Goal: Task Accomplishment & Management: Use online tool/utility

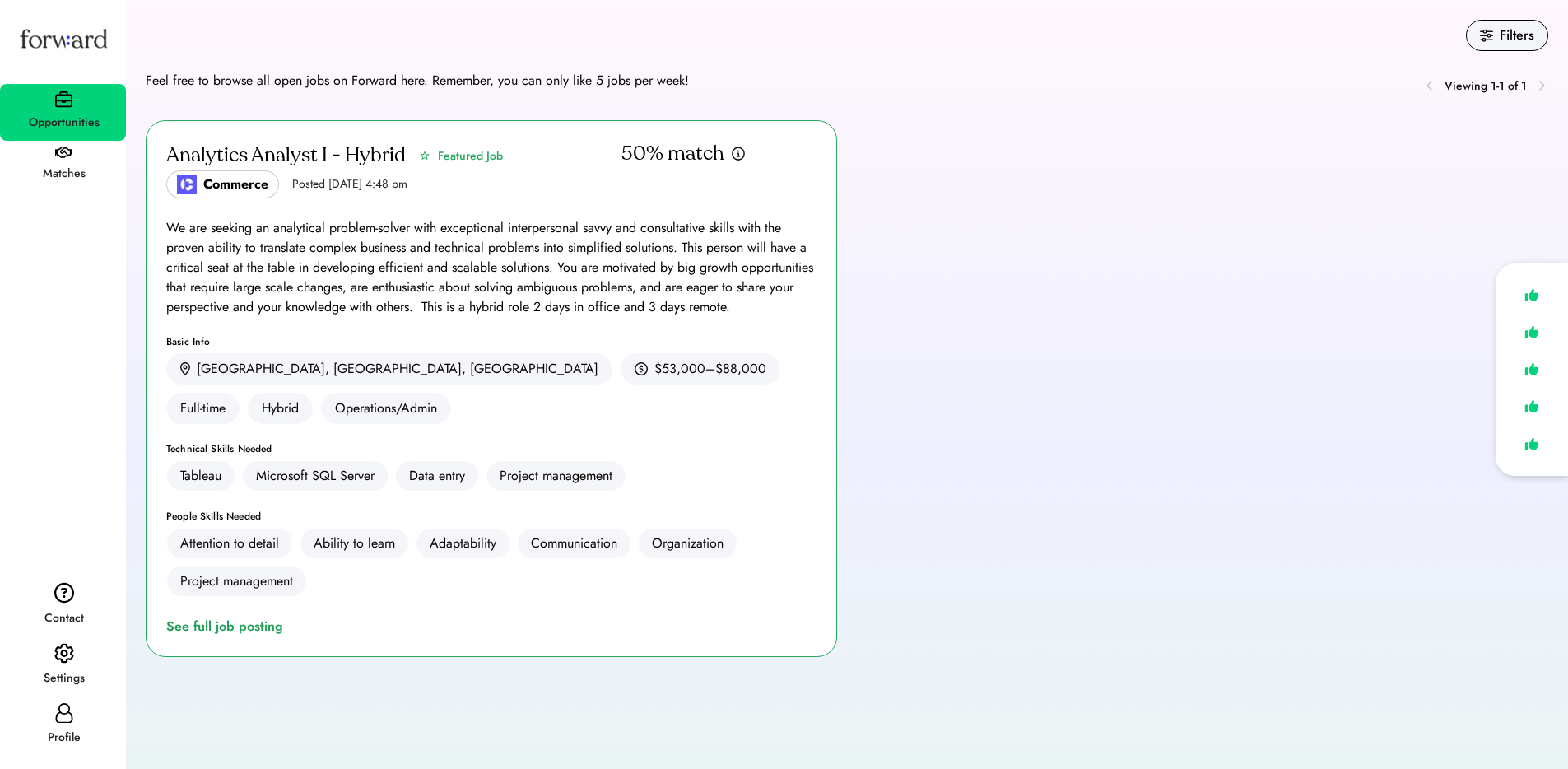
click at [70, 712] on icon at bounding box center [64, 713] width 20 height 20
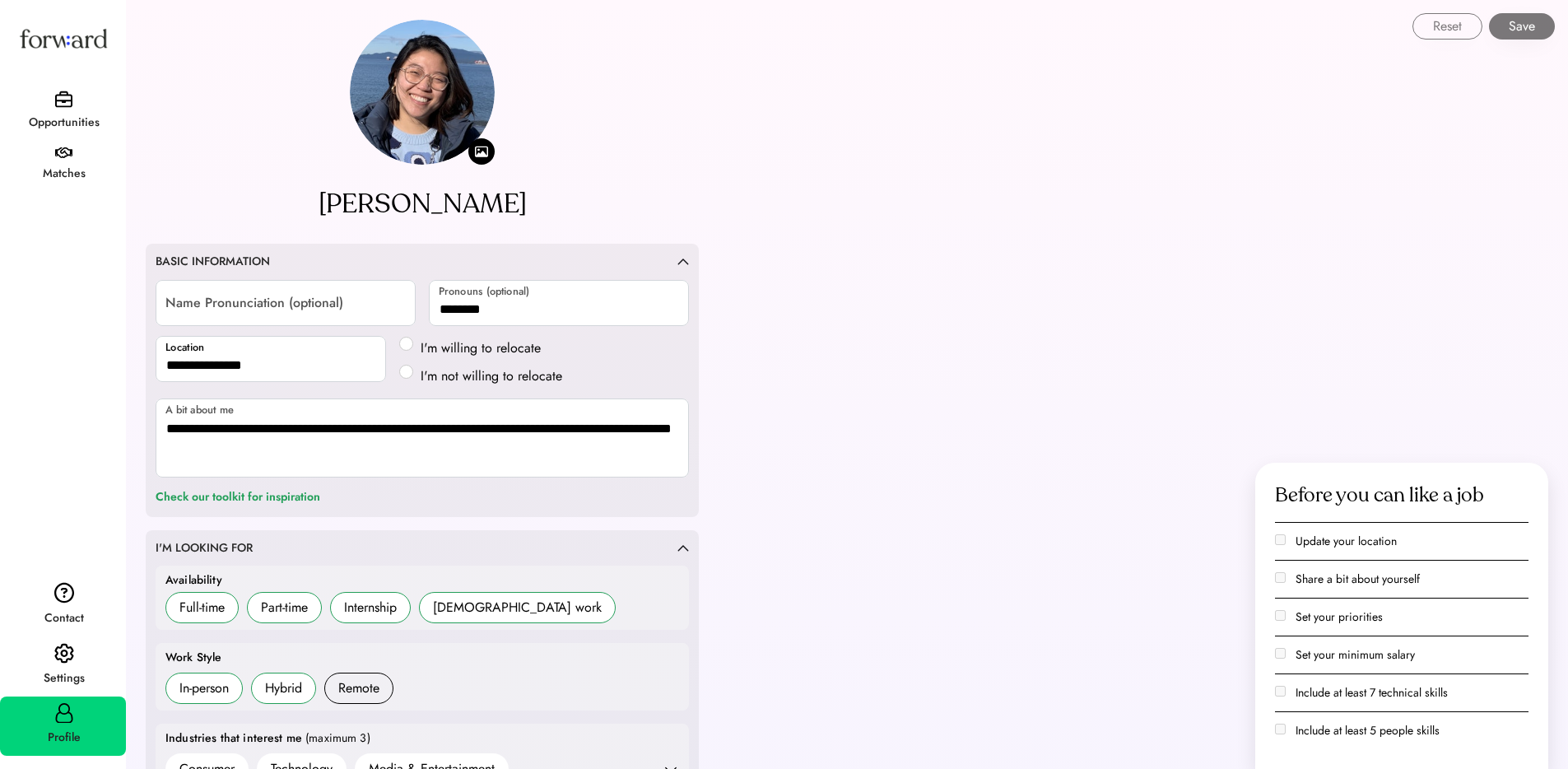
click at [65, 97] on img at bounding box center [63, 98] width 17 height 17
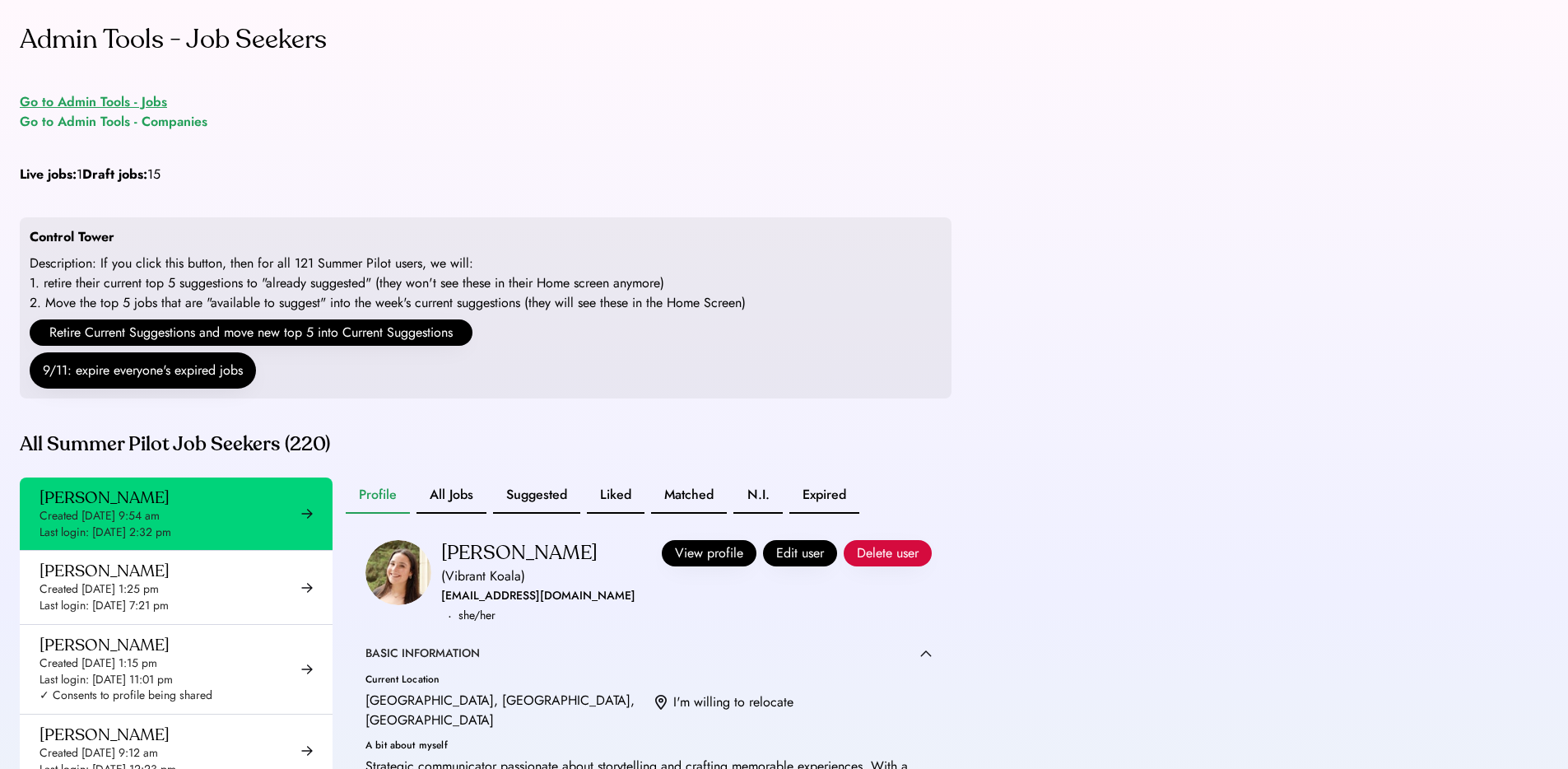
click at [128, 99] on div "Go to Admin Tools - Jobs" at bounding box center [93, 102] width 148 height 20
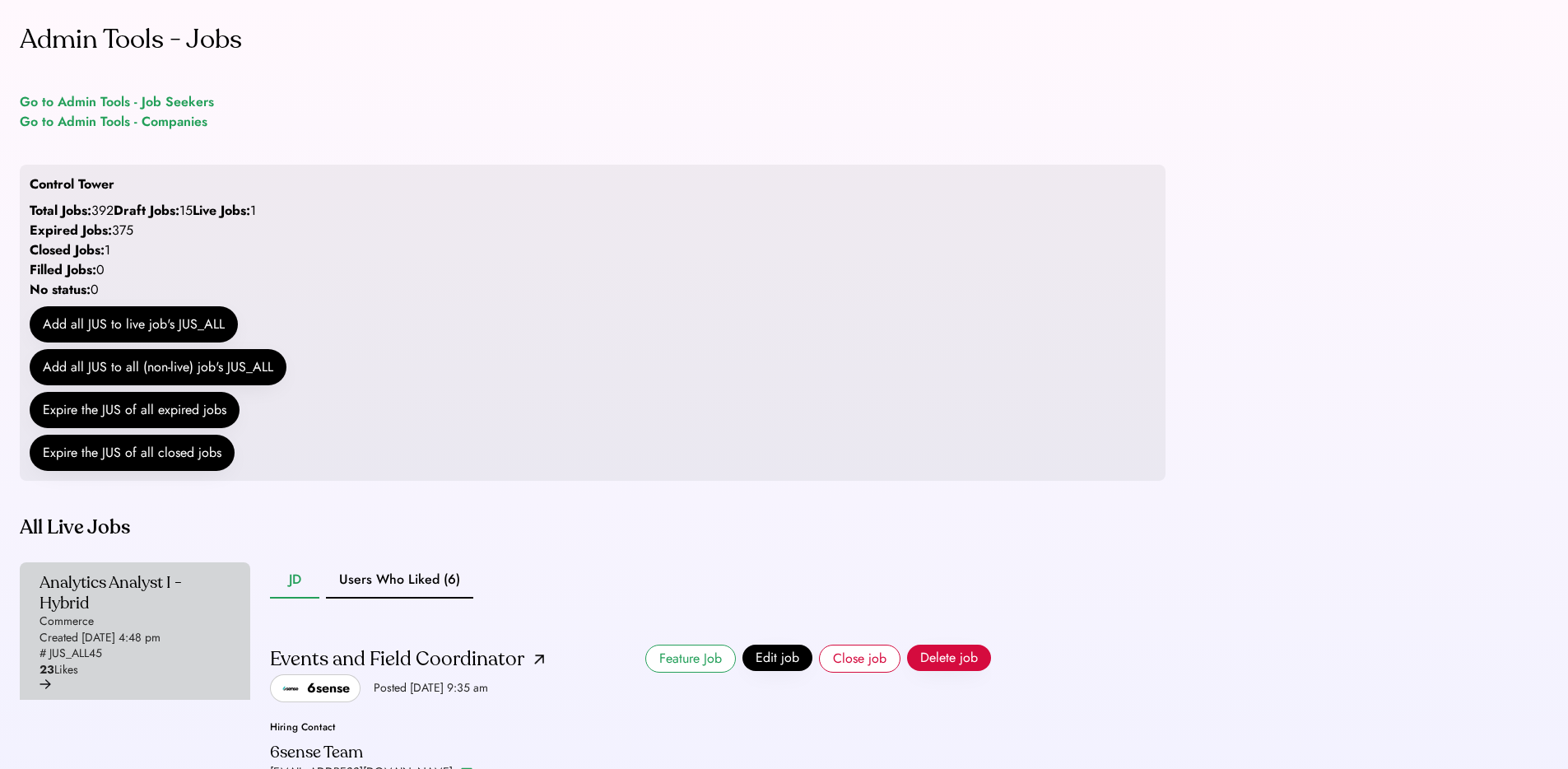
click at [133, 613] on div "Analytics Analyst I - Hybrid" at bounding box center [130, 592] width 181 height 41
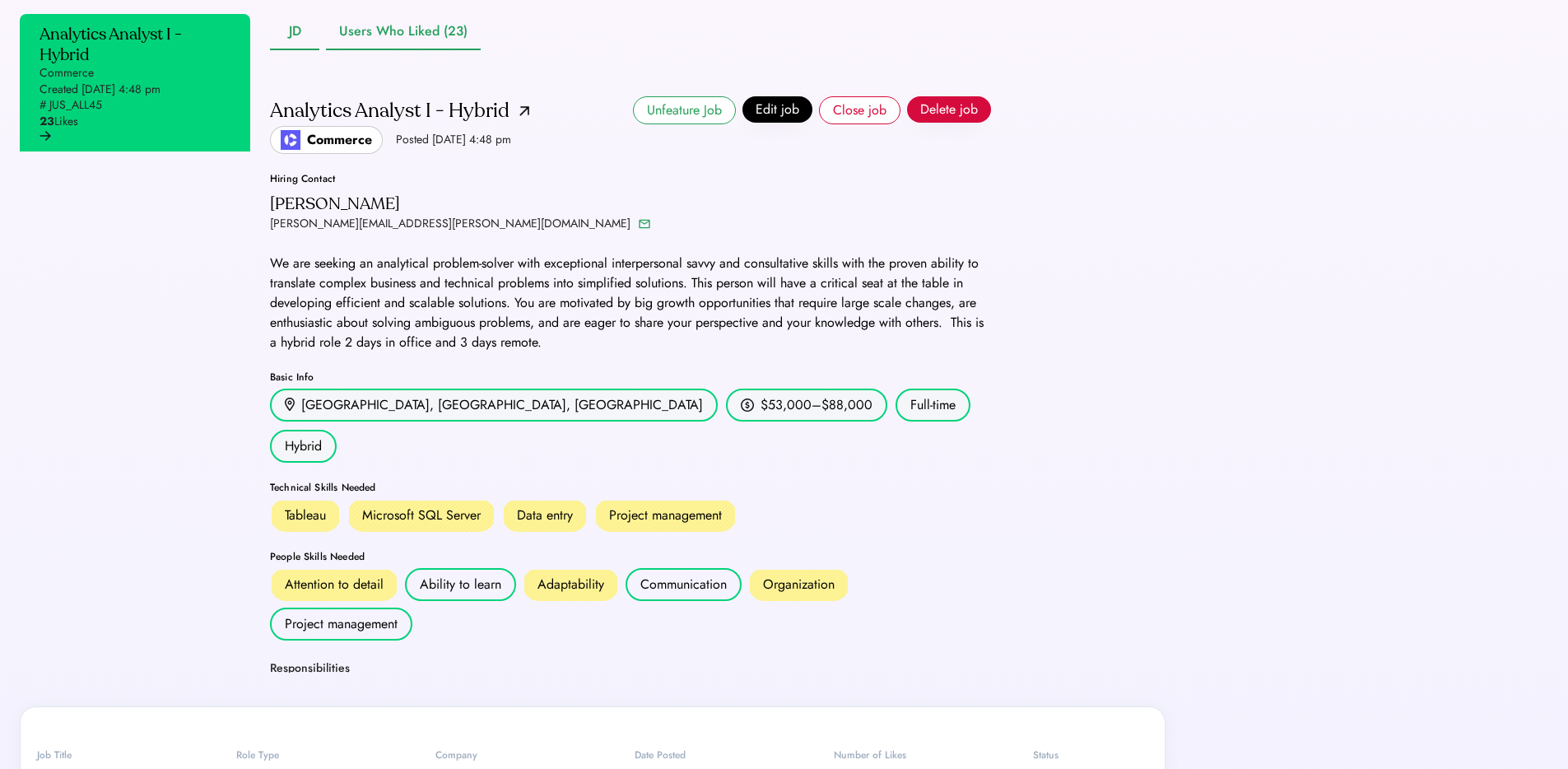
click at [405, 51] on button "Users Who Liked (23)" at bounding box center [404, 32] width 155 height 37
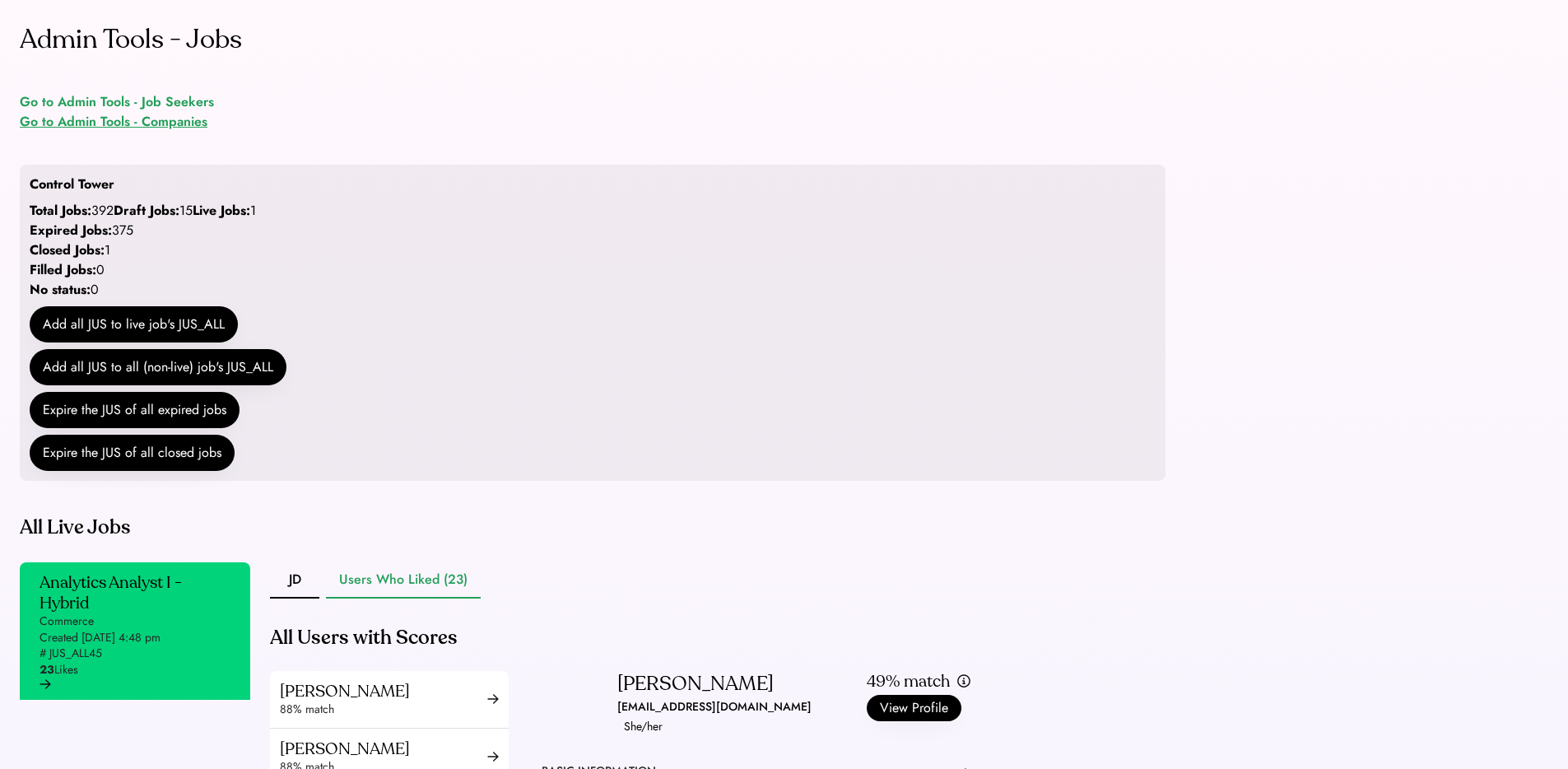
click at [167, 118] on div "Go to Admin Tools - Companies" at bounding box center [113, 122] width 187 height 20
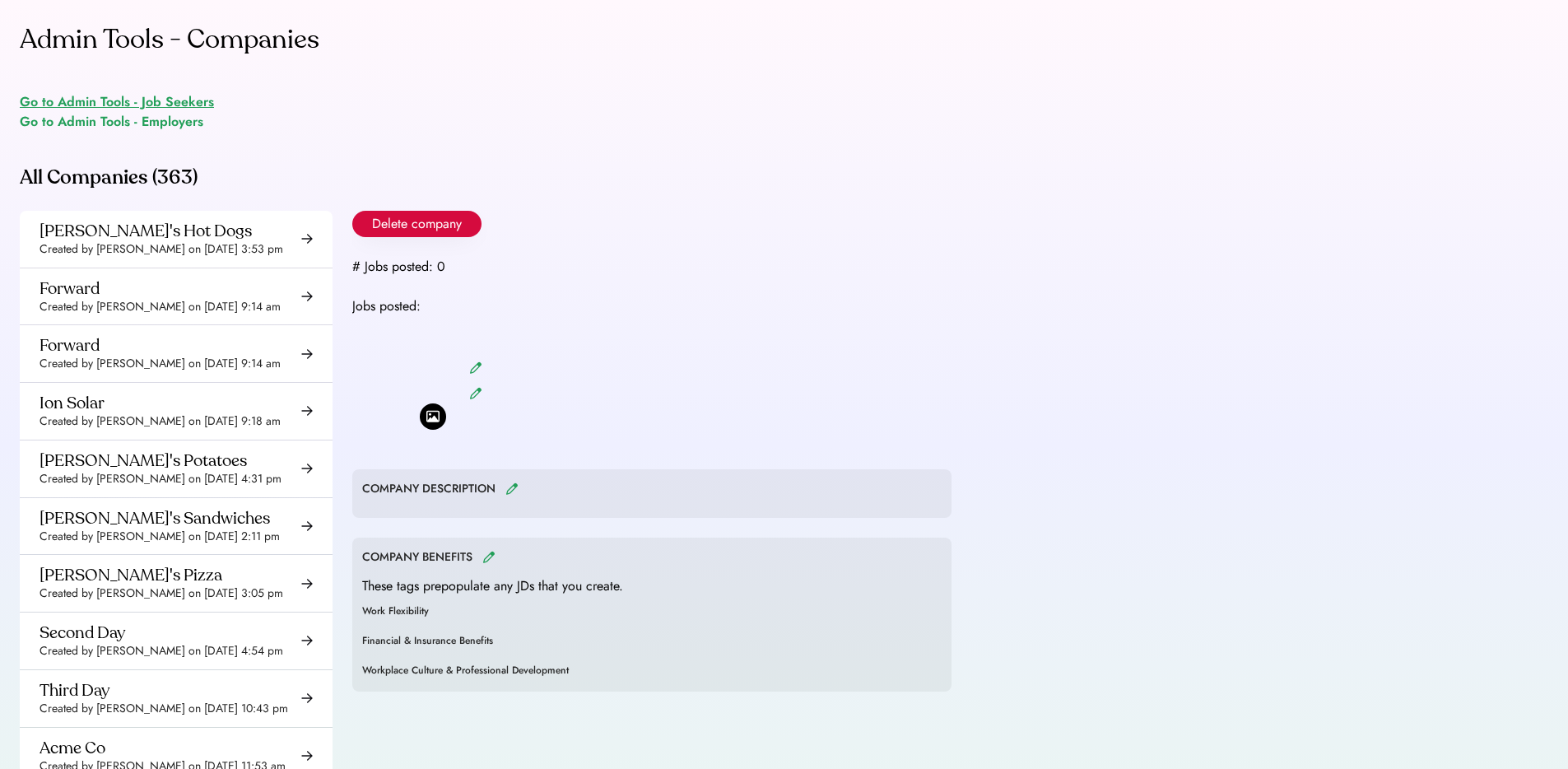
click at [174, 99] on div "Go to Admin Tools - Job Seekers" at bounding box center [117, 102] width 194 height 20
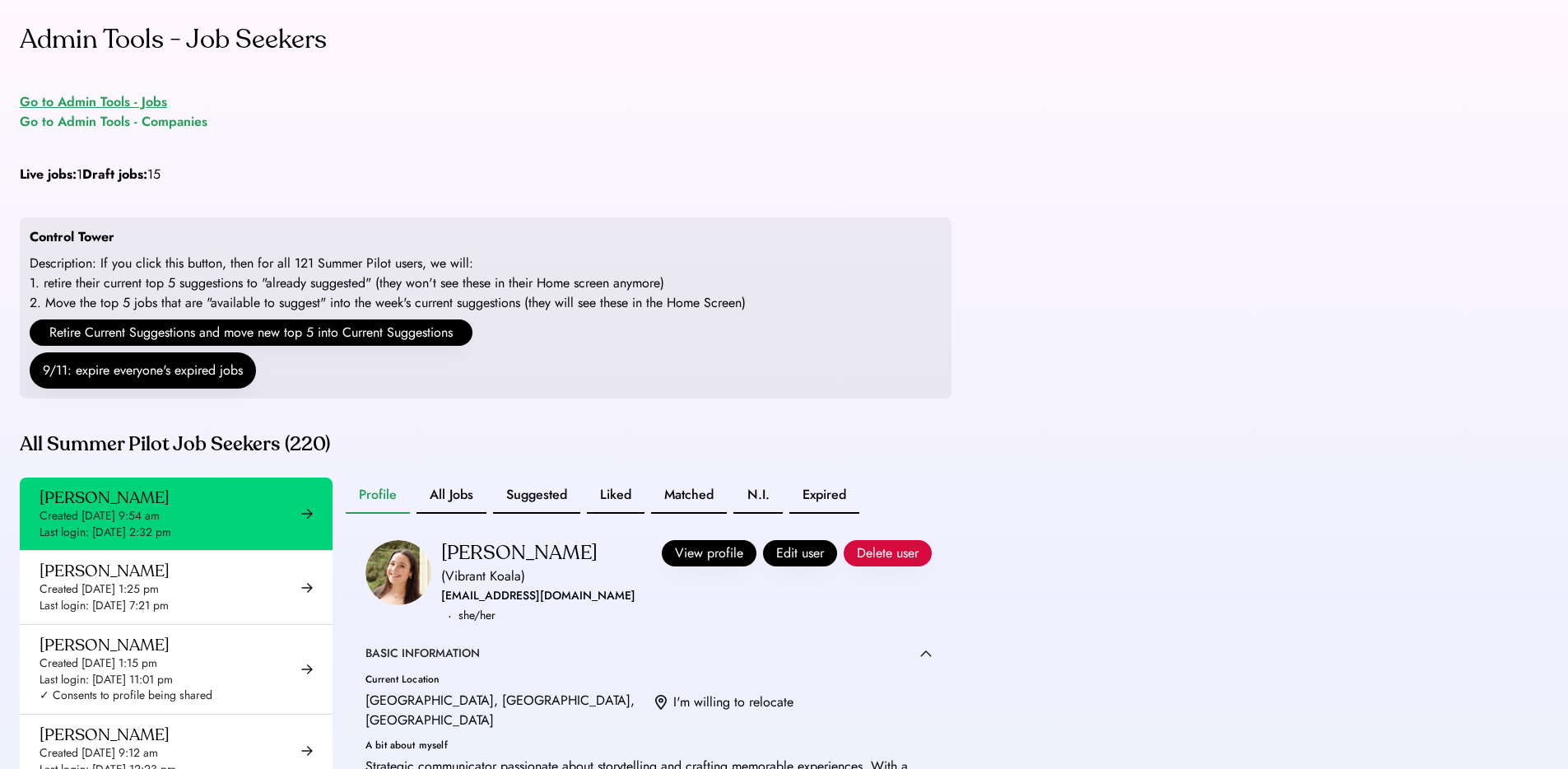
click at [127, 99] on div "Go to Admin Tools - Jobs" at bounding box center [93, 102] width 148 height 20
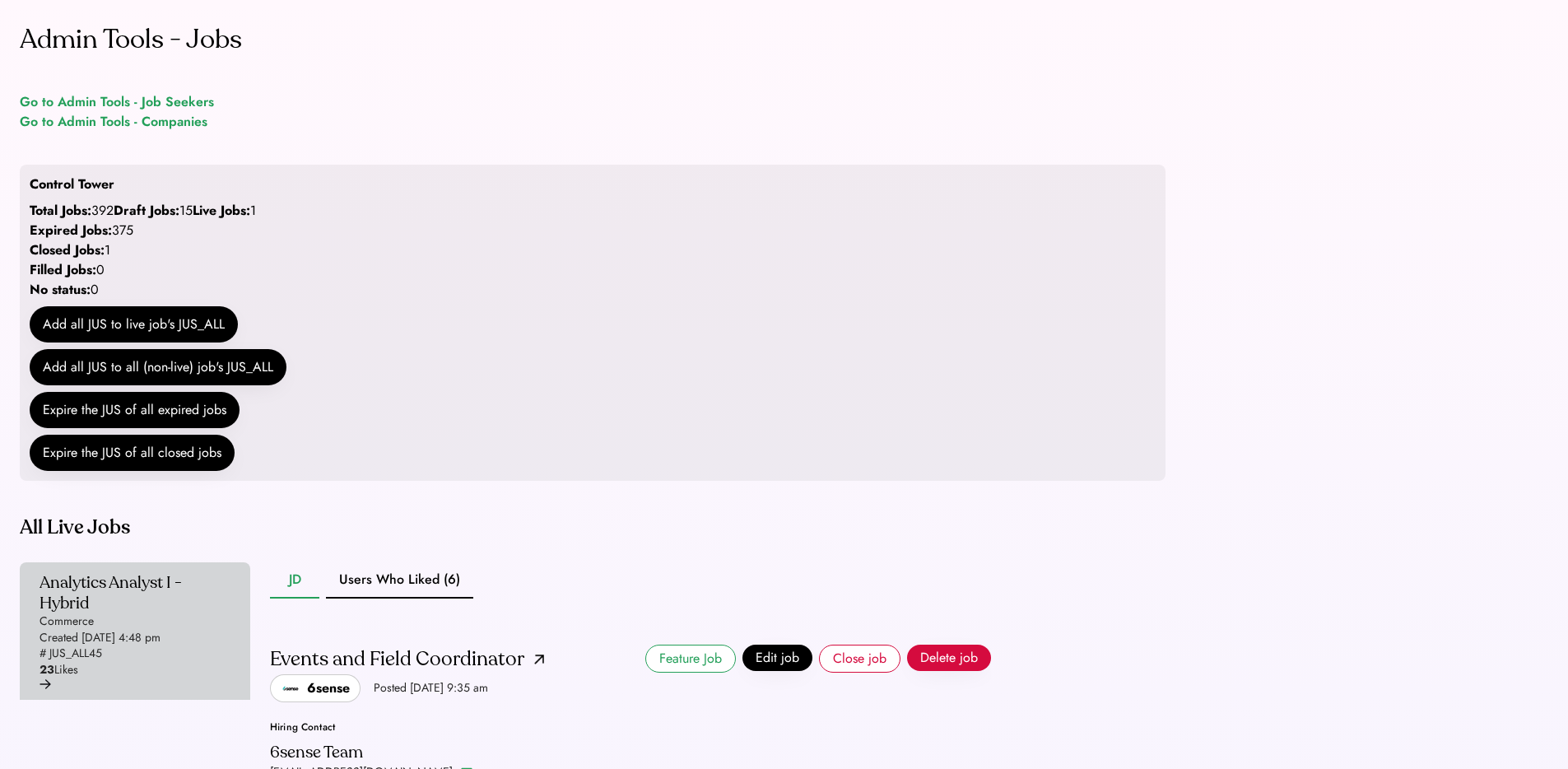
click at [133, 613] on div "Analytics Analyst I - Hybrid" at bounding box center [130, 592] width 181 height 41
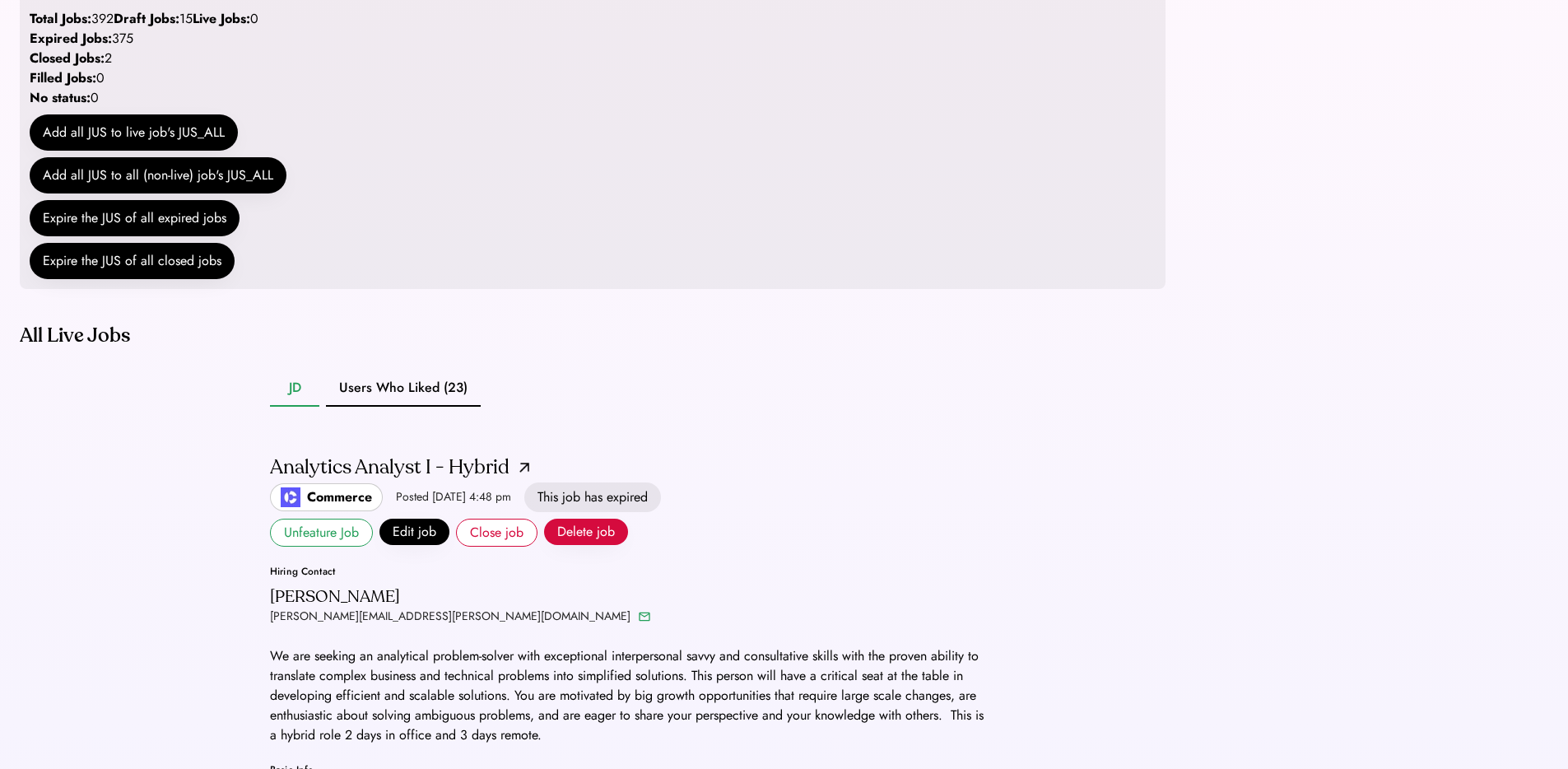
scroll to position [320, 0]
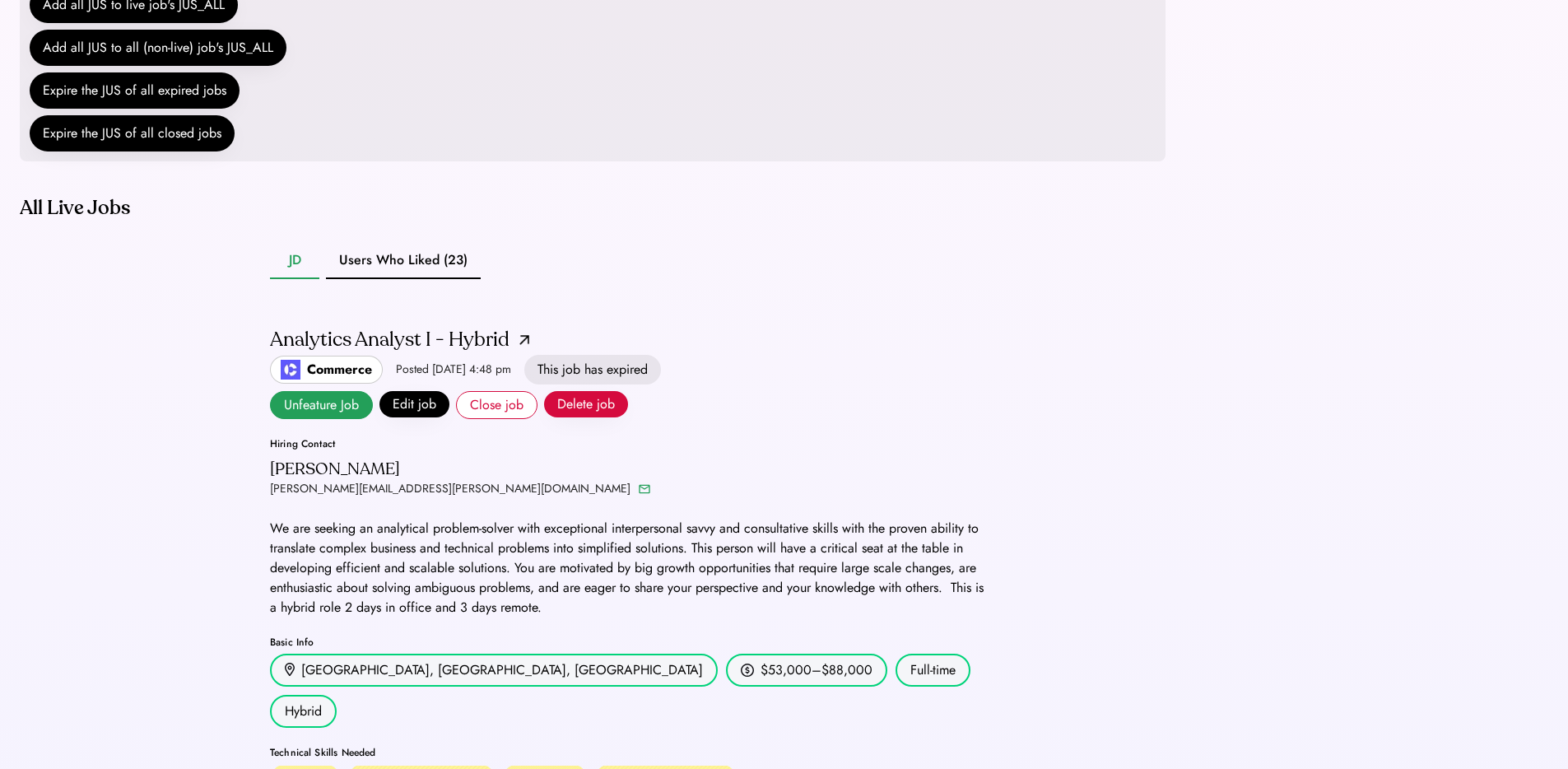
click at [316, 419] on button "Unfeature Job" at bounding box center [321, 405] width 103 height 28
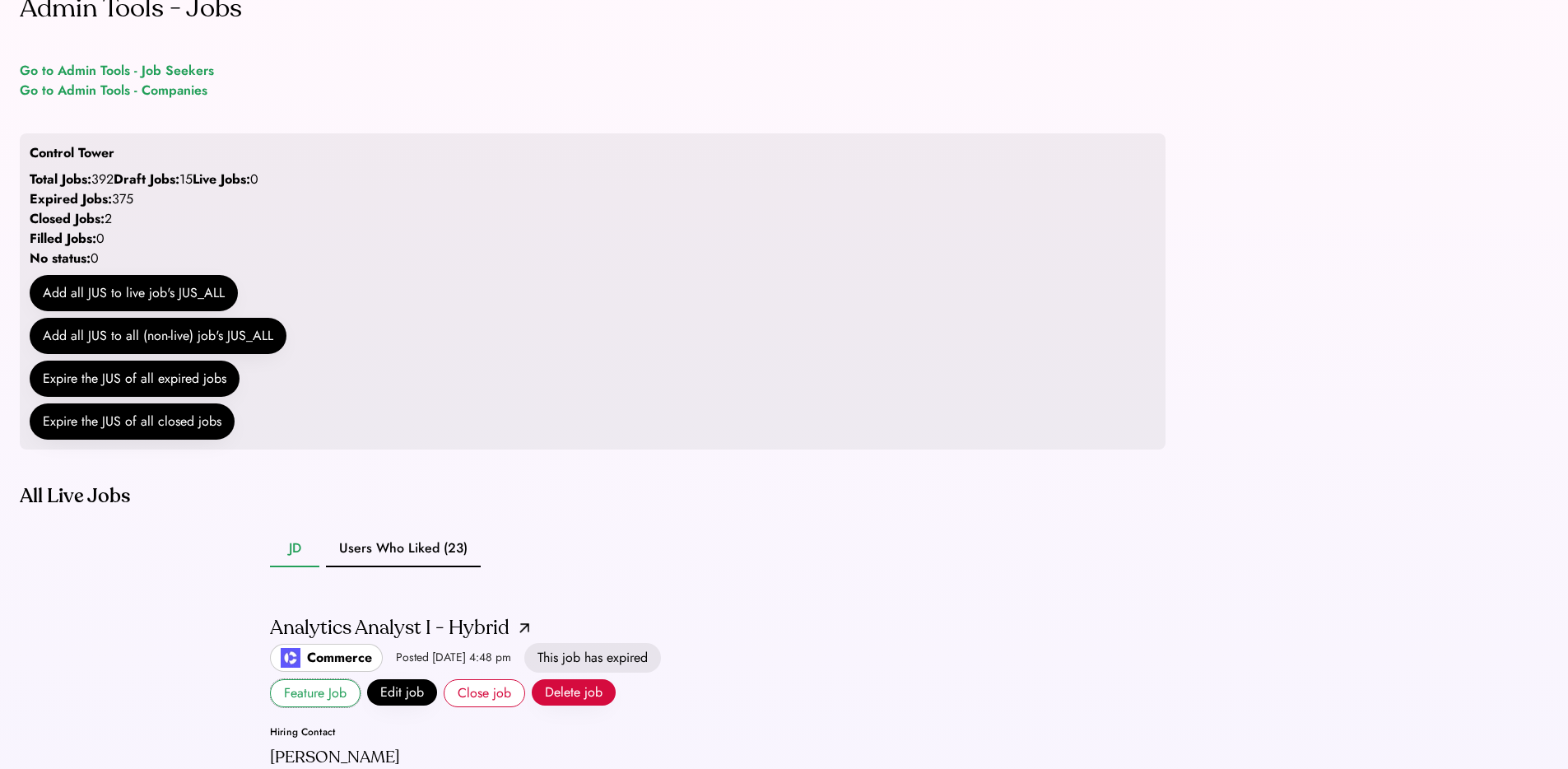
scroll to position [304, 0]
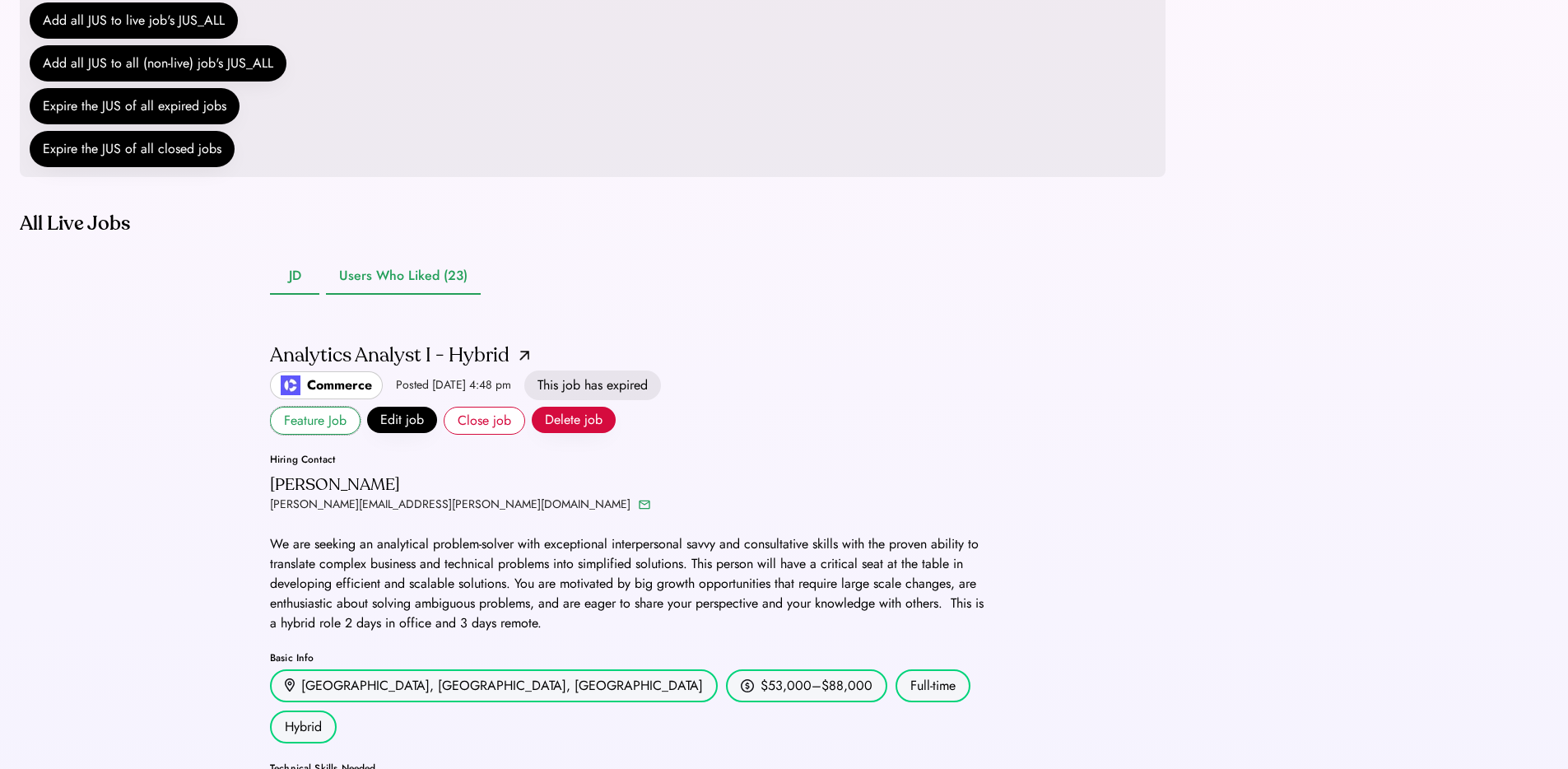
click at [399, 295] on button "Users Who Liked (23)" at bounding box center [404, 277] width 155 height 37
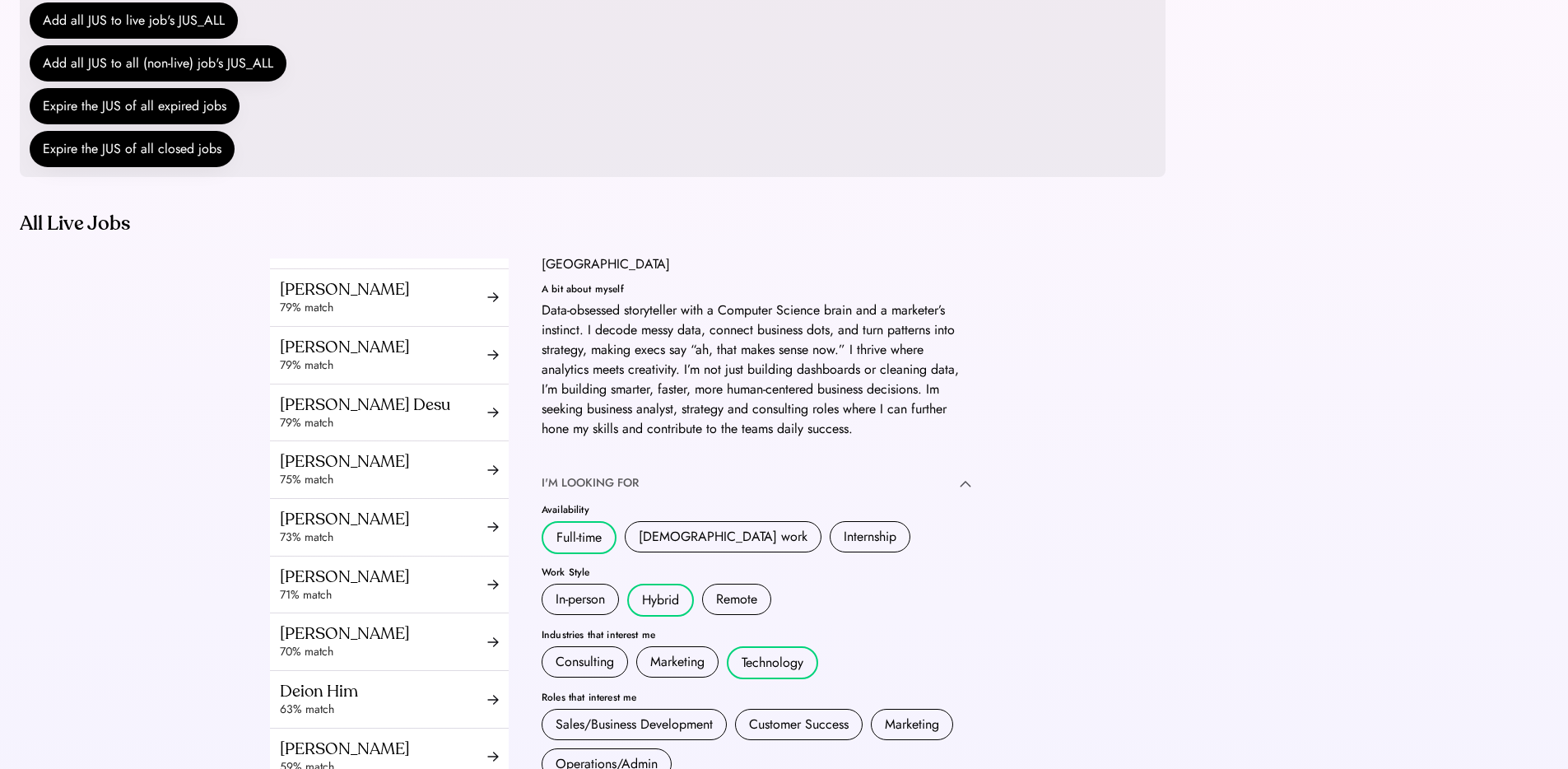
scroll to position [51, 0]
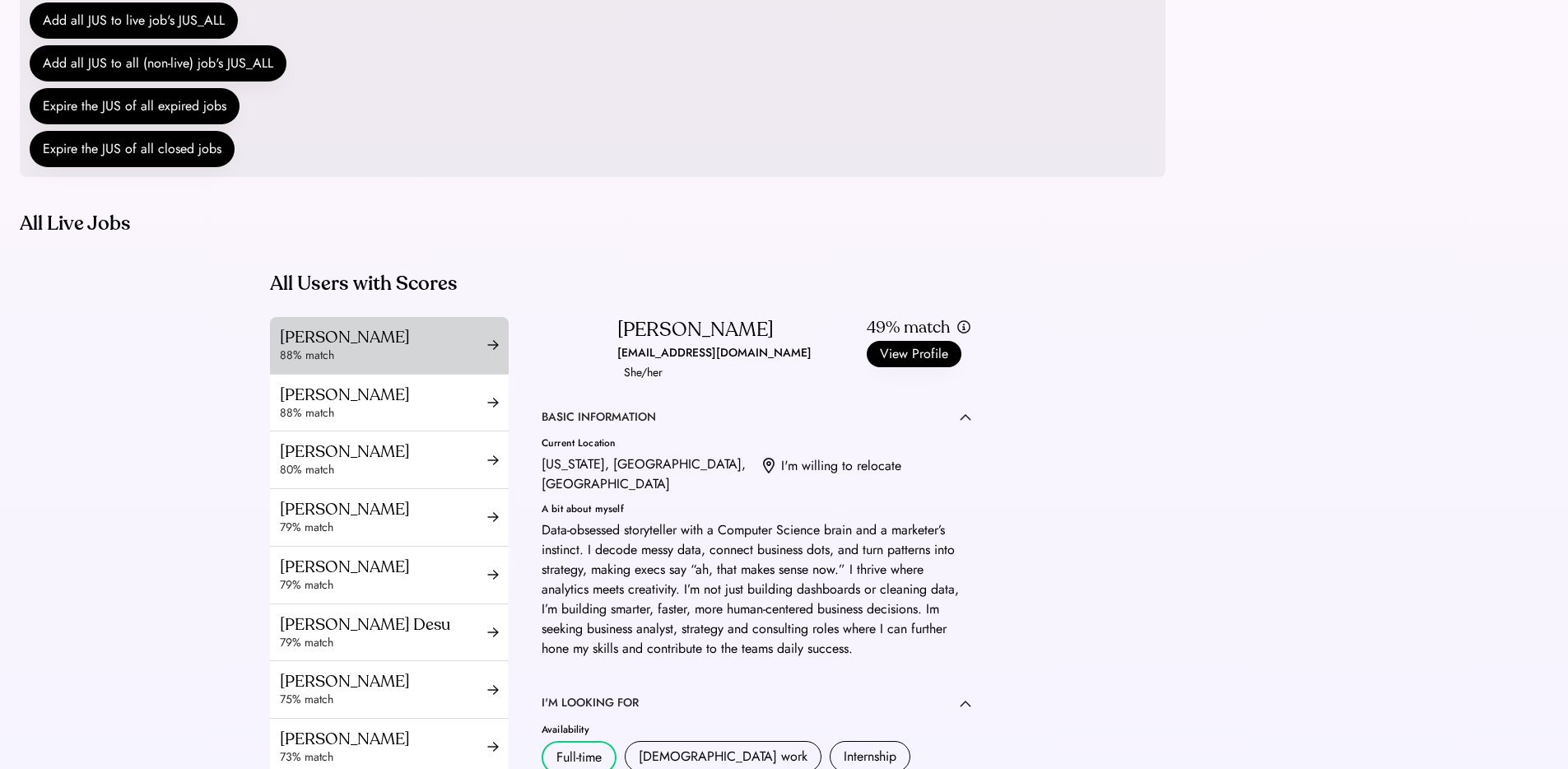
click at [443, 364] on div "88% match" at bounding box center [383, 355] width 207 height 17
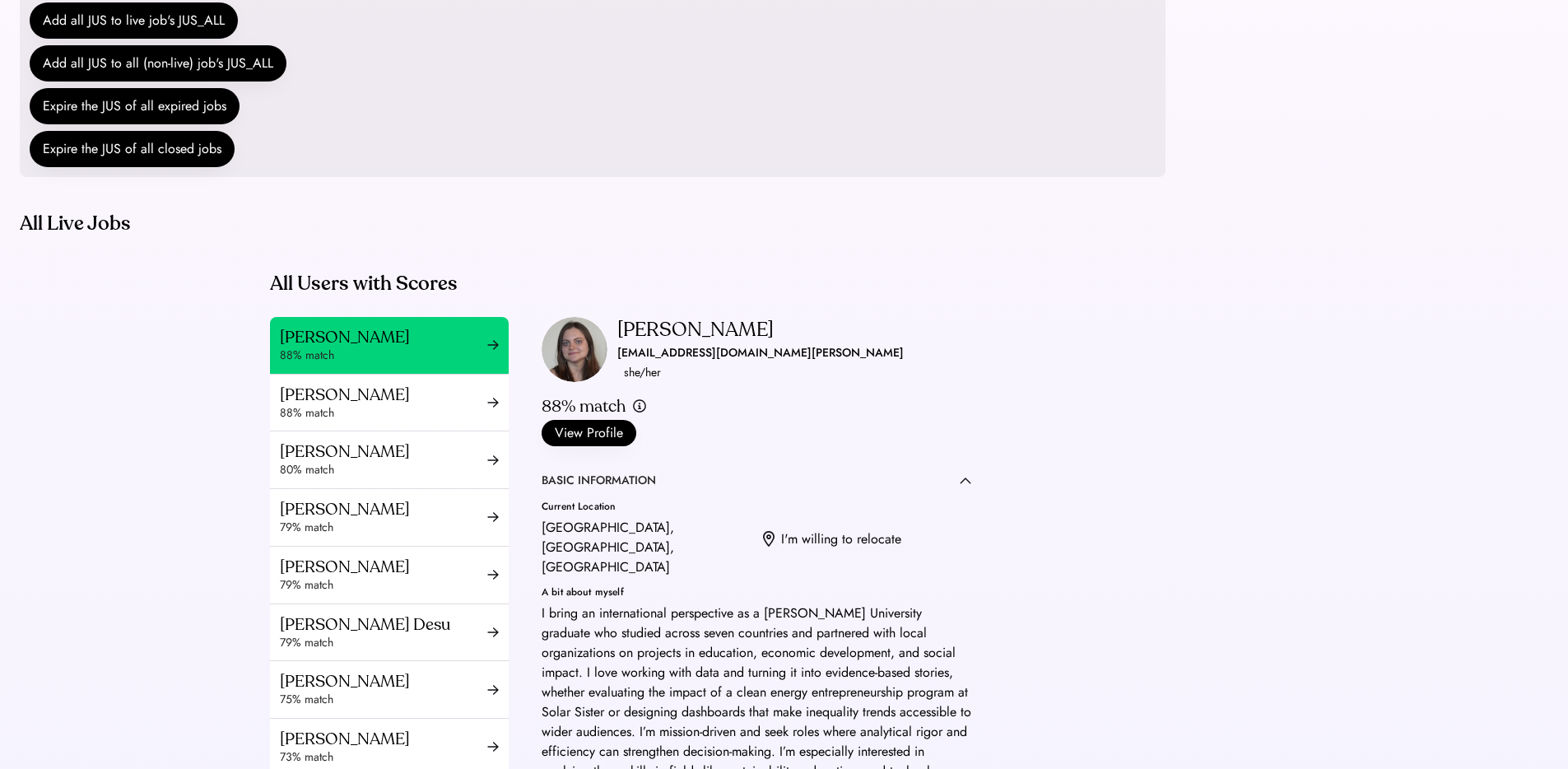
drag, startPoint x: 778, startPoint y: 395, endPoint x: 760, endPoint y: 394, distance: 18.0
click at [760, 383] on div "Yelyzaveta Radionova yelyzaveta@uni.minerva.edu she/her" at bounding box center [760, 349] width 287 height 65
copy div "yelyzaveta@uni.minerva.edu"
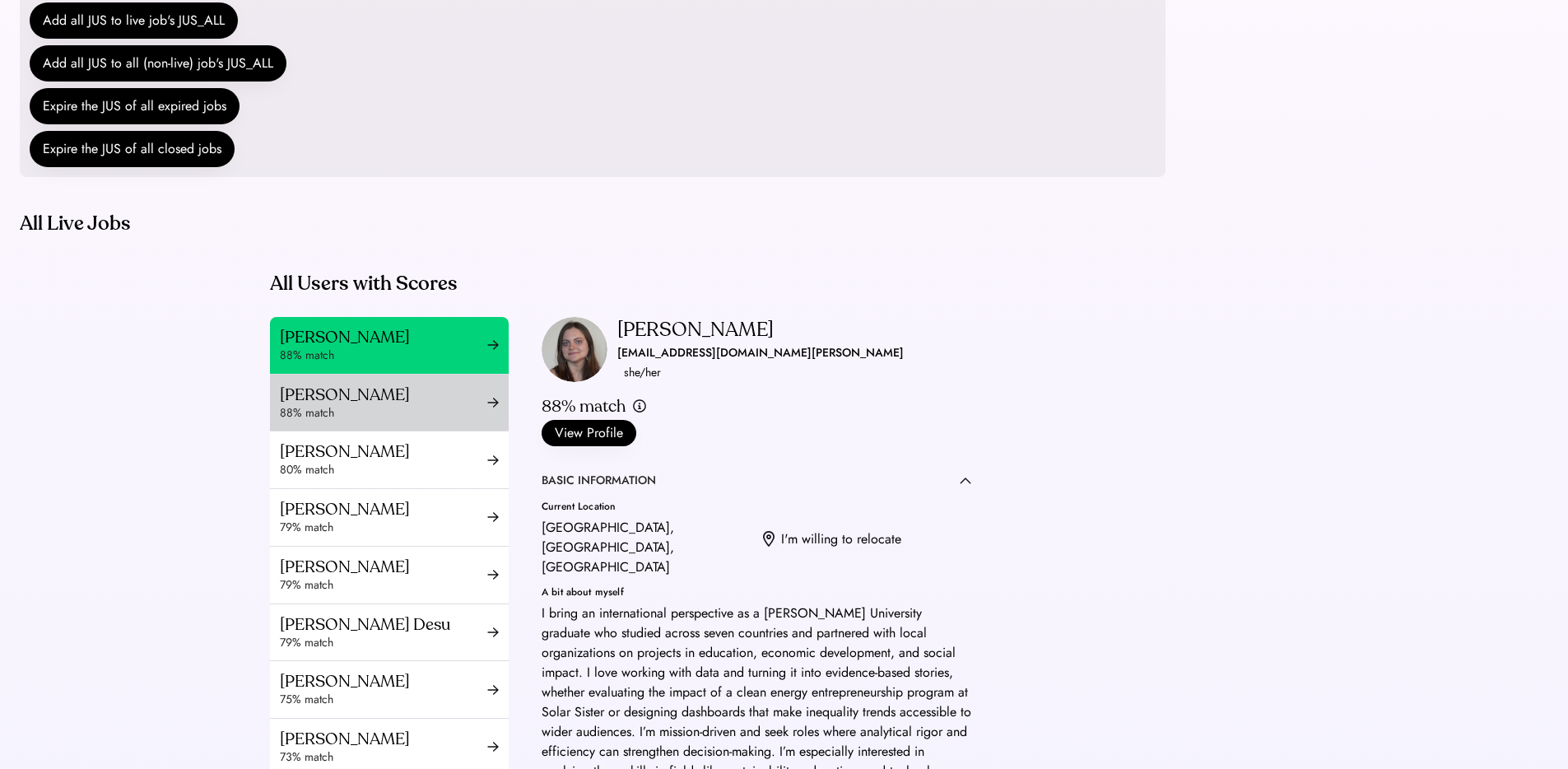
click at [367, 422] on div "88% match" at bounding box center [383, 413] width 207 height 17
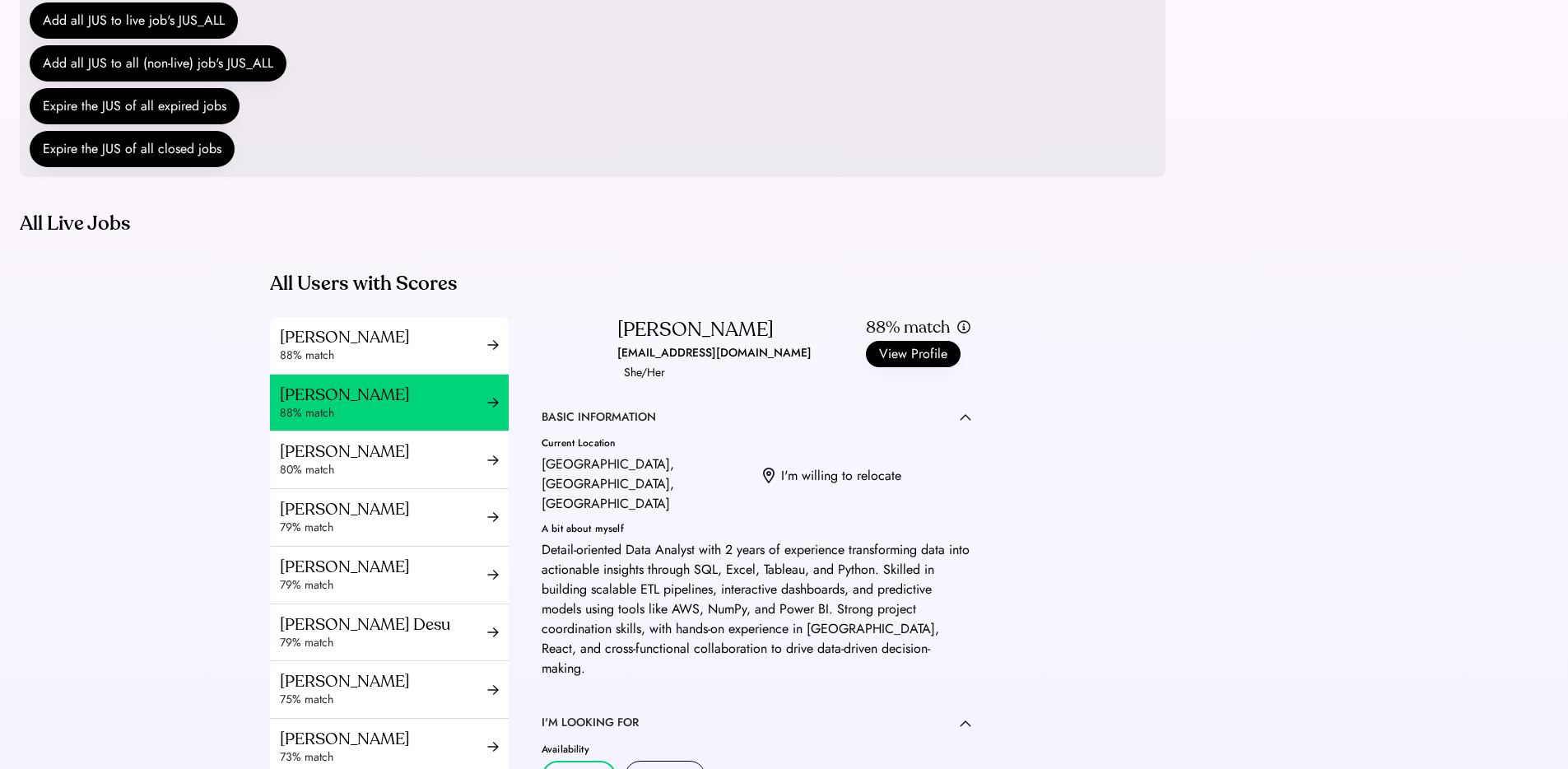
click at [643, 363] on div "rajvikapadia25@gmail.com" at bounding box center [714, 353] width 194 height 20
copy div "rajvikapadia25@gmail.com"
click at [311, 461] on div "Huda Iqbal" at bounding box center [383, 451] width 207 height 21
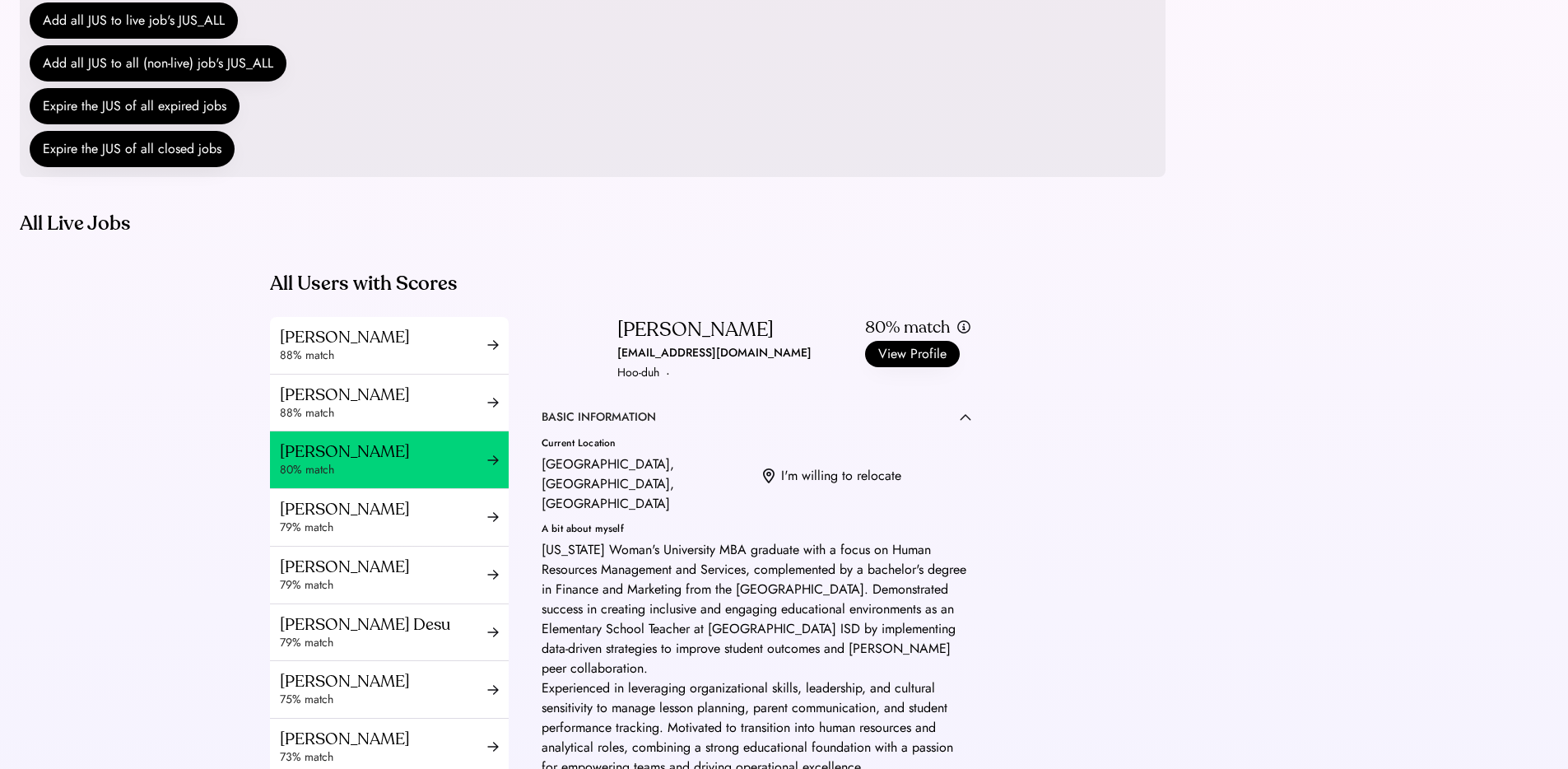
click at [655, 363] on div "hudai9696@gmail.com" at bounding box center [714, 353] width 194 height 20
click at [660, 363] on div "hudai9696@gmail.com" at bounding box center [714, 353] width 194 height 20
copy div "hudai9696@gmail.com"
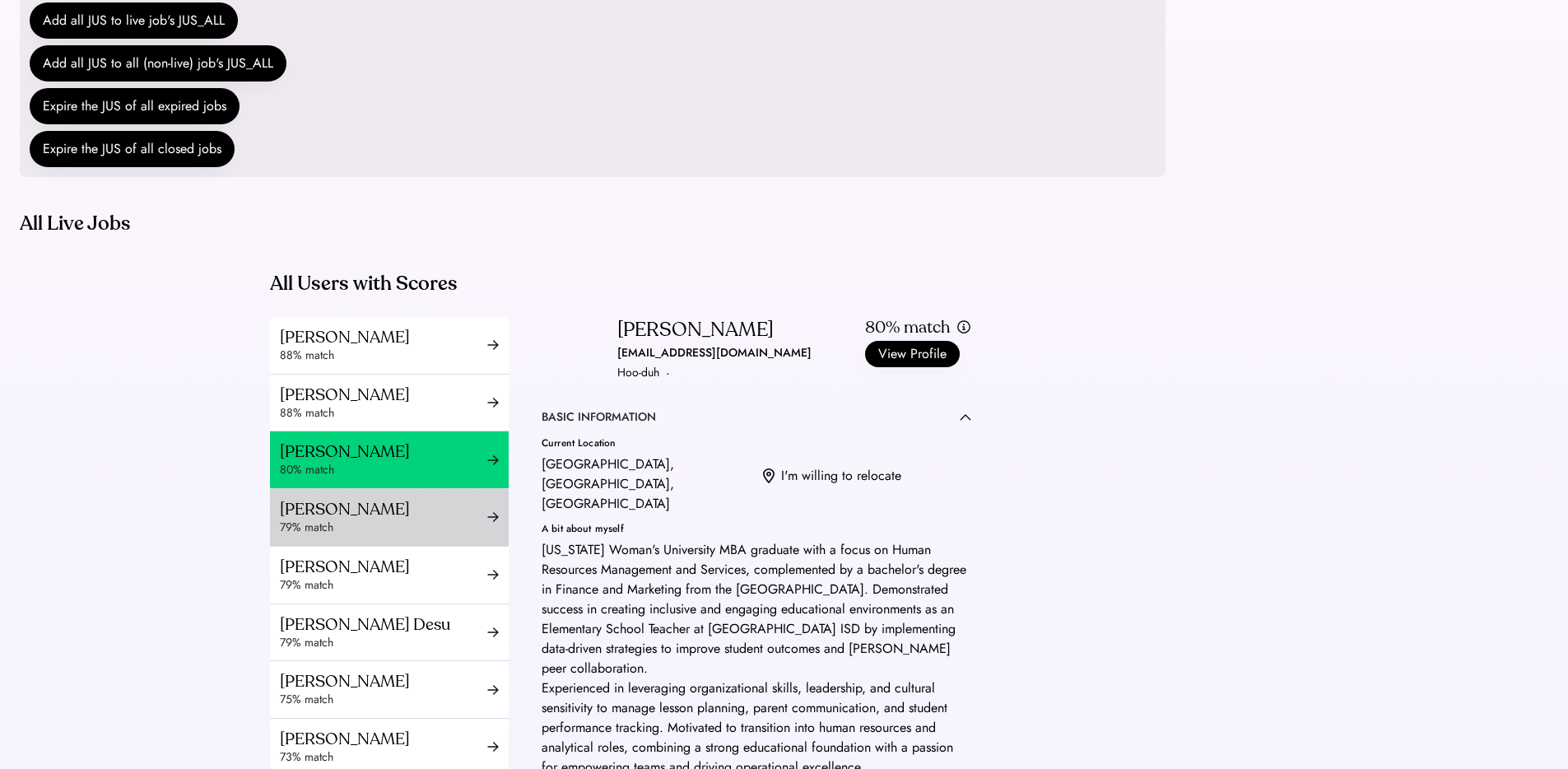
click at [350, 536] on div "79% match" at bounding box center [383, 528] width 207 height 17
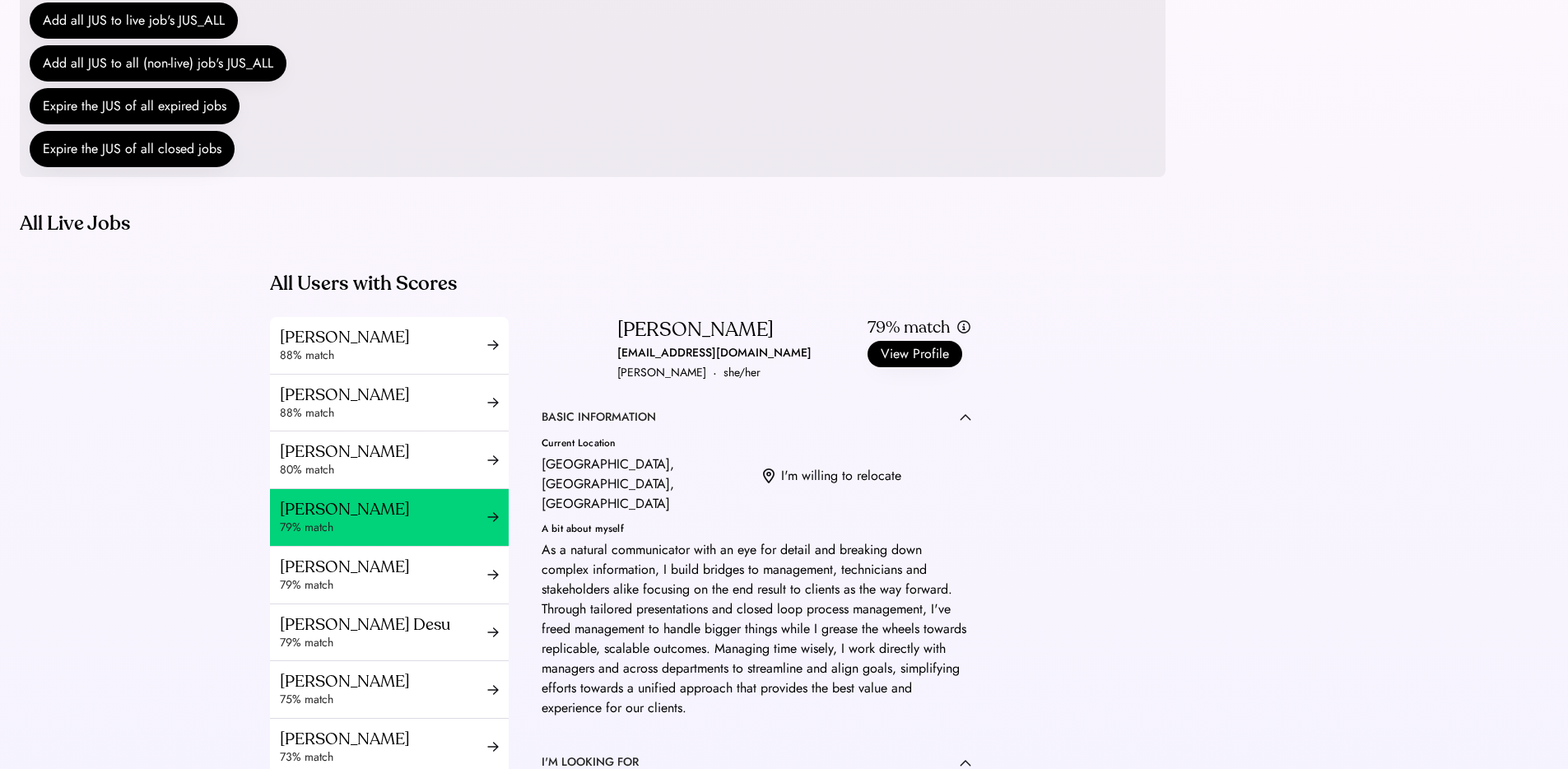
click at [703, 363] on div "olliemontgomery@gmail.com" at bounding box center [714, 353] width 194 height 20
copy div "olliemontgomery@gmail.com"
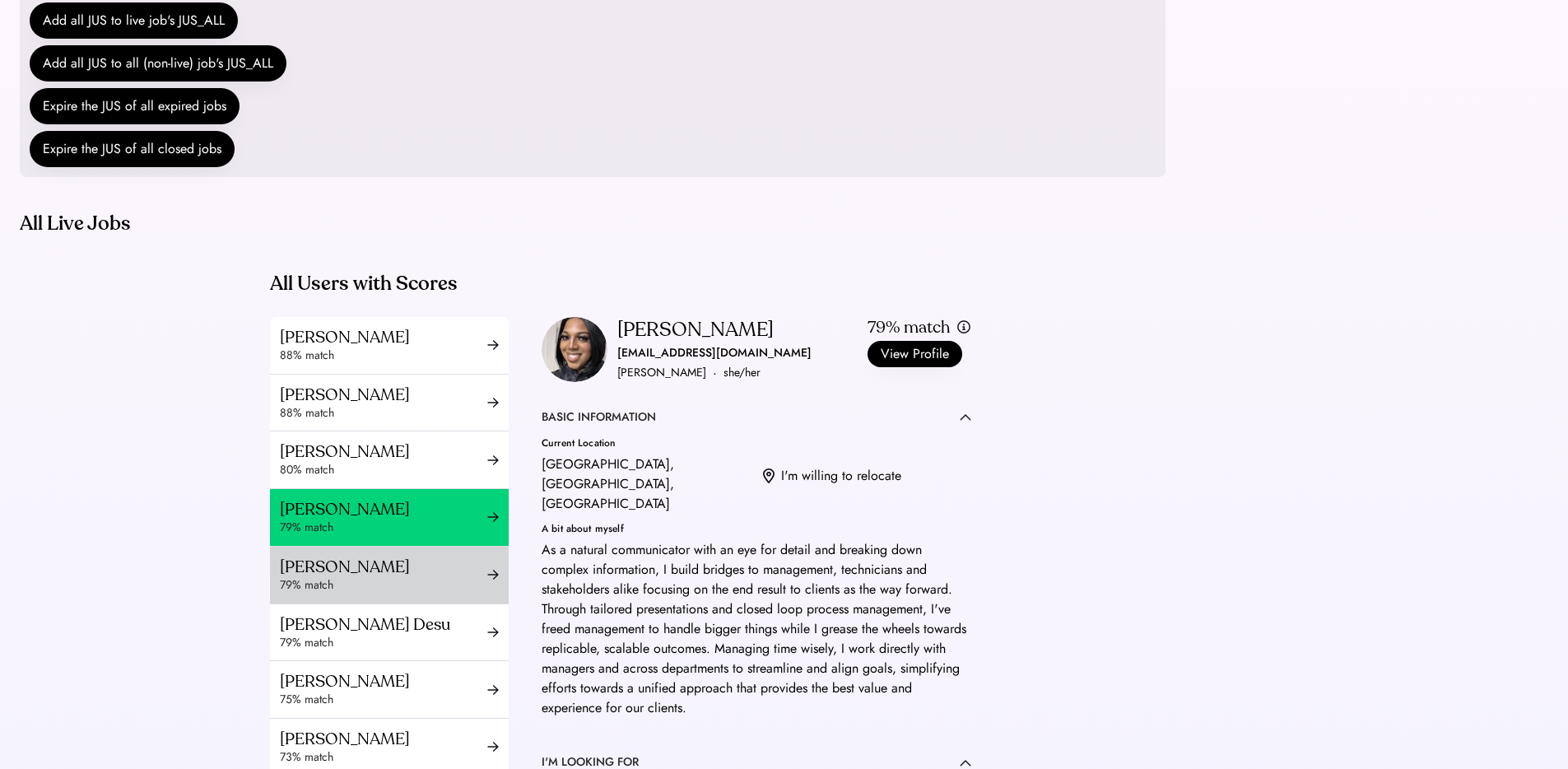
click at [374, 577] on div "Spence Baldwin" at bounding box center [383, 567] width 207 height 21
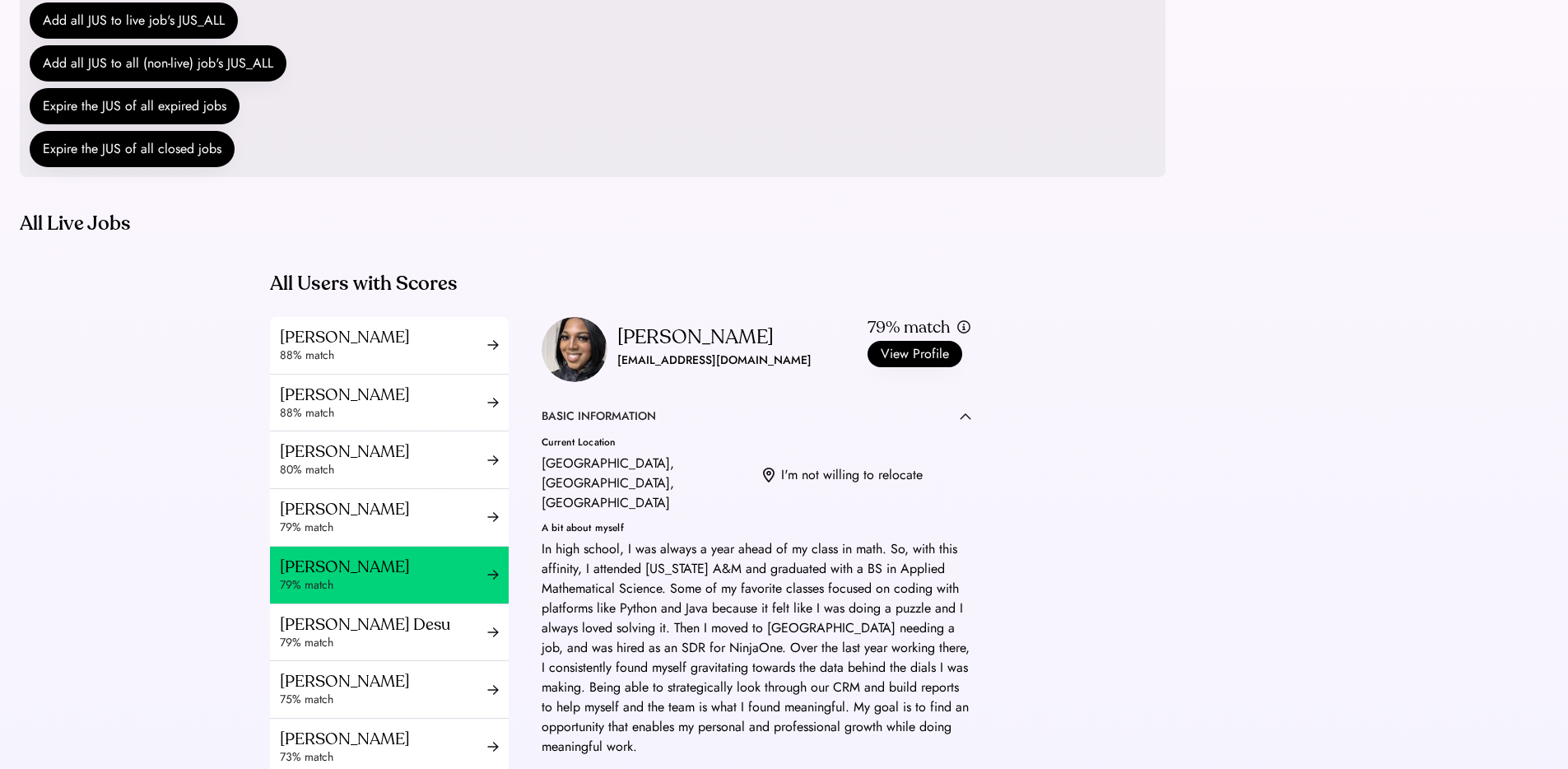
click at [685, 370] on div "spbaldwin2016@gmail.com" at bounding box center [714, 360] width 194 height 20
copy div "spbaldwin2016@gmail.com ·"
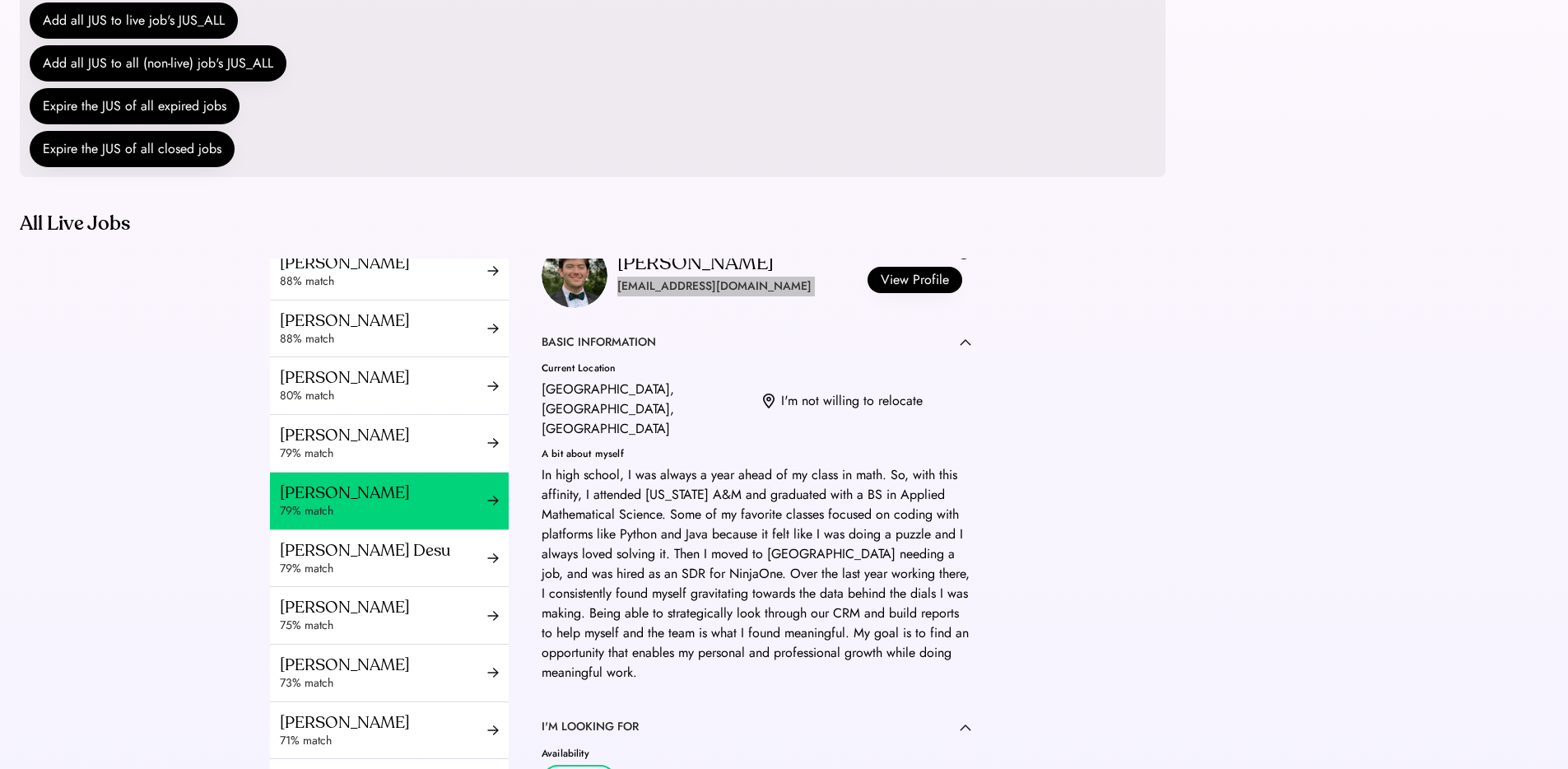
scroll to position [215, 0]
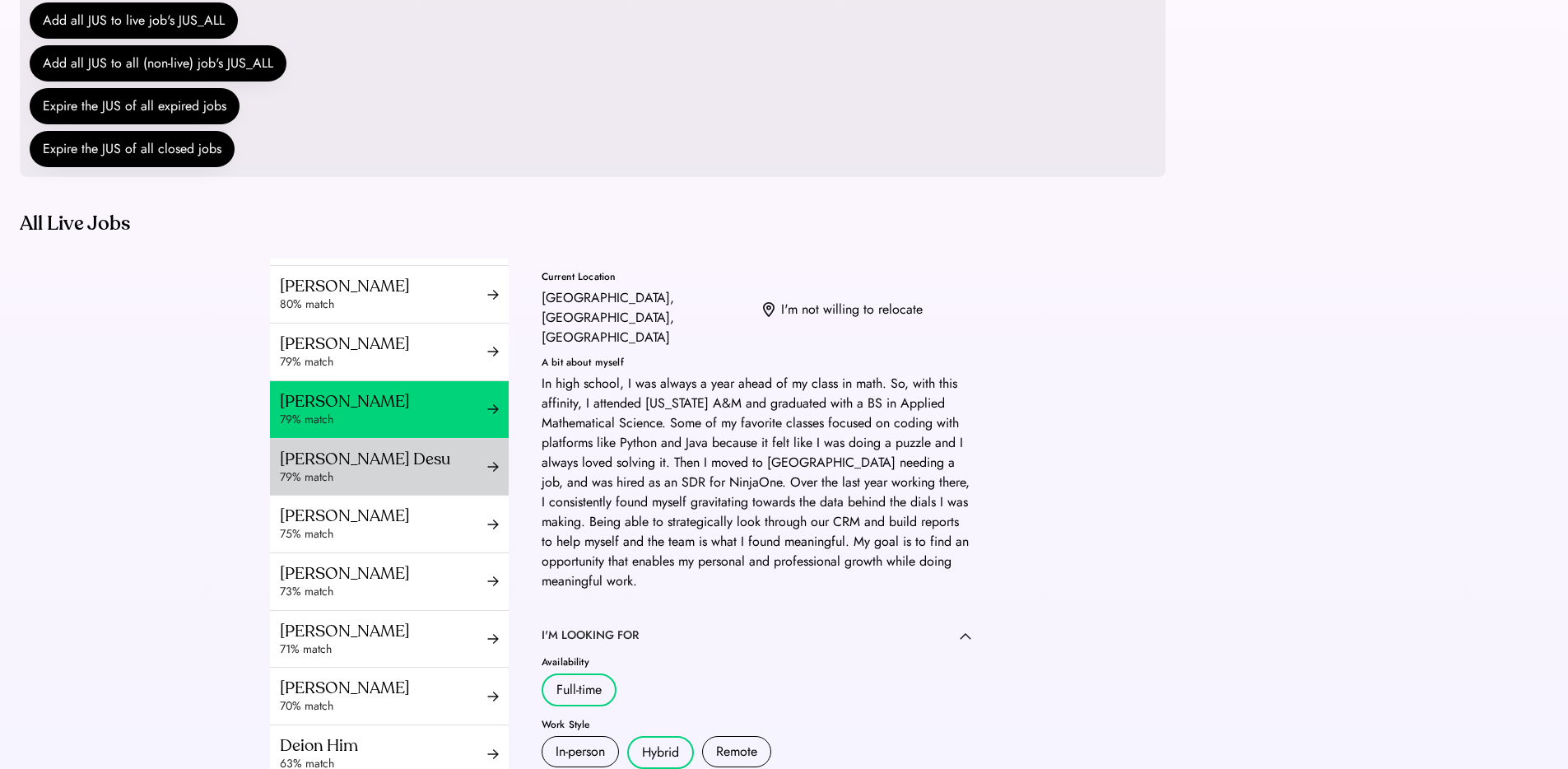
click at [398, 469] on div "Sai Manikanta Desu" at bounding box center [383, 458] width 207 height 21
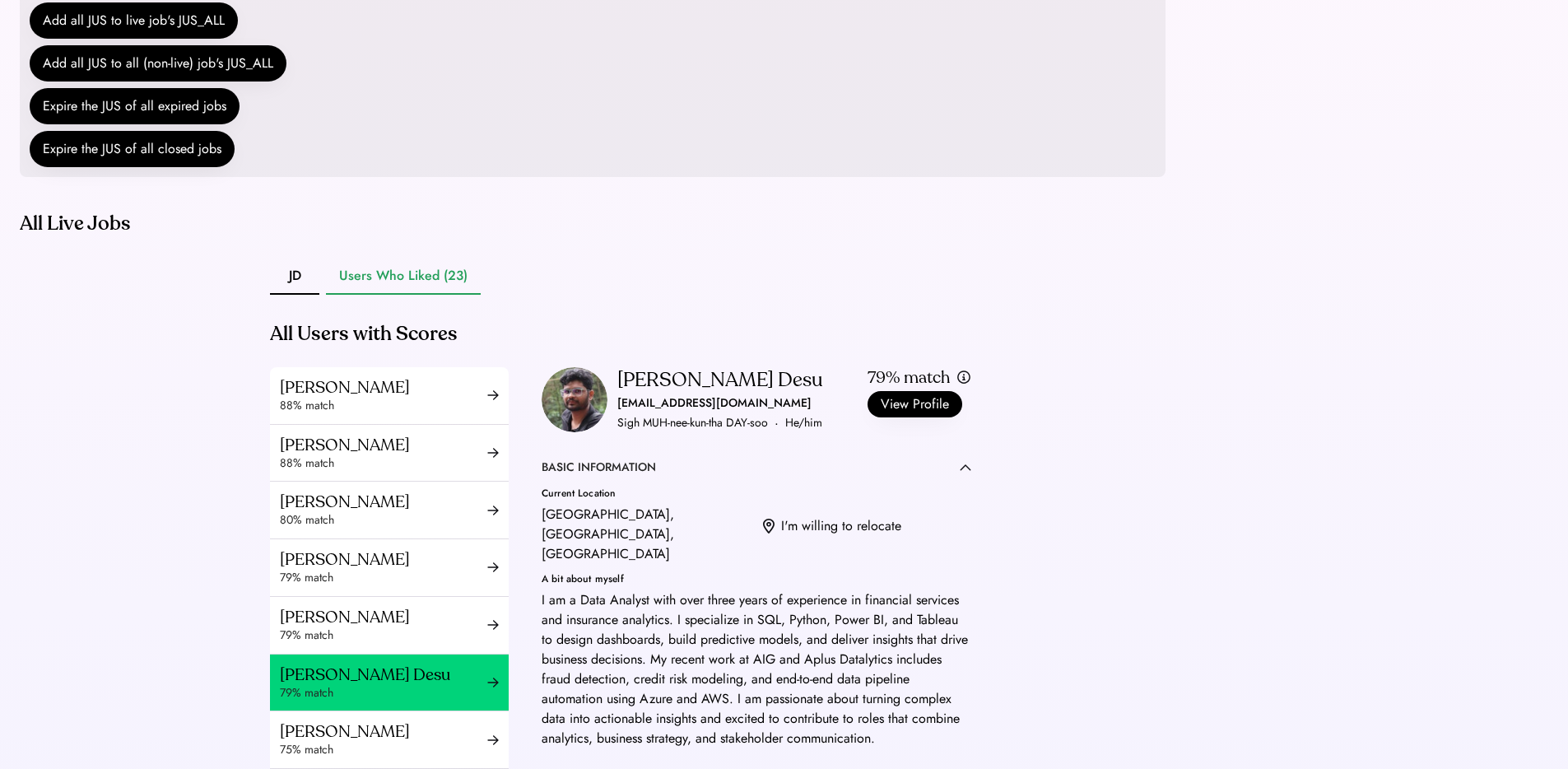
click at [651, 433] on div "Sigh MUH-nee-kun-tha DAY-soo" at bounding box center [692, 424] width 151 height 20
click at [646, 414] on div "said260100@gmail.com" at bounding box center [714, 404] width 194 height 20
click at [648, 414] on div "said260100@gmail.com" at bounding box center [714, 404] width 194 height 20
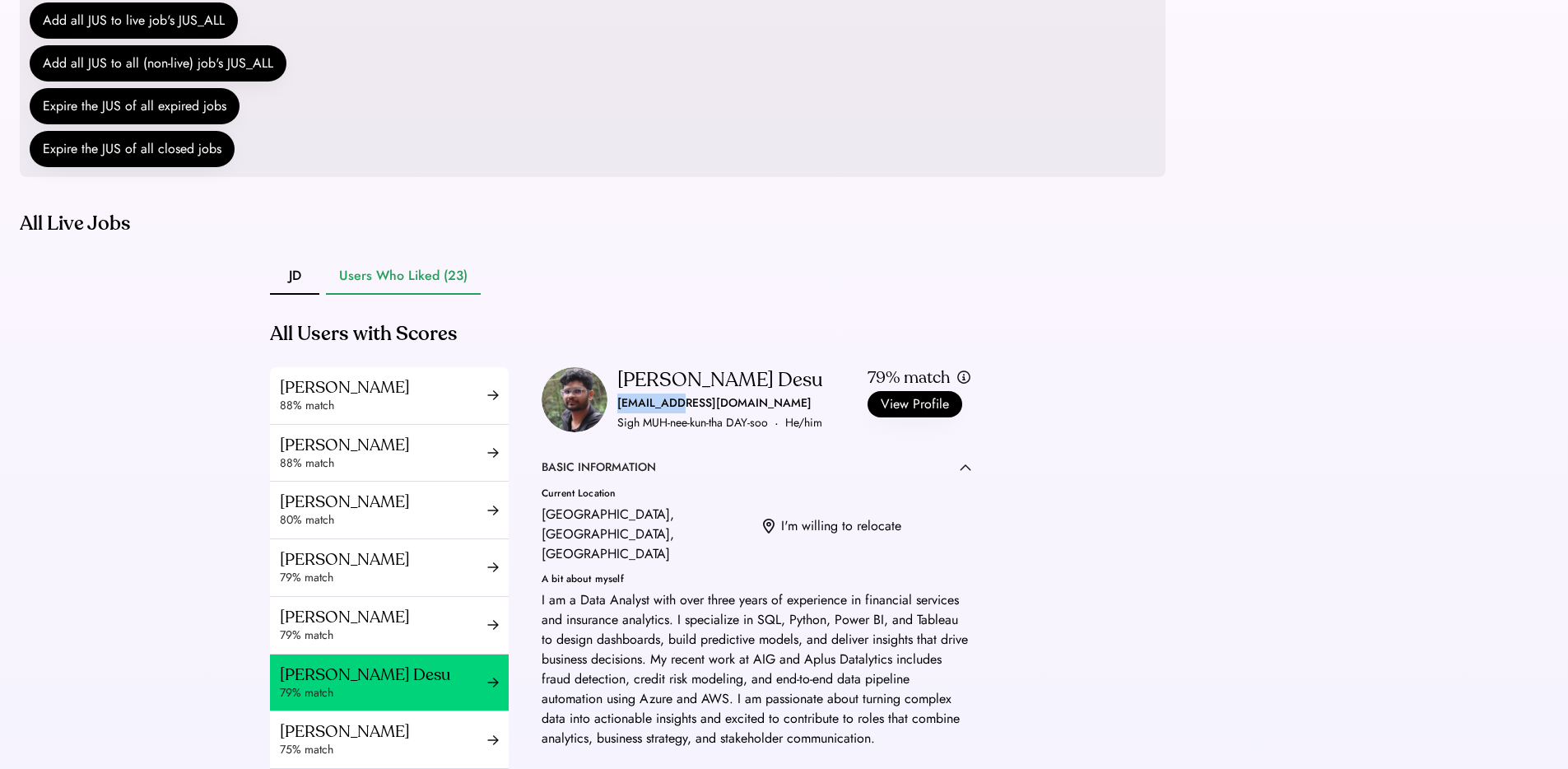
click at [648, 414] on div "said260100@gmail.com" at bounding box center [714, 404] width 194 height 20
copy div "said260100@gmail.com"
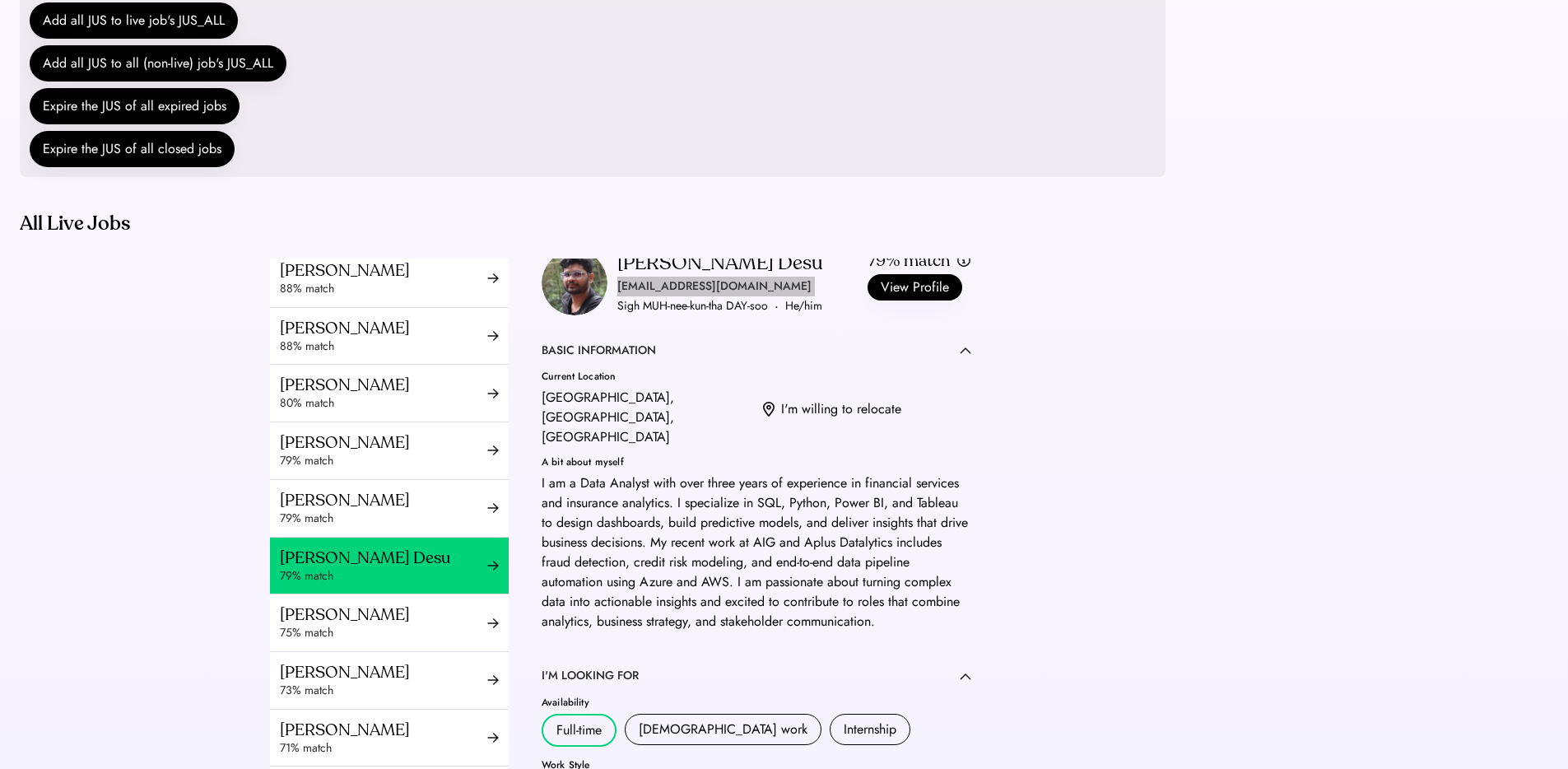
scroll to position [121, 0]
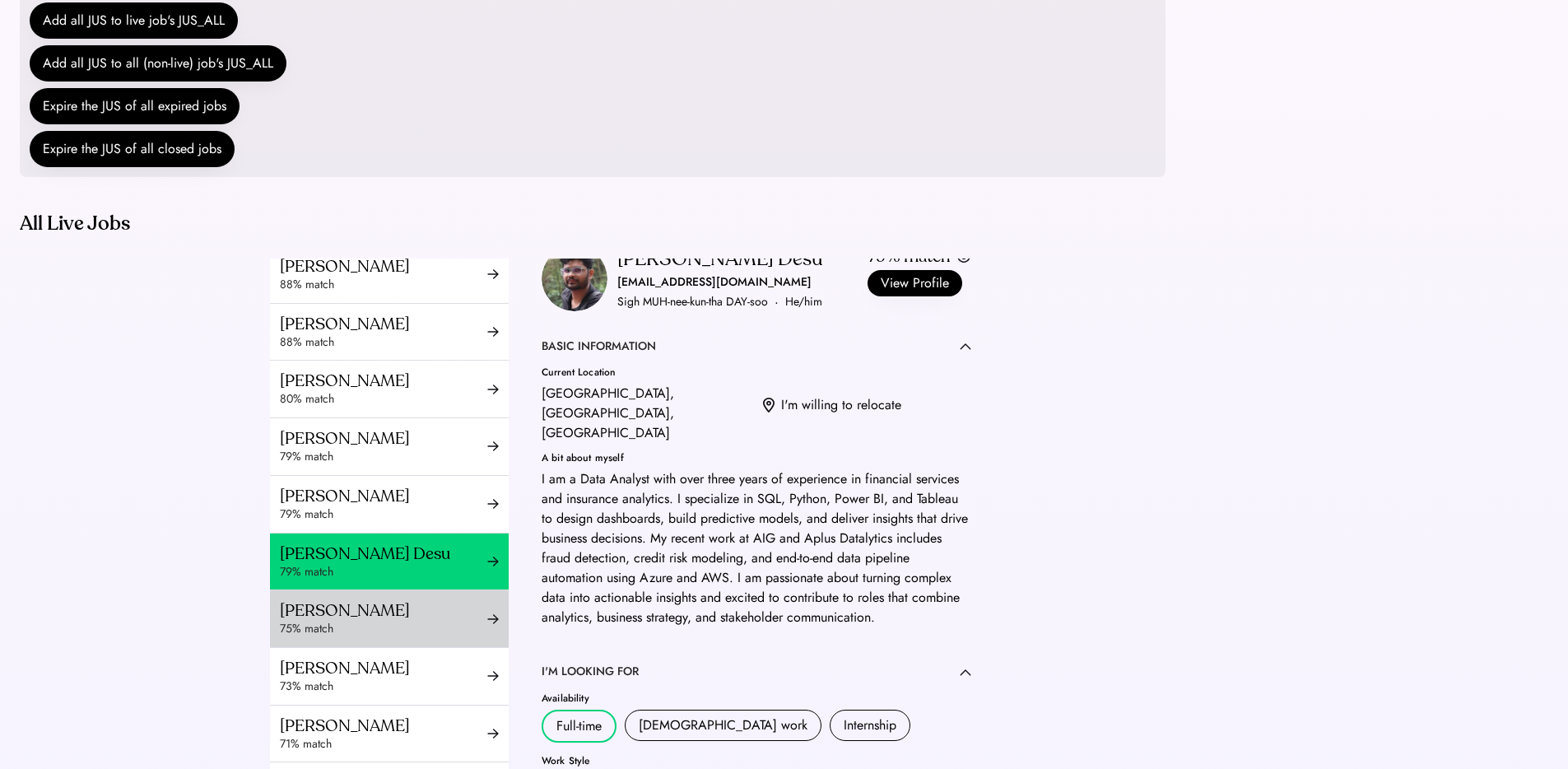
click at [364, 621] on div "[PERSON_NAME]" at bounding box center [383, 610] width 207 height 21
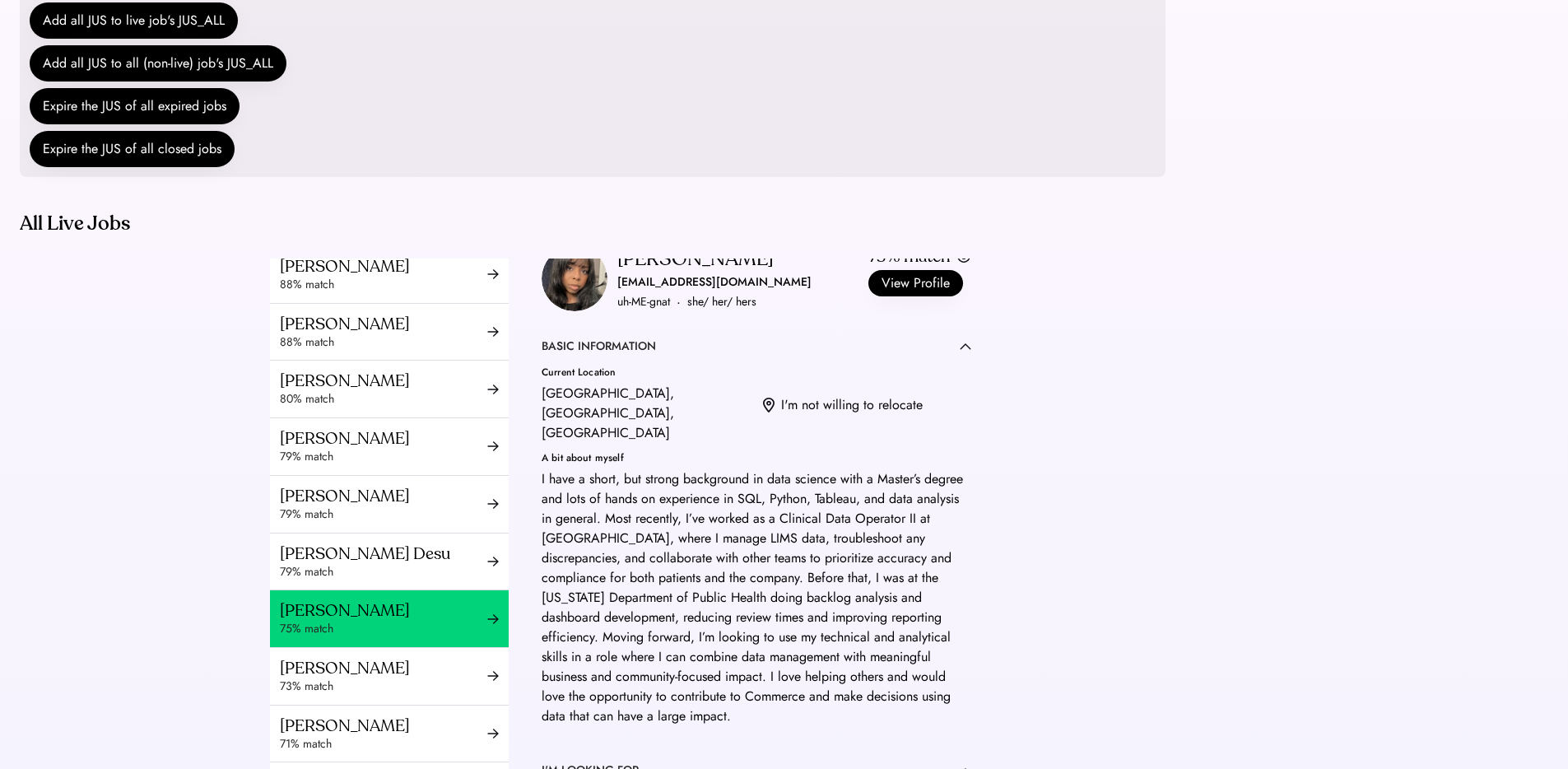
click at [662, 312] on div "uh-ME-gnat" at bounding box center [643, 303] width 53 height 20
click at [660, 293] on div "aminat0abiola@gmail.com" at bounding box center [714, 283] width 194 height 20
copy div "aminat0abiola@gmail.com"
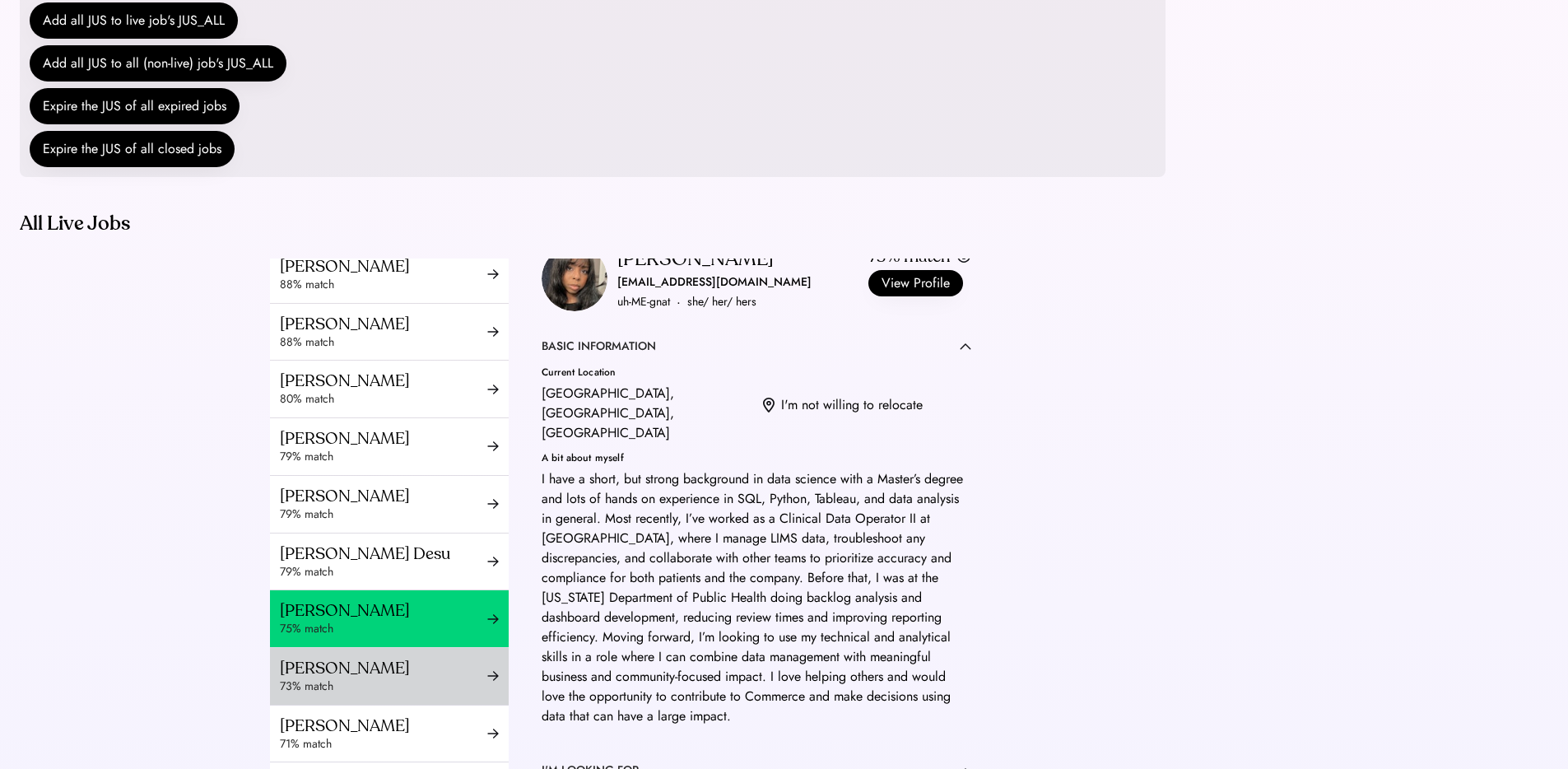
click at [349, 679] on div "Corina Alexander" at bounding box center [383, 668] width 207 height 21
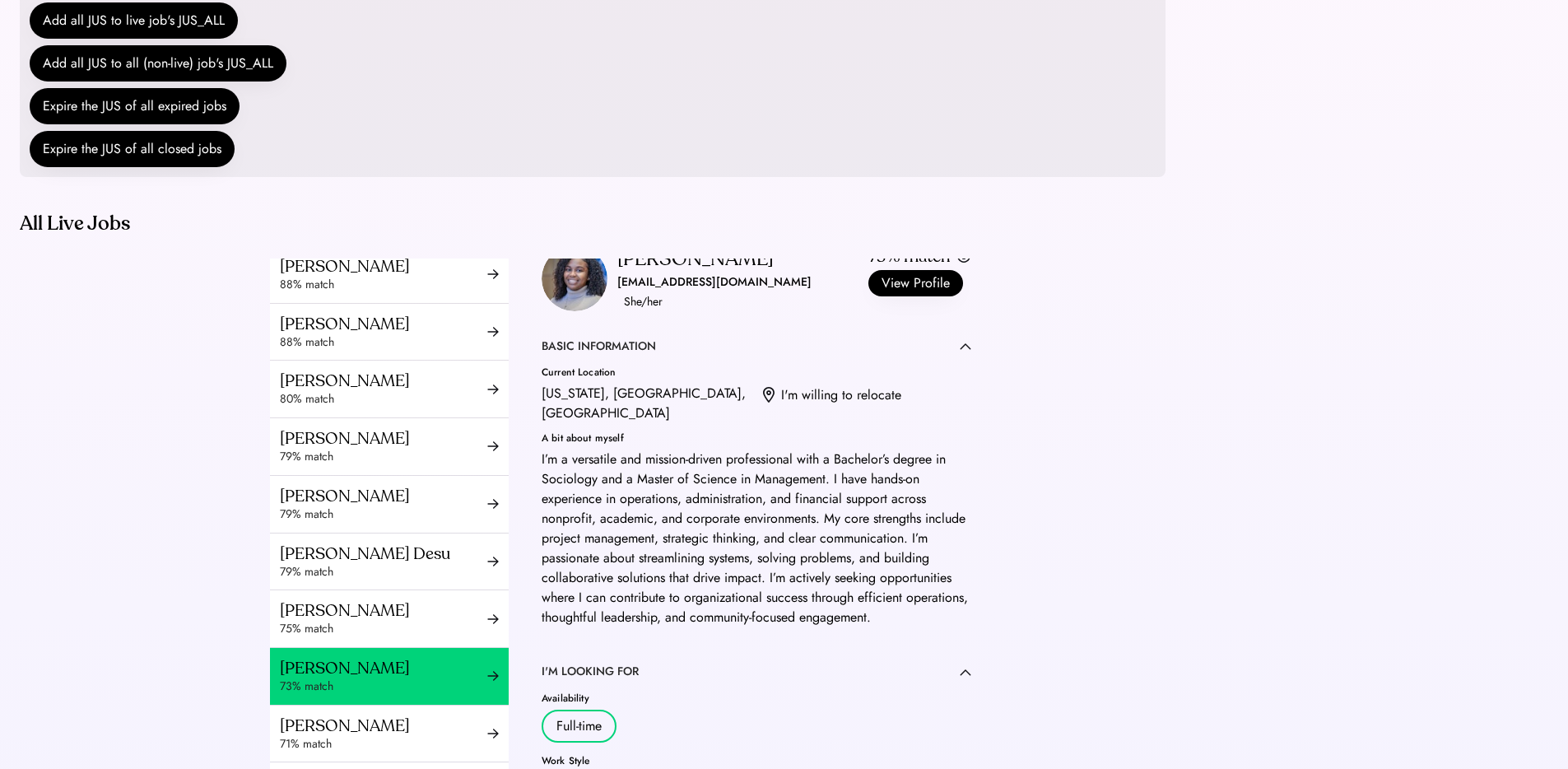
click at [673, 293] on div "corinaalexander@icloud.com" at bounding box center [714, 283] width 194 height 20
copy div "corinaalexander@icloud.com ·"
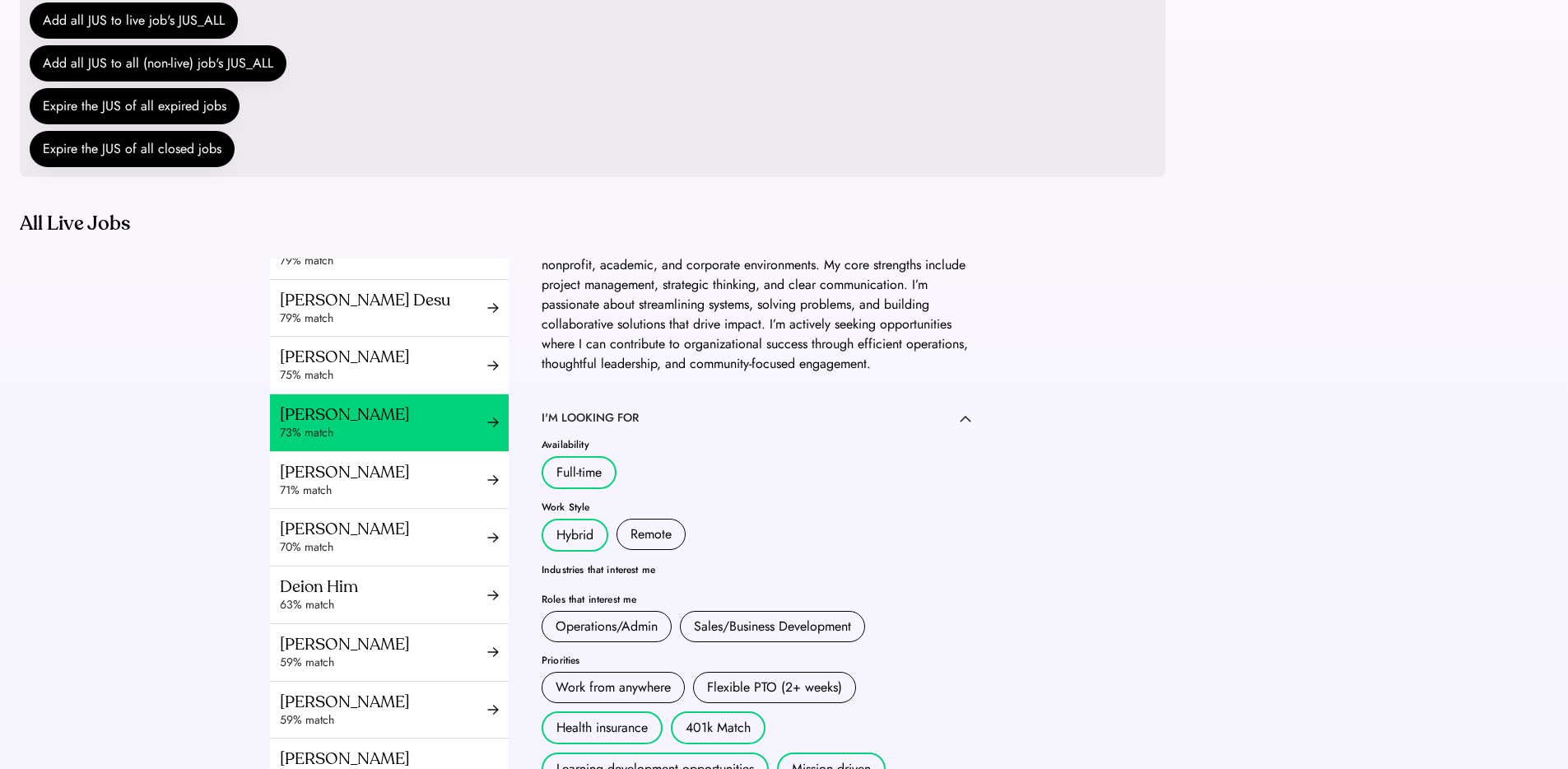
scroll to position [389, 0]
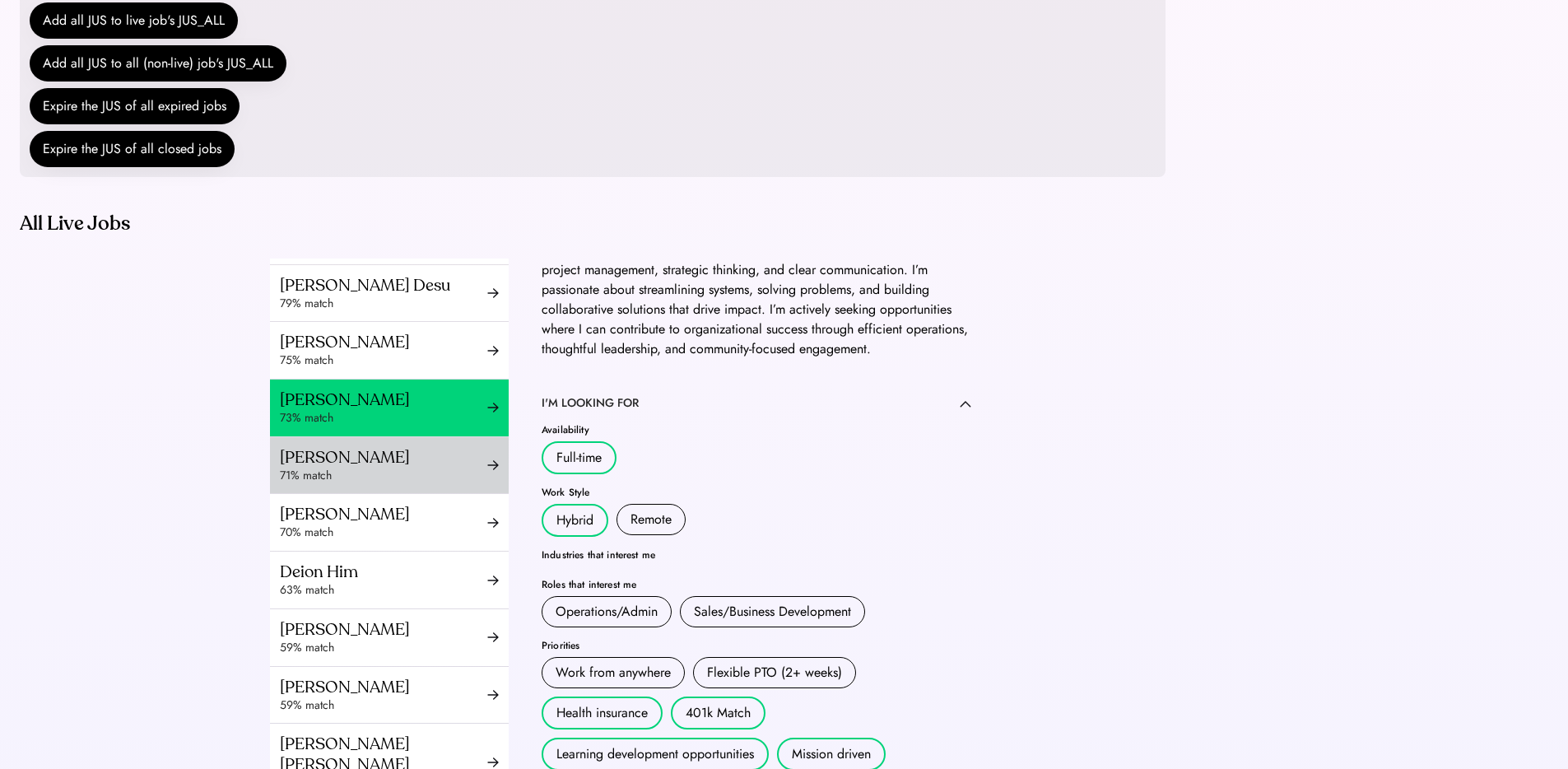
click at [334, 467] on div "Sarah Khedr" at bounding box center [383, 457] width 207 height 21
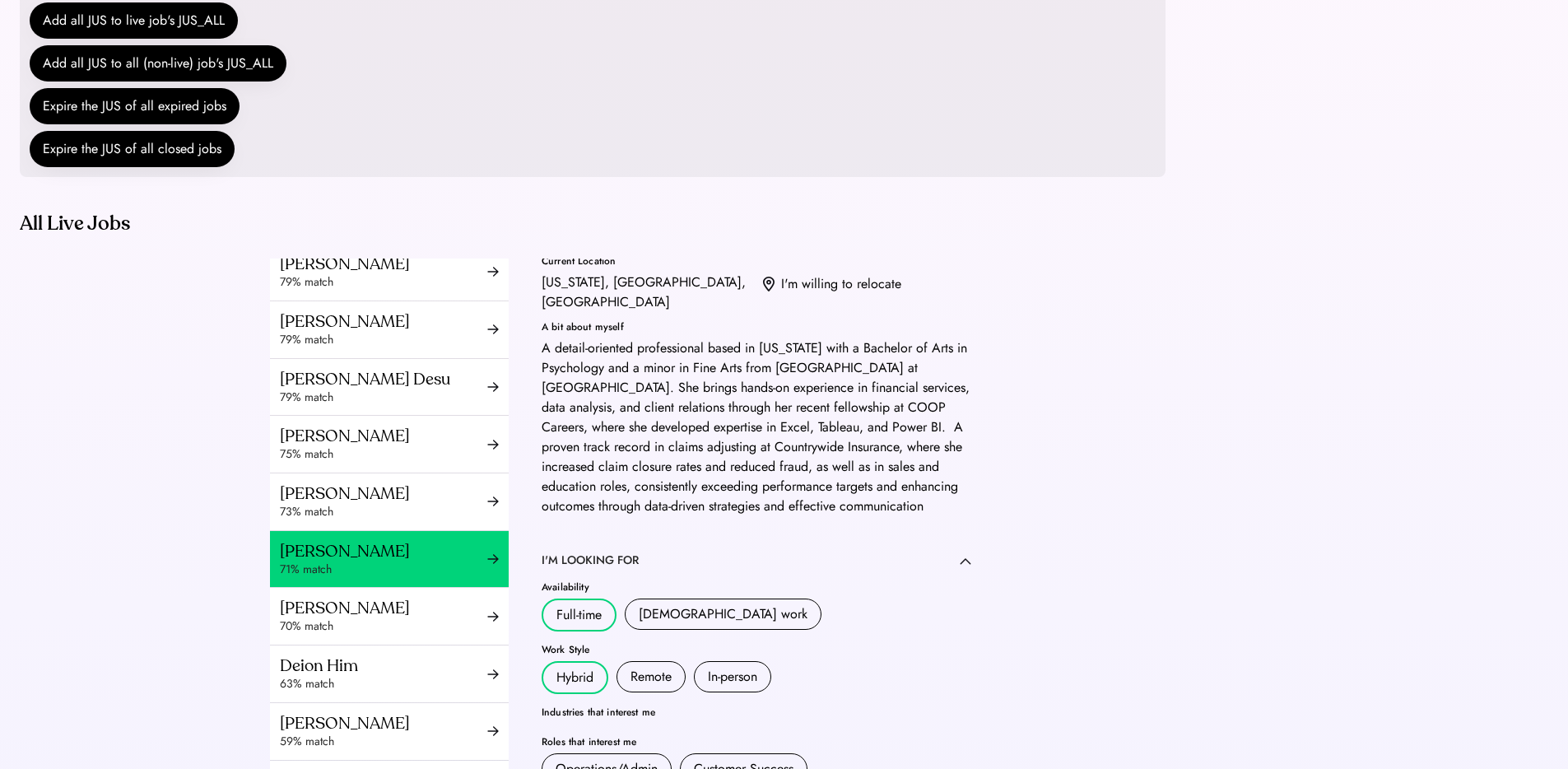
scroll to position [76, 0]
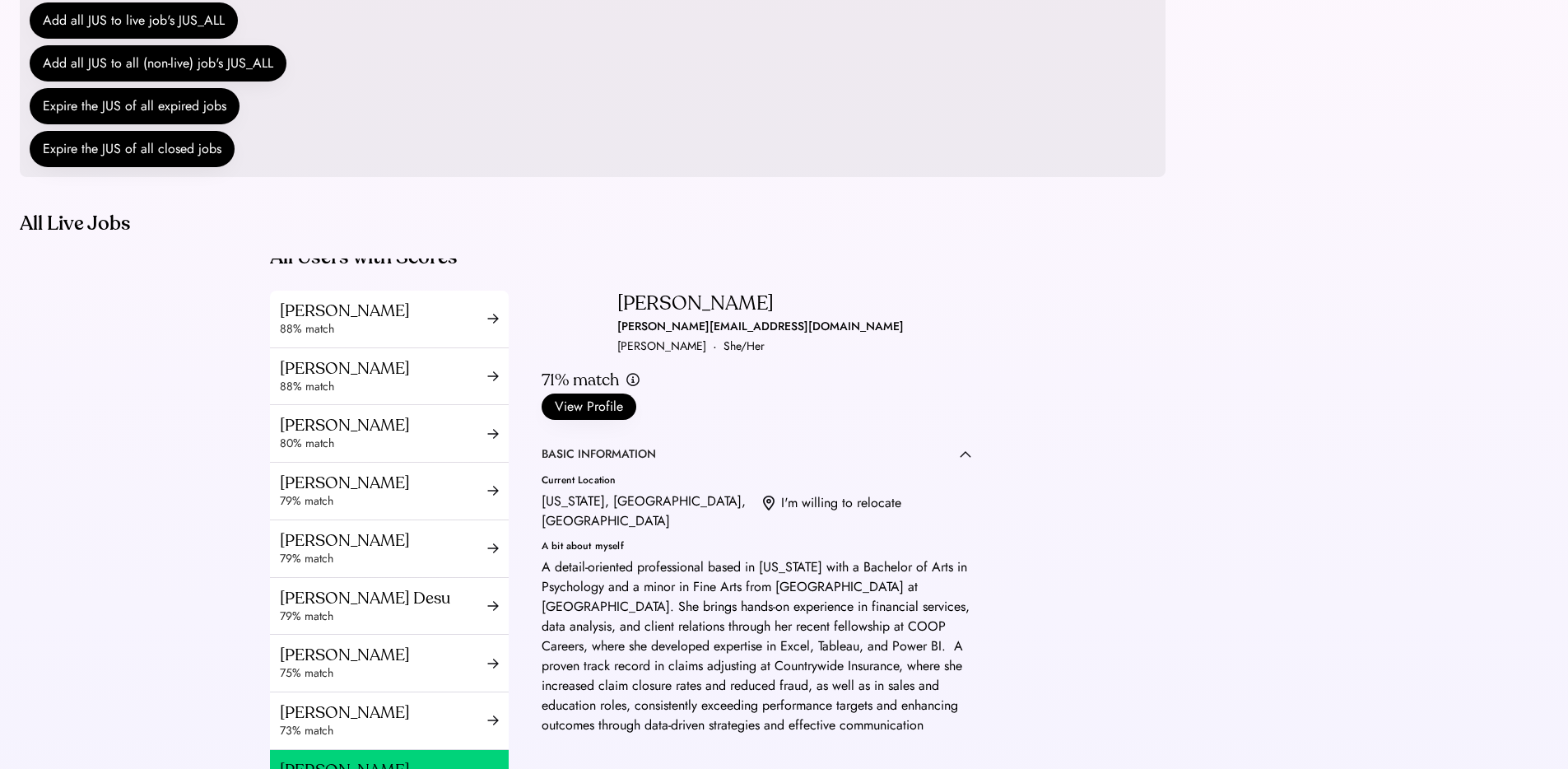
click at [675, 336] on div "sarah.khedr731@gmail.com" at bounding box center [760, 326] width 287 height 20
copy div "sarah.khedr731@gmail.com"
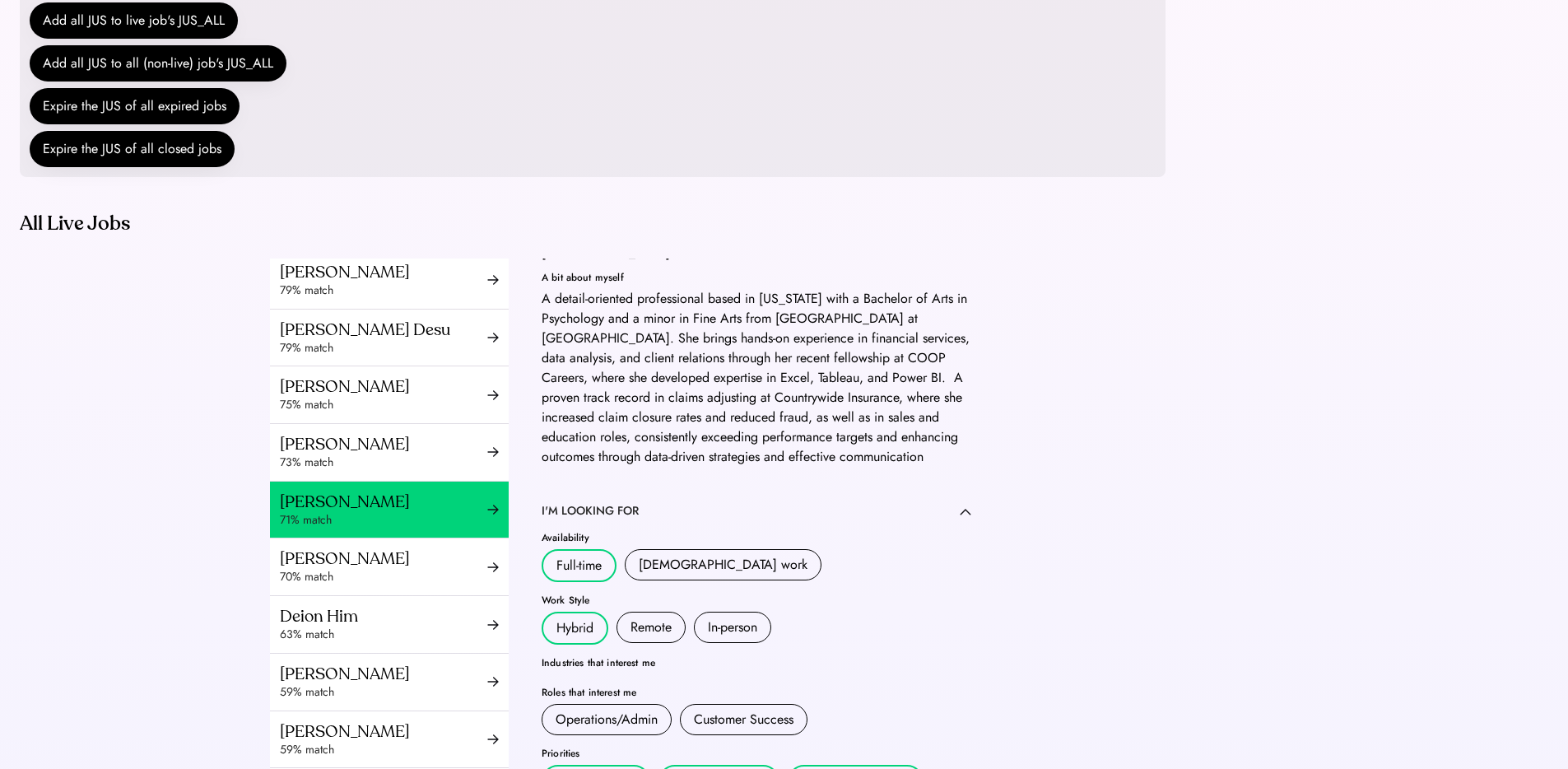
scroll to position [347, 0]
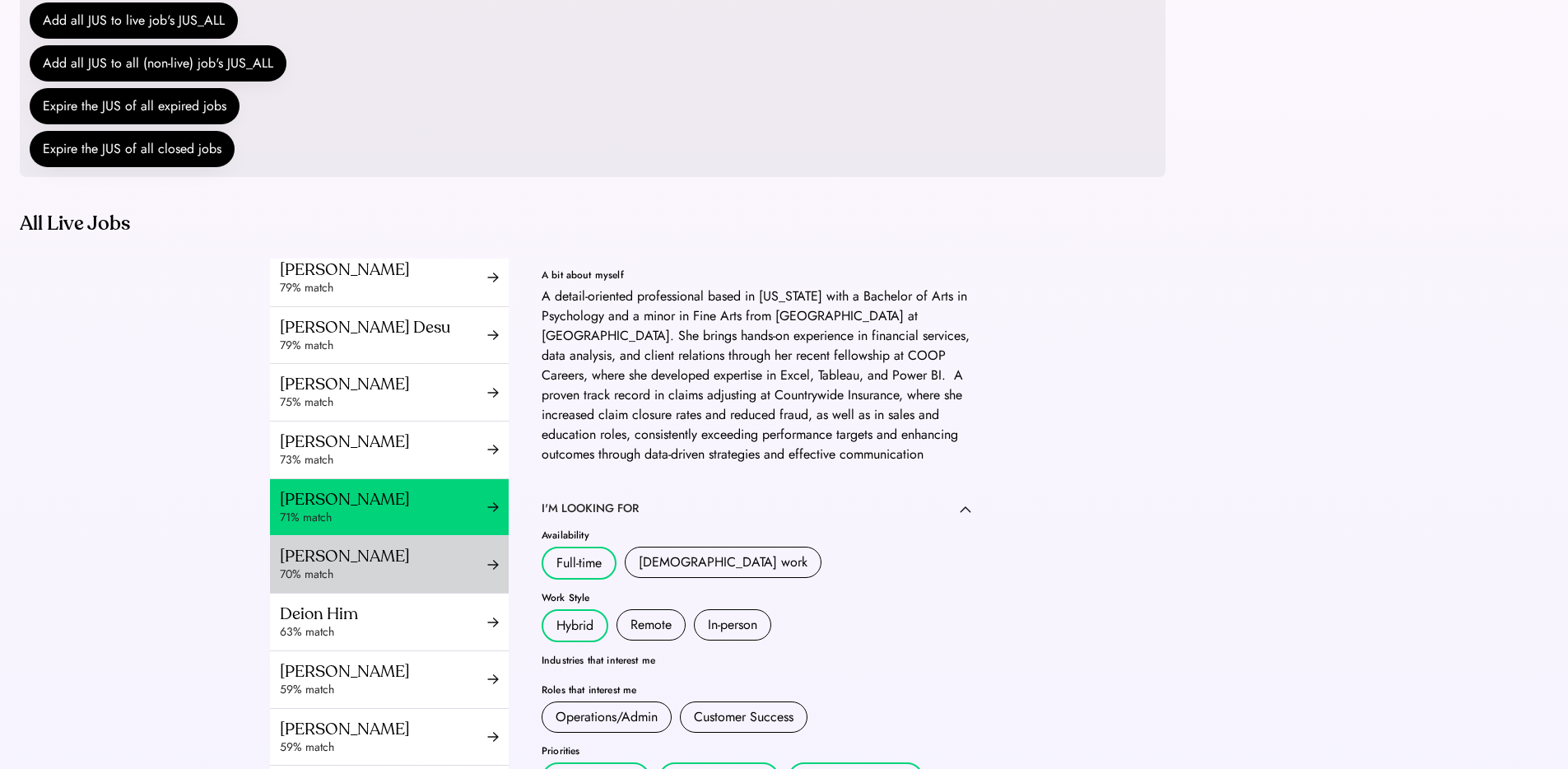
click at [362, 567] on div "Giselle Reyes" at bounding box center [383, 556] width 207 height 21
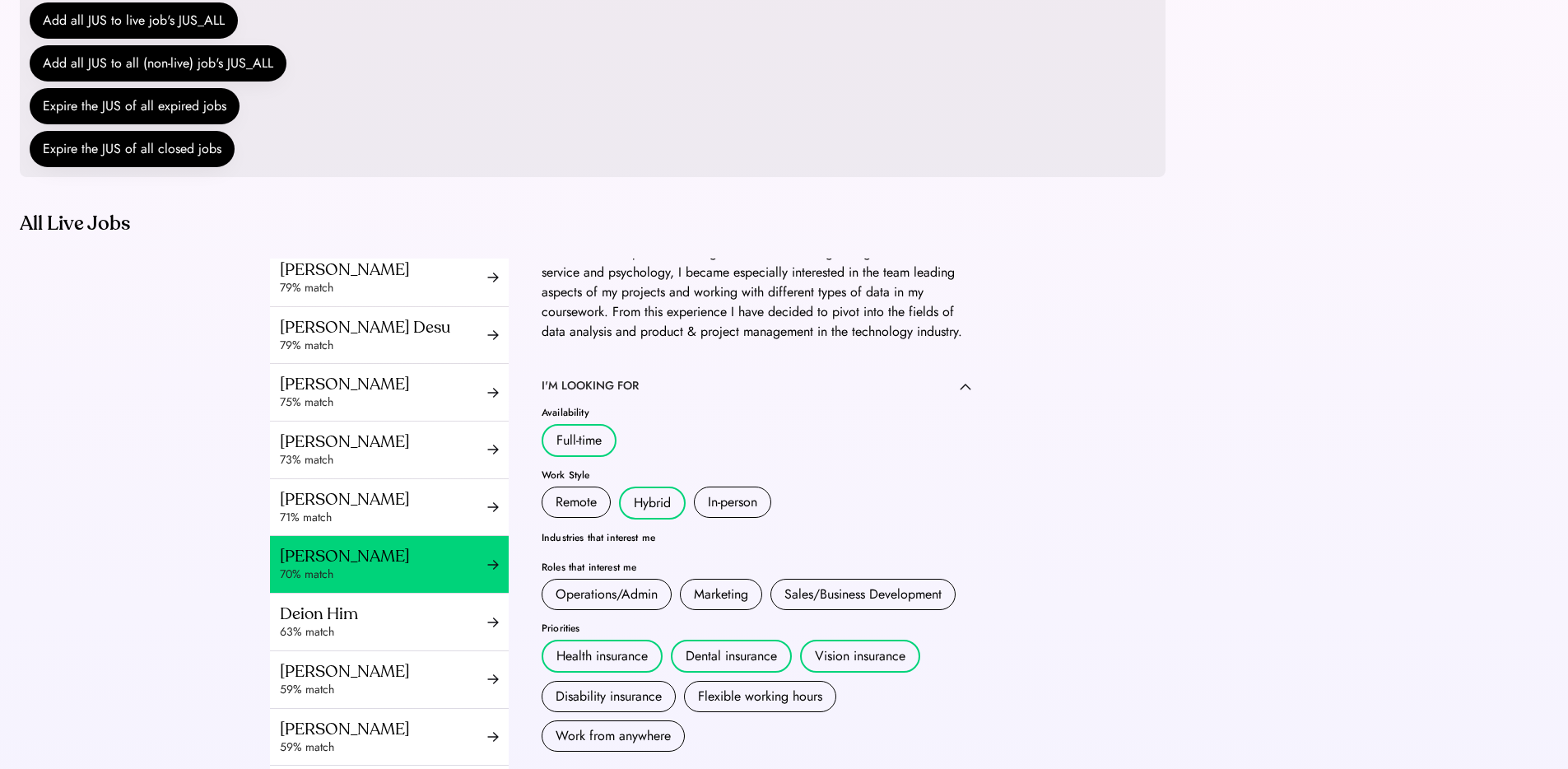
scroll to position [1, 0]
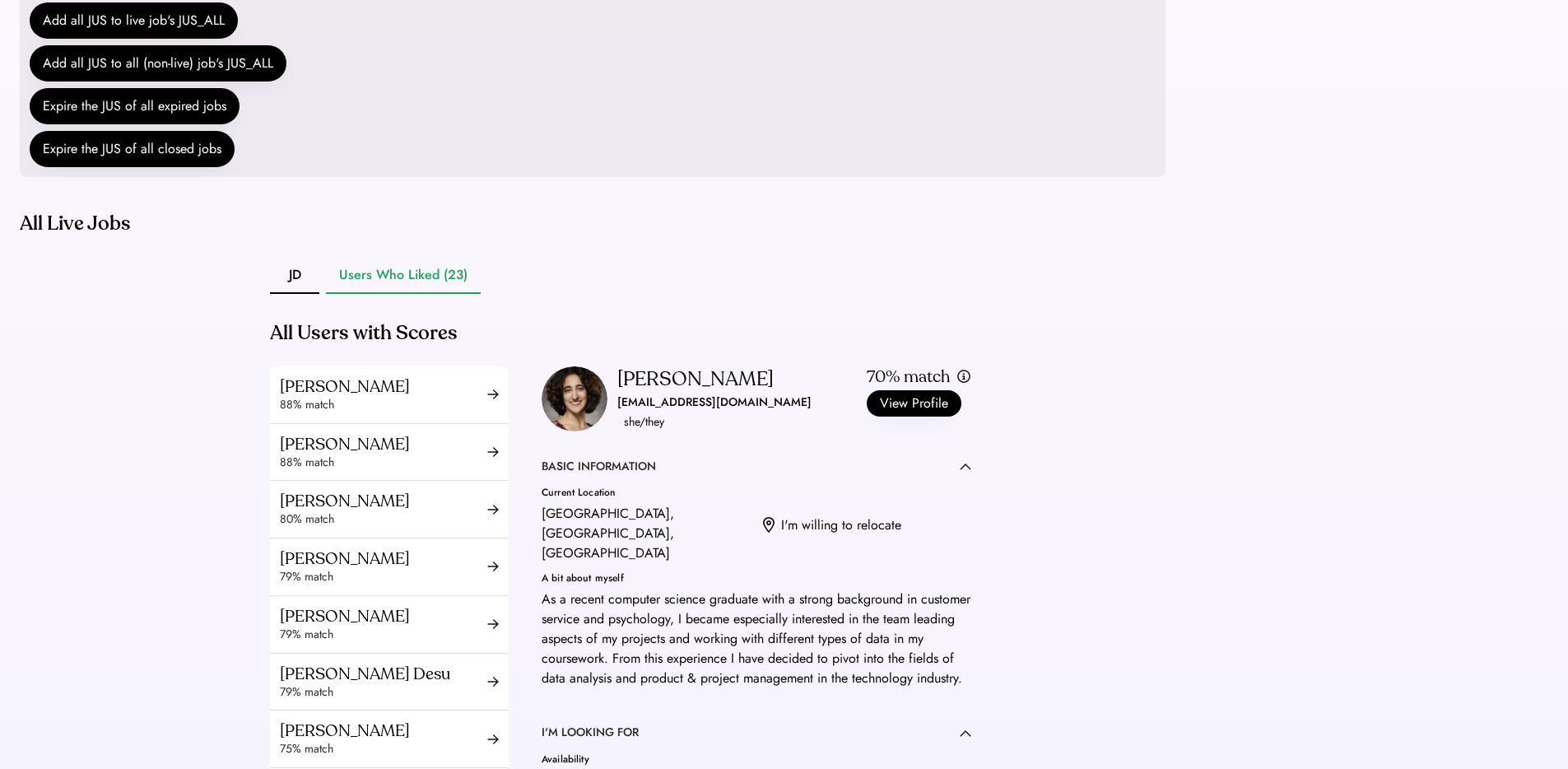
click at [644, 413] on div "giselle1895@gmail.com" at bounding box center [714, 403] width 194 height 20
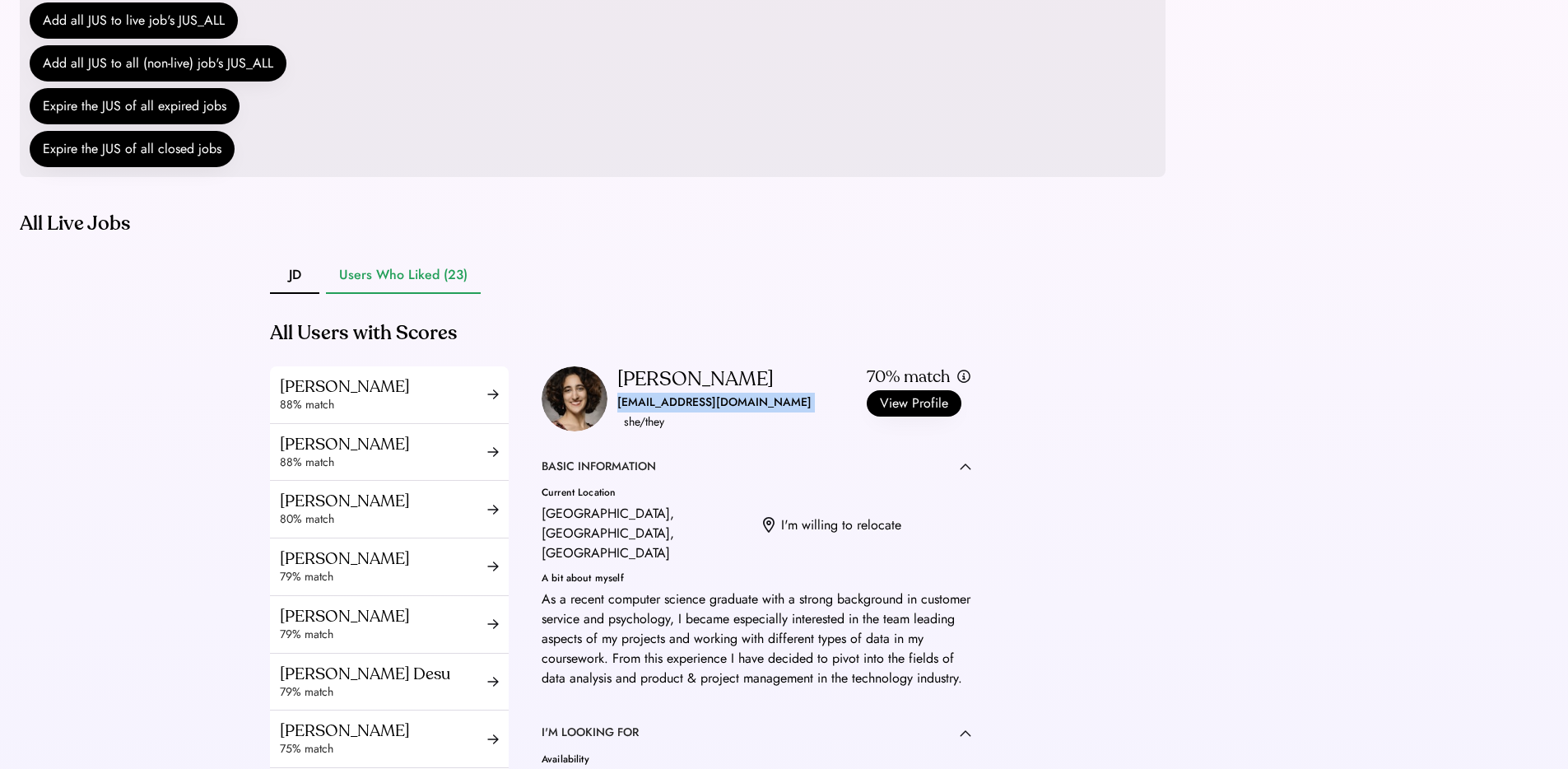
click at [644, 413] on div "giselle1895@gmail.com" at bounding box center [714, 403] width 194 height 20
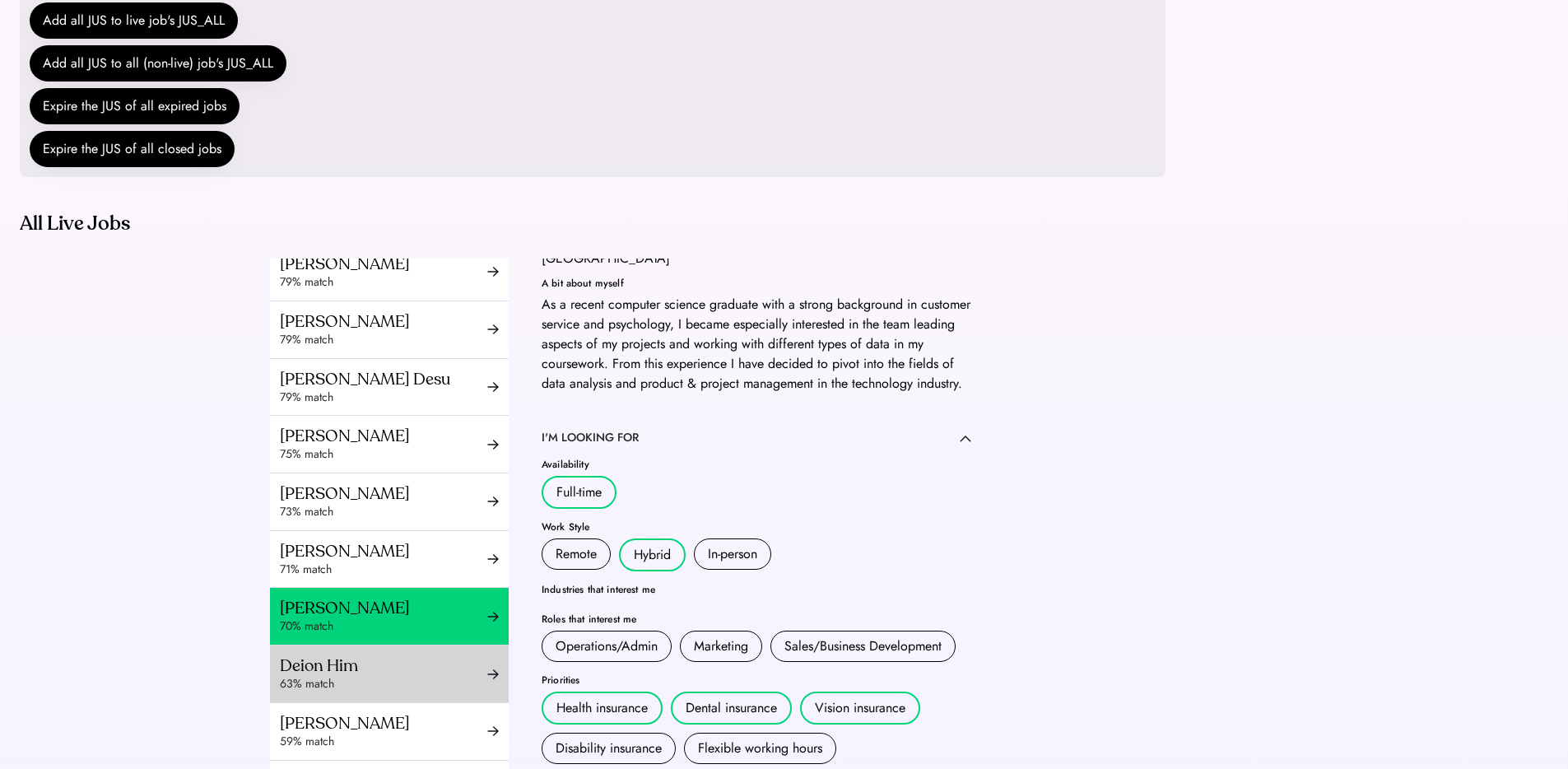
click at [375, 676] on div "Deion Him" at bounding box center [383, 665] width 207 height 21
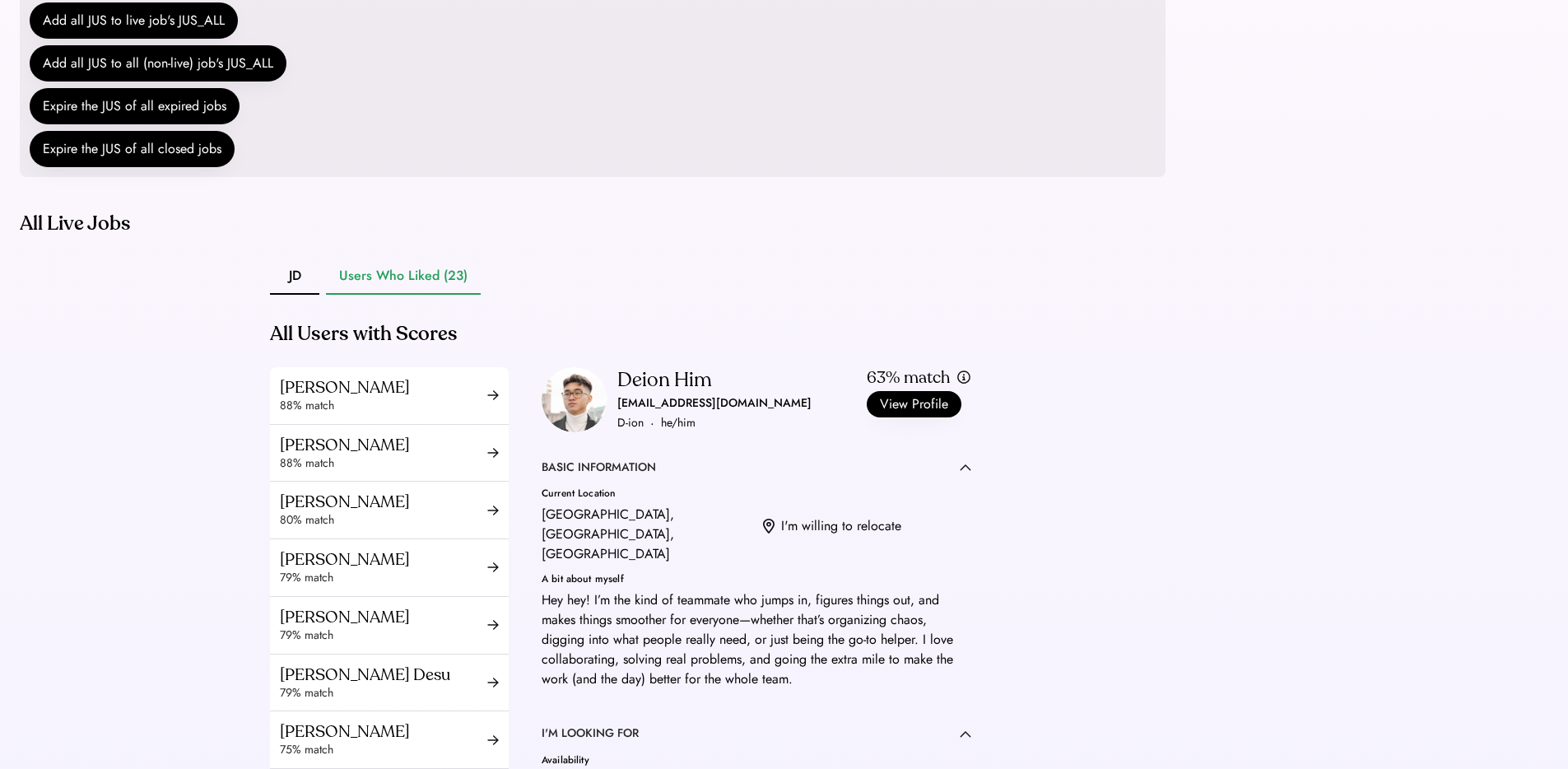
click at [638, 414] on div "deionhim1@gmail.com" at bounding box center [714, 404] width 194 height 20
click at [644, 414] on div "deionhim1@gmail.com" at bounding box center [714, 404] width 194 height 20
copy div "deionhim1@gmail.com"
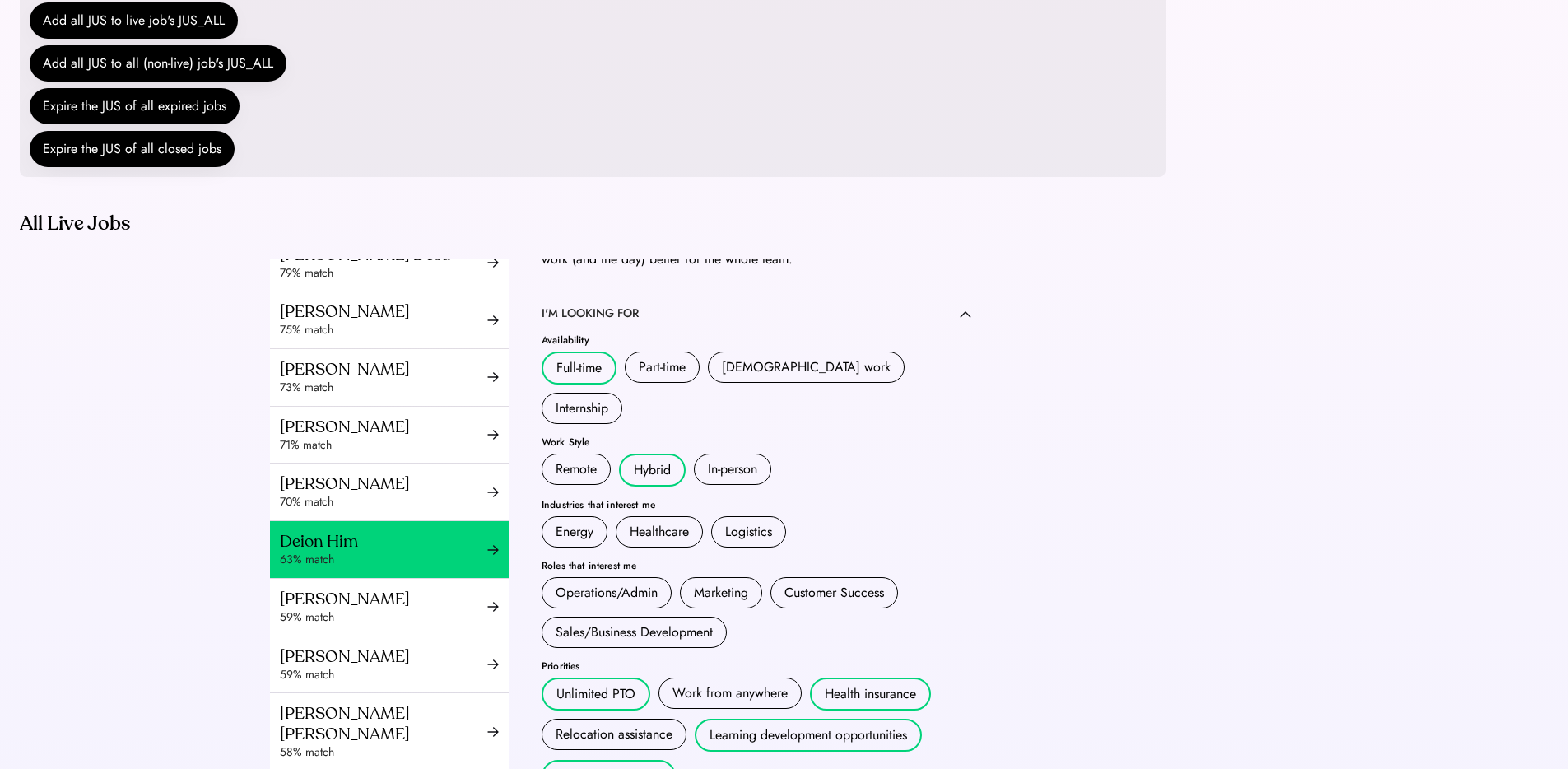
scroll to position [422, 0]
drag, startPoint x: 306, startPoint y: 640, endPoint x: 323, endPoint y: 638, distance: 17.1
click at [306, 607] on div "[PERSON_NAME]" at bounding box center [383, 597] width 207 height 21
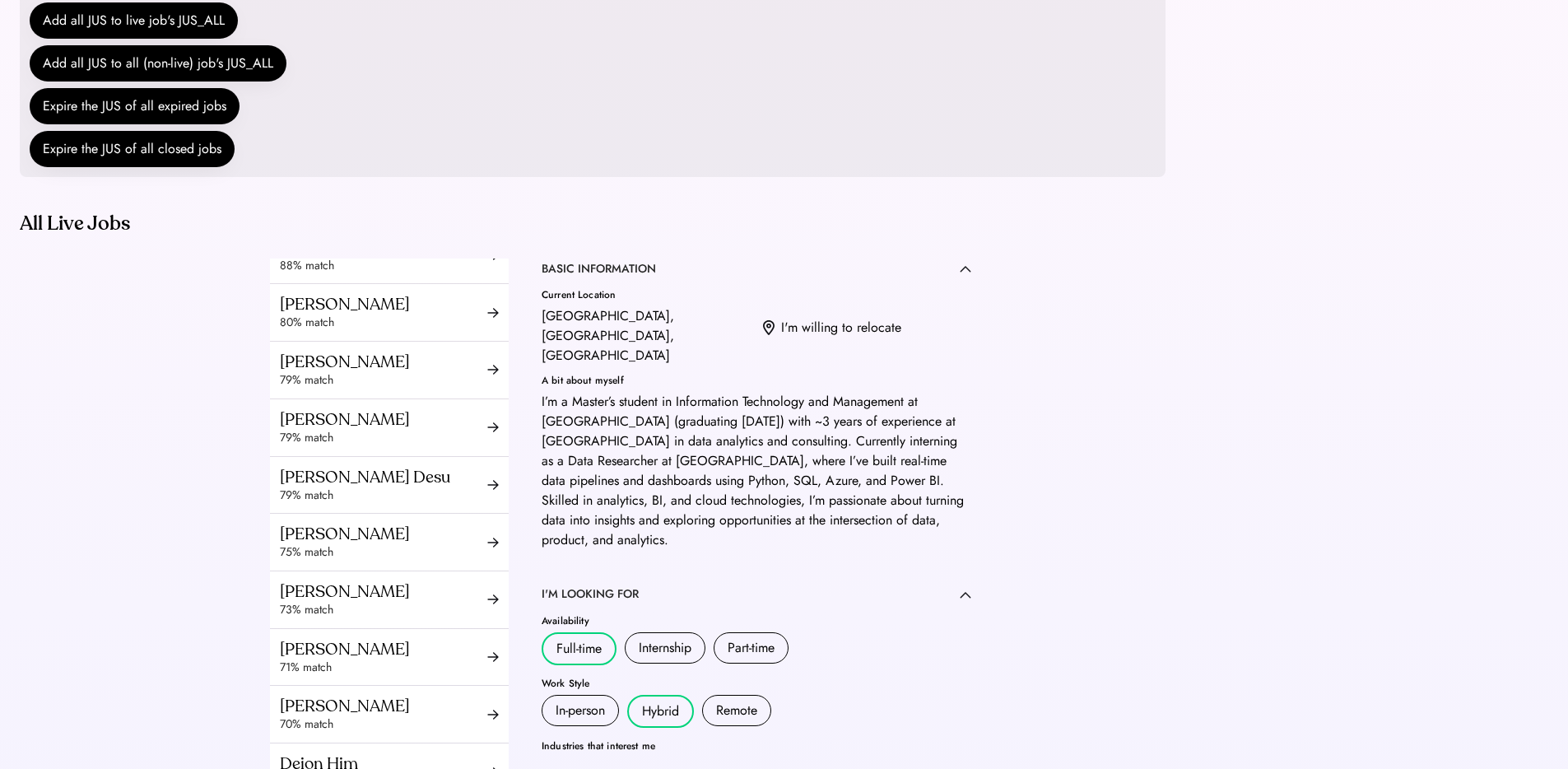
scroll to position [102, 0]
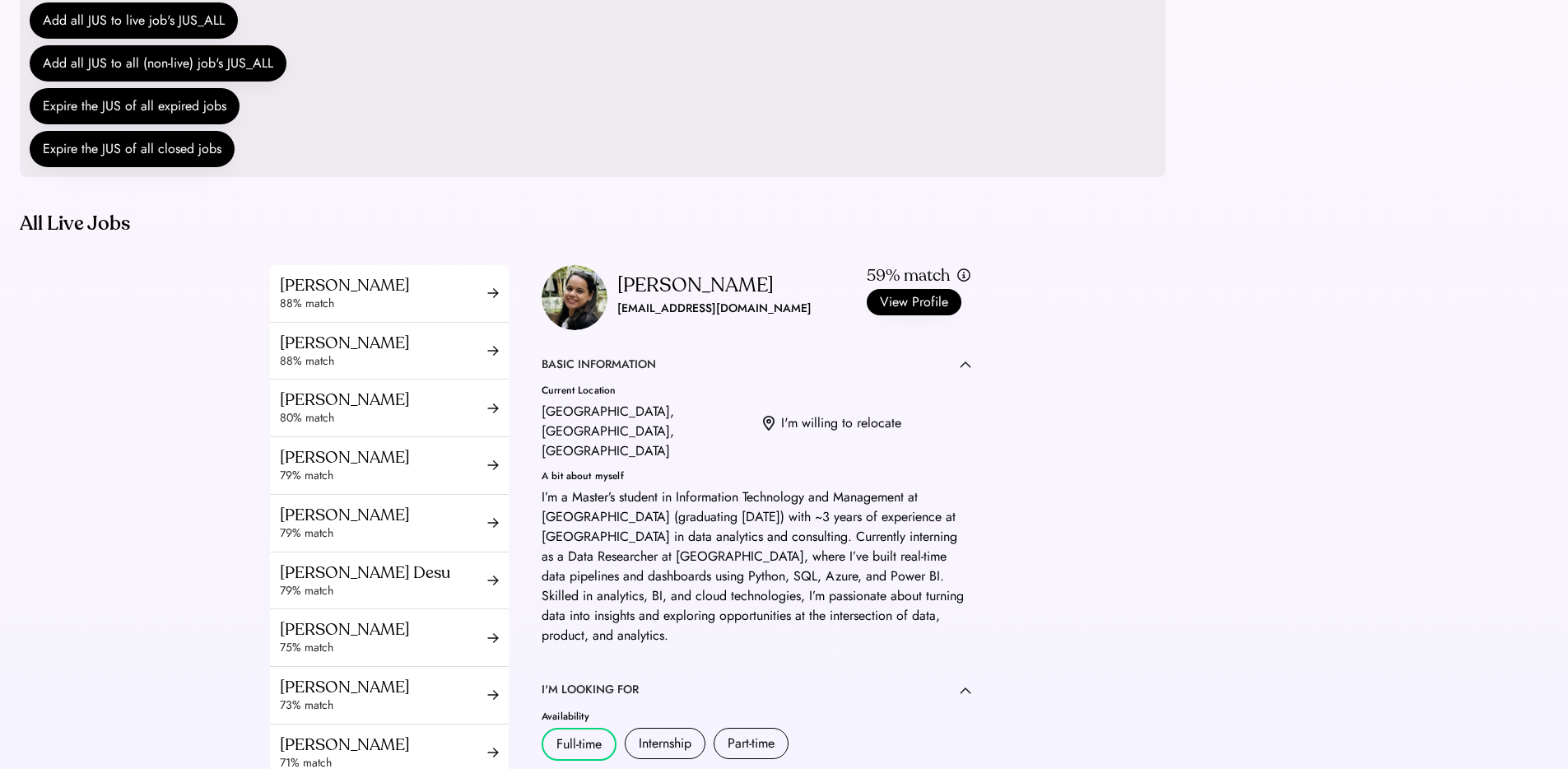
click at [697, 319] on div "axp240059@utdallas.edu" at bounding box center [714, 309] width 194 height 20
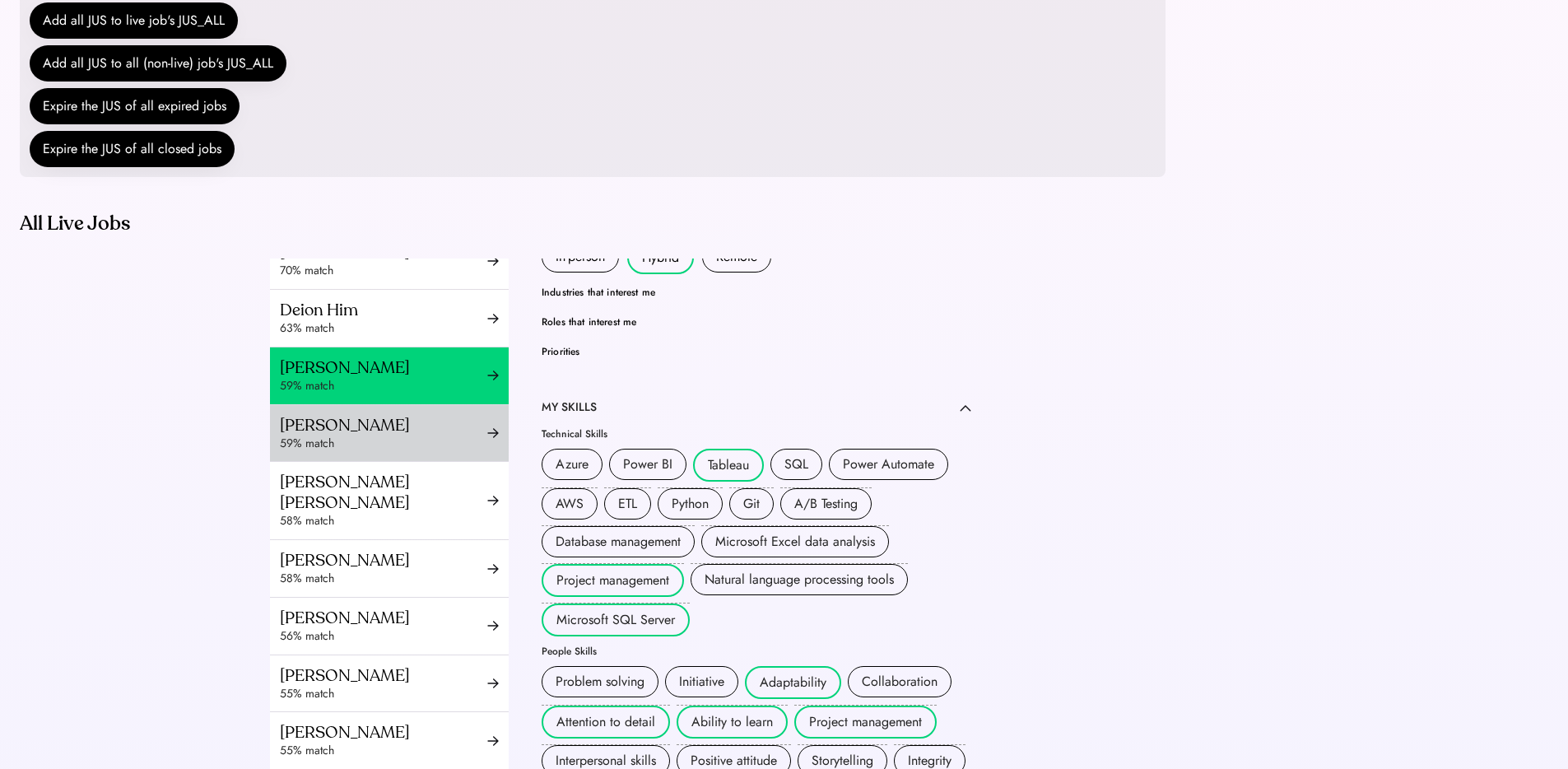
drag, startPoint x: 314, startPoint y: 472, endPoint x: 338, endPoint y: 468, distance: 24.3
click at [312, 436] on div "Saagar Parikh" at bounding box center [383, 425] width 207 height 21
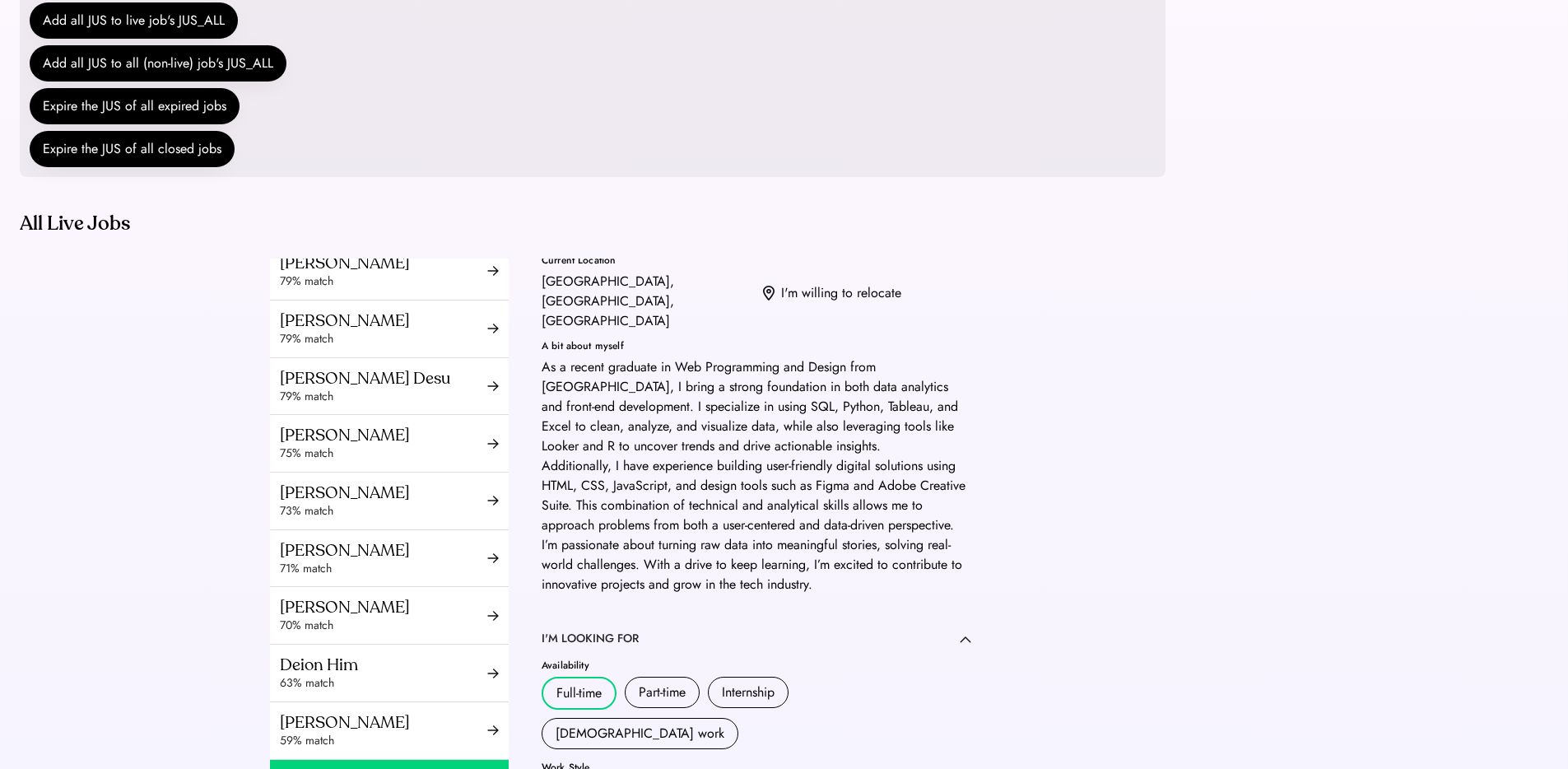
scroll to position [89, 0]
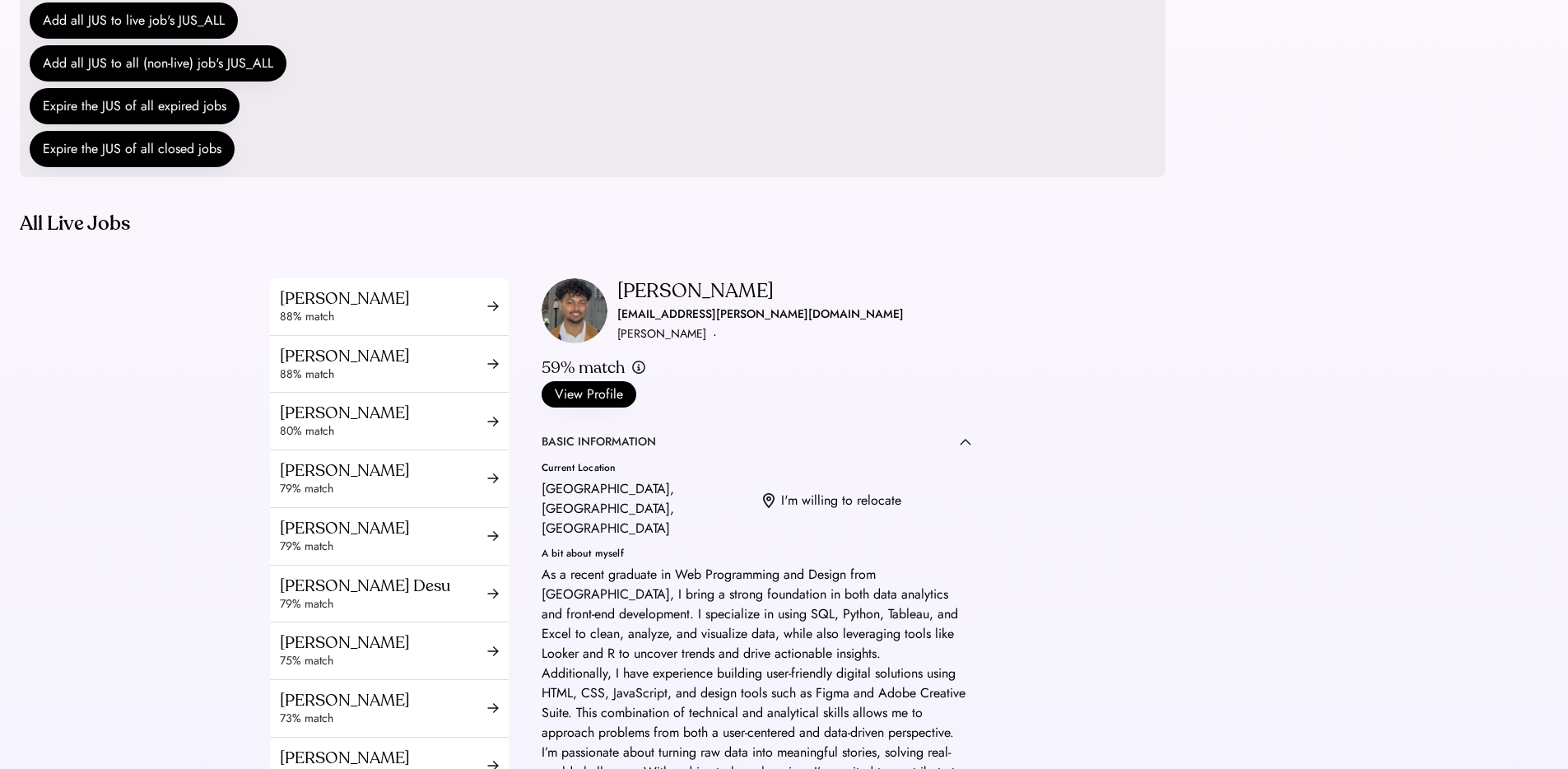
click at [636, 324] on div "saagar.parikh.11@gmail.com" at bounding box center [760, 315] width 287 height 20
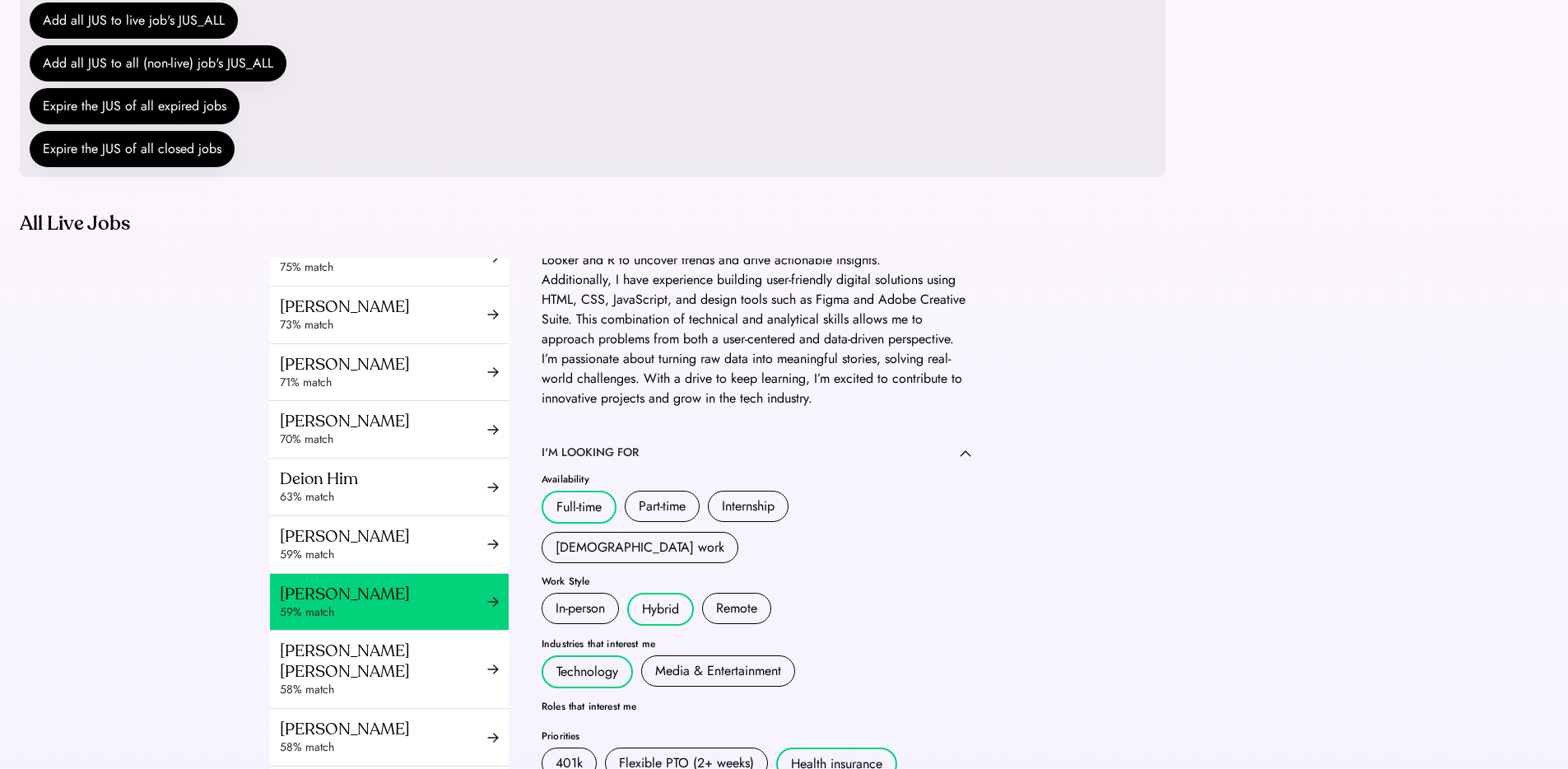
scroll to position [551, 0]
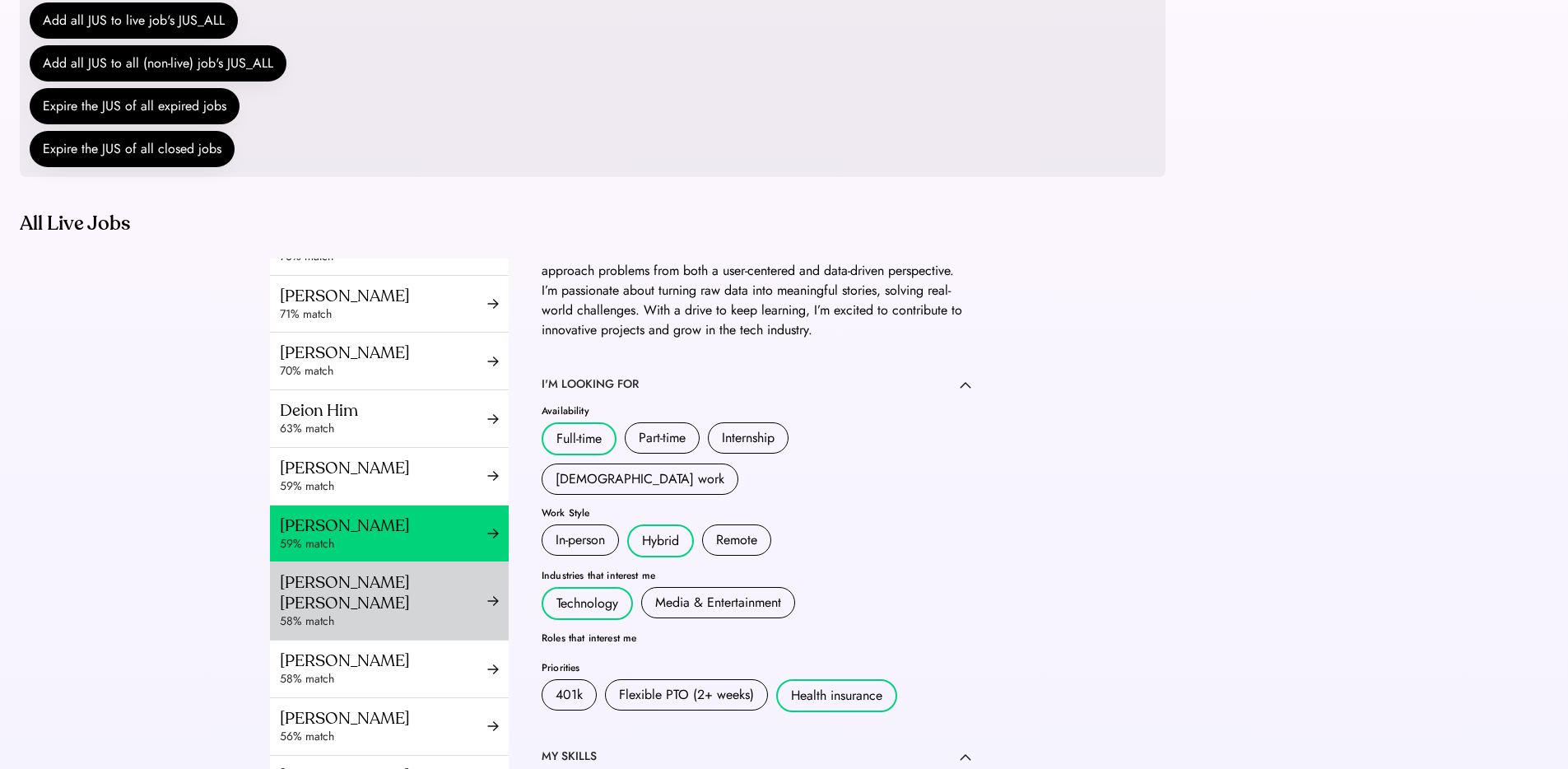
click at [355, 613] on div "Daniel Diaz Fragoso" at bounding box center [383, 592] width 207 height 41
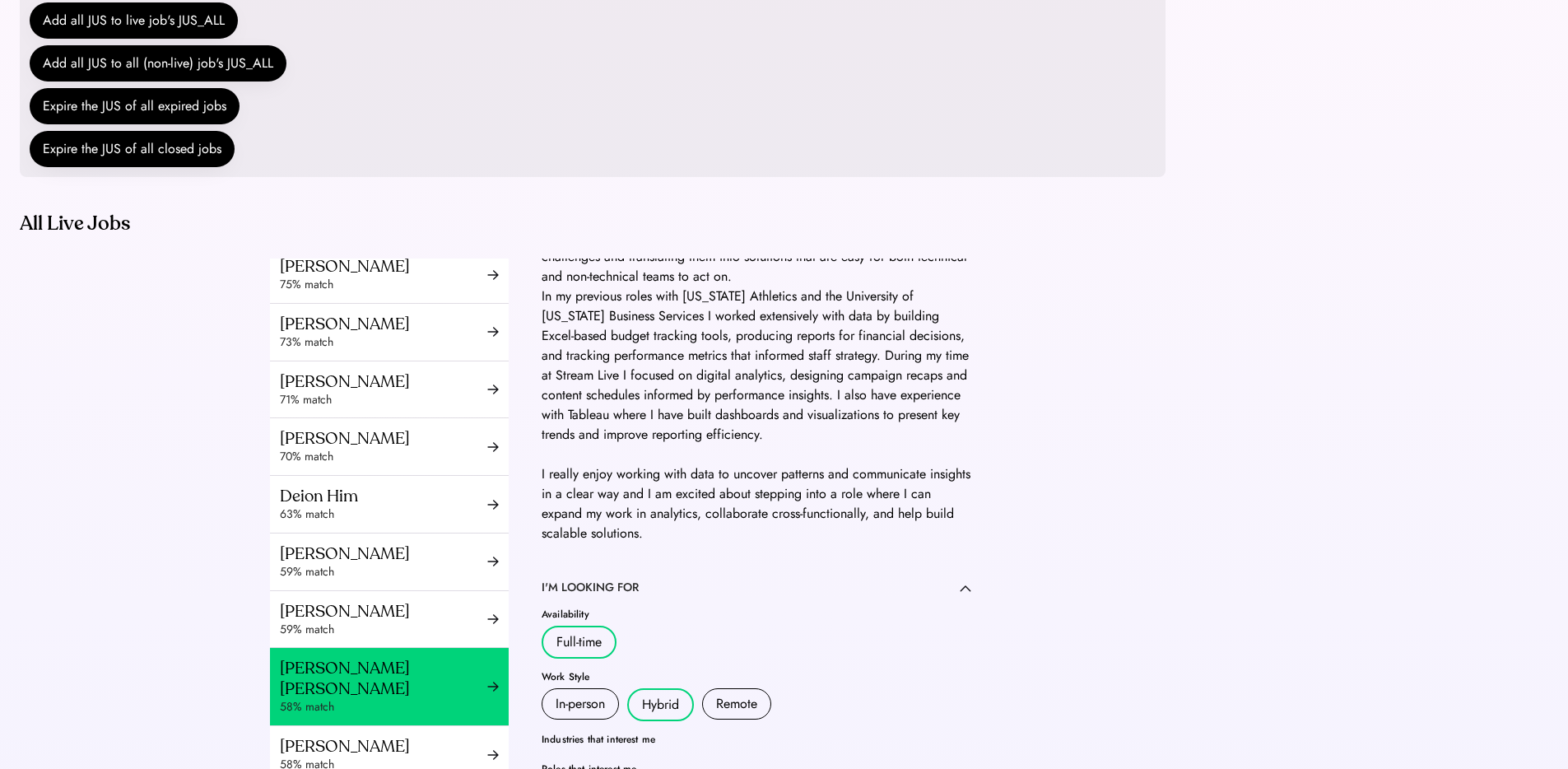
scroll to position [20, 0]
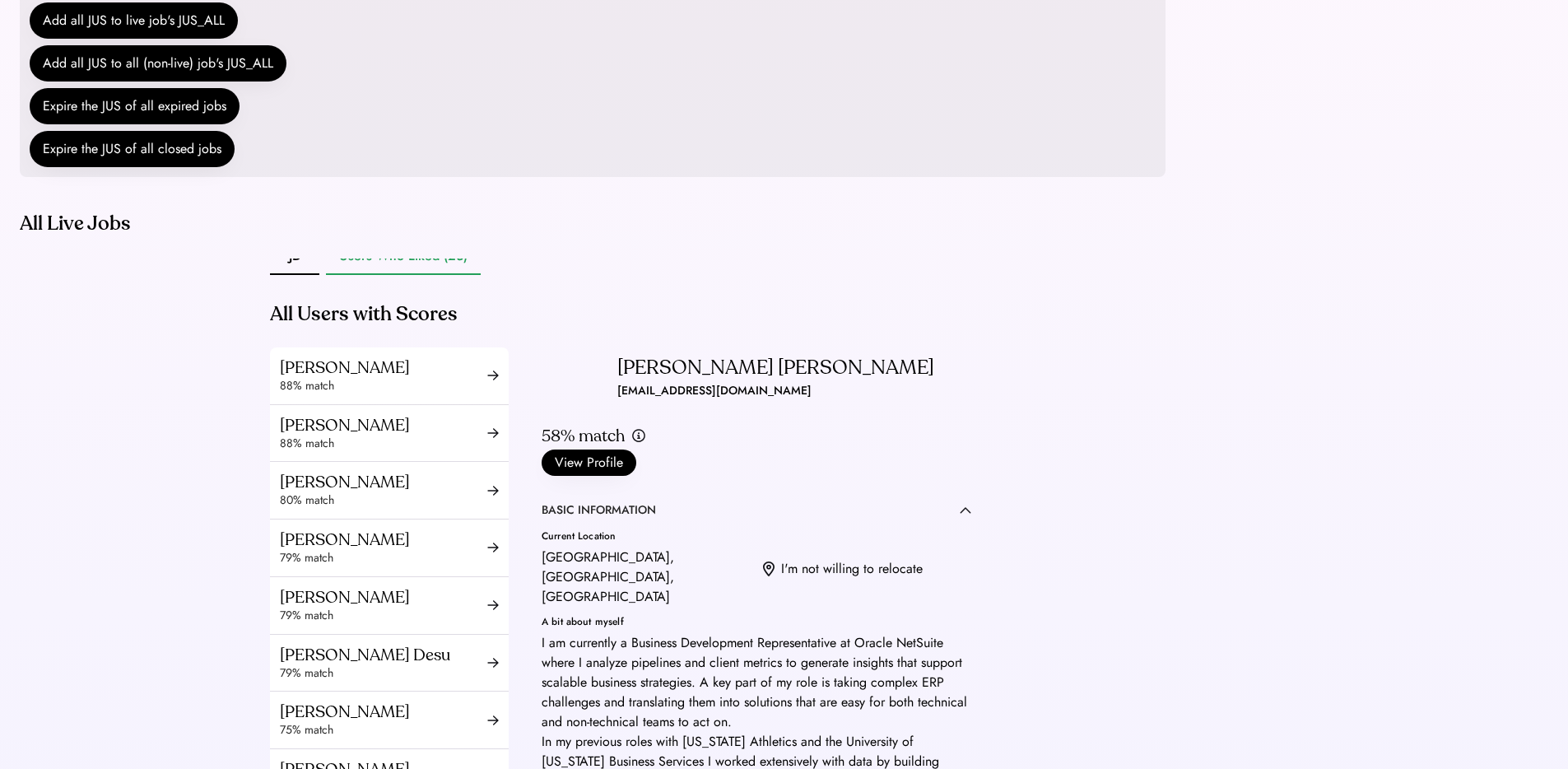
click at [675, 401] on div "danieldiazfragoso@outlook.com" at bounding box center [714, 391] width 194 height 20
click at [674, 401] on div "danieldiazfragoso@outlook.com" at bounding box center [714, 391] width 194 height 20
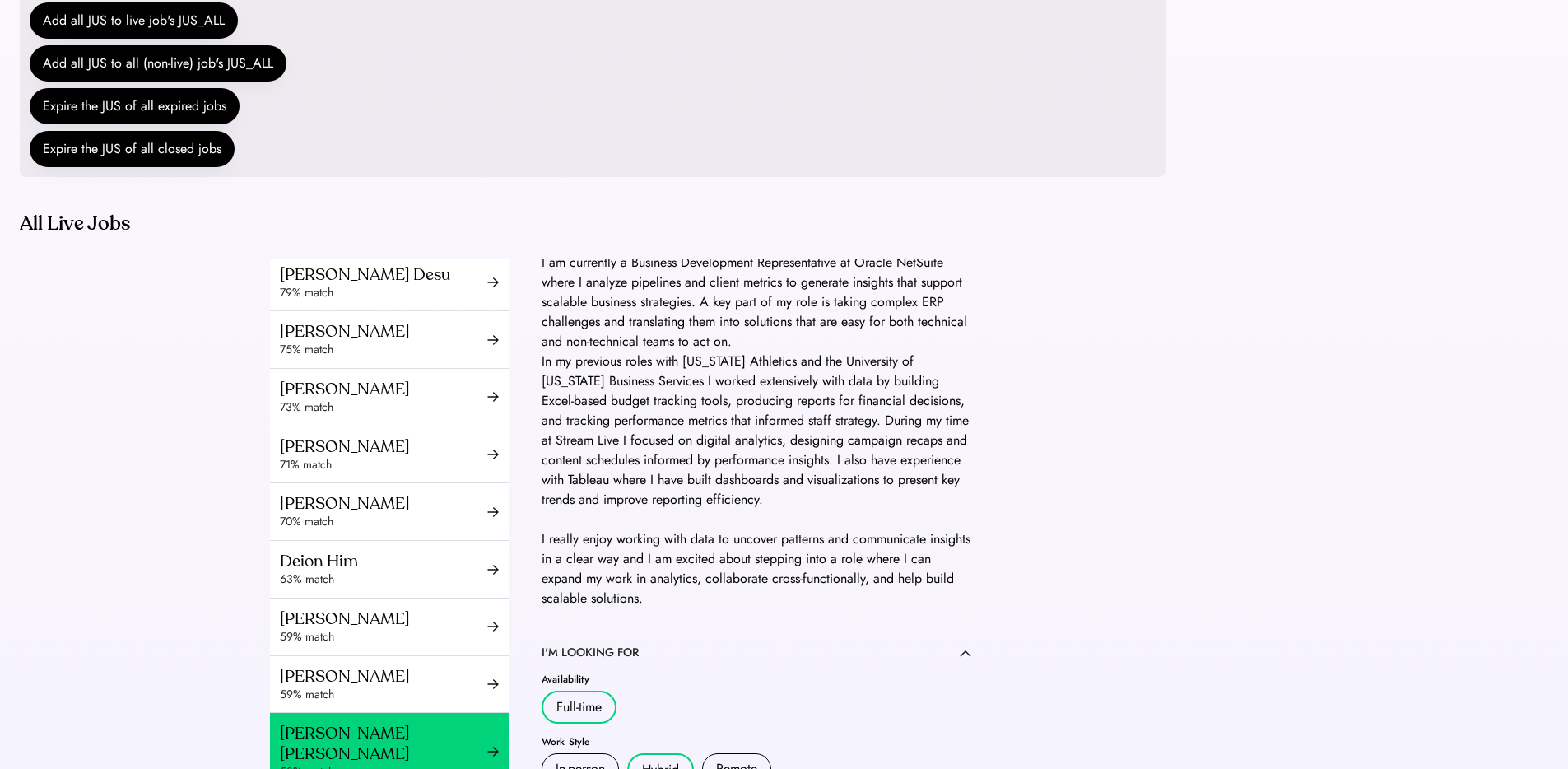
scroll to position [566, 0]
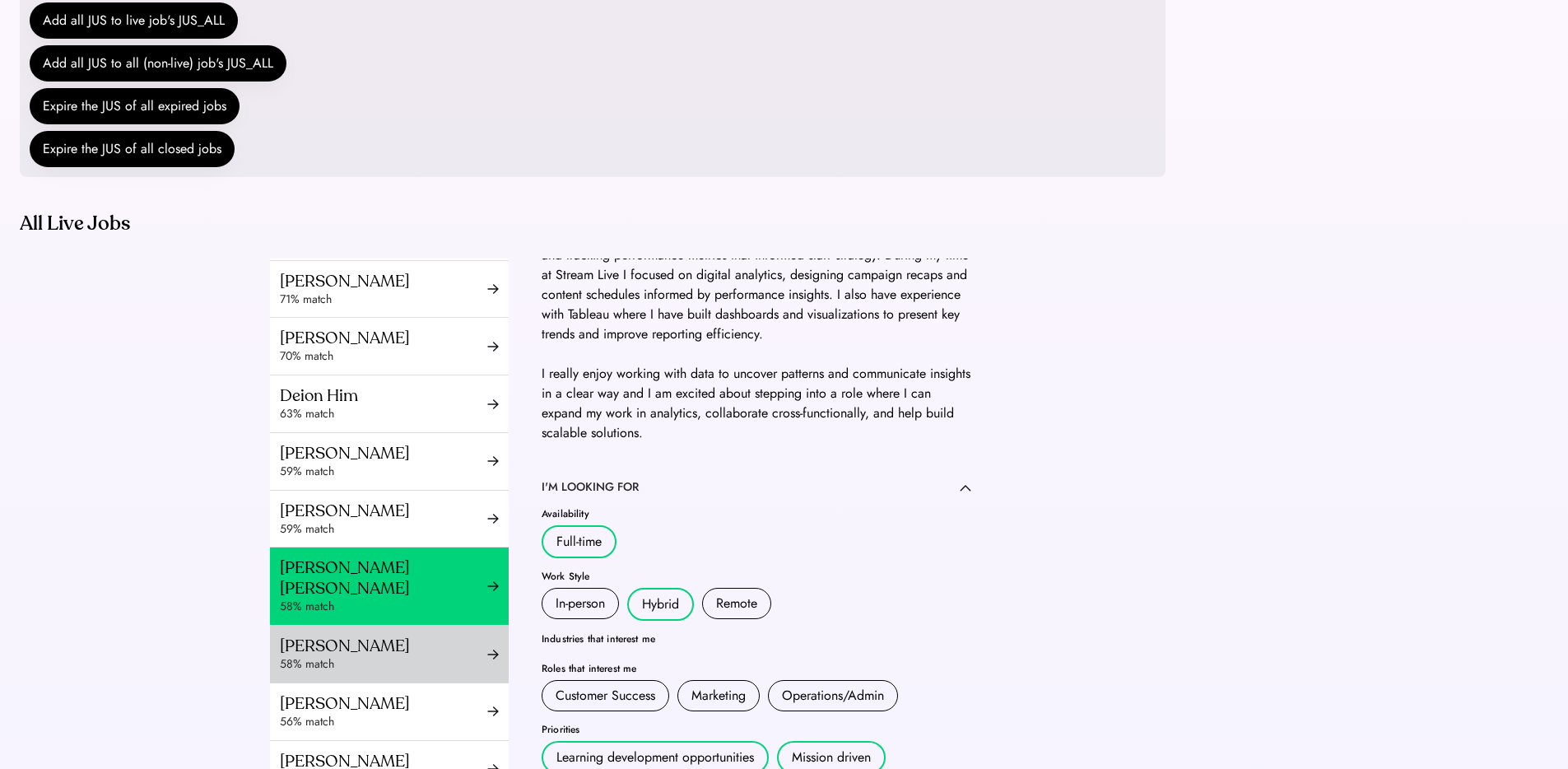
click at [380, 673] on div "58% match" at bounding box center [383, 664] width 207 height 17
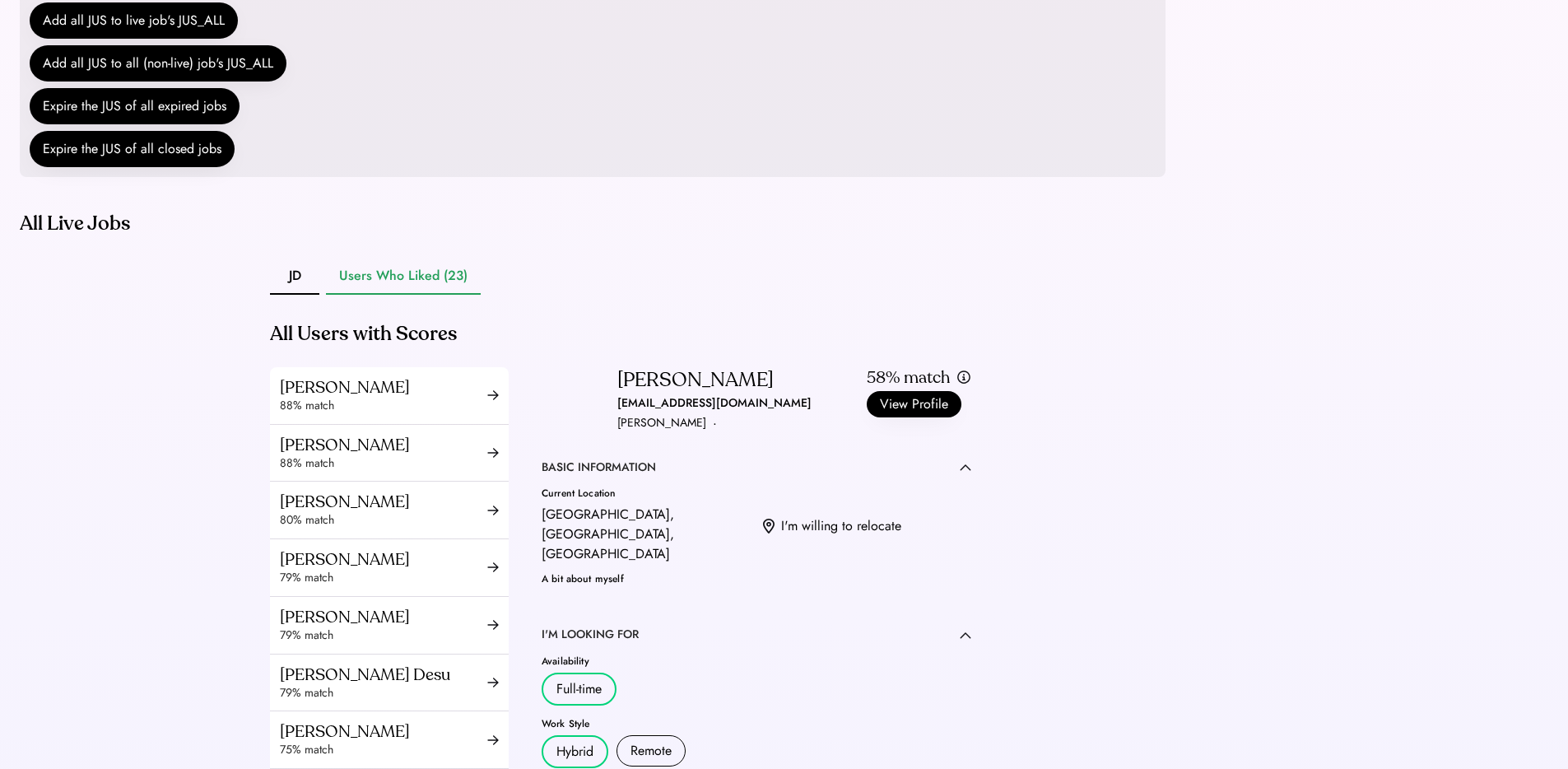
click at [641, 414] on div "takudzwa_nyadenga@yahoo.com" at bounding box center [714, 404] width 194 height 20
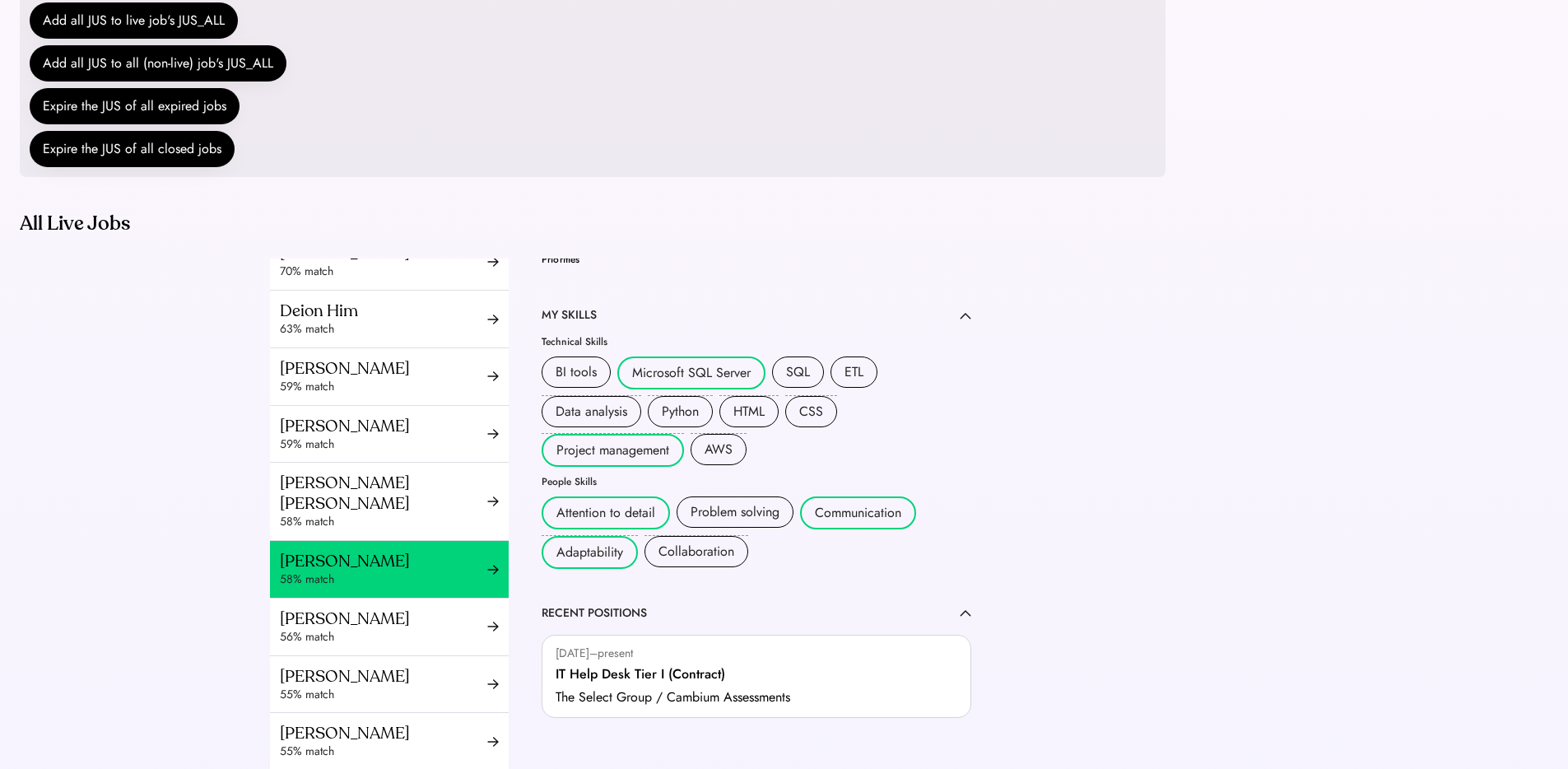
scroll to position [718, 0]
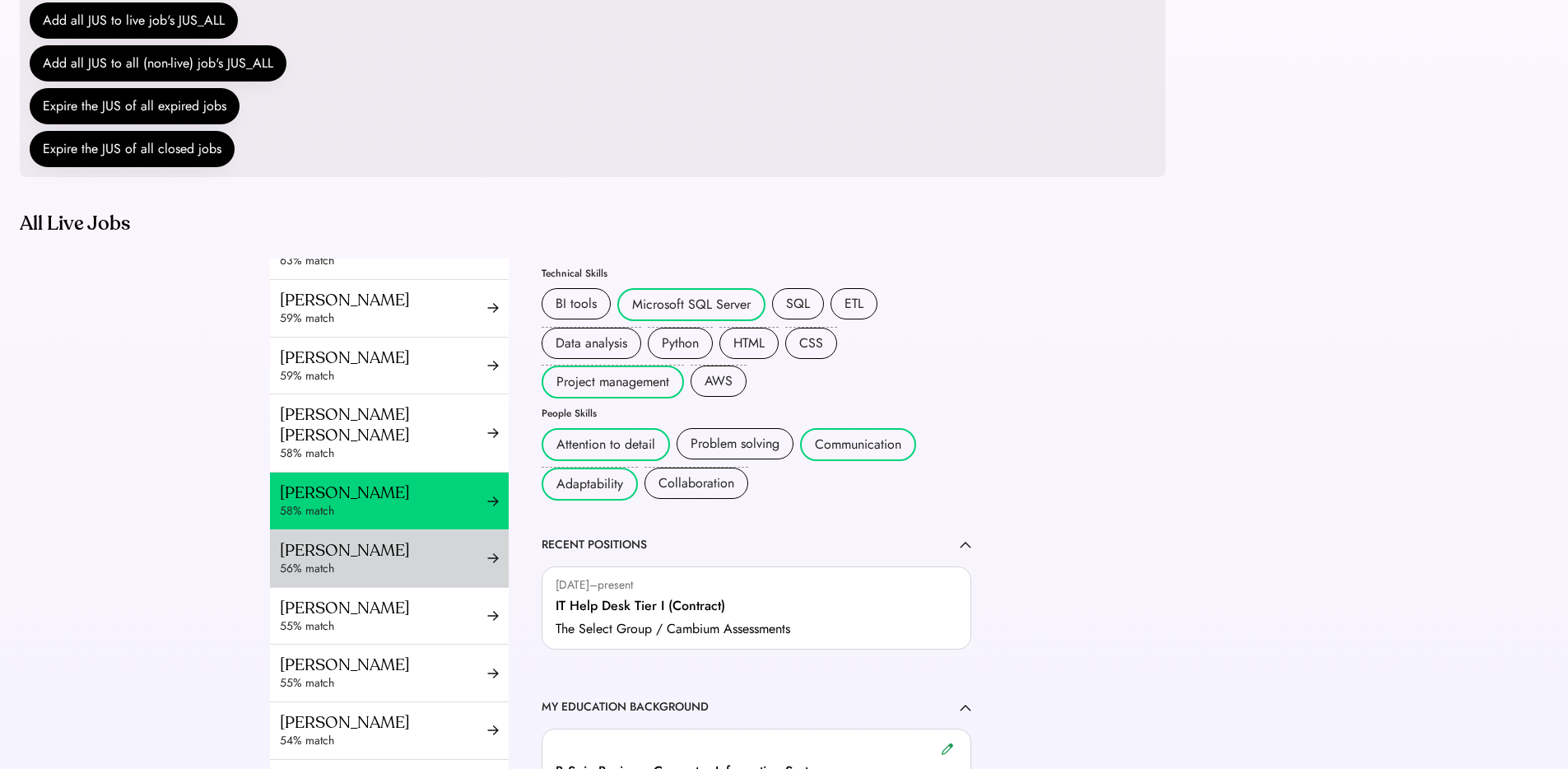
drag, startPoint x: 316, startPoint y: 576, endPoint x: 432, endPoint y: 552, distance: 118.5
click at [316, 561] on div "Megan Ramon" at bounding box center [383, 550] width 207 height 21
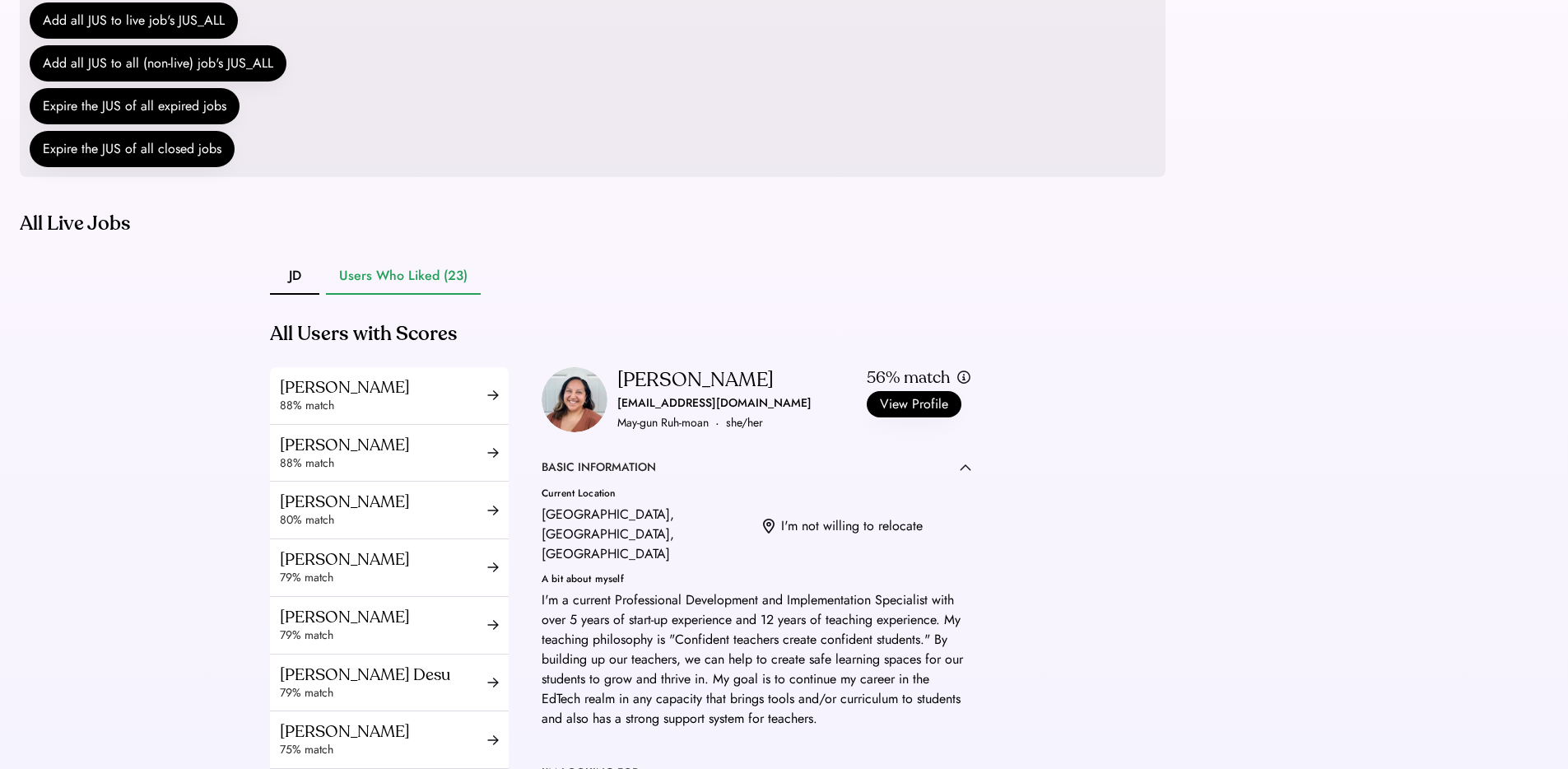
click at [671, 414] on div "meg.ramon87@gmail.com" at bounding box center [714, 404] width 194 height 20
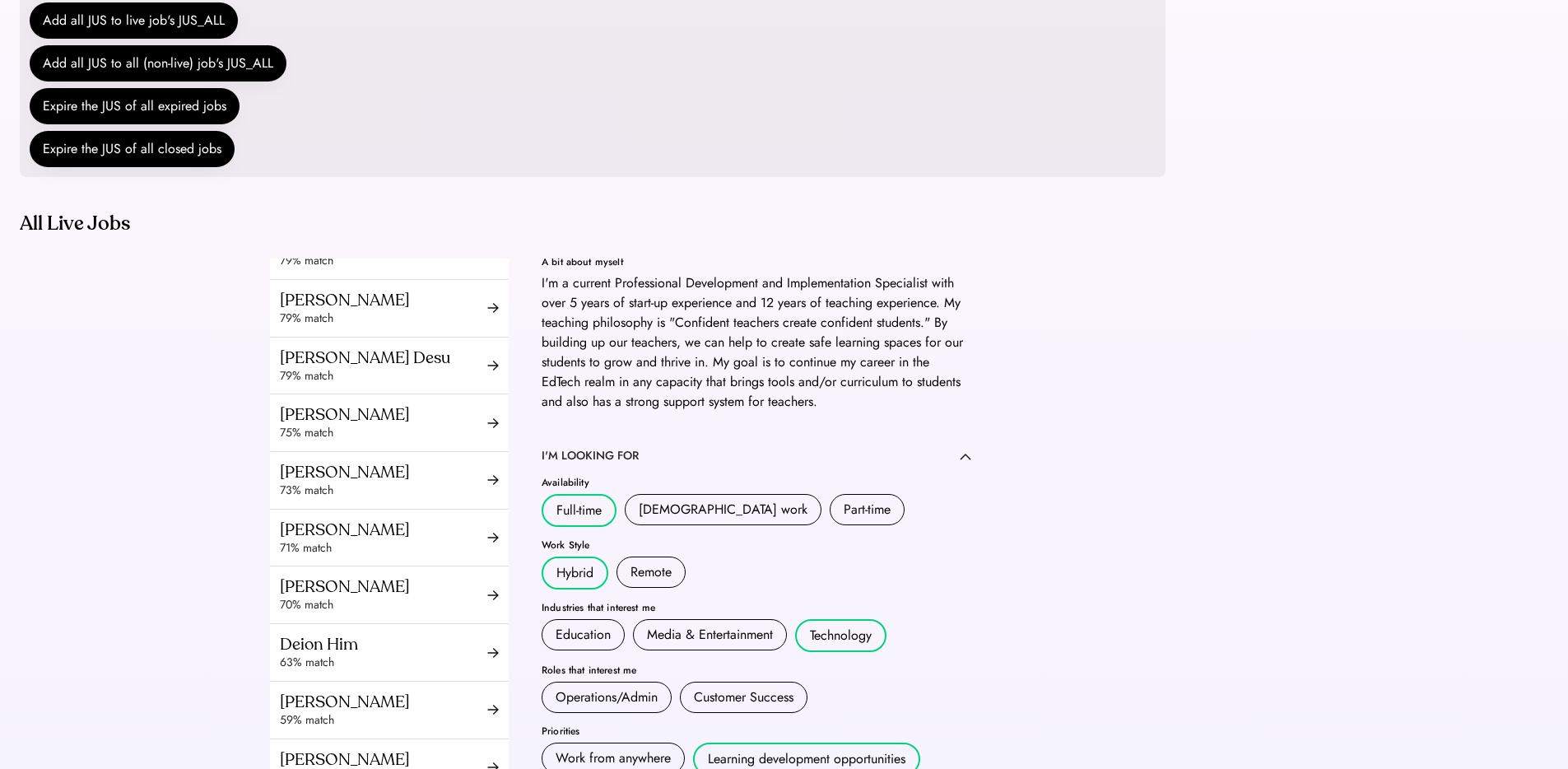
scroll to position [658, 0]
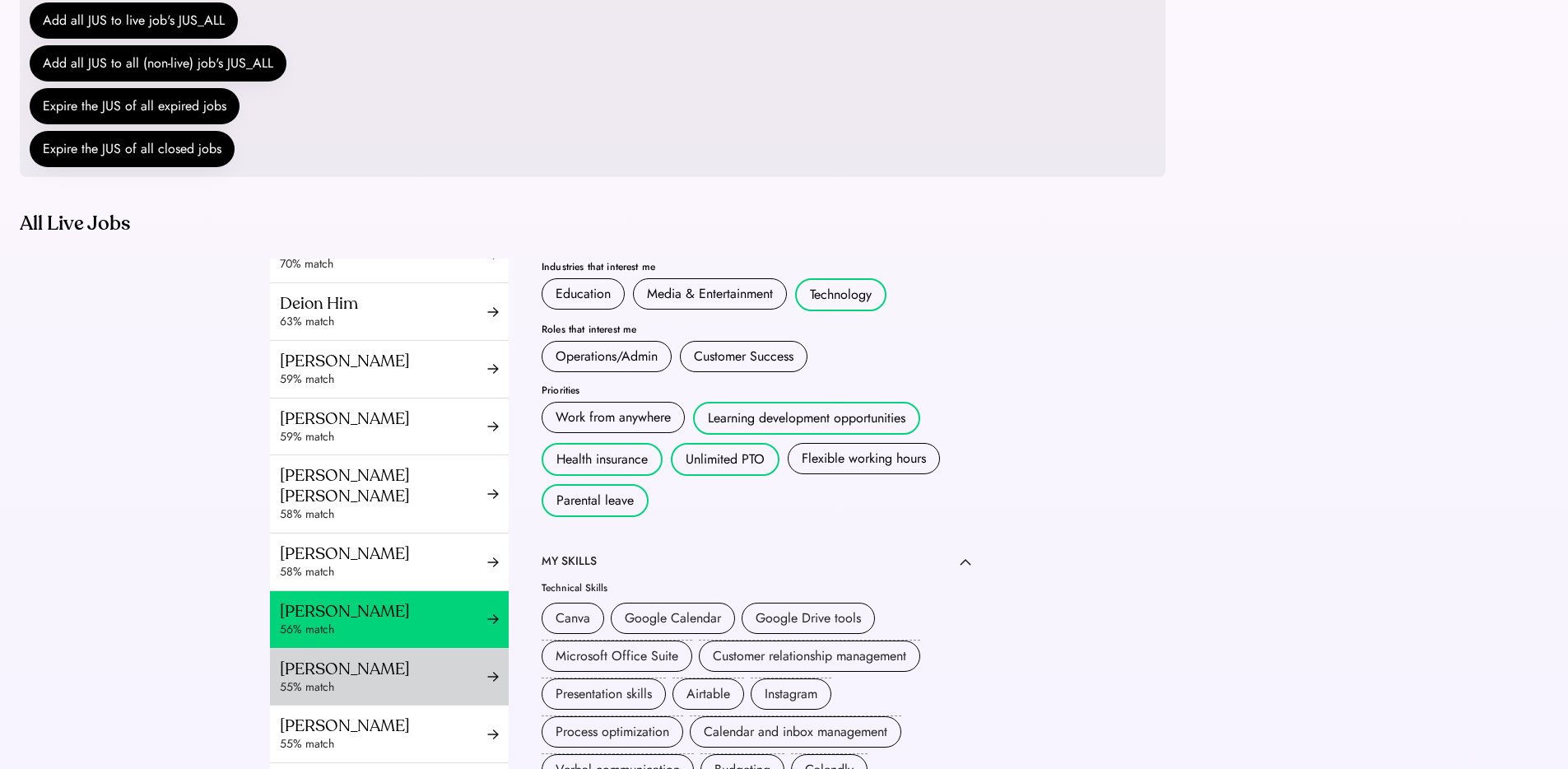
click at [352, 680] on div "Harika Reddy" at bounding box center [383, 669] width 207 height 21
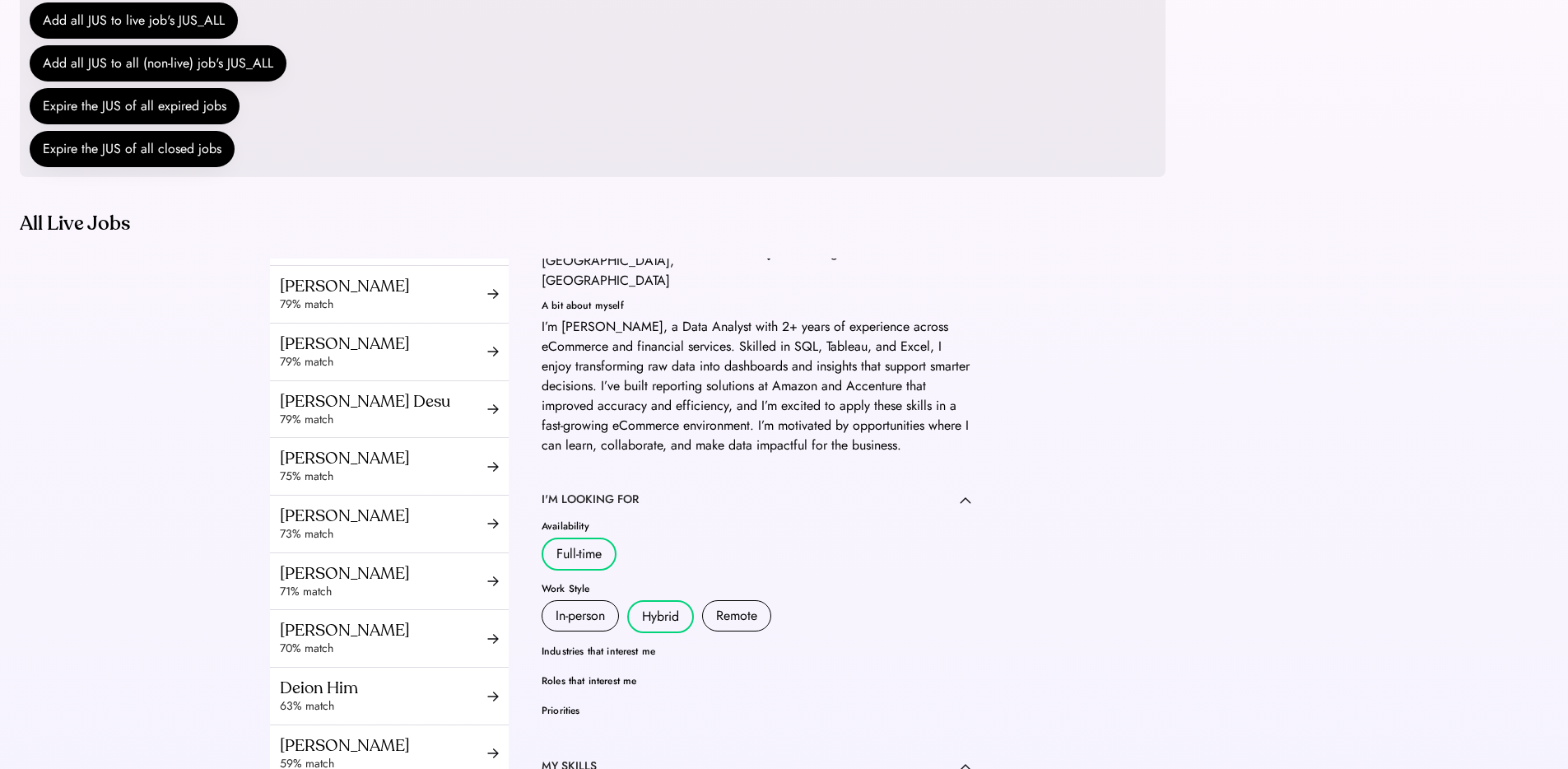
scroll to position [95, 0]
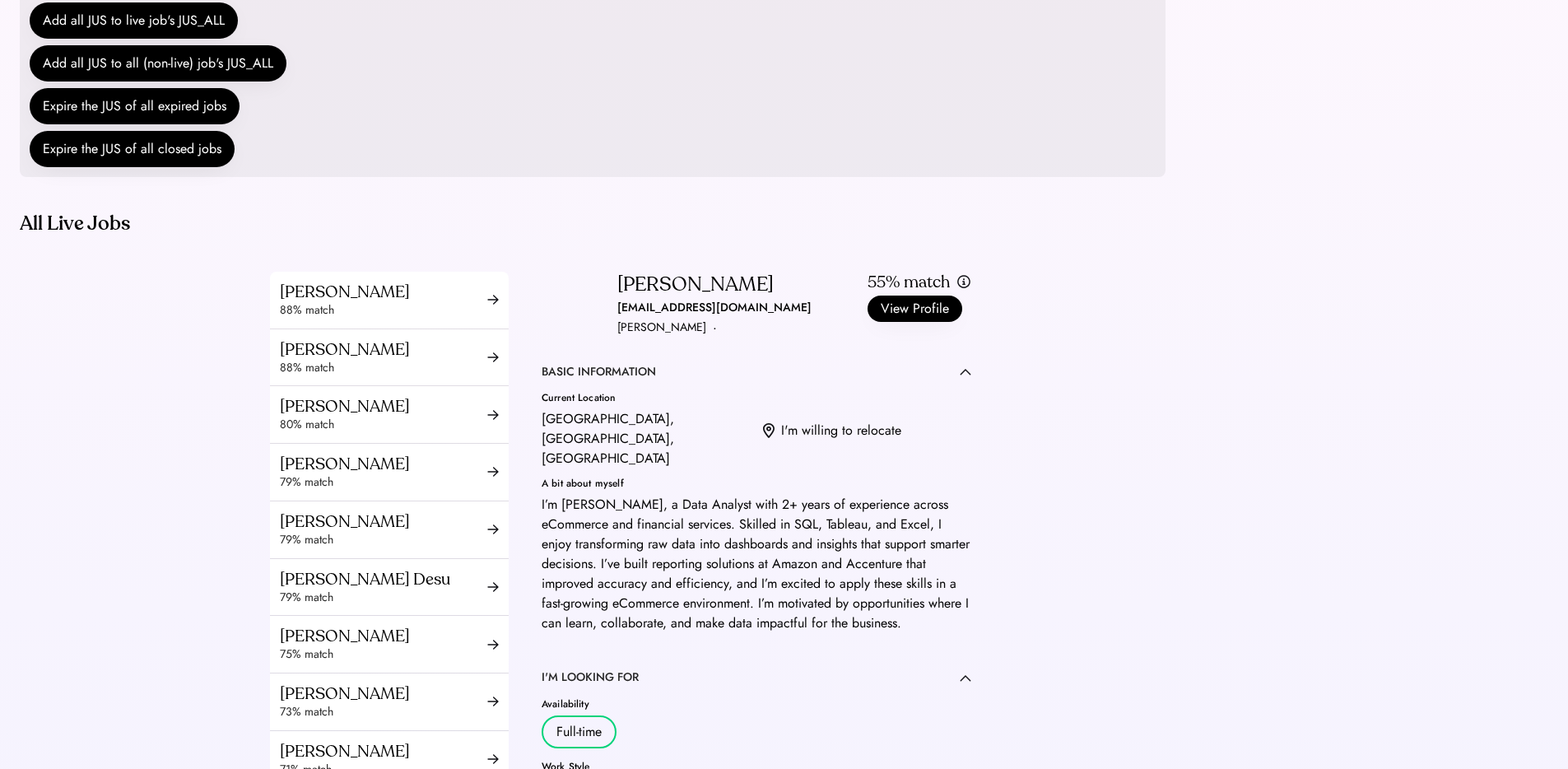
click at [650, 318] on div "harikareddyadulla19@gmail.com" at bounding box center [714, 308] width 194 height 20
click at [651, 318] on div "harikareddyadulla19@gmail.com" at bounding box center [714, 308] width 194 height 20
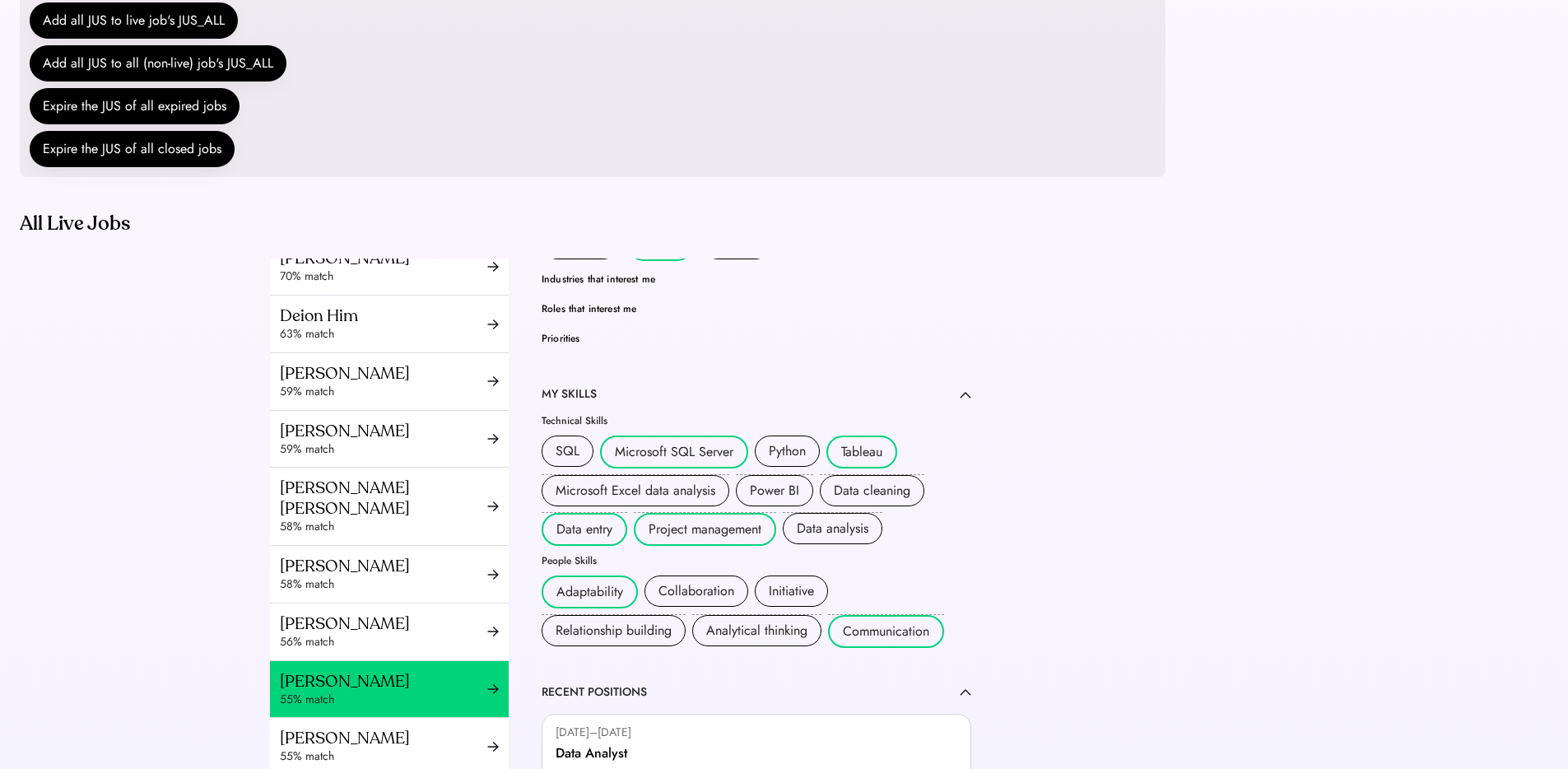
scroll to position [986, 0]
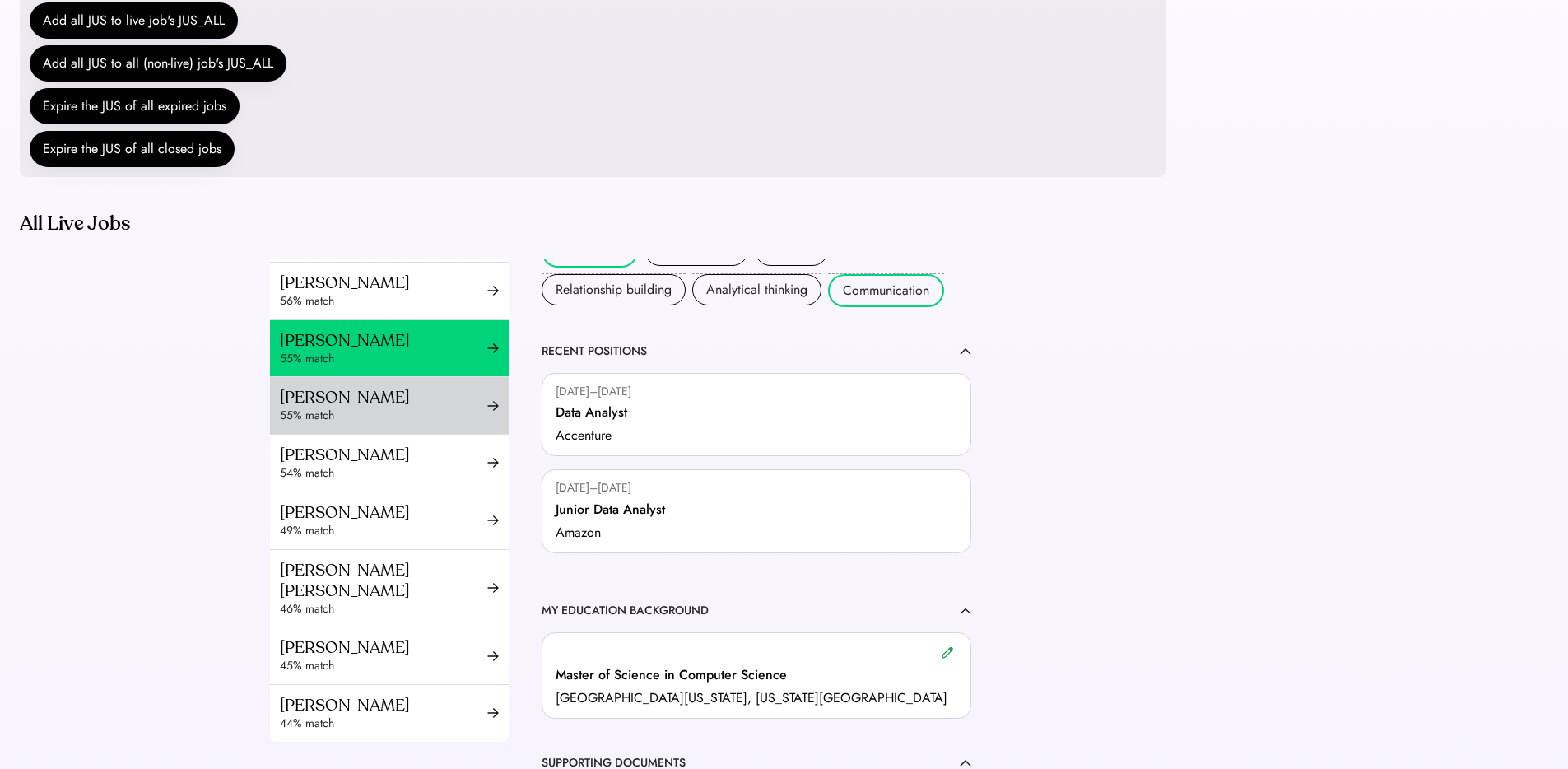
drag, startPoint x: 322, startPoint y: 419, endPoint x: 358, endPoint y: 414, distance: 36.3
click at [322, 408] on div "Jocelyn Reyes" at bounding box center [383, 397] width 207 height 21
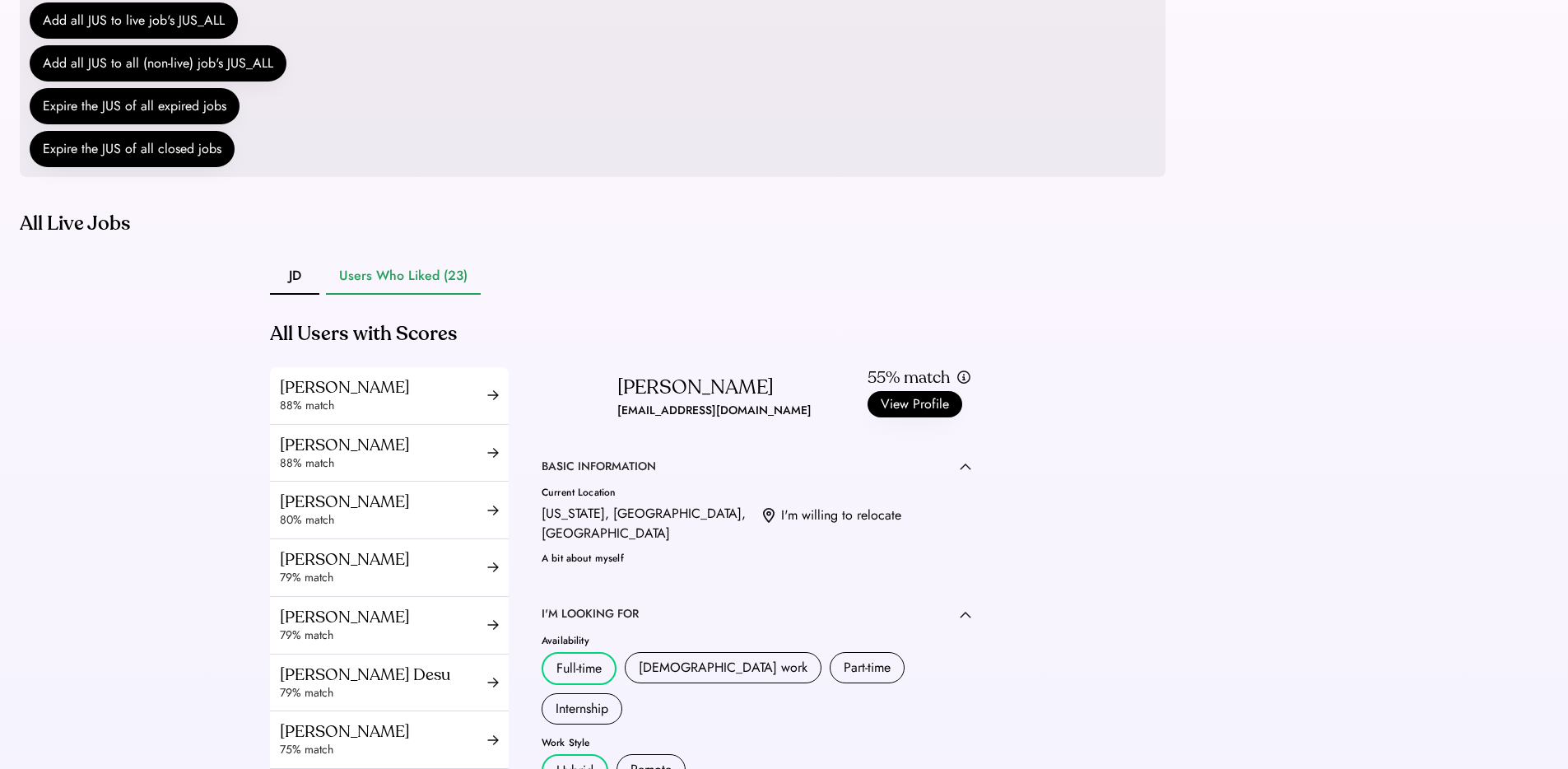
click at [670, 421] on div "joce.reyes28@gmail.com" at bounding box center [714, 411] width 194 height 20
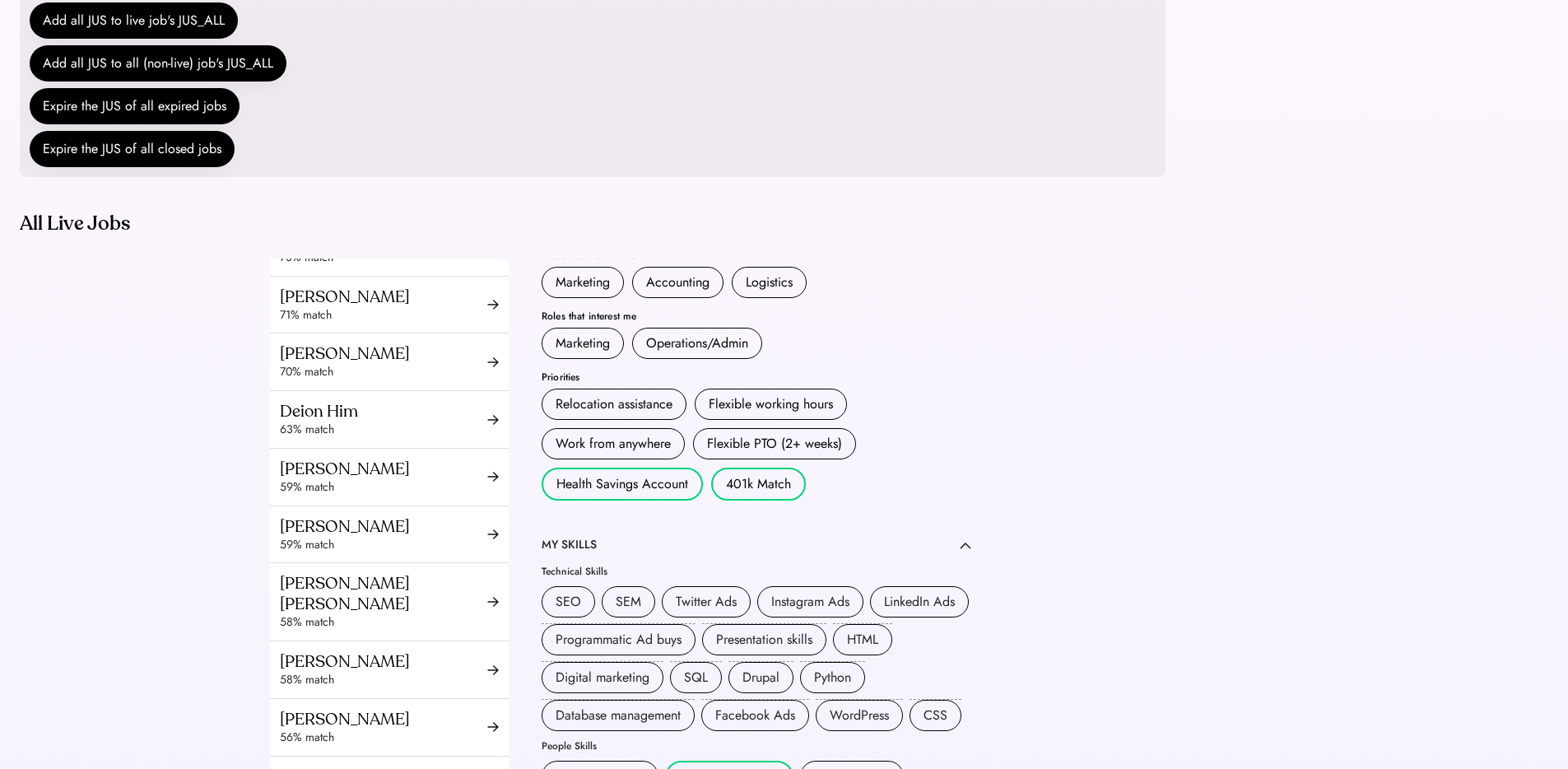
scroll to position [1065, 0]
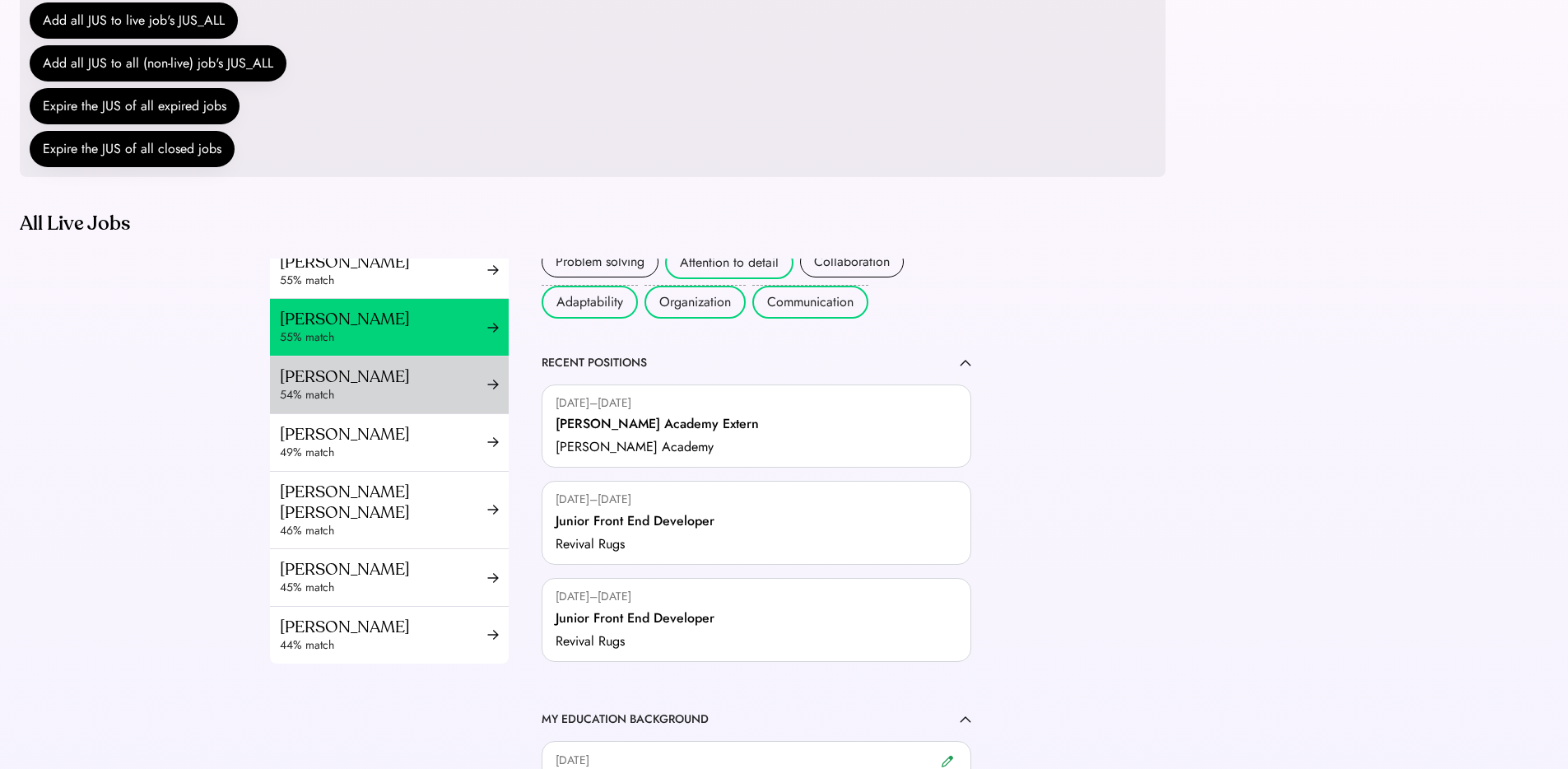
click at [322, 387] on div "Biju Manthuruthil" at bounding box center [383, 376] width 207 height 21
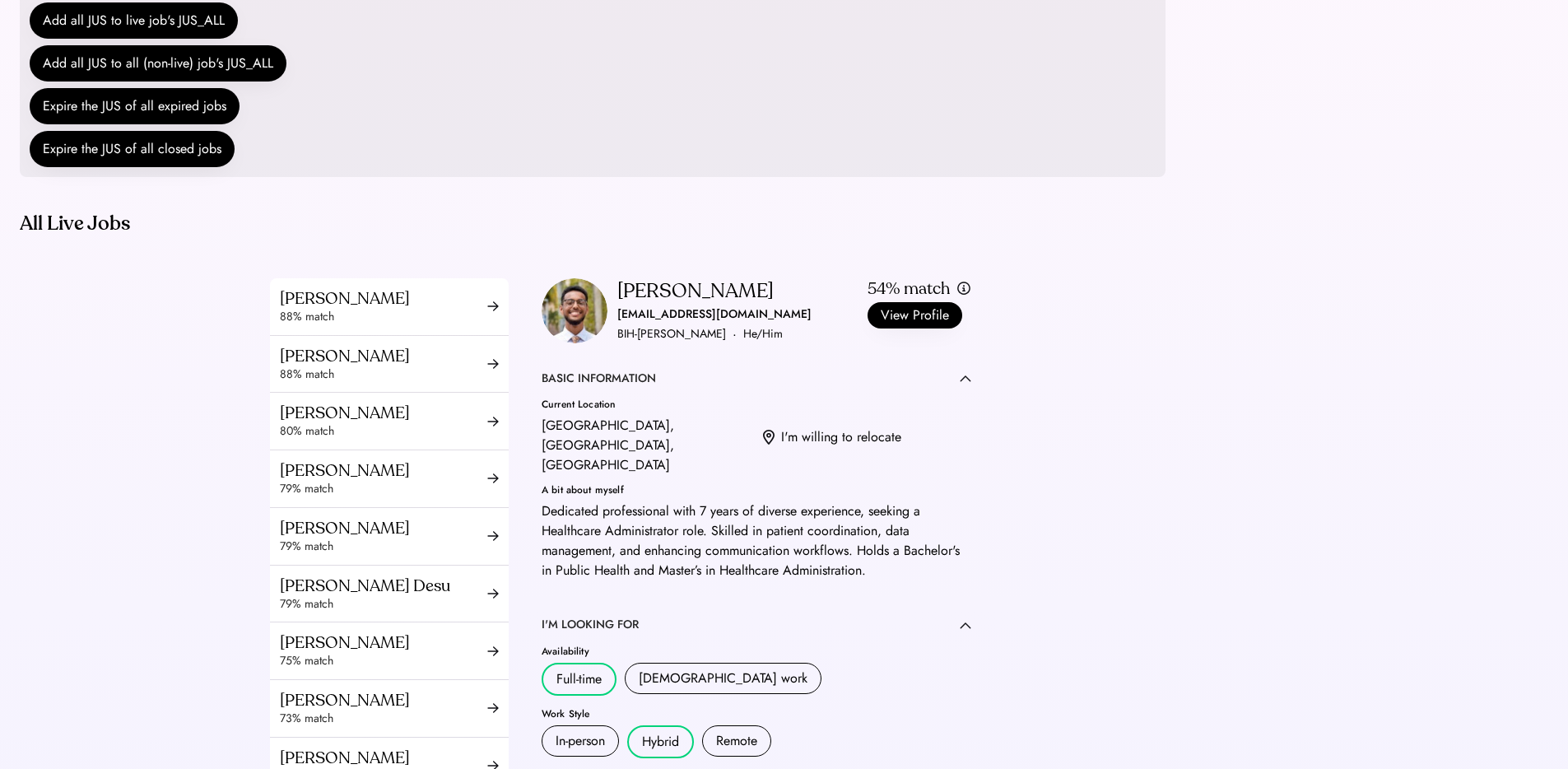
scroll to position [12, 0]
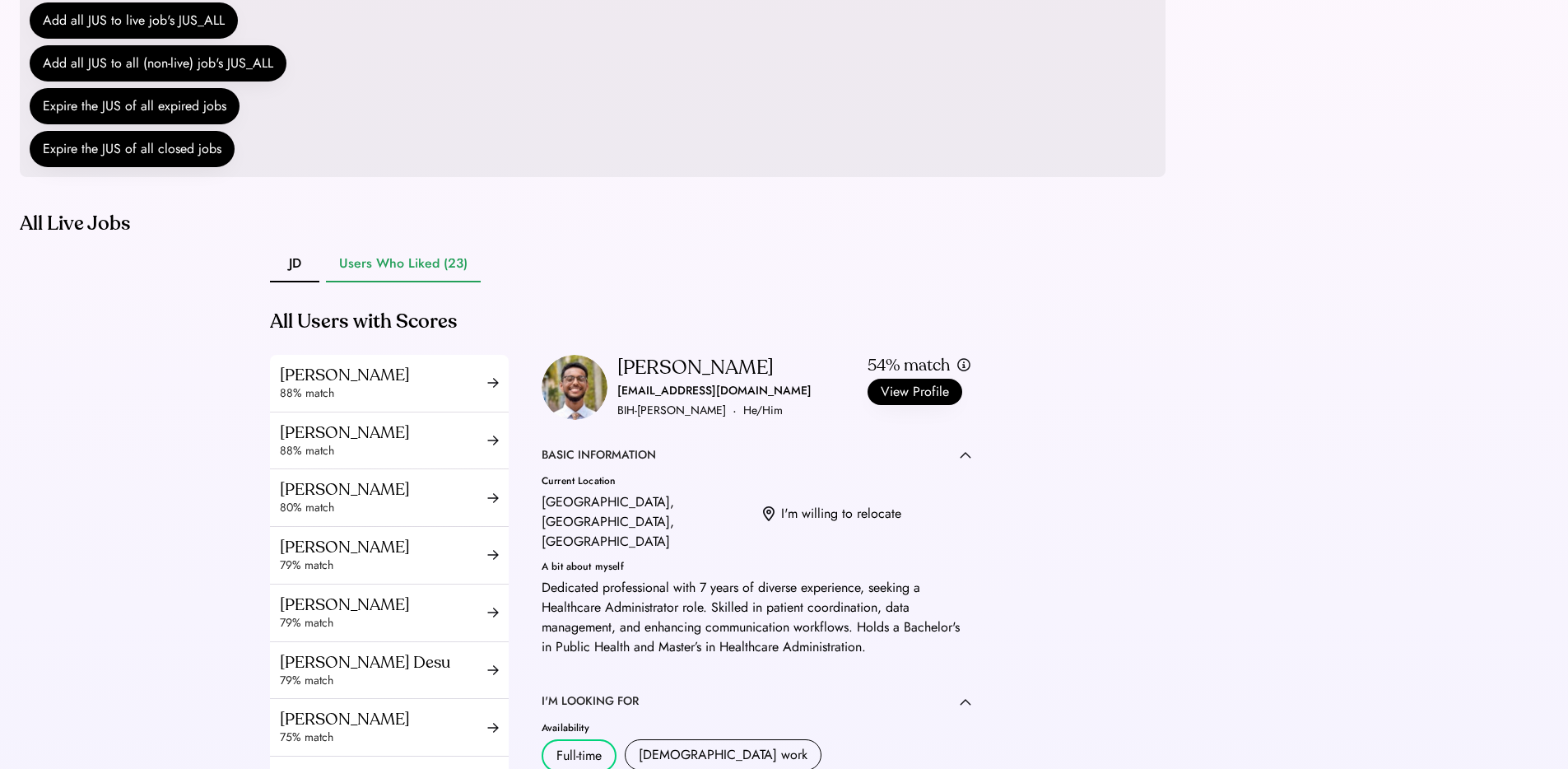
click at [649, 401] on div "bmanthuruthil@gmail.com" at bounding box center [714, 391] width 194 height 20
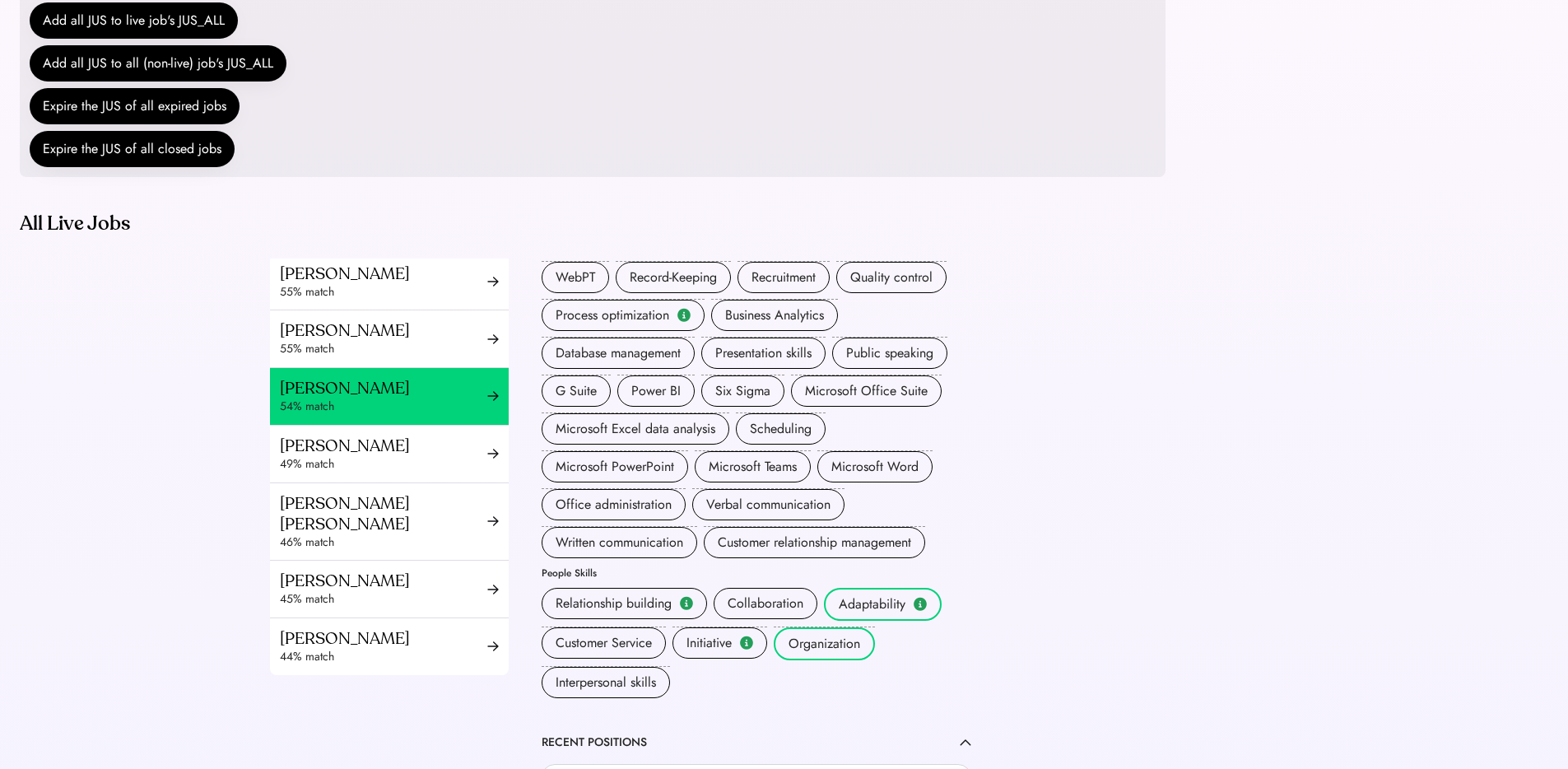
scroll to position [1124, 0]
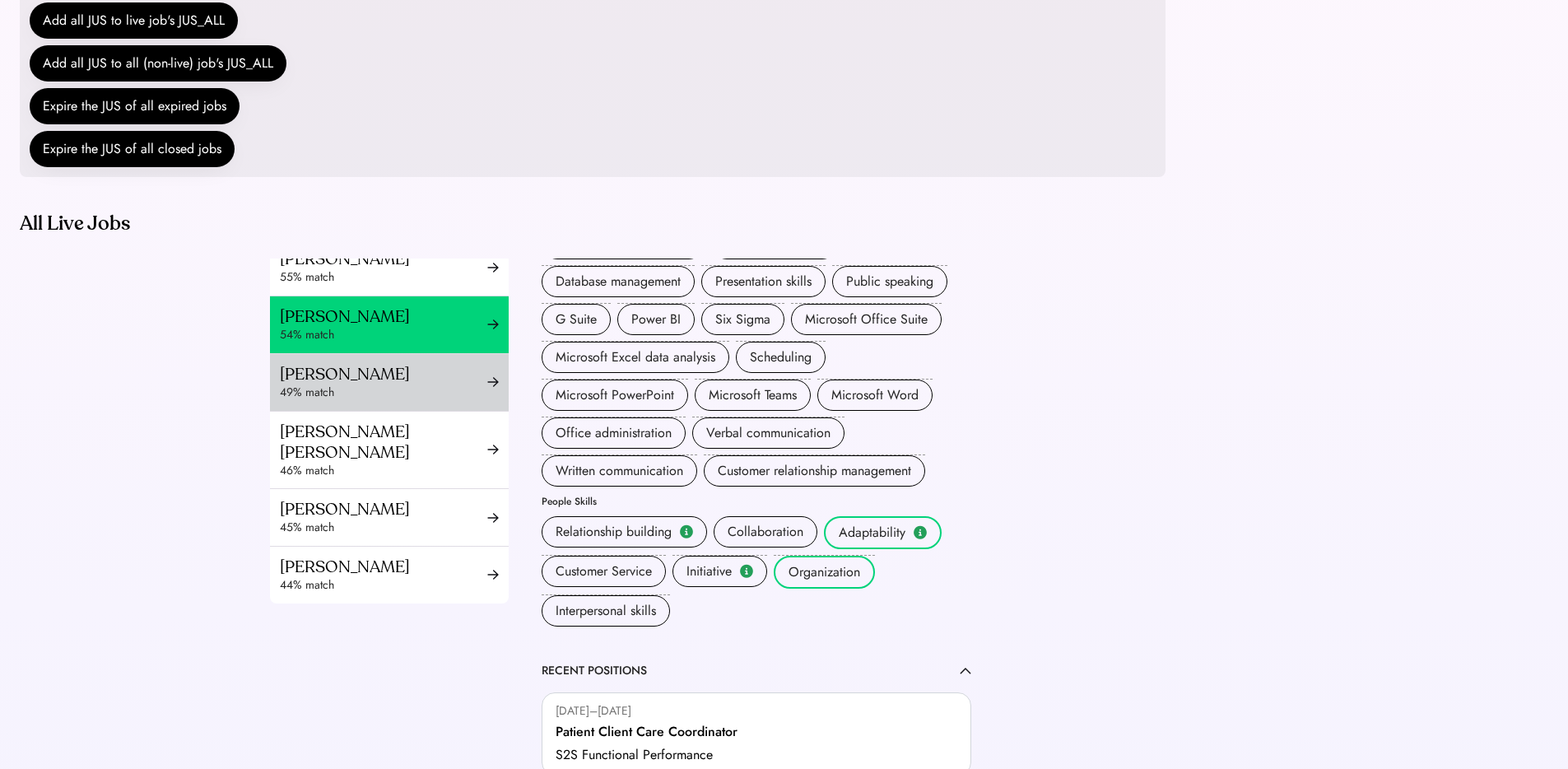
click at [298, 384] on div "Stephanie Njoku" at bounding box center [383, 374] width 207 height 21
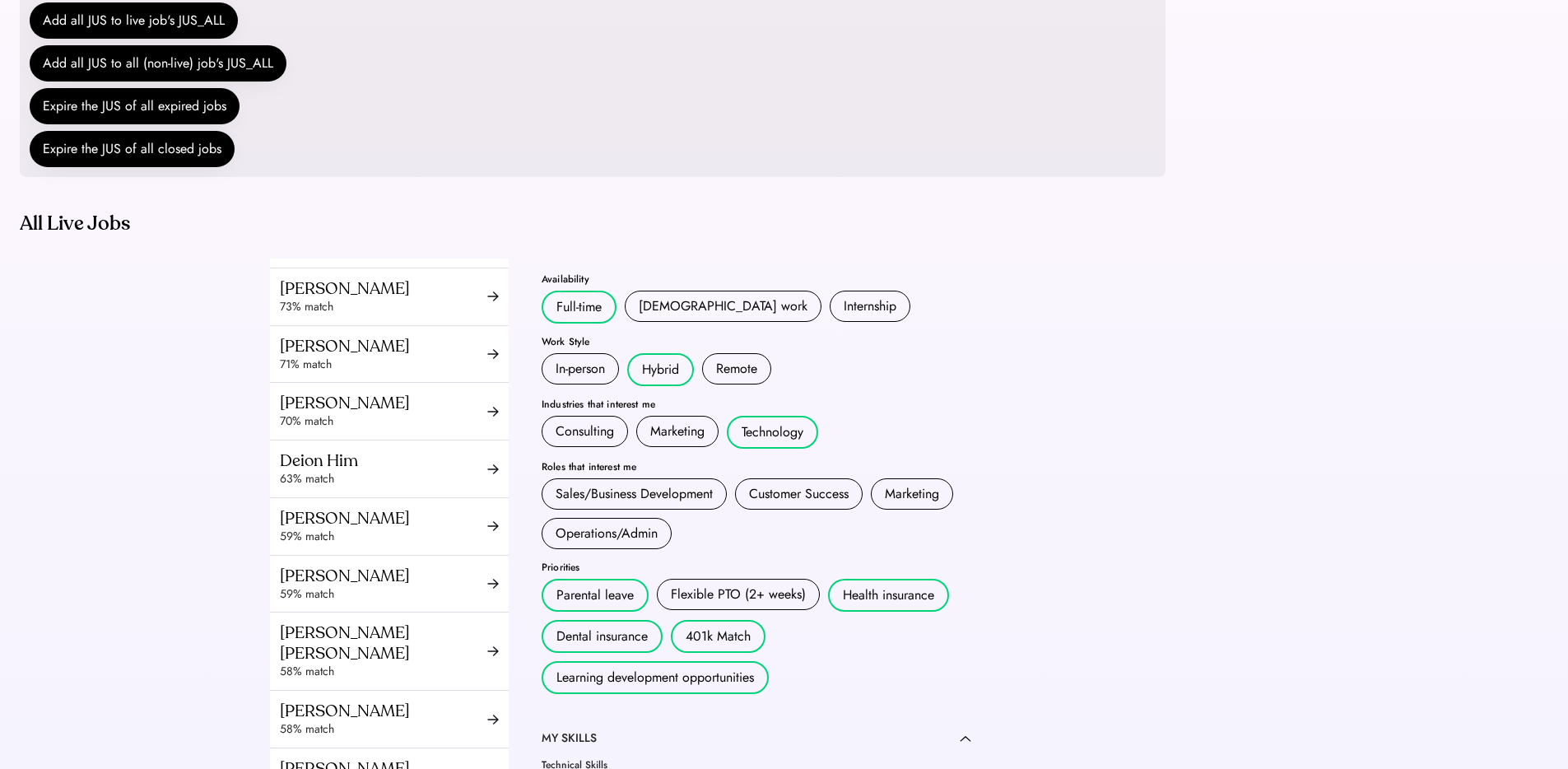
scroll to position [47, 0]
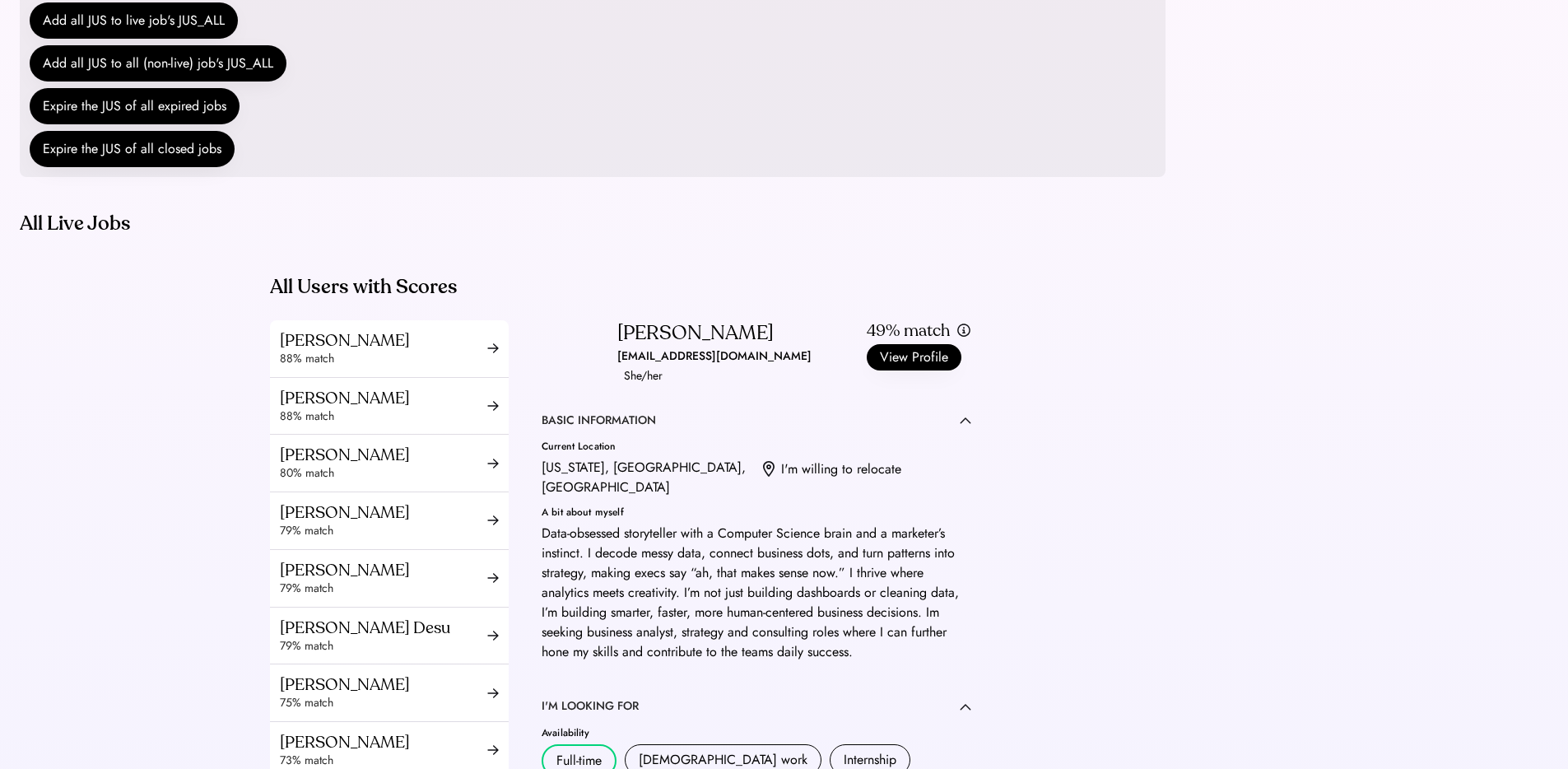
click at [653, 366] on div "stephnjoku1@gmail.com" at bounding box center [714, 356] width 194 height 20
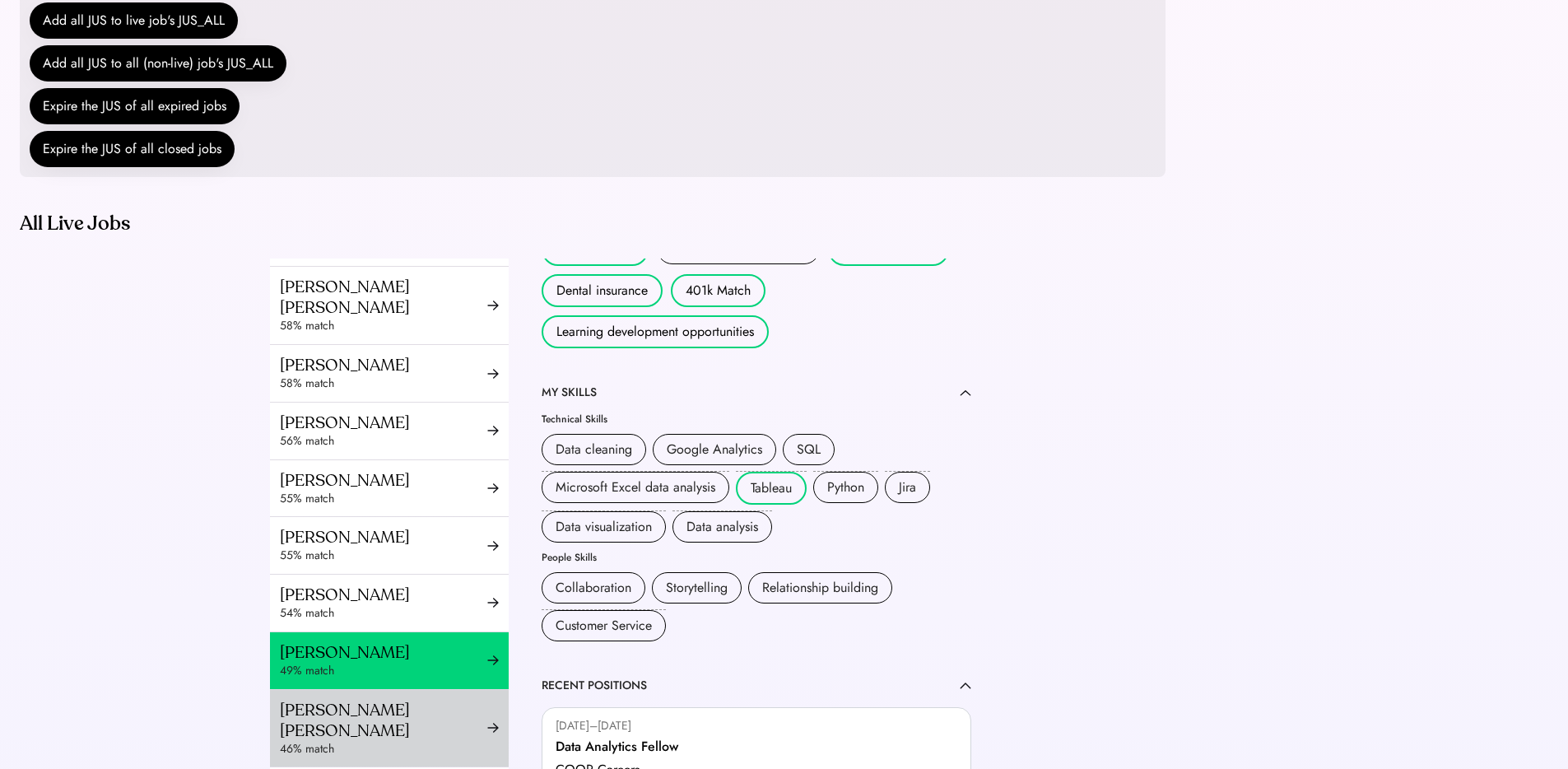
click at [352, 728] on div "Esther Pierre Isaac" at bounding box center [383, 719] width 207 height 41
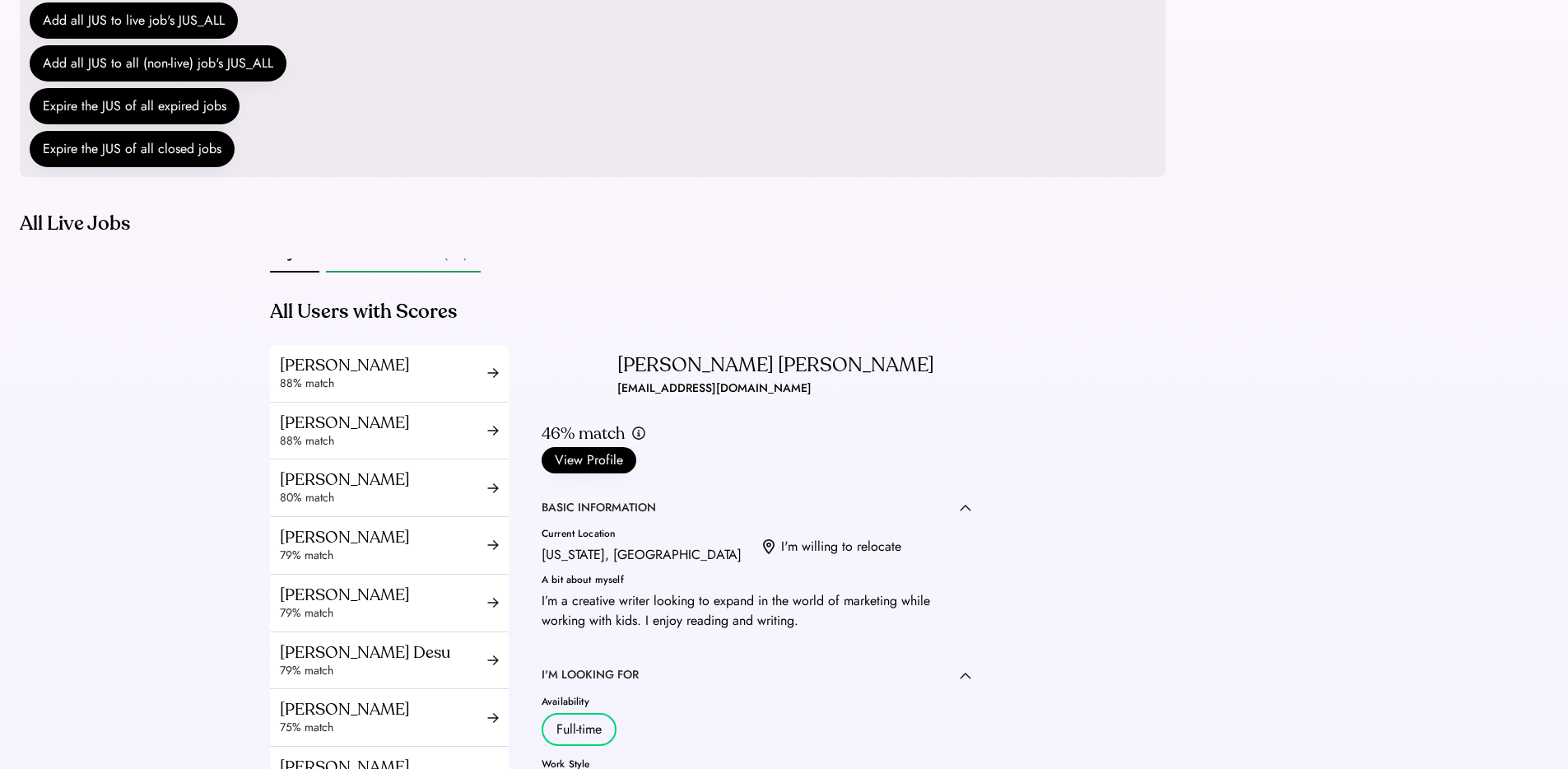
scroll to position [17, 0]
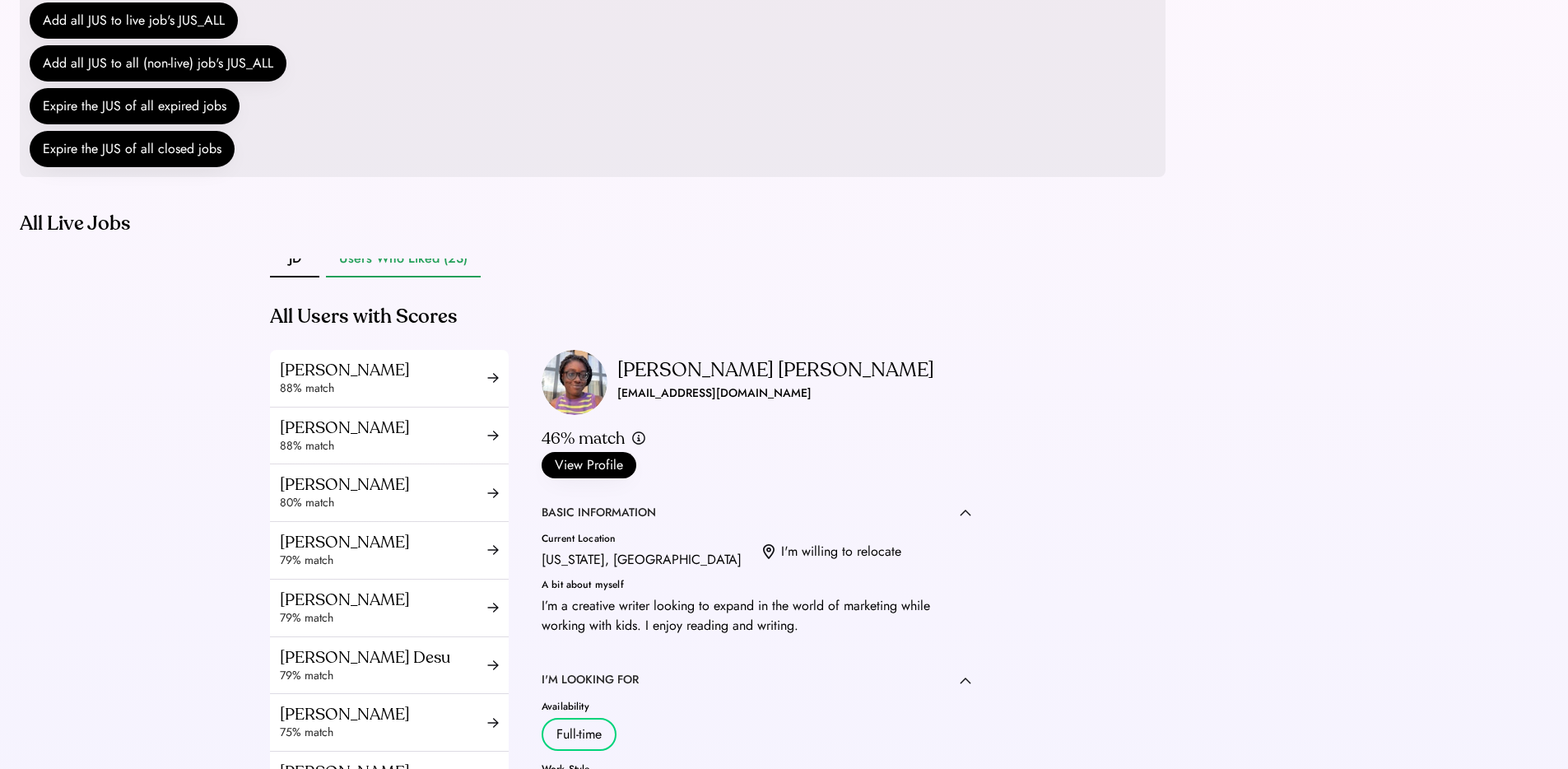
click at [671, 404] on div "esther_pierre2@aol.com" at bounding box center [714, 394] width 194 height 20
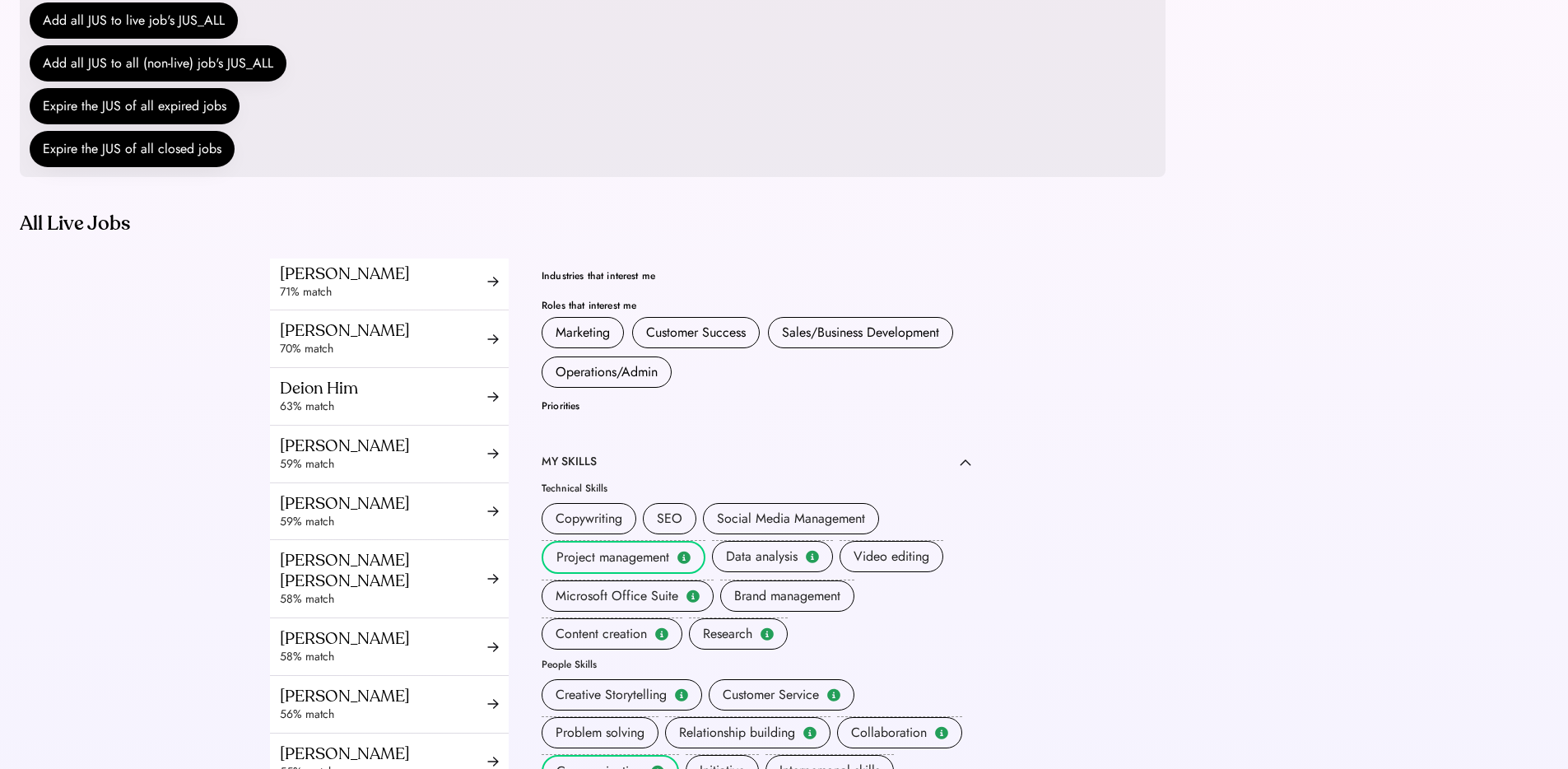
scroll to position [926, 0]
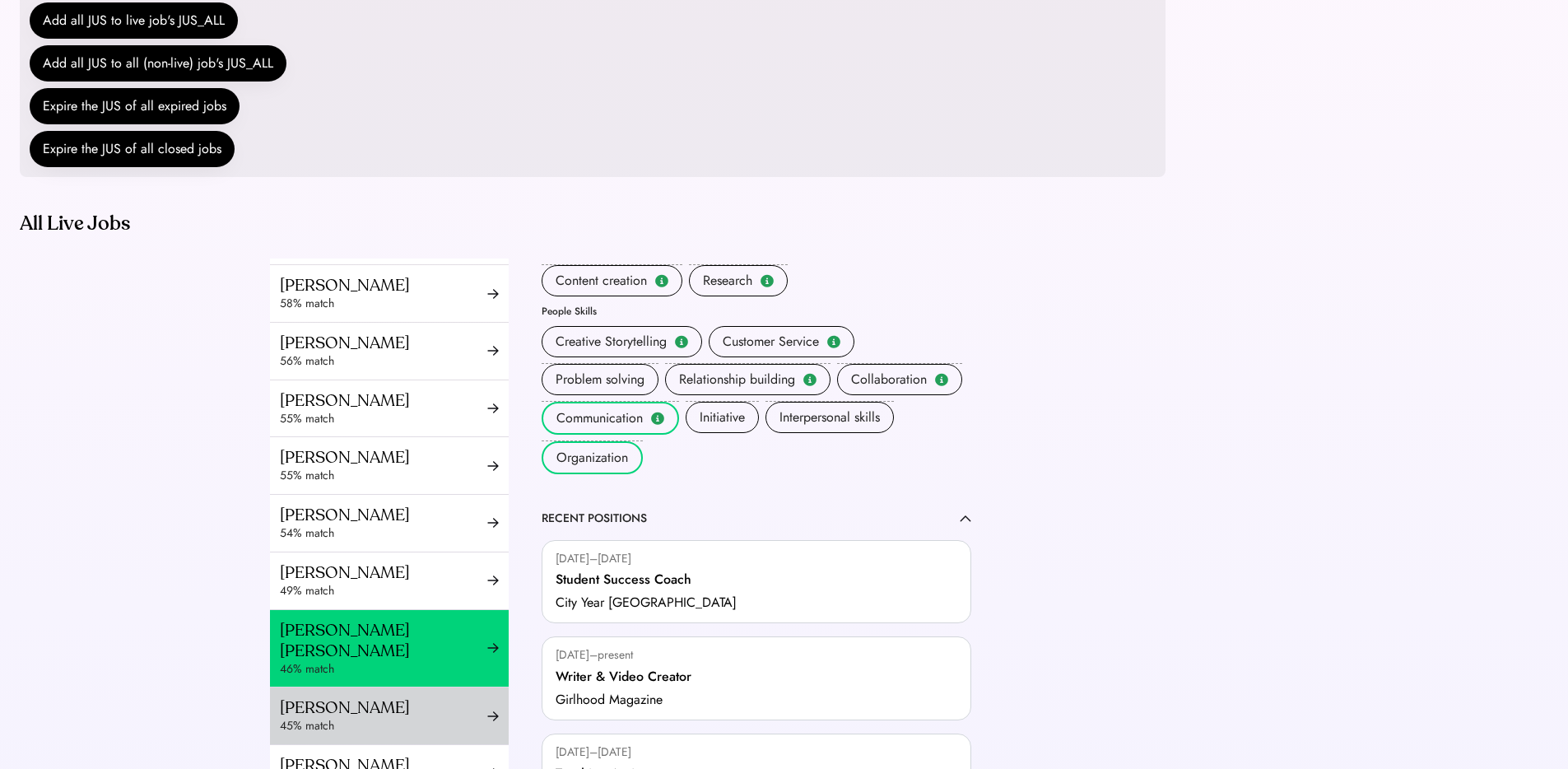
click at [350, 705] on div "[PERSON_NAME]" at bounding box center [383, 707] width 207 height 21
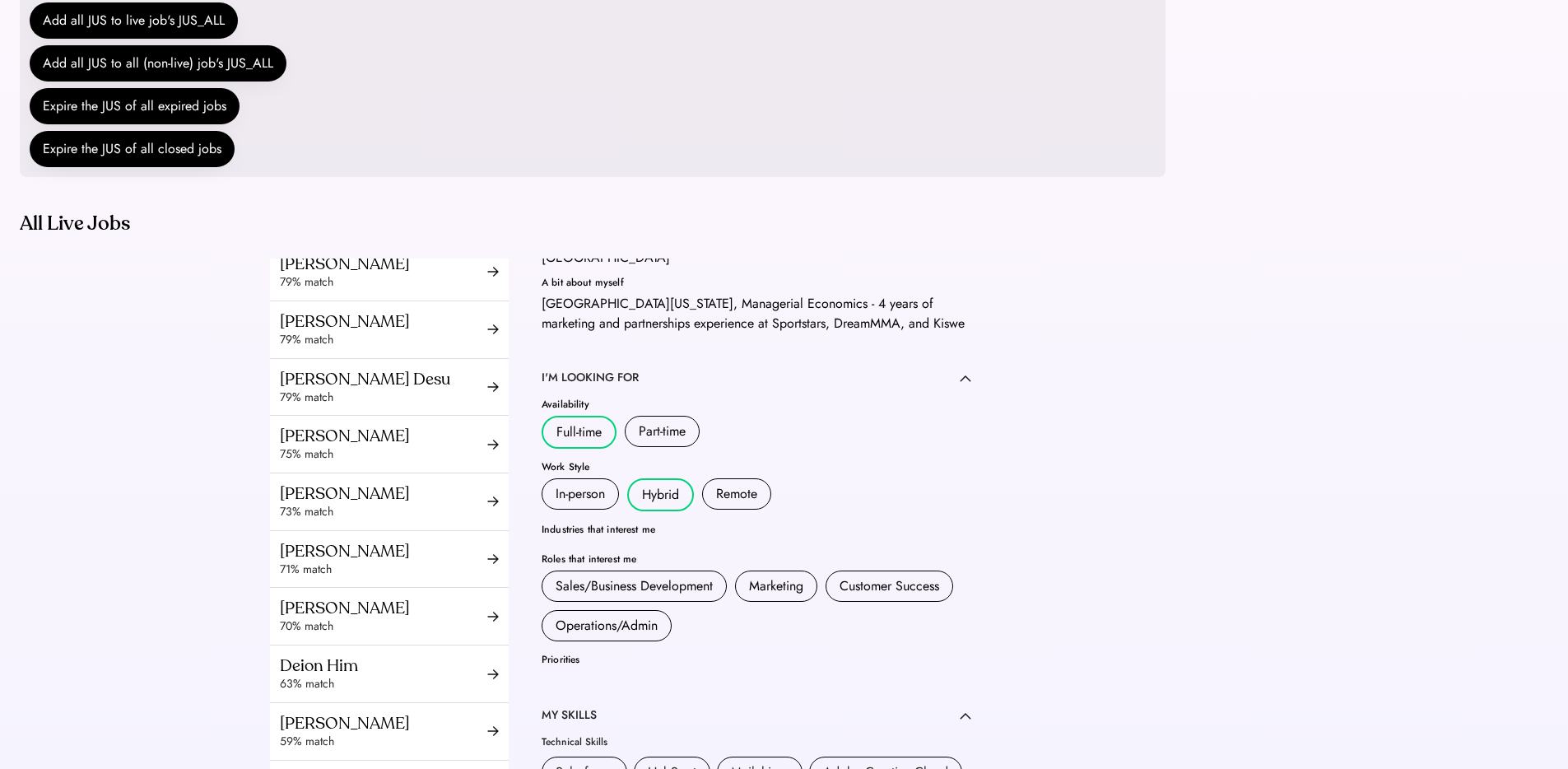
scroll to position [93, 0]
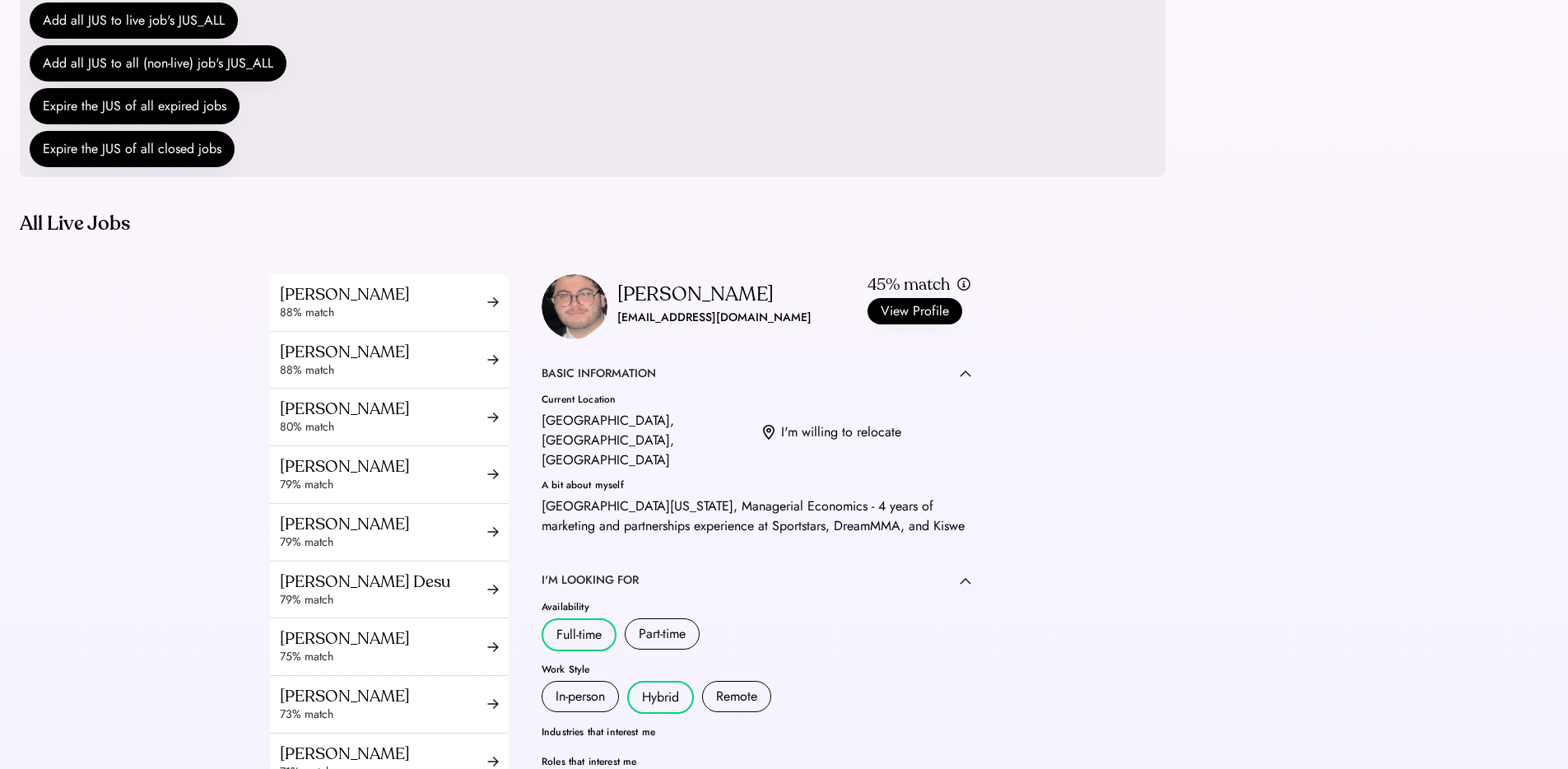
click at [669, 327] on div "aliyaraghakhan@gmail.com" at bounding box center [714, 318] width 194 height 20
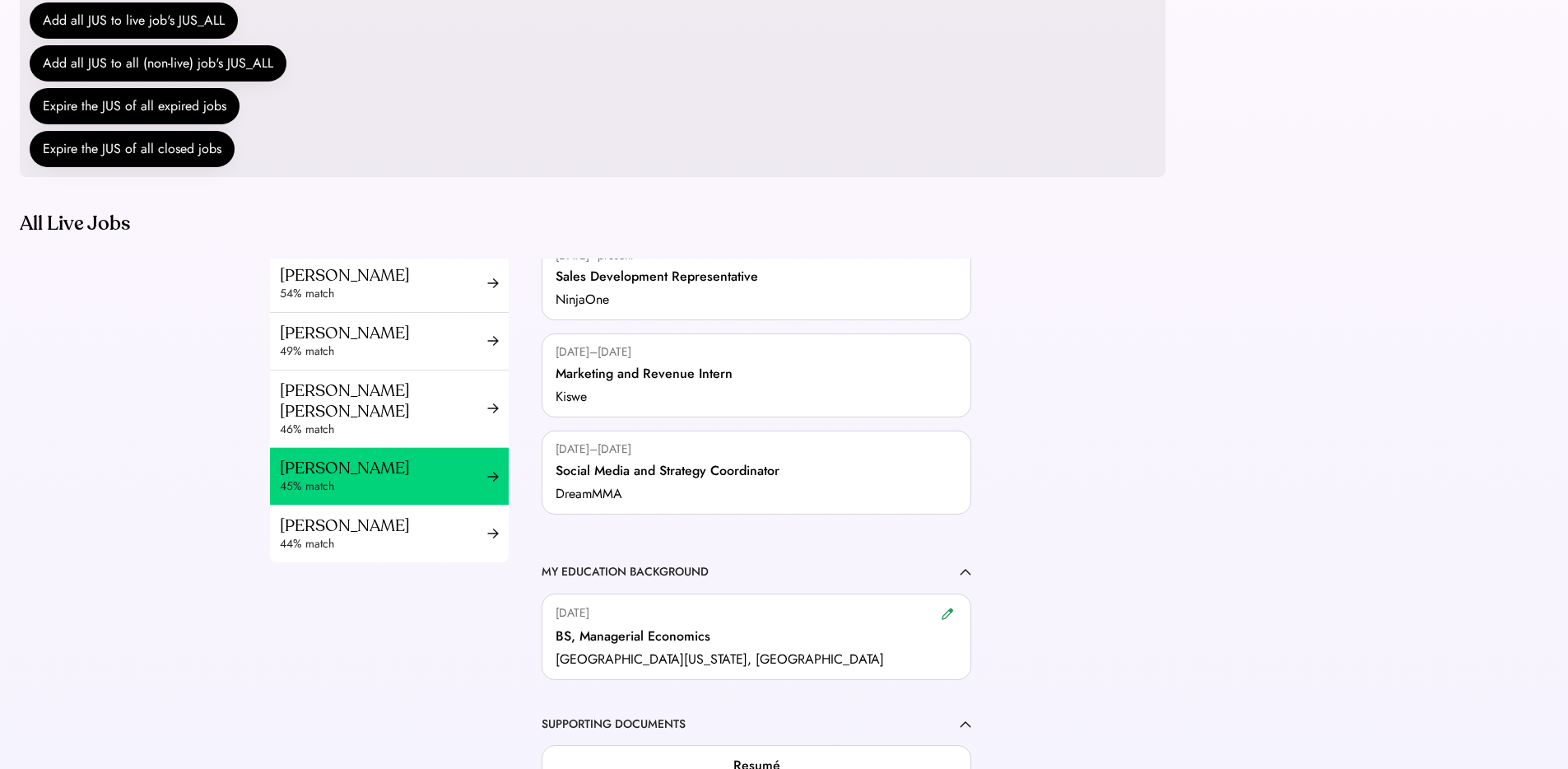
drag, startPoint x: 338, startPoint y: 527, endPoint x: 421, endPoint y: 509, distance: 84.9
click at [338, 527] on div "[PERSON_NAME]" at bounding box center [383, 525] width 207 height 21
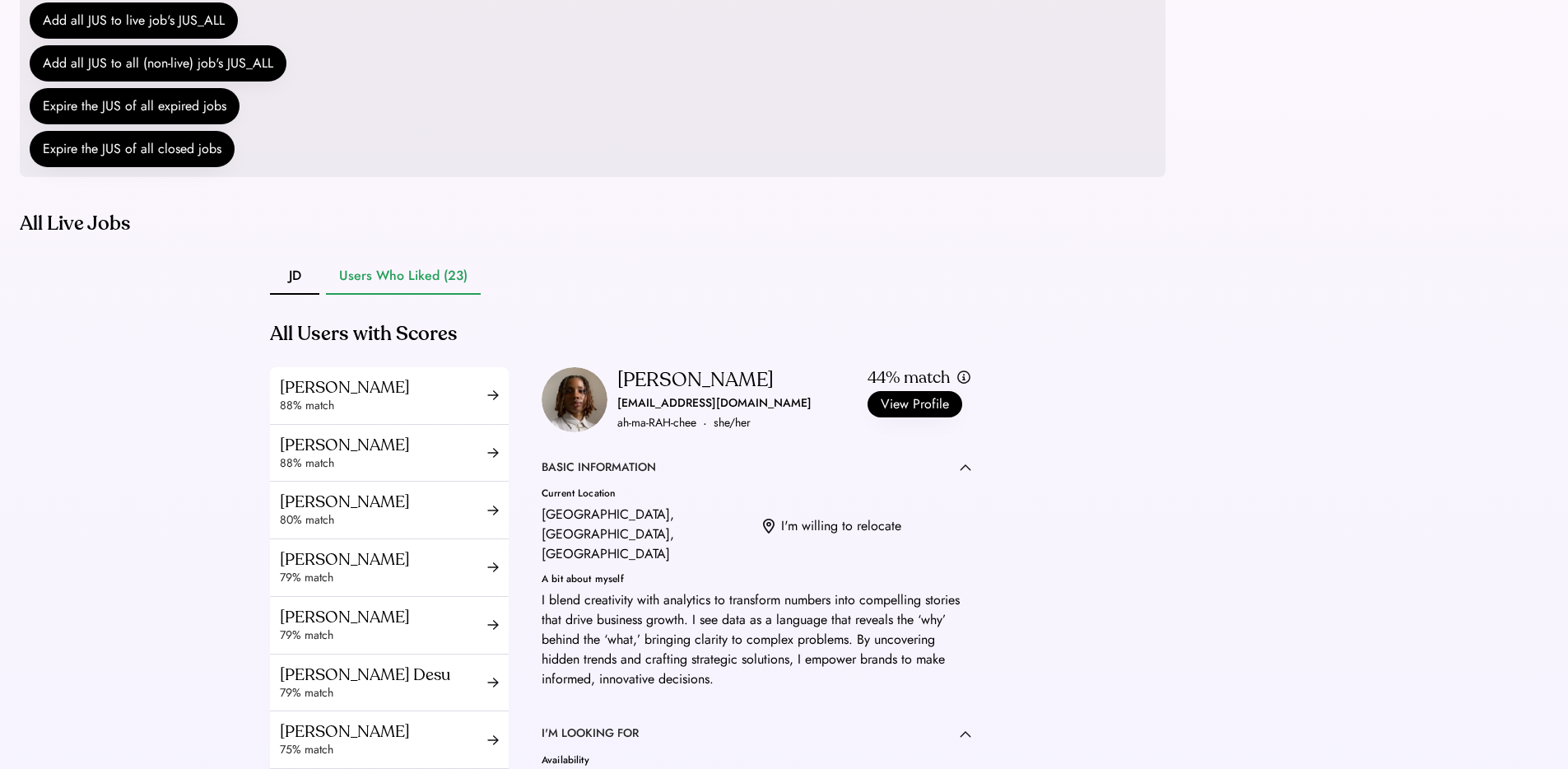
click at [647, 414] on div "akalu316@gmail.com" at bounding box center [714, 404] width 194 height 20
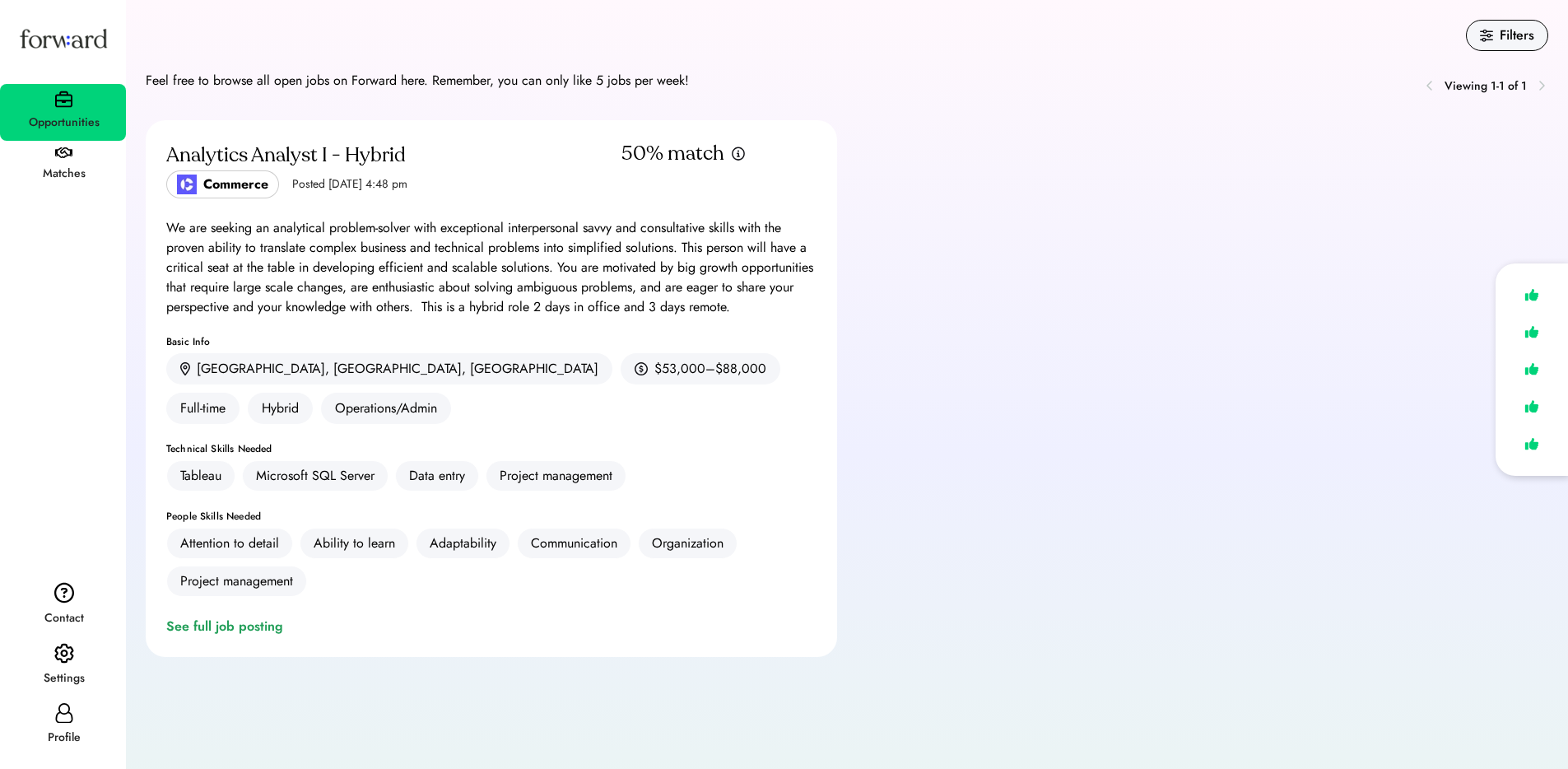
click at [37, 167] on div "Matches" at bounding box center [63, 174] width 124 height 20
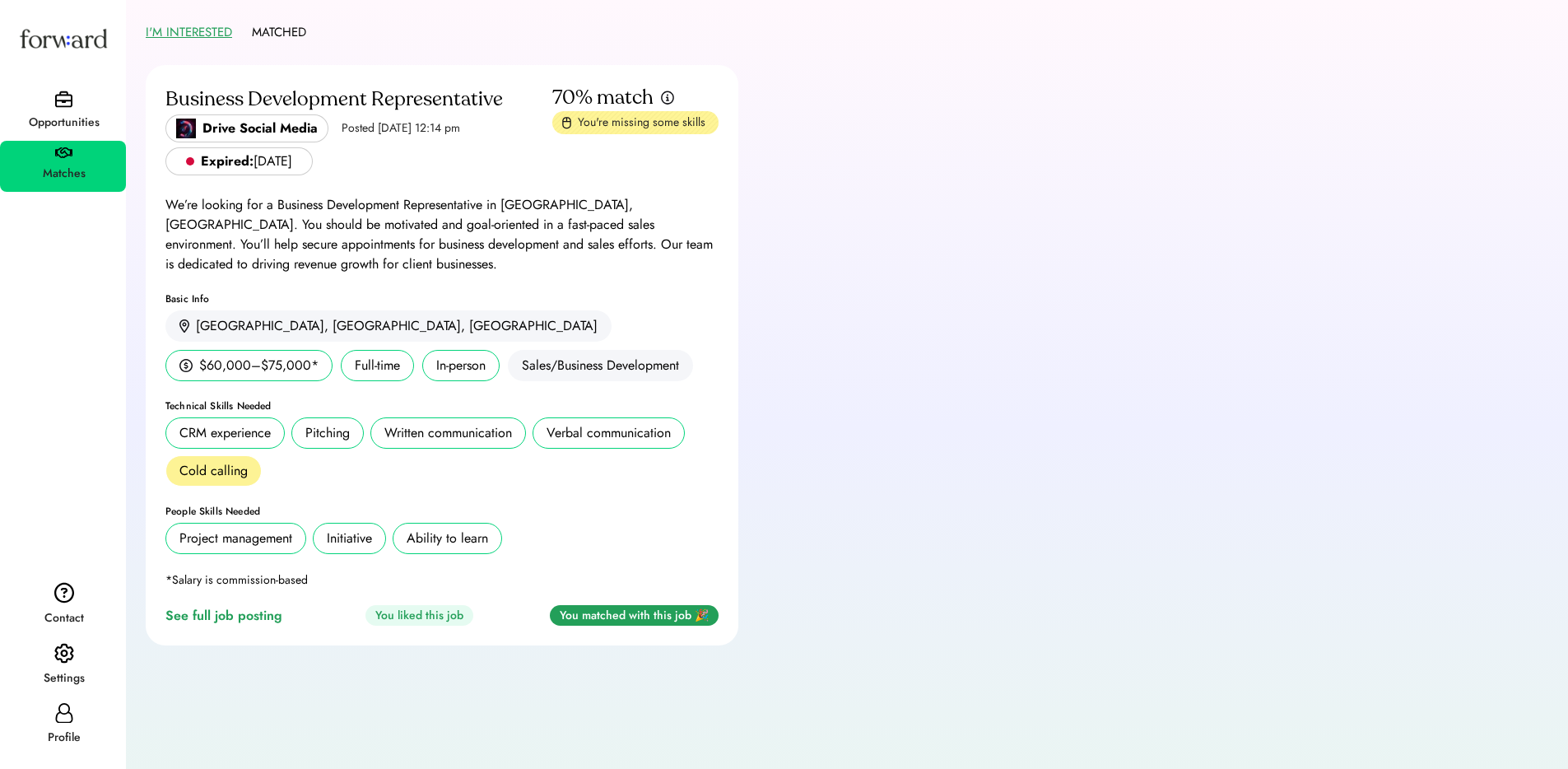
click at [72, 99] on div "Opportunities" at bounding box center [62, 112] width 126 height 57
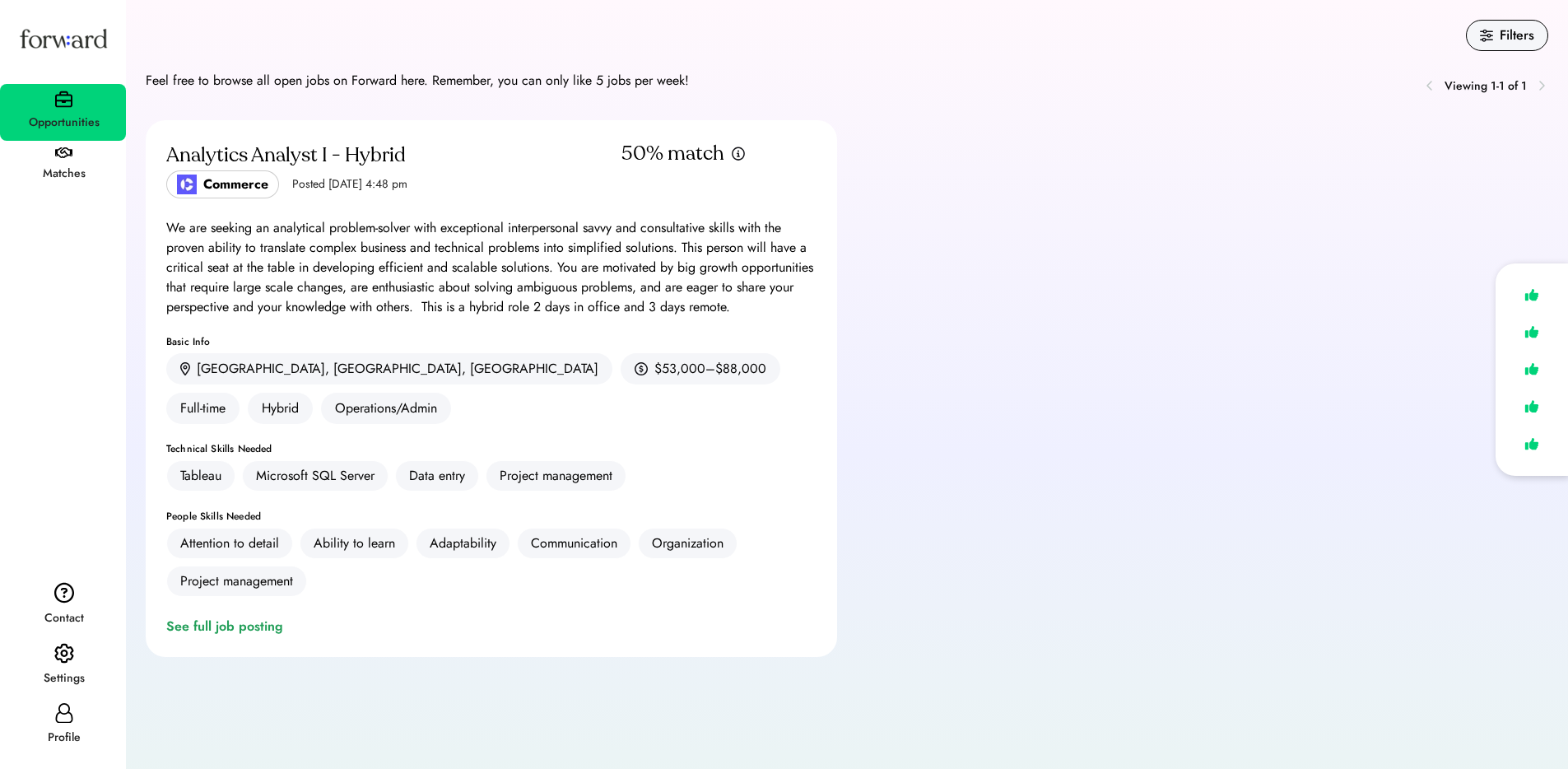
drag, startPoint x: 70, startPoint y: 177, endPoint x: 75, endPoint y: 167, distance: 11.2
click at [70, 176] on div "Matches" at bounding box center [63, 174] width 124 height 20
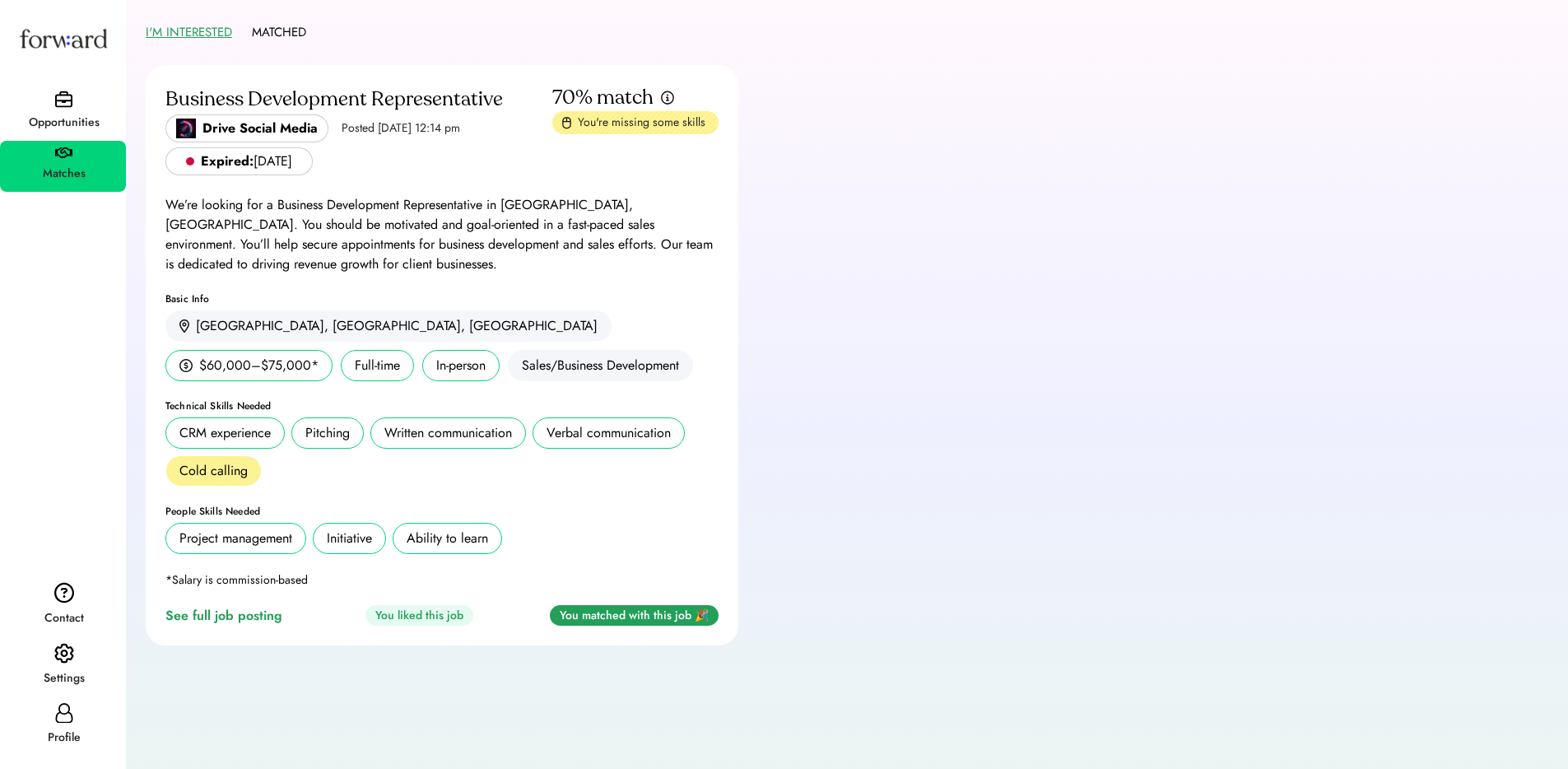
click at [72, 111] on div "Opportunities" at bounding box center [63, 123] width 124 height 30
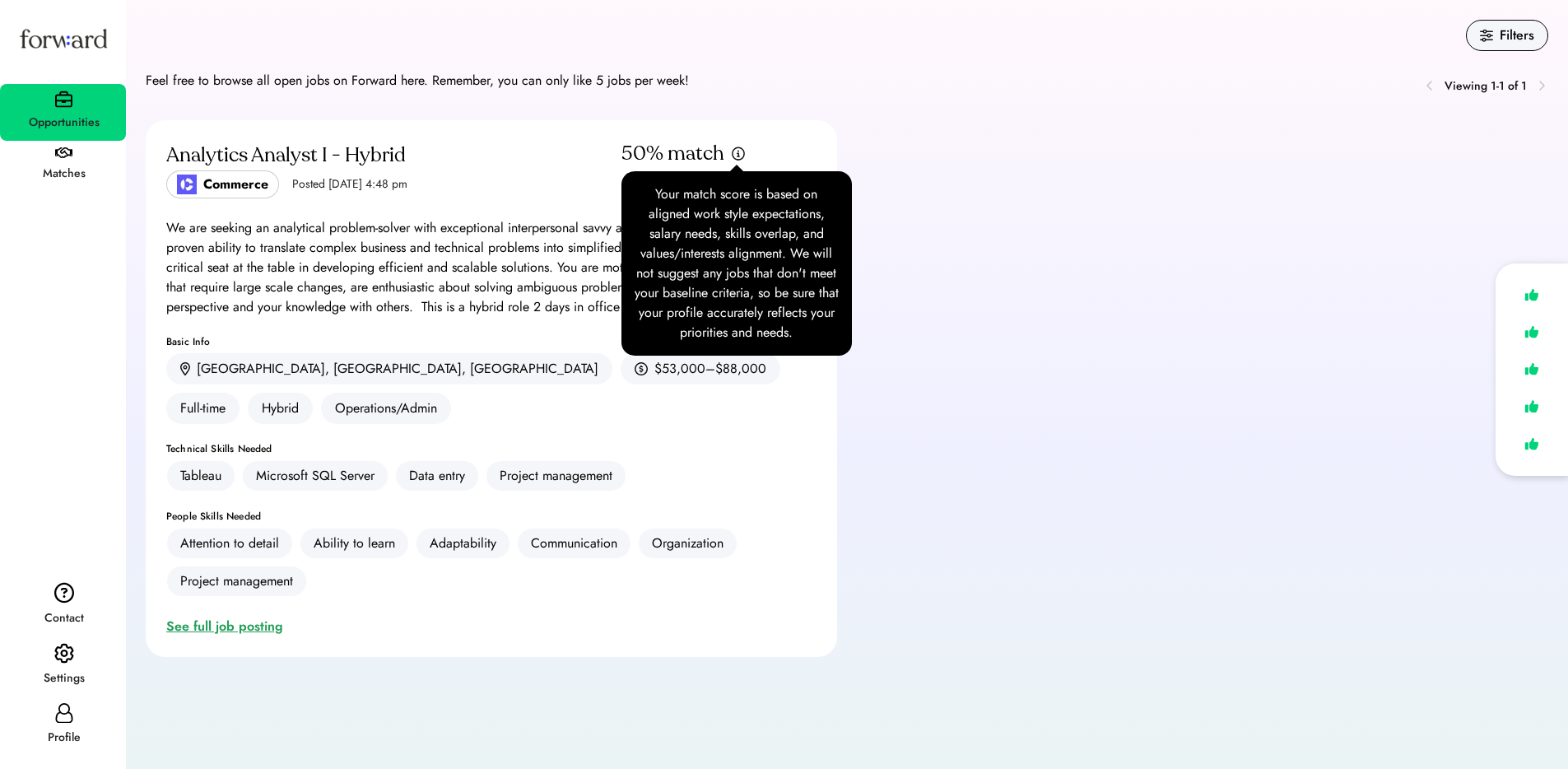
click at [253, 616] on div "See full job posting" at bounding box center [228, 626] width 123 height 20
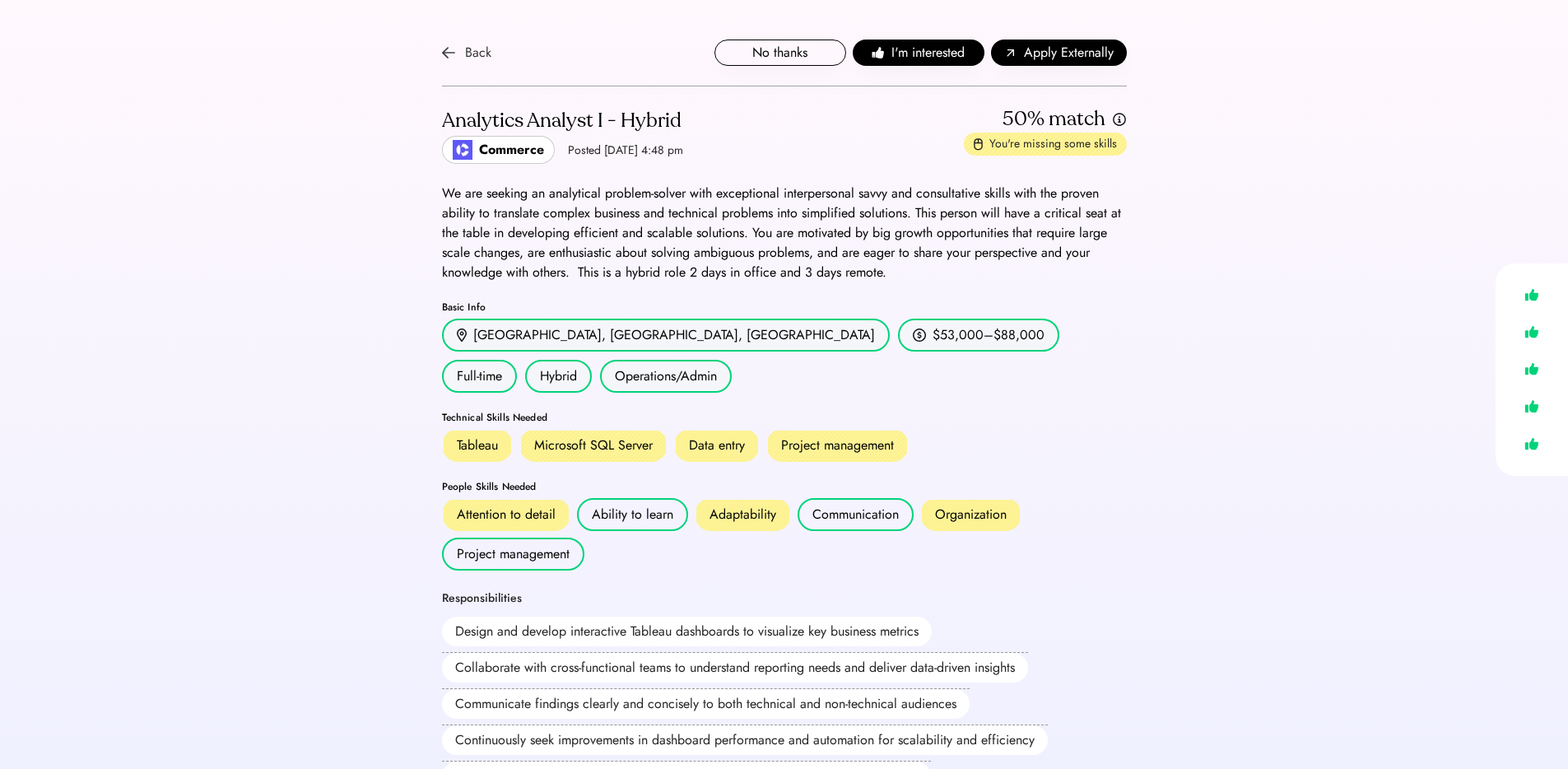
click at [489, 47] on div "Back" at bounding box center [478, 53] width 27 height 20
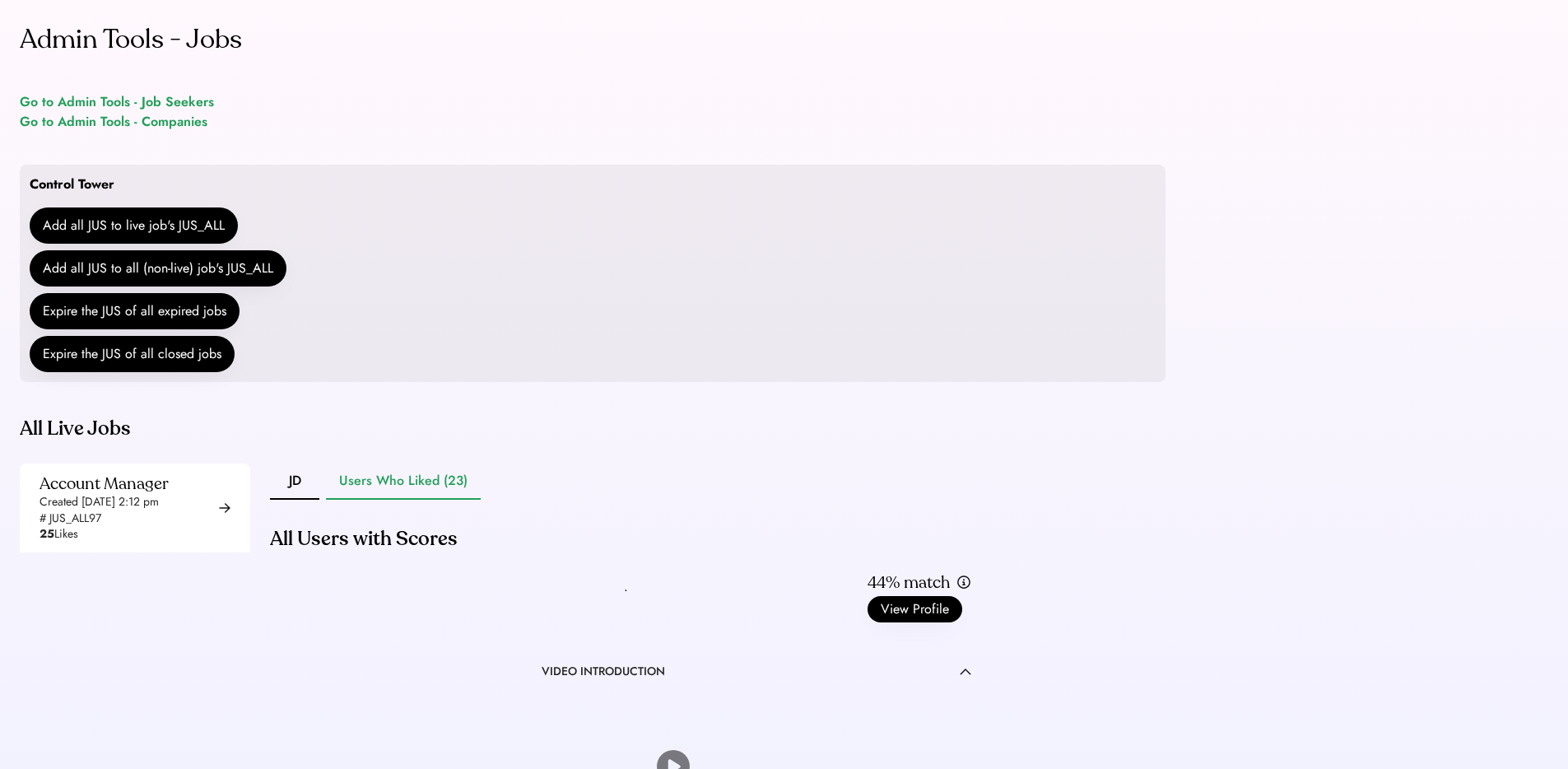
click at [118, 510] on div "Created [DATE] 2:12 pm" at bounding box center [99, 502] width 119 height 17
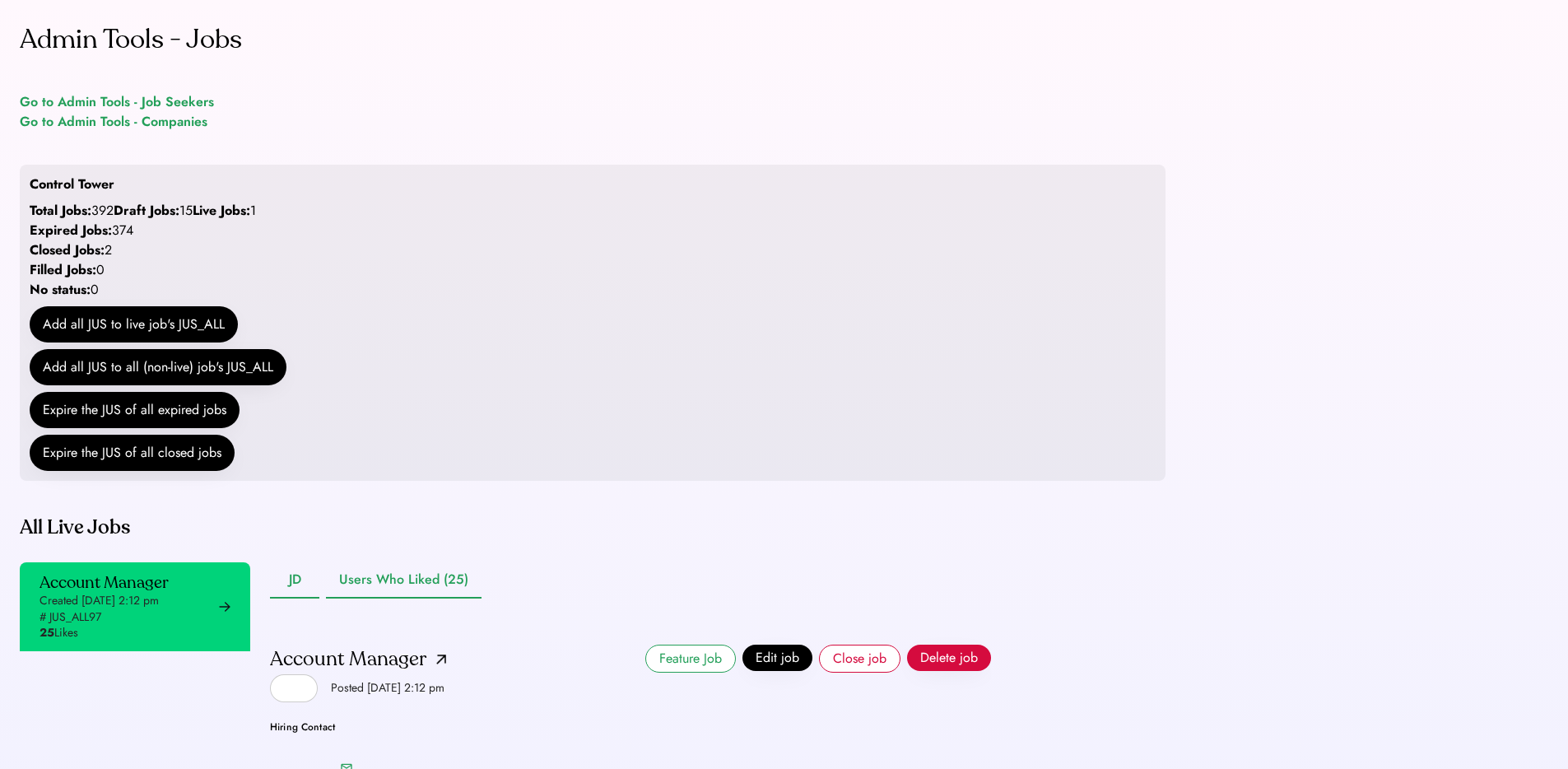
click at [376, 598] on button "Users Who Liked (25)" at bounding box center [404, 580] width 156 height 37
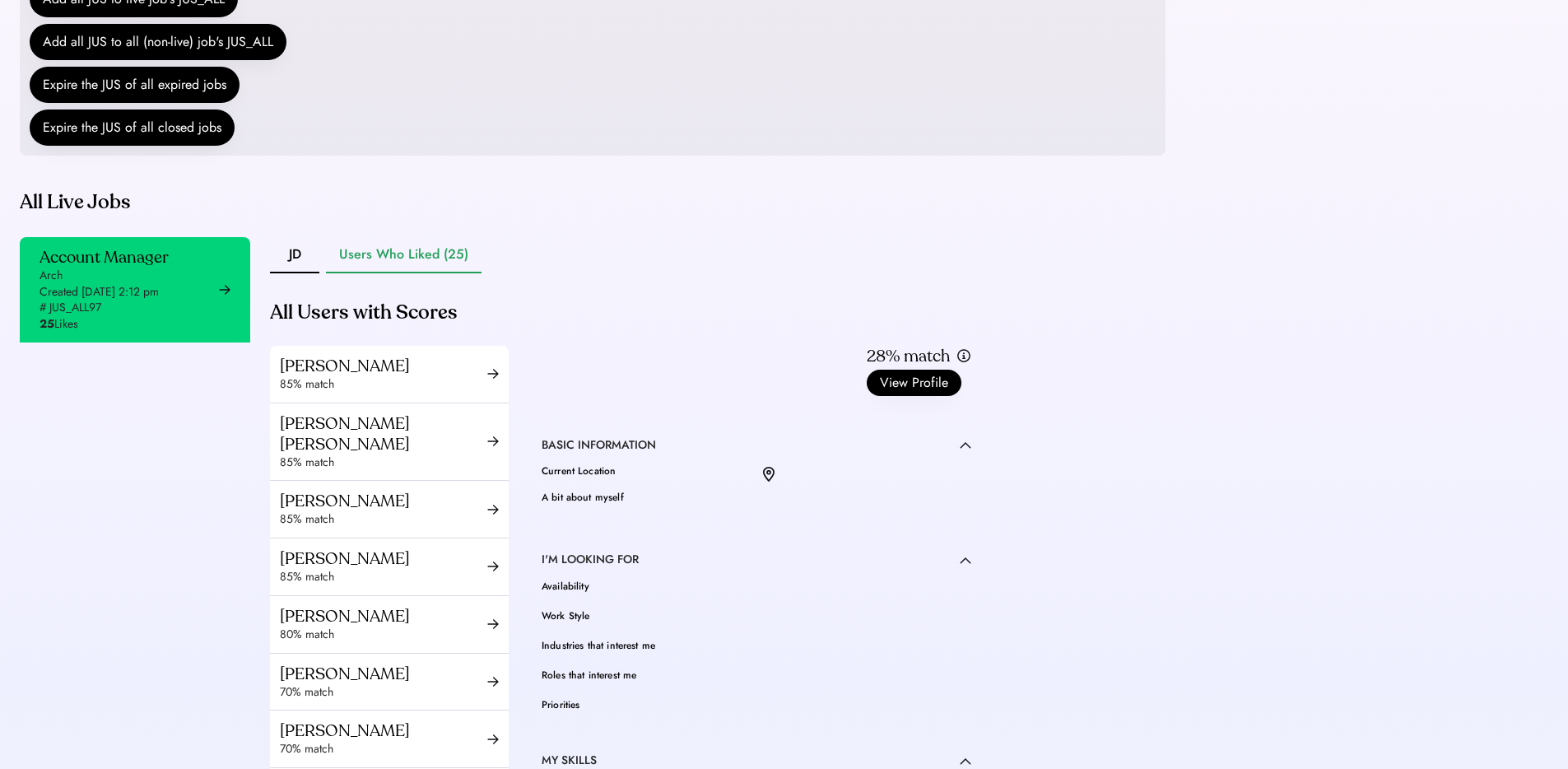
scroll to position [537, 0]
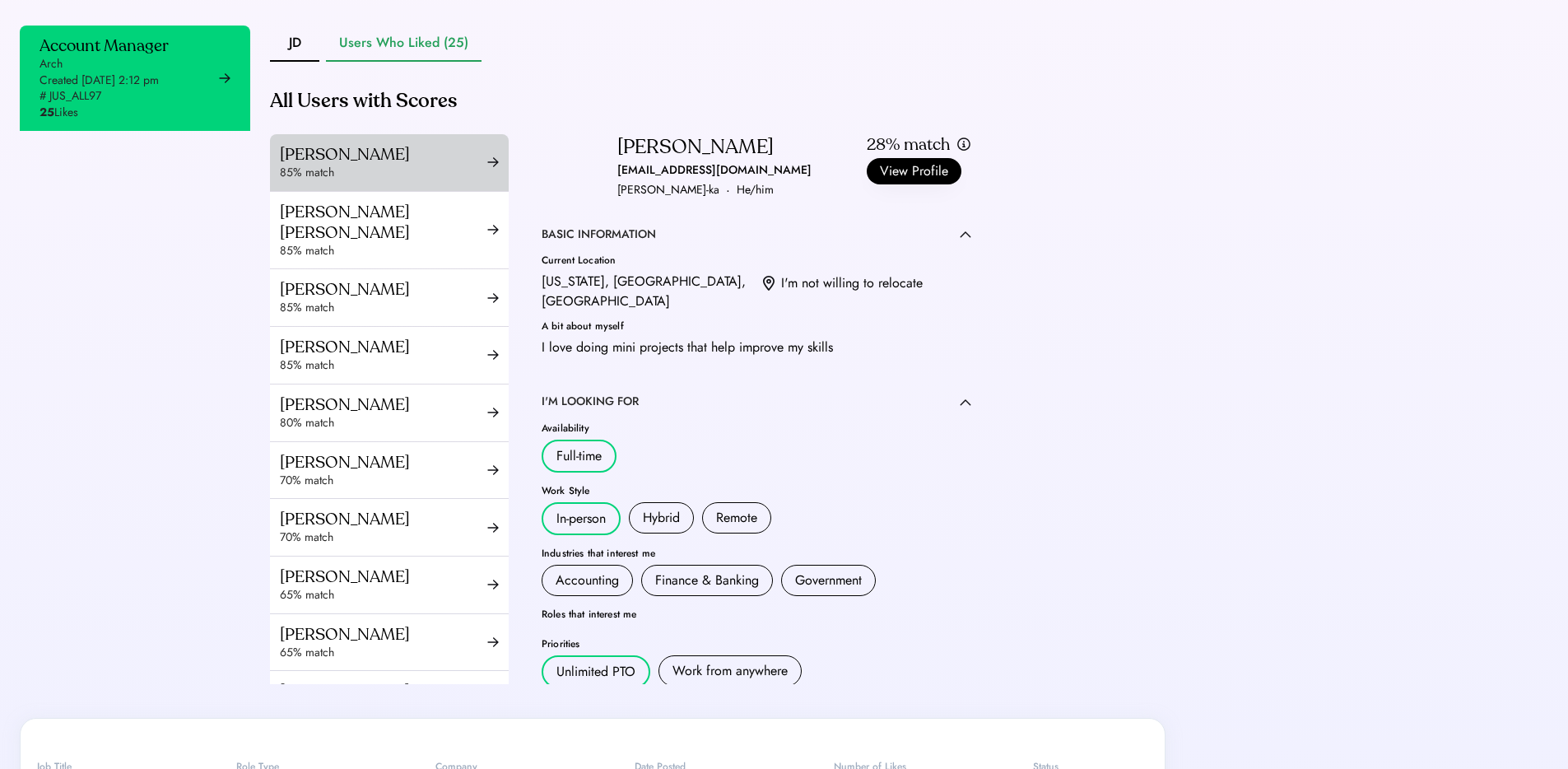
click at [380, 165] on div "Timika Edwards" at bounding box center [383, 154] width 207 height 21
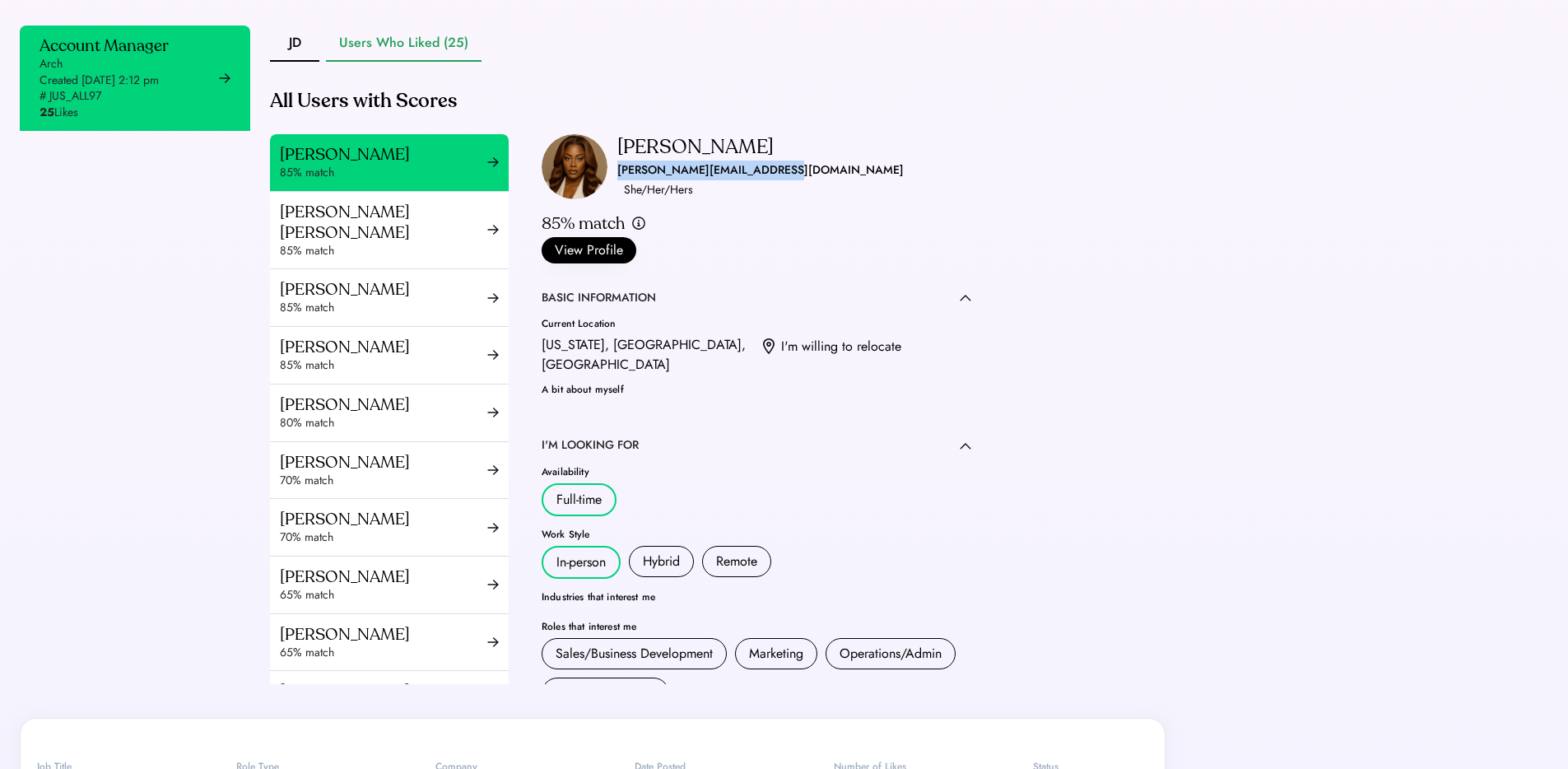
drag, startPoint x: 611, startPoint y: 207, endPoint x: 776, endPoint y: 209, distance: 165.0
click at [776, 209] on div "Timika Edwards timika.edwards6@outlook.com · She/Her/Hers 85% match View Profile" at bounding box center [756, 198] width 429 height 129
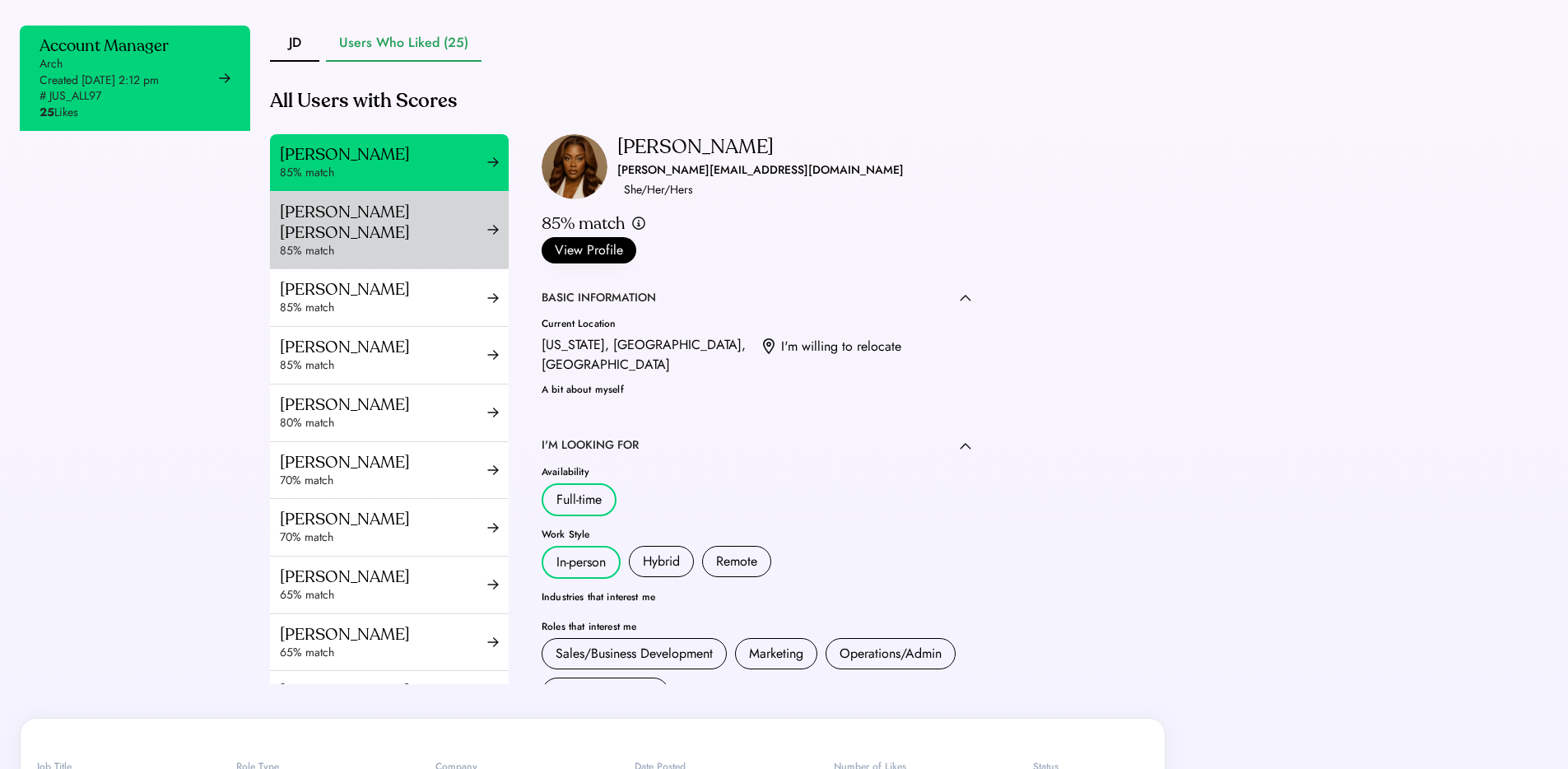
drag, startPoint x: 362, startPoint y: 245, endPoint x: 373, endPoint y: 244, distance: 11.0
click at [363, 243] on div "Ramya Tulasi Dega" at bounding box center [383, 221] width 207 height 41
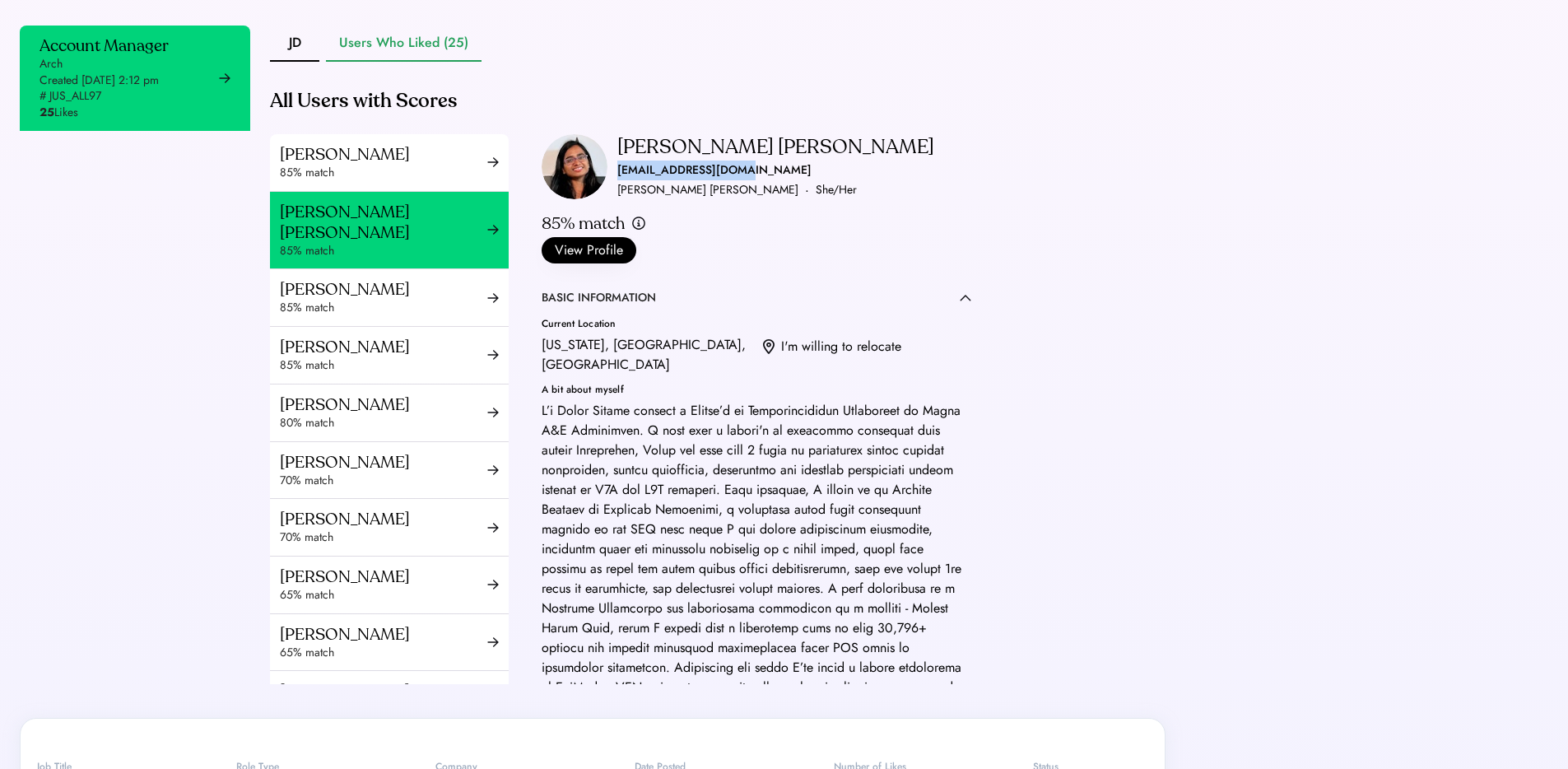
drag, startPoint x: 611, startPoint y: 209, endPoint x: 727, endPoint y: 210, distance: 116.0
click at [727, 200] on div "Ramya Tulasi Dega ramyatulasi@tamu.edu Ramya Tulasi · She/Her" at bounding box center [775, 167] width 316 height 65
copy div "ramyatulasi@tamu.edu"
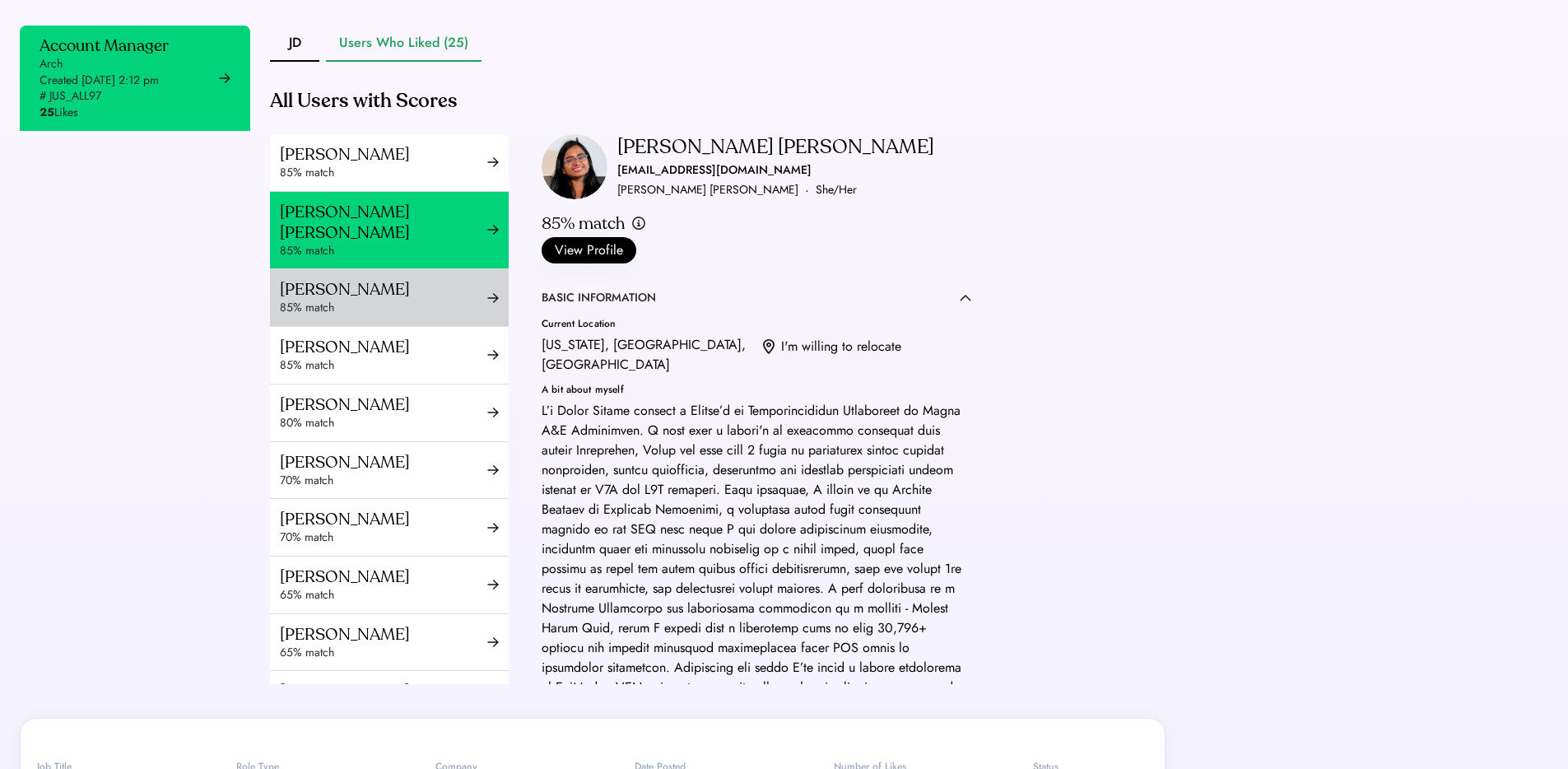
click at [340, 300] on div "Zef Gjurashaj" at bounding box center [383, 289] width 207 height 21
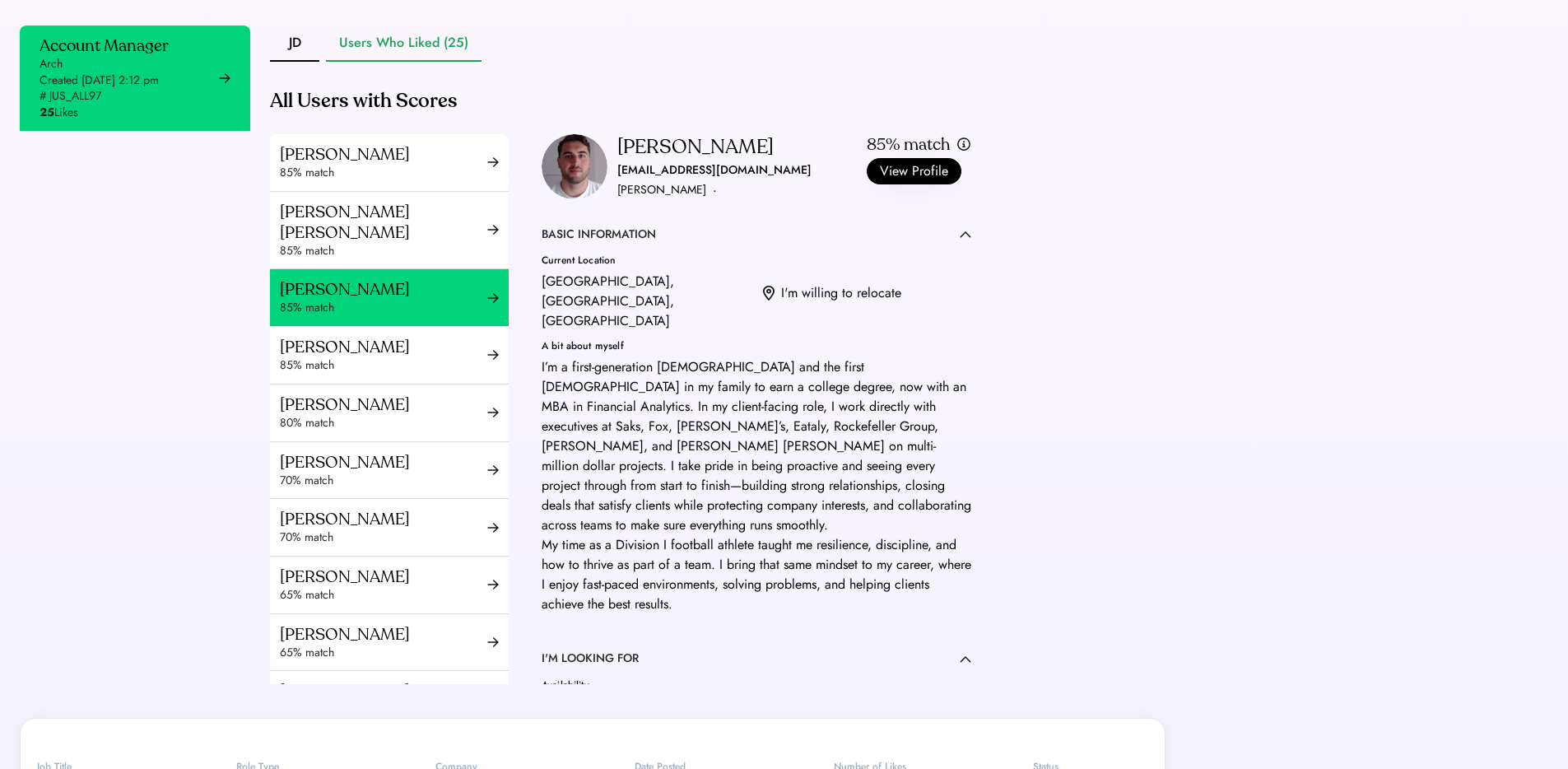
click at [650, 181] on div "zgjurashaj1@gmail.com" at bounding box center [714, 171] width 194 height 20
copy div "zgjurashaj1@gmail.com"
click at [348, 374] on div "85% match" at bounding box center [383, 365] width 207 height 17
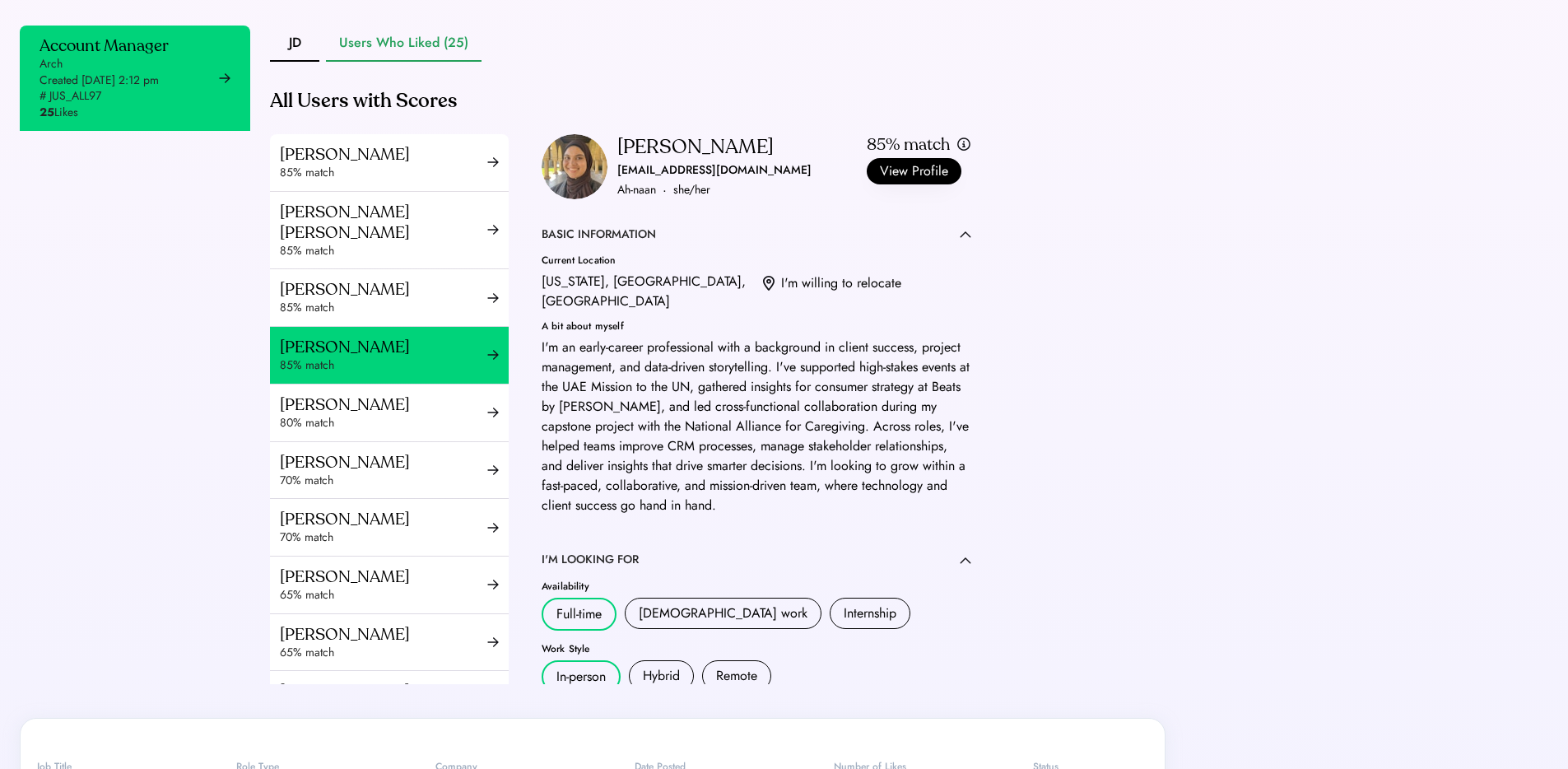
click at [646, 181] on div "anaanfc@gmail.com" at bounding box center [714, 171] width 194 height 20
copy div "anaanfc@gmail.com"
click at [295, 415] on div "[PERSON_NAME]" at bounding box center [383, 404] width 207 height 21
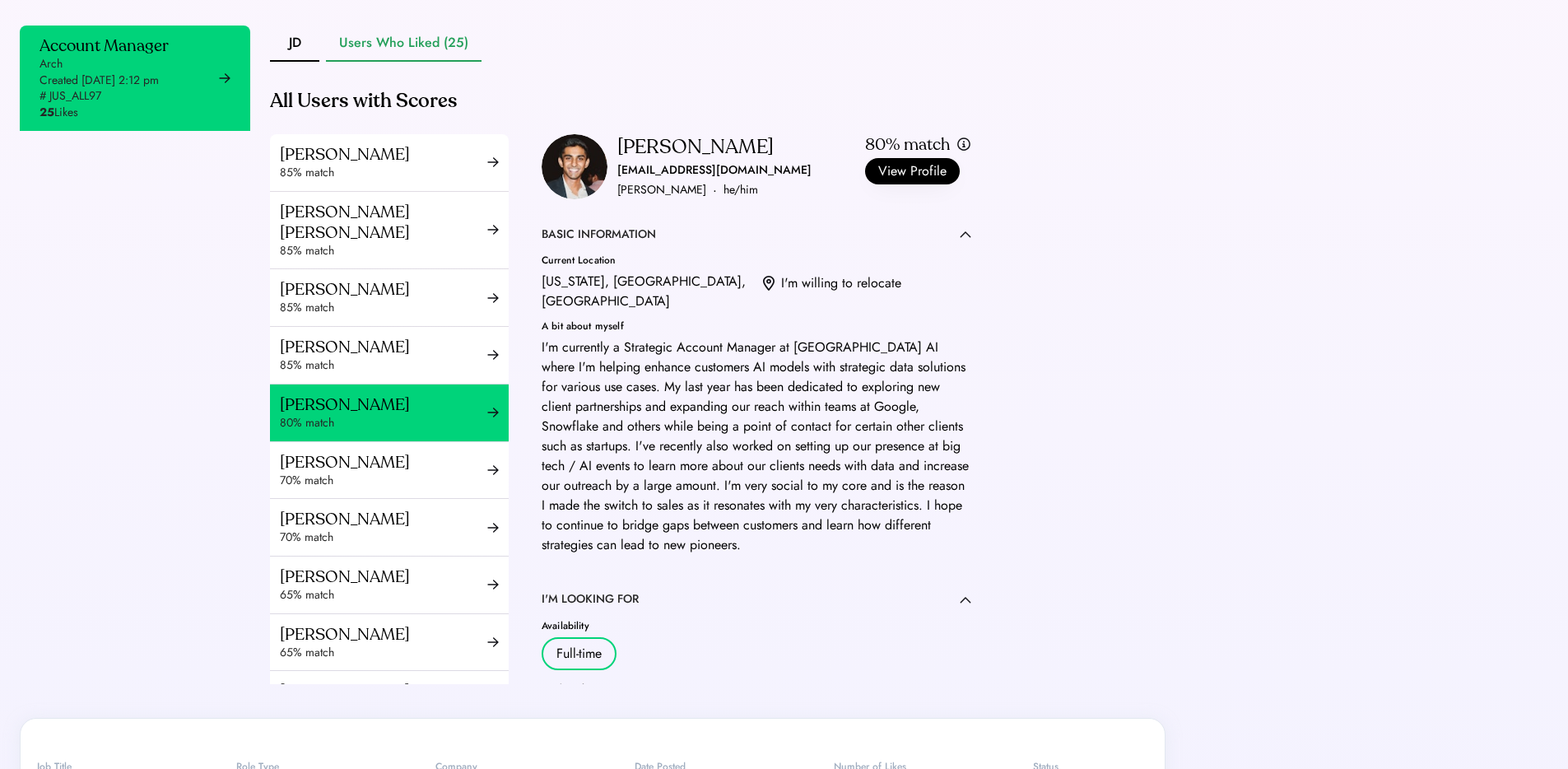
click at [686, 181] on div "anirudhbondugula9@gmail.com" at bounding box center [714, 171] width 194 height 20
copy div "anirudhbondugula9@gmail.com"
click at [373, 462] on div "Harrison Kim 70% match" at bounding box center [389, 470] width 239 height 57
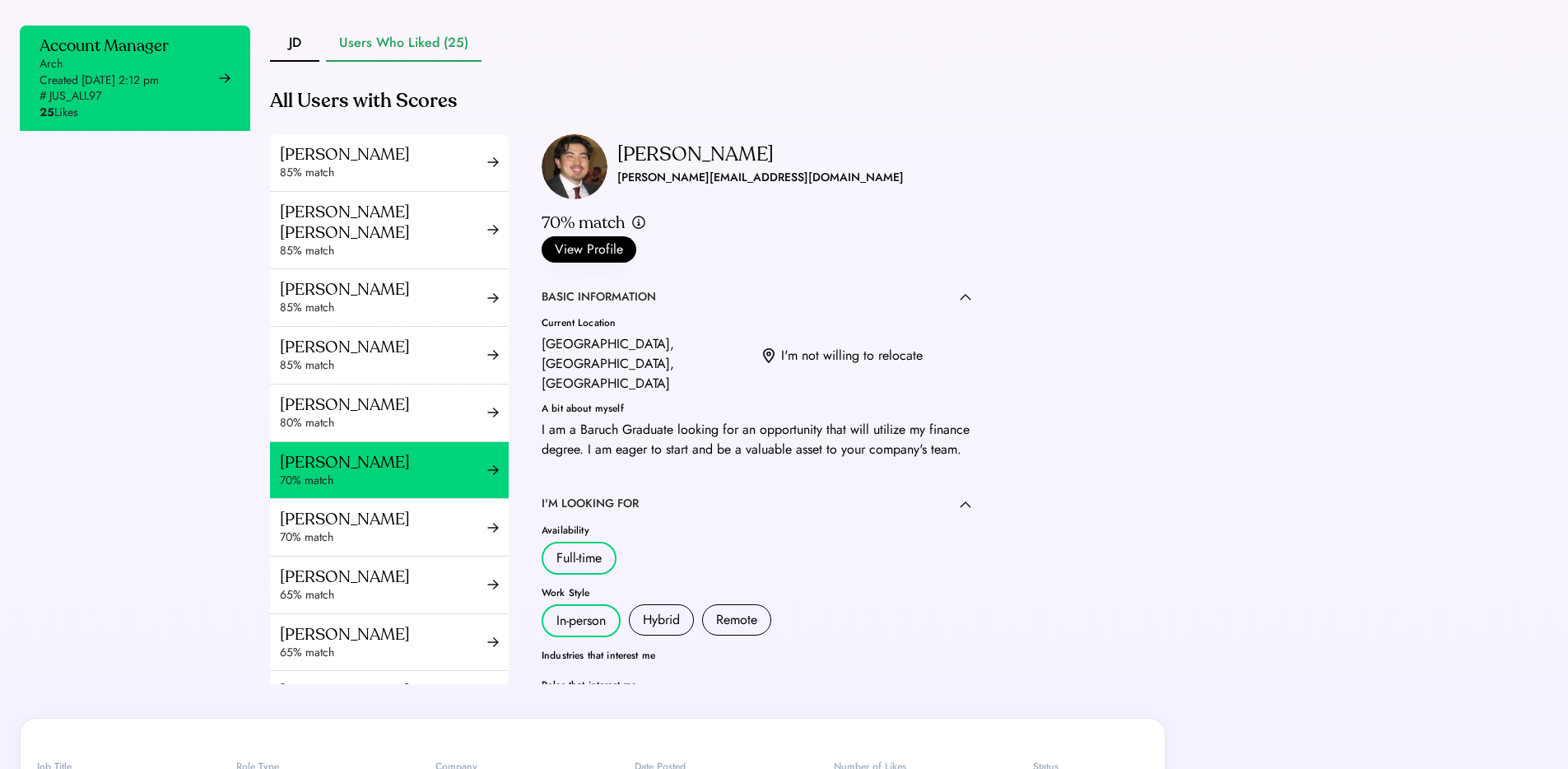
click at [639, 188] on div "harrison.j.kim1@gmail.com" at bounding box center [760, 178] width 287 height 20
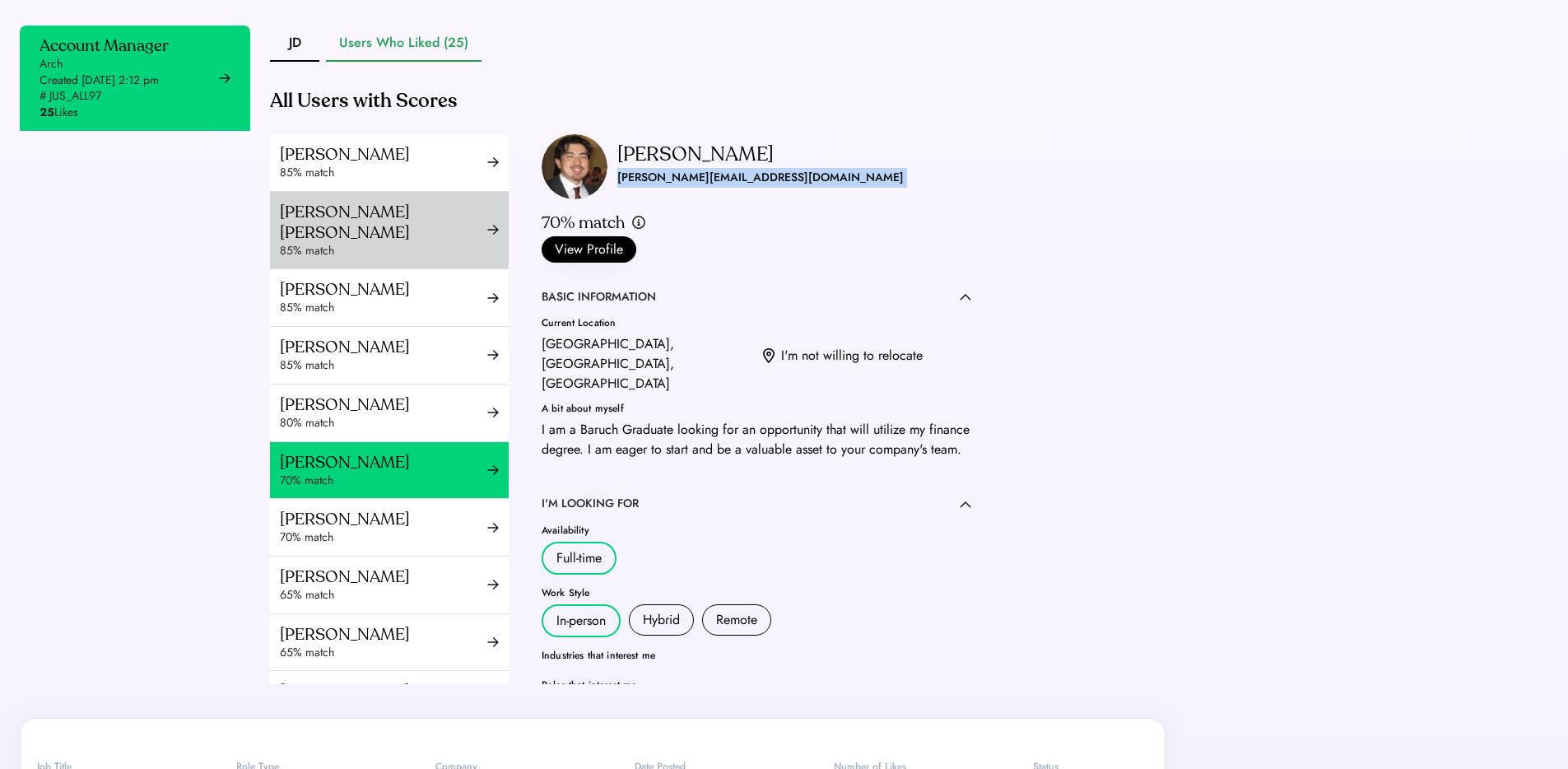
copy div "harrison.j.kim1@gmail.com ·"
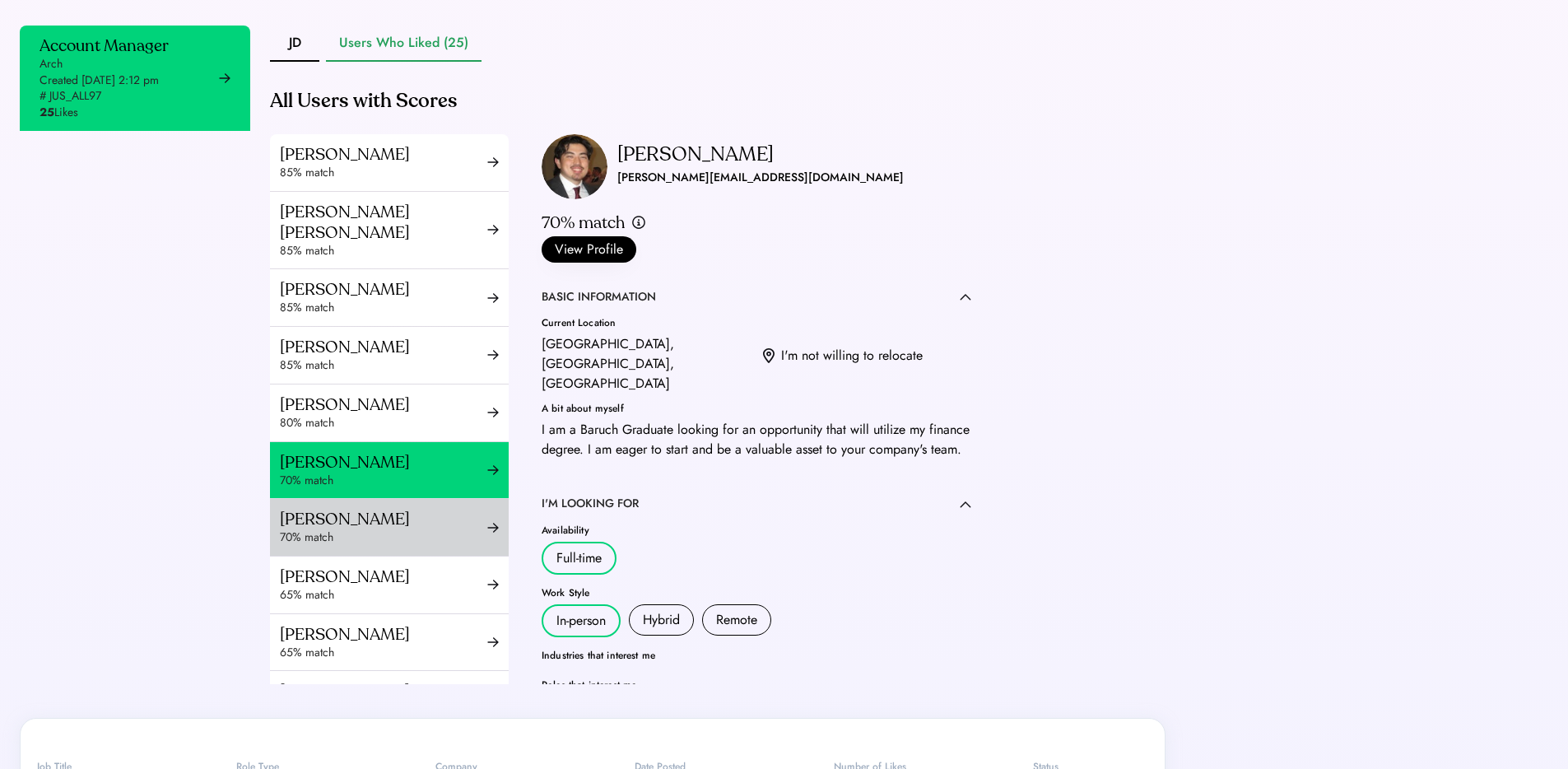
drag, startPoint x: 315, startPoint y: 545, endPoint x: 324, endPoint y: 539, distance: 10.8
click at [315, 530] on div "Tancy Lu" at bounding box center [383, 519] width 207 height 21
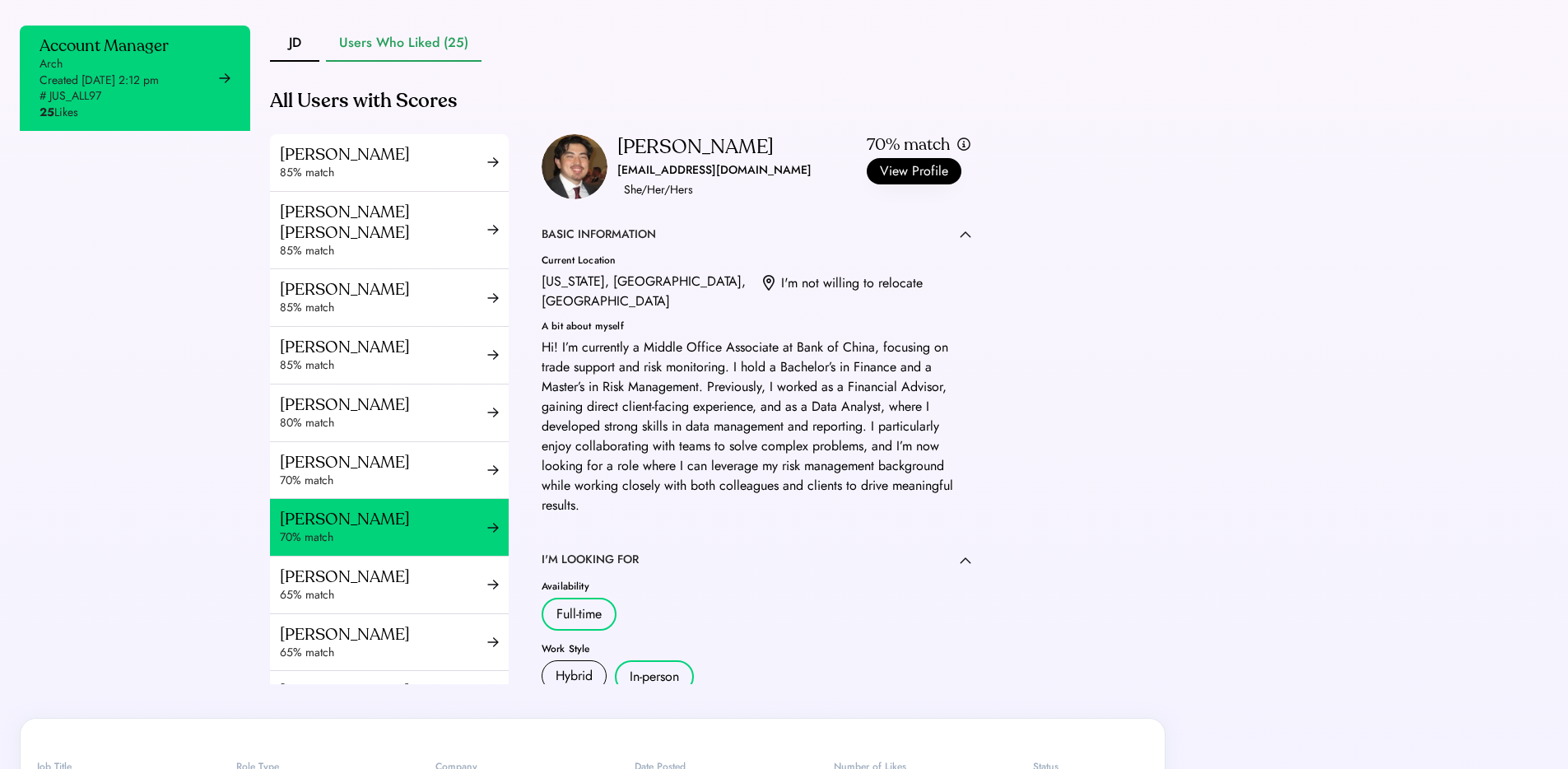
click at [656, 181] on div "ltqtql@gmail.com" at bounding box center [714, 171] width 194 height 20
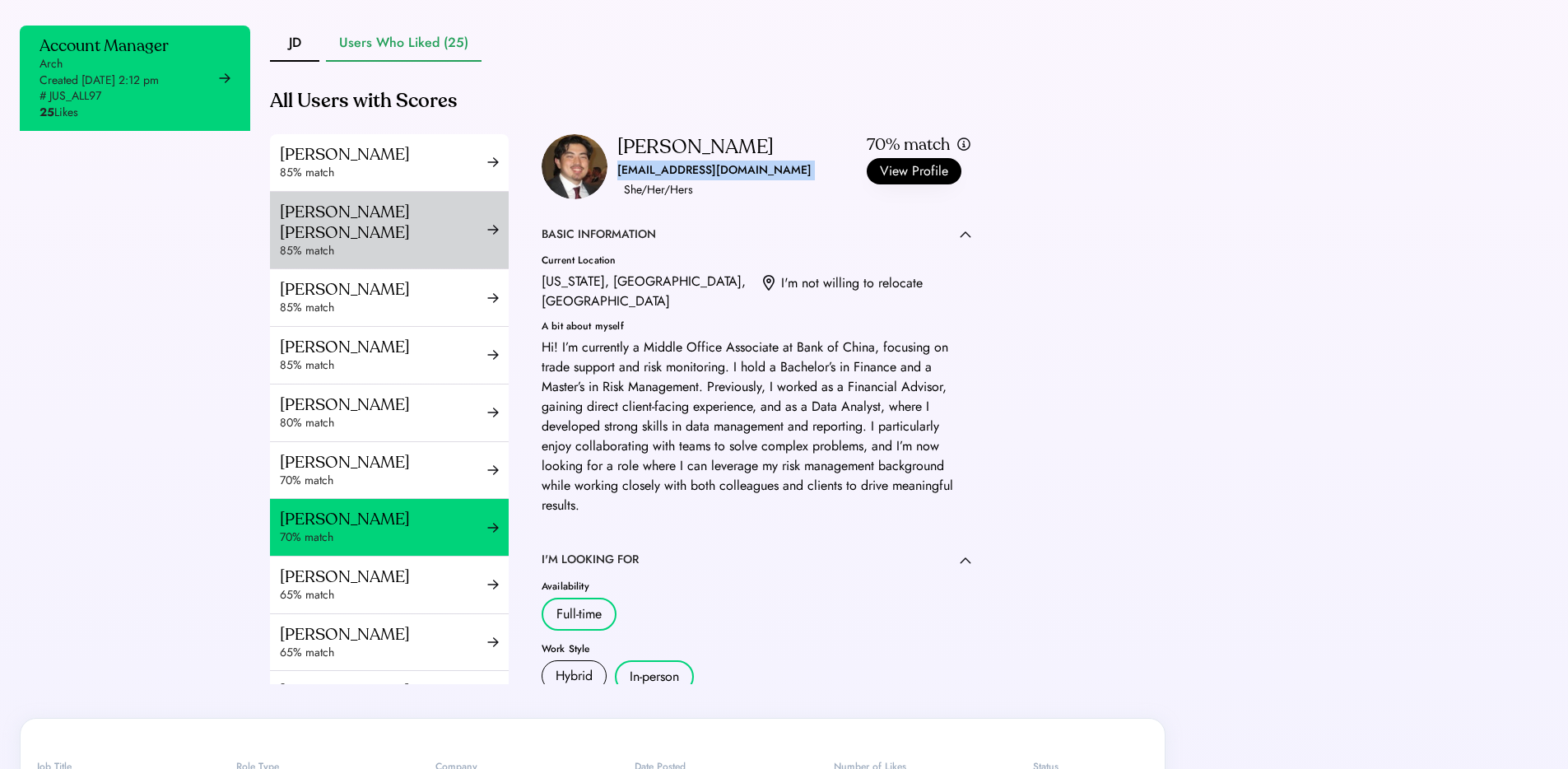
copy div "ltqtql@gmail.com ·"
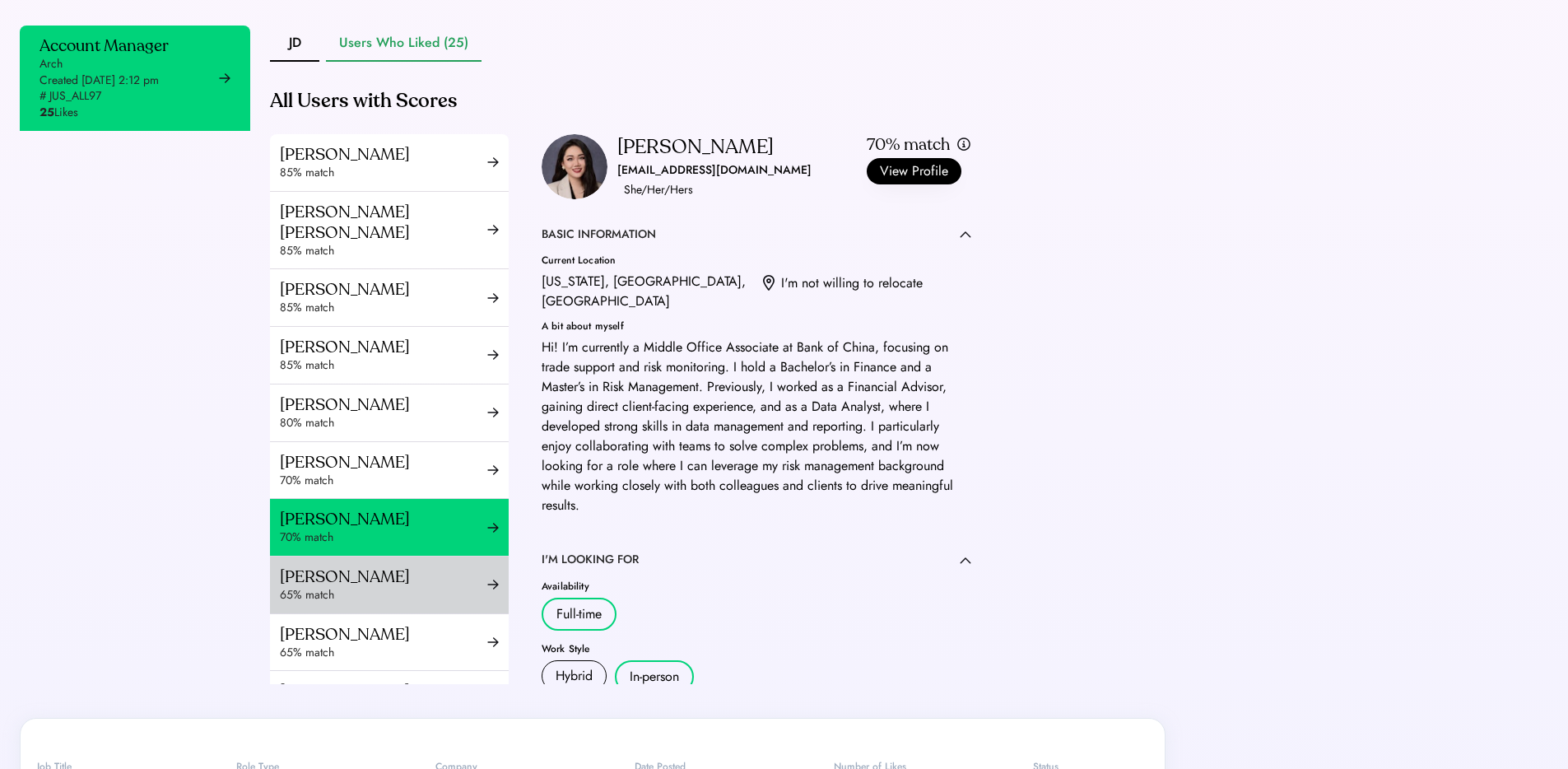
click at [339, 587] on div "[PERSON_NAME]" at bounding box center [383, 577] width 207 height 21
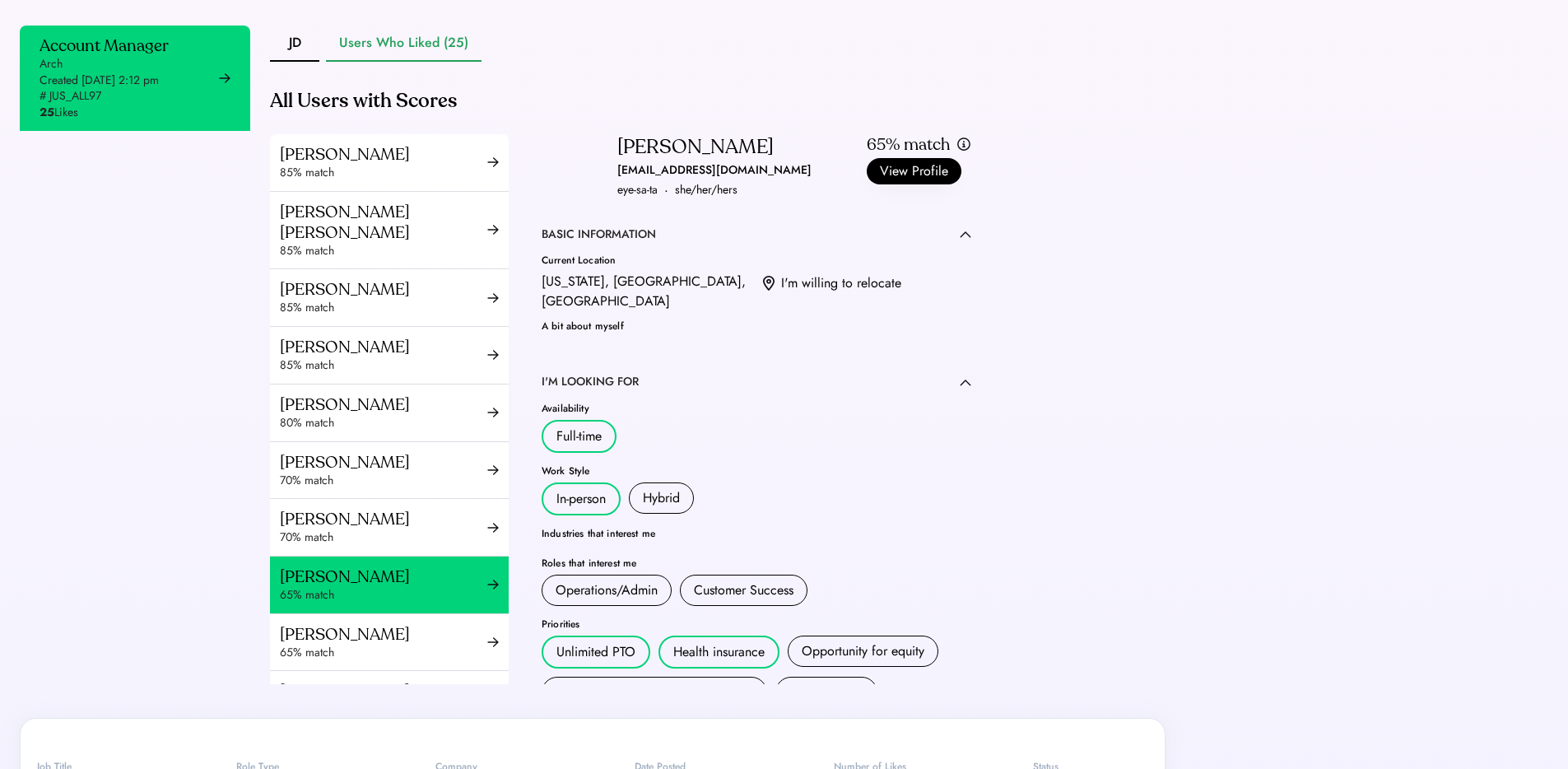
click at [706, 181] on div "aissatadiallo1126@gmail.com" at bounding box center [714, 171] width 194 height 20
copy div "aissatadiallo1126@gmail.com"
drag, startPoint x: 345, startPoint y: 655, endPoint x: 394, endPoint y: 570, distance: 98.1
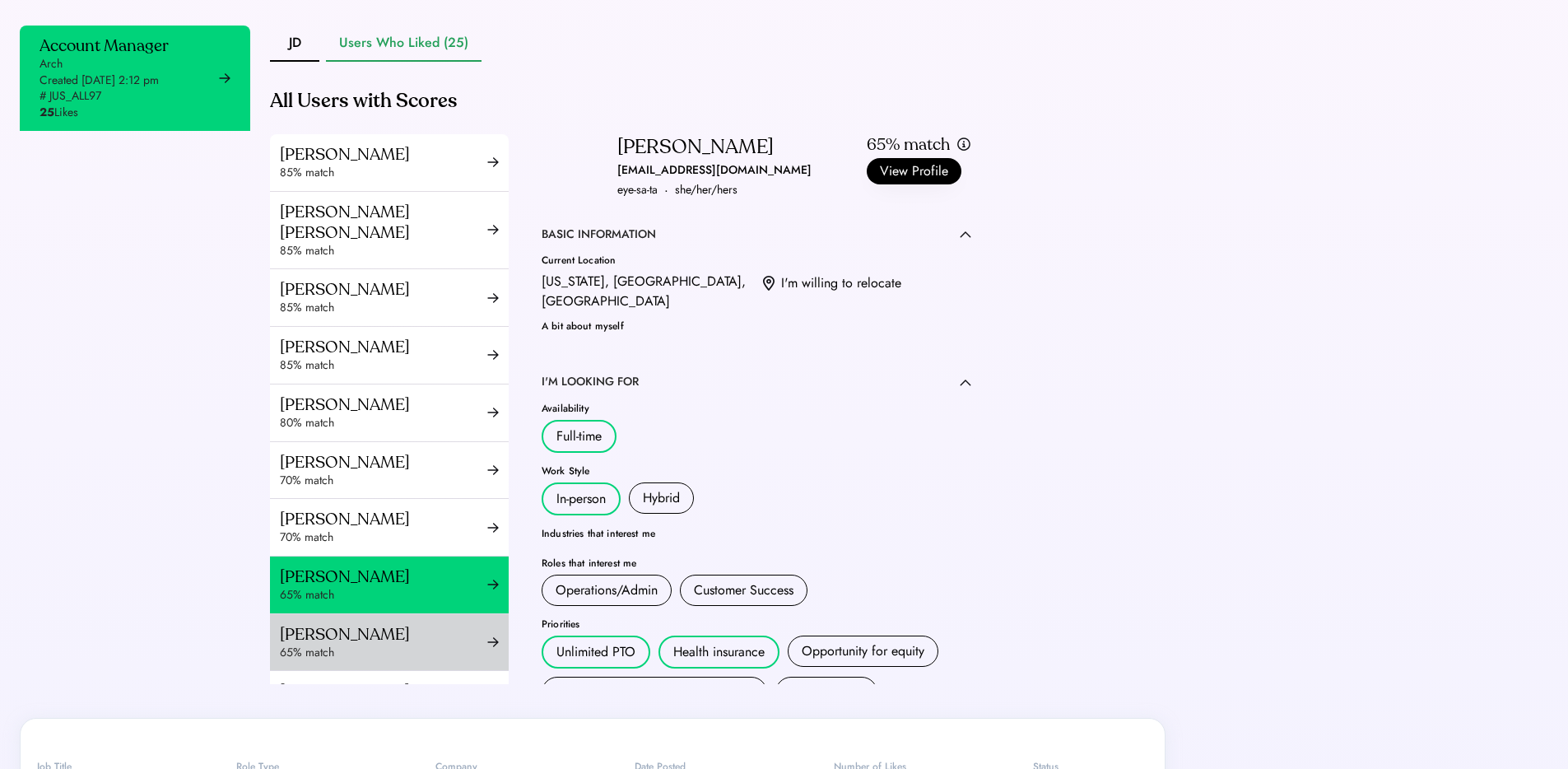
click at [345, 645] on div "Tonisha Freeman" at bounding box center [383, 634] width 207 height 21
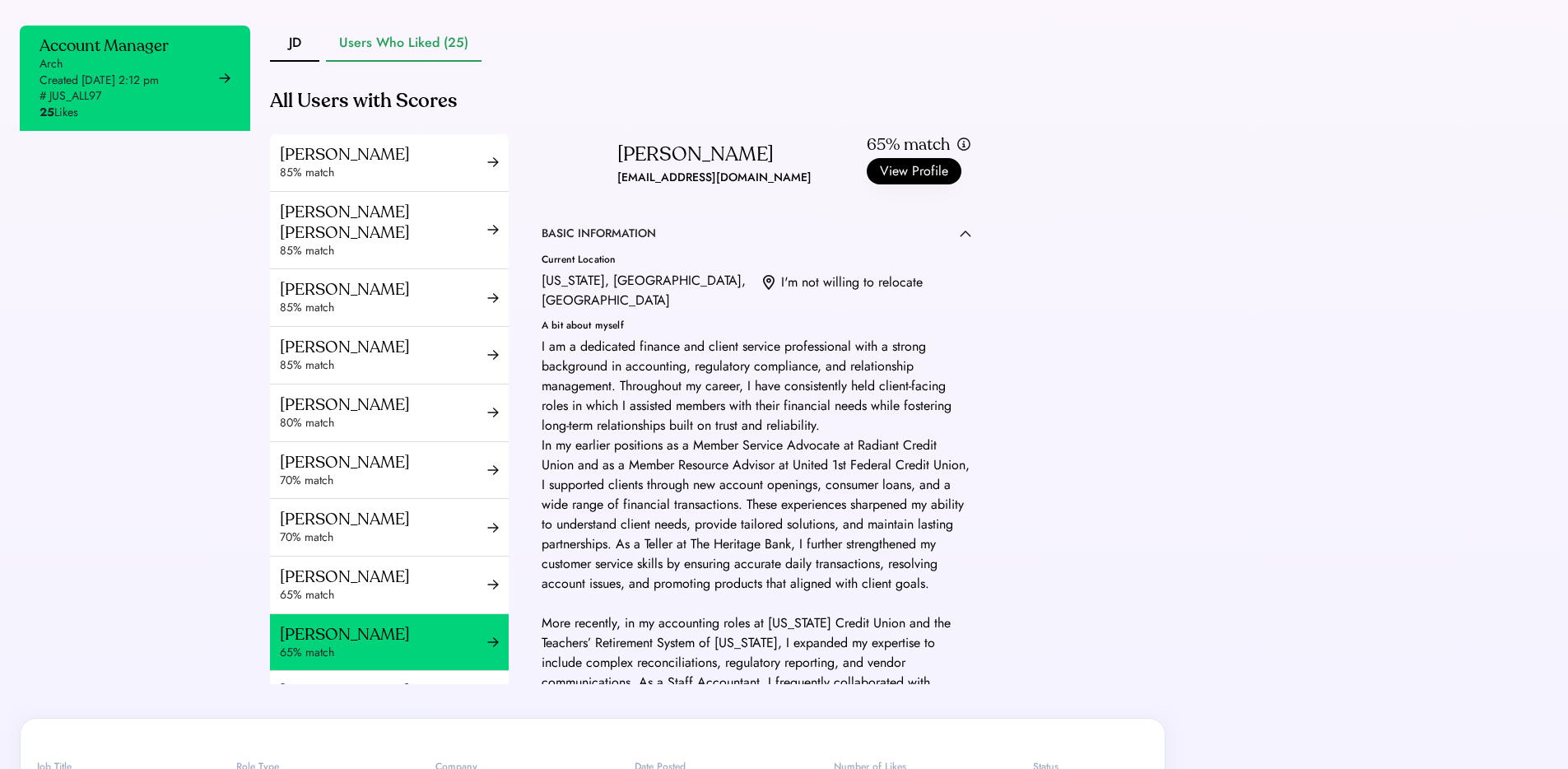
click at [649, 188] on div "tonishal05@gmail.com" at bounding box center [714, 178] width 194 height 20
copy div "tonishal05@gmail.com ·"
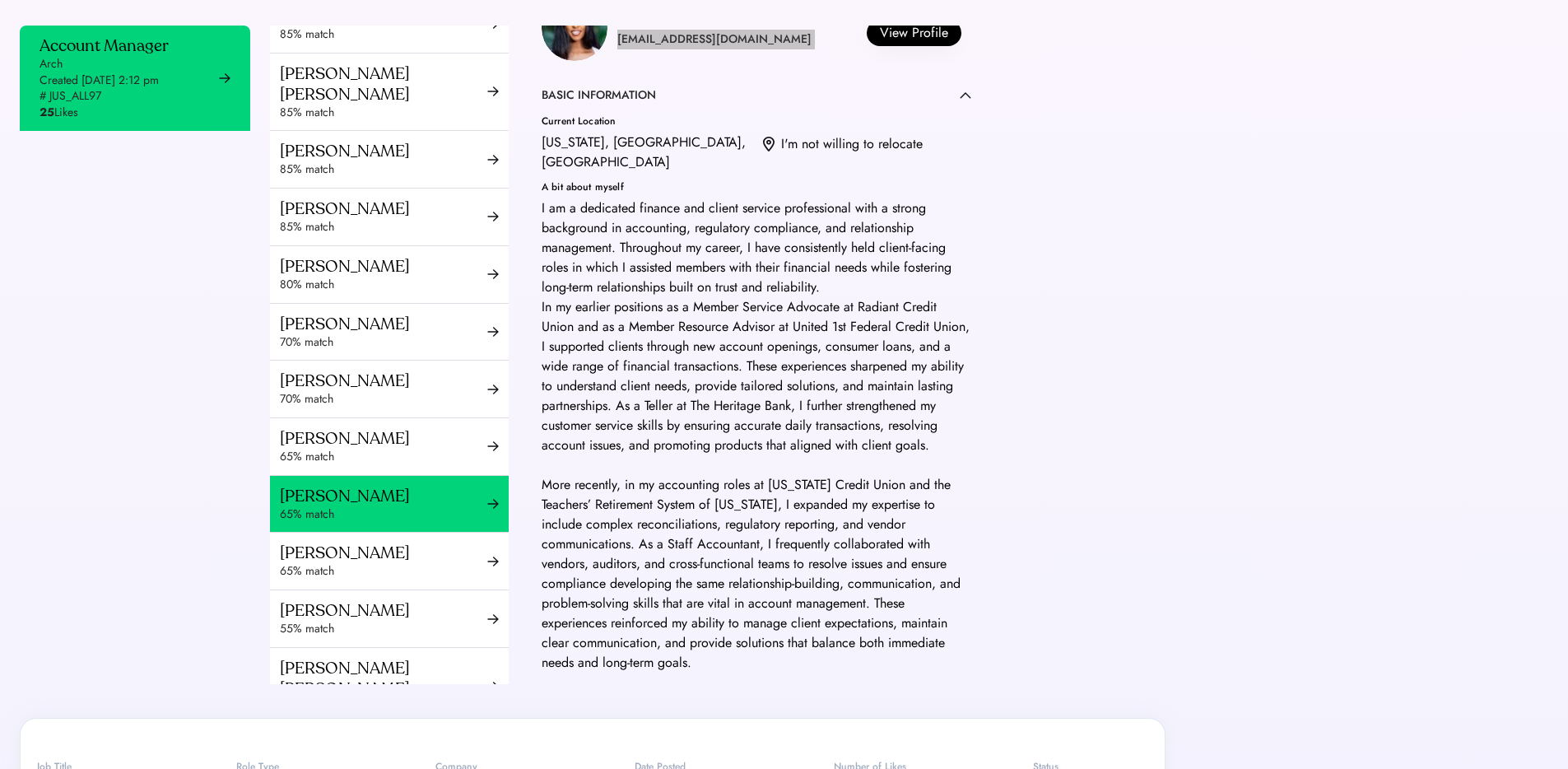
scroll to position [140, 0]
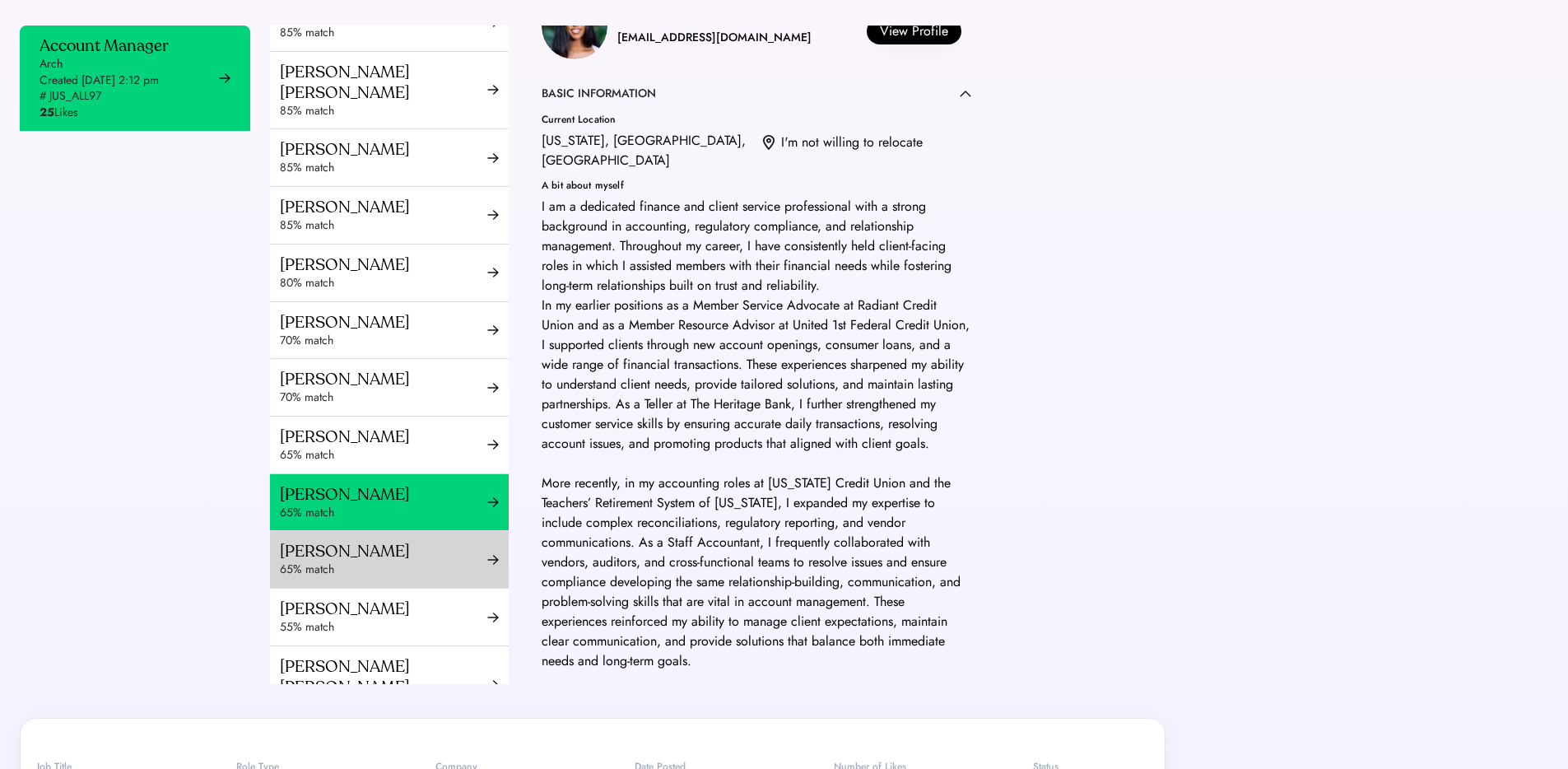
click at [339, 577] on div "65% match" at bounding box center [383, 570] width 207 height 17
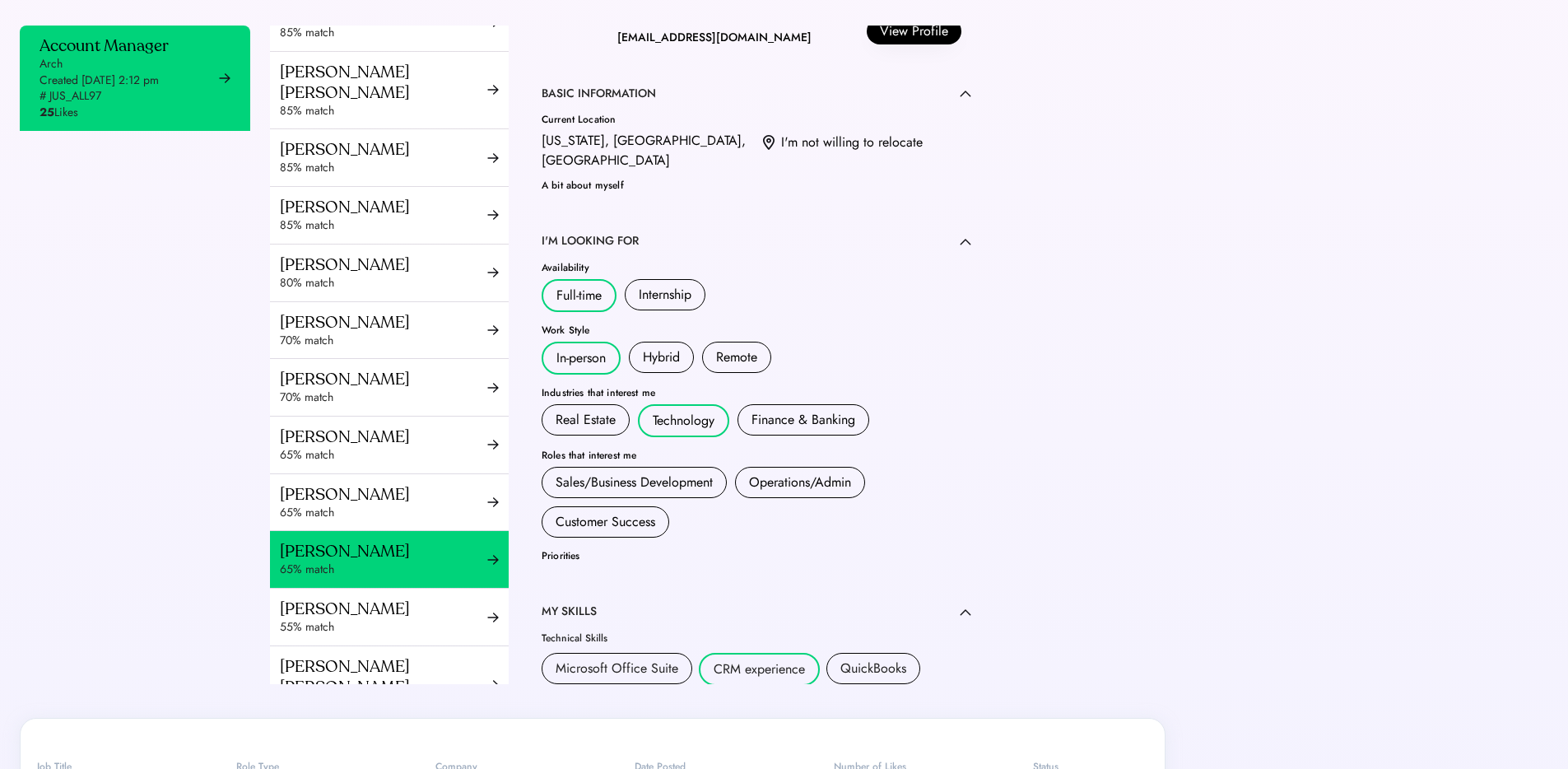
click at [655, 48] on div "dardan.sokoli@gmail.com" at bounding box center [714, 38] width 194 height 20
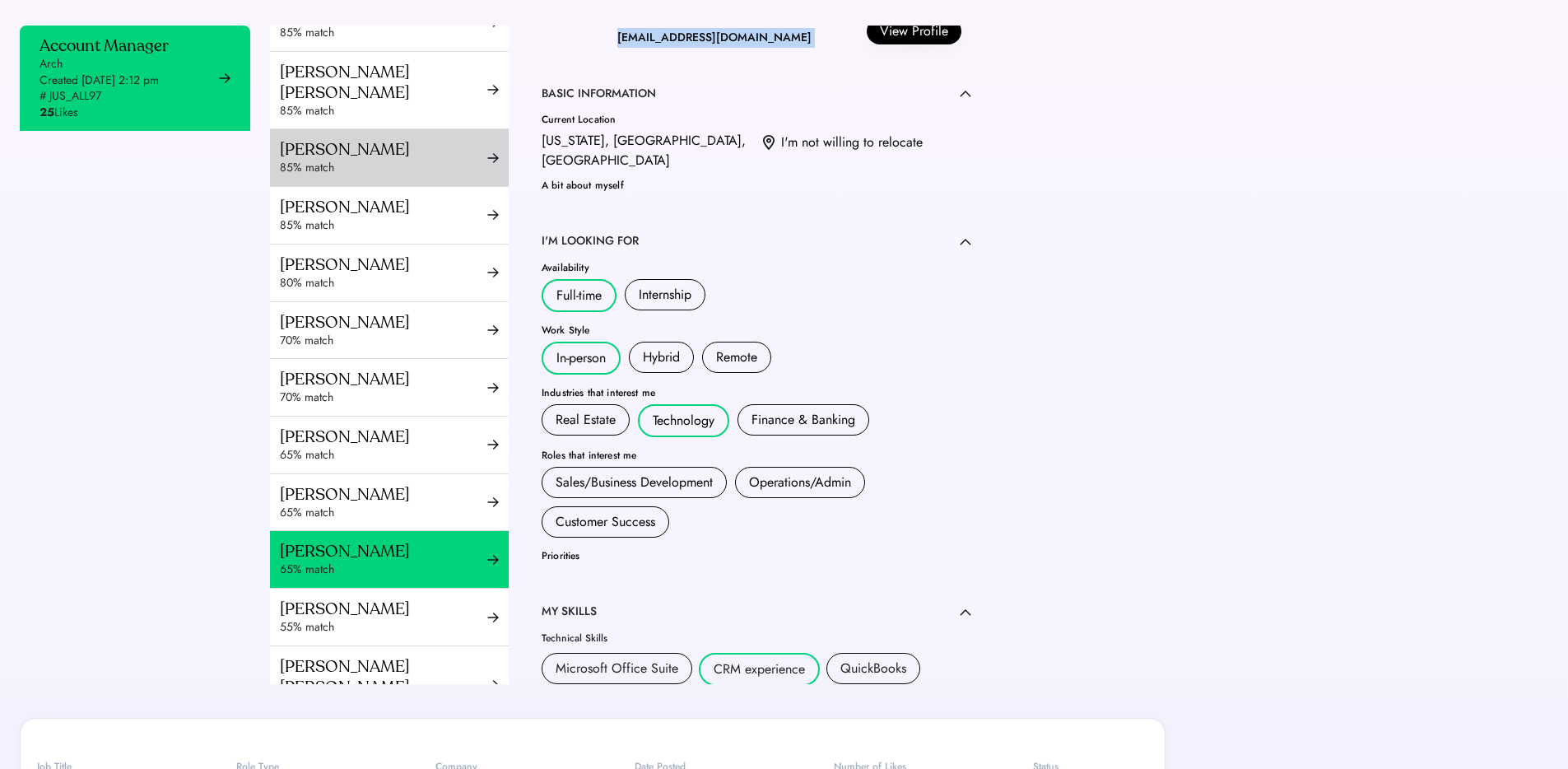
copy div "dardan.sokoli@gmail.com ·"
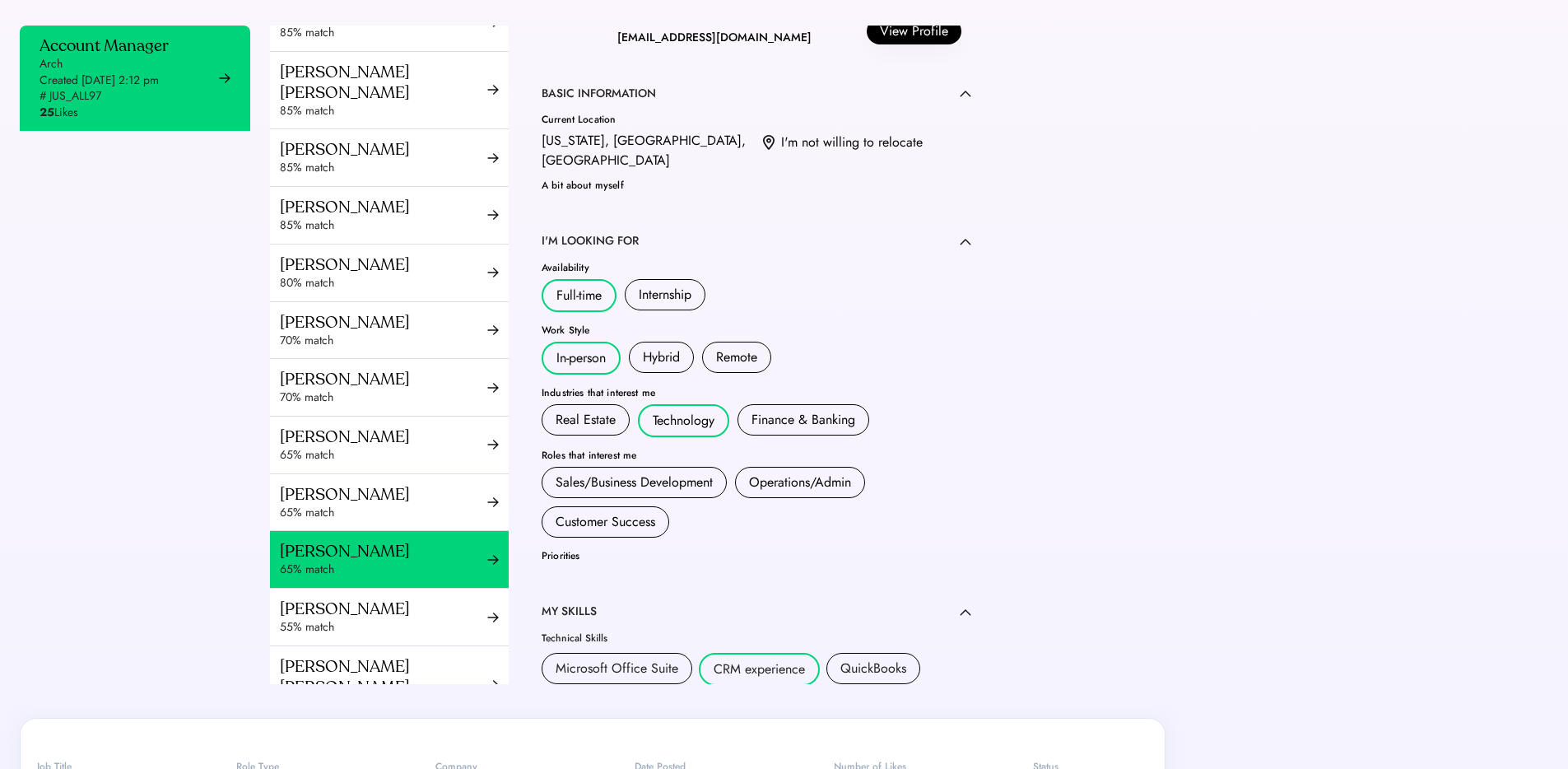
click at [327, 619] on div "Srishti Khanna" at bounding box center [383, 608] width 207 height 21
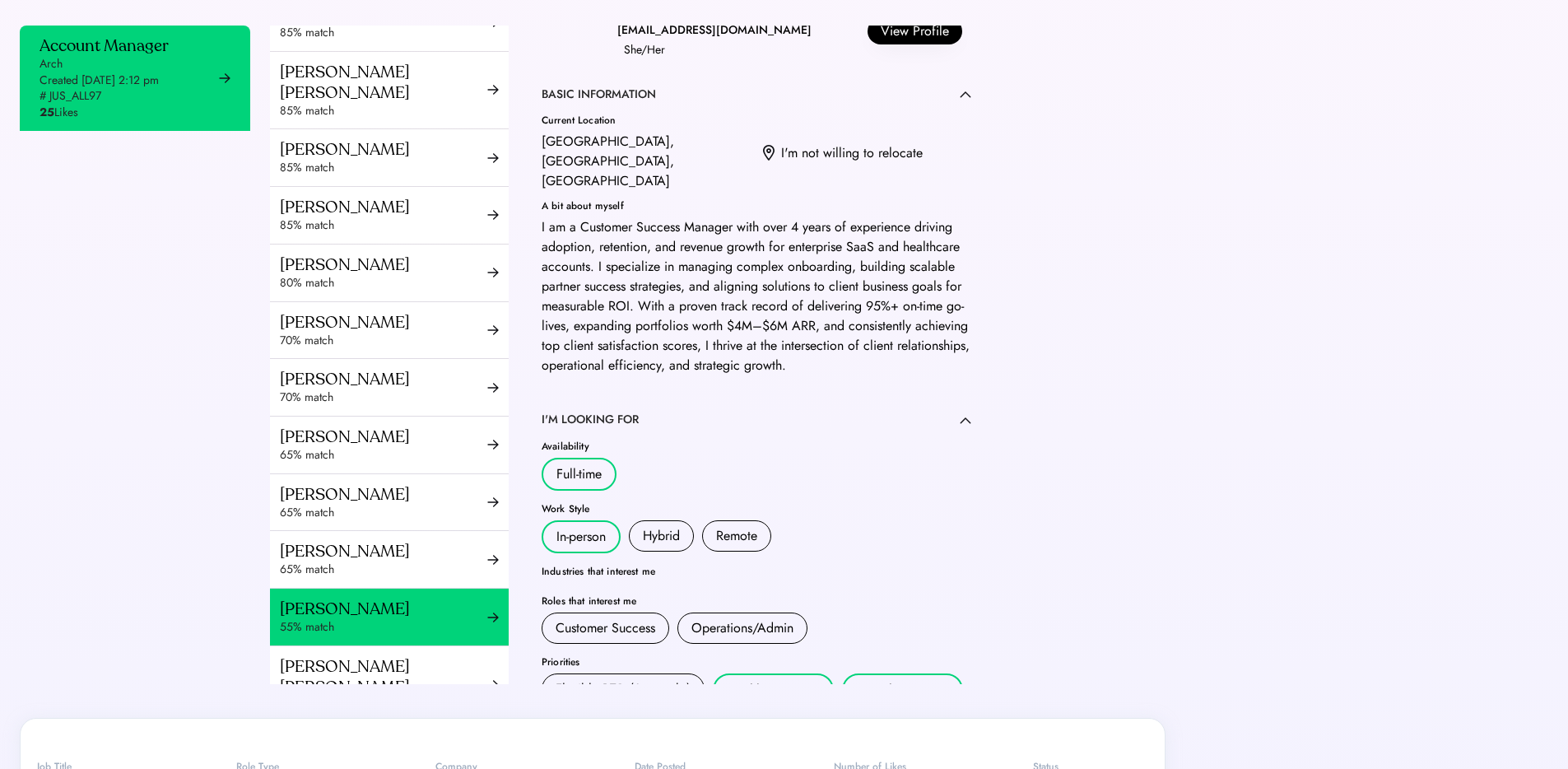
click at [672, 41] on div "srishtikhanna2000@gmail.com" at bounding box center [714, 31] width 194 height 20
copy div "srishtikhanna2000@gmail.com ·"
click at [345, 689] on div "Esther Pierre Isaac" at bounding box center [383, 676] width 207 height 41
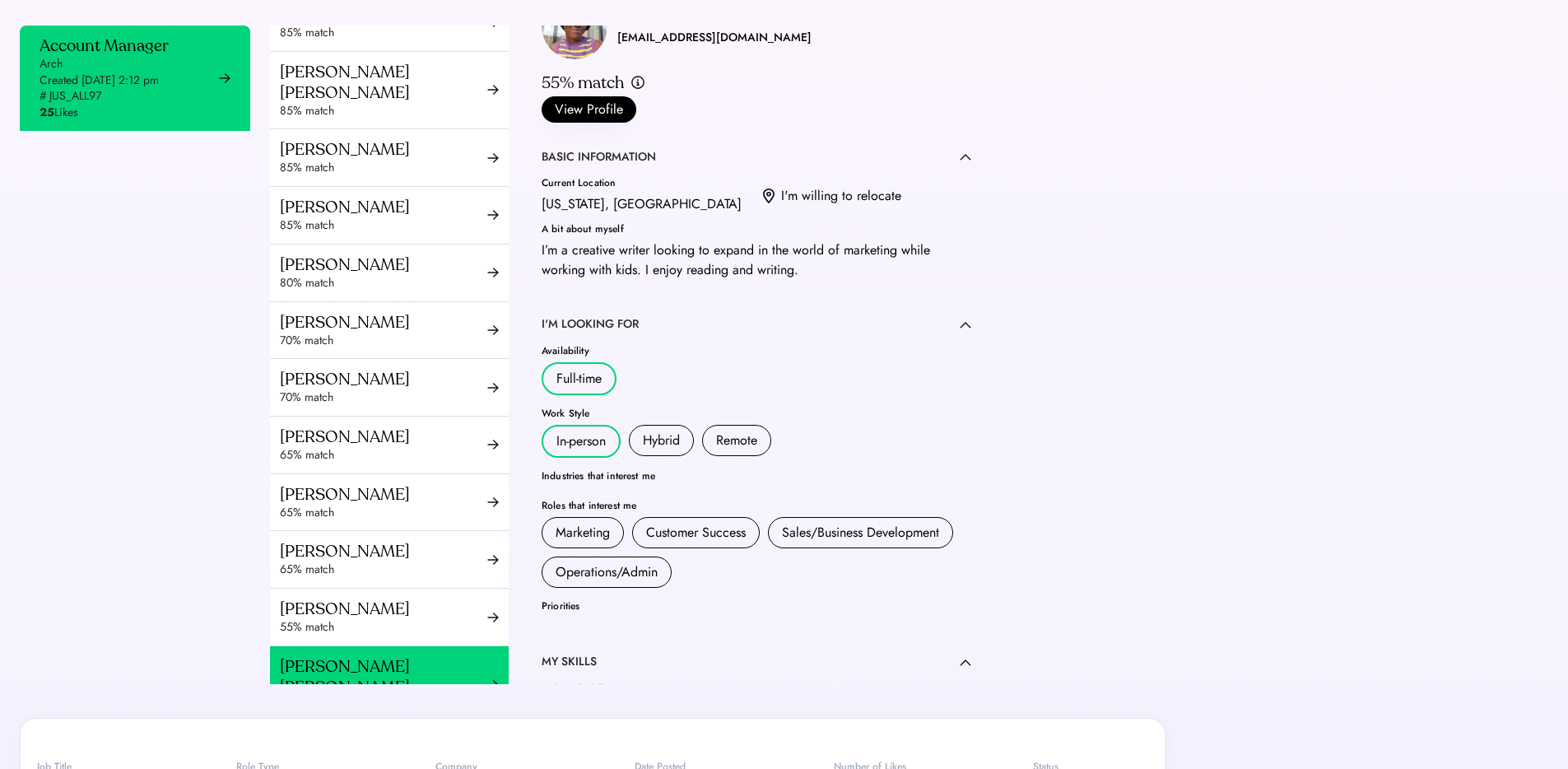
click at [686, 48] on div "esther_pierre2@aol.com" at bounding box center [714, 38] width 194 height 20
